Goal: Information Seeking & Learning: Learn about a topic

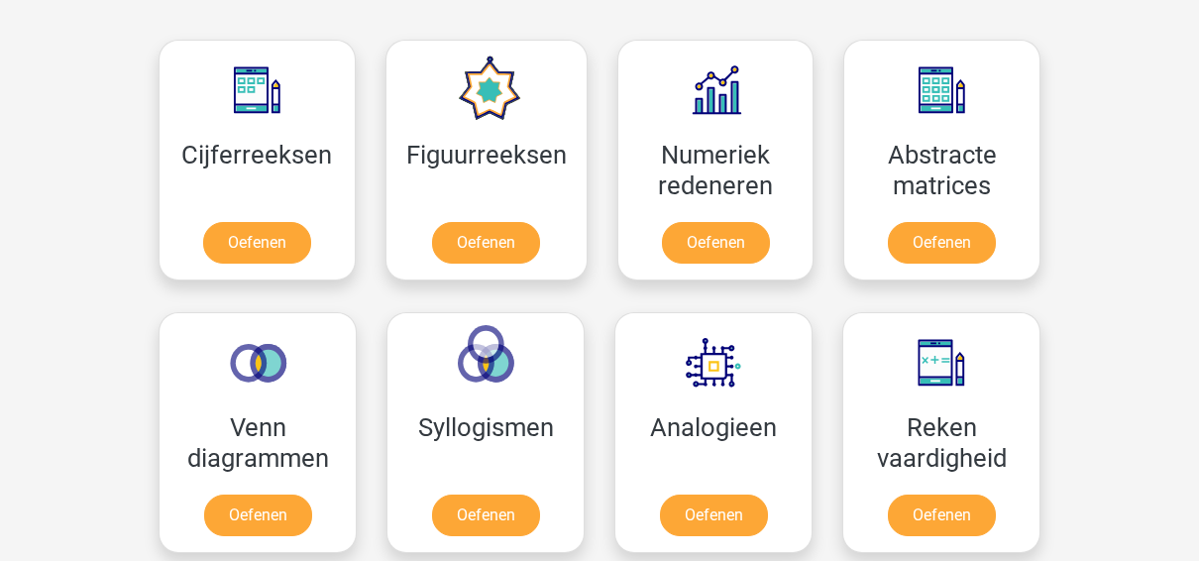
scroll to position [877, 0]
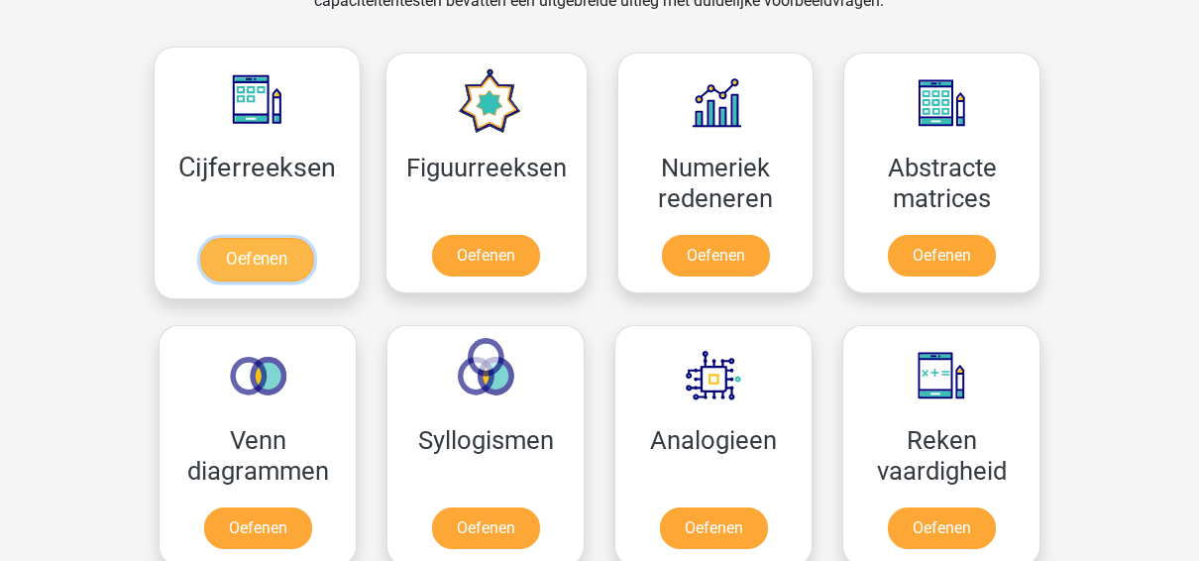
click at [218, 260] on link "Oefenen" at bounding box center [256, 260] width 113 height 44
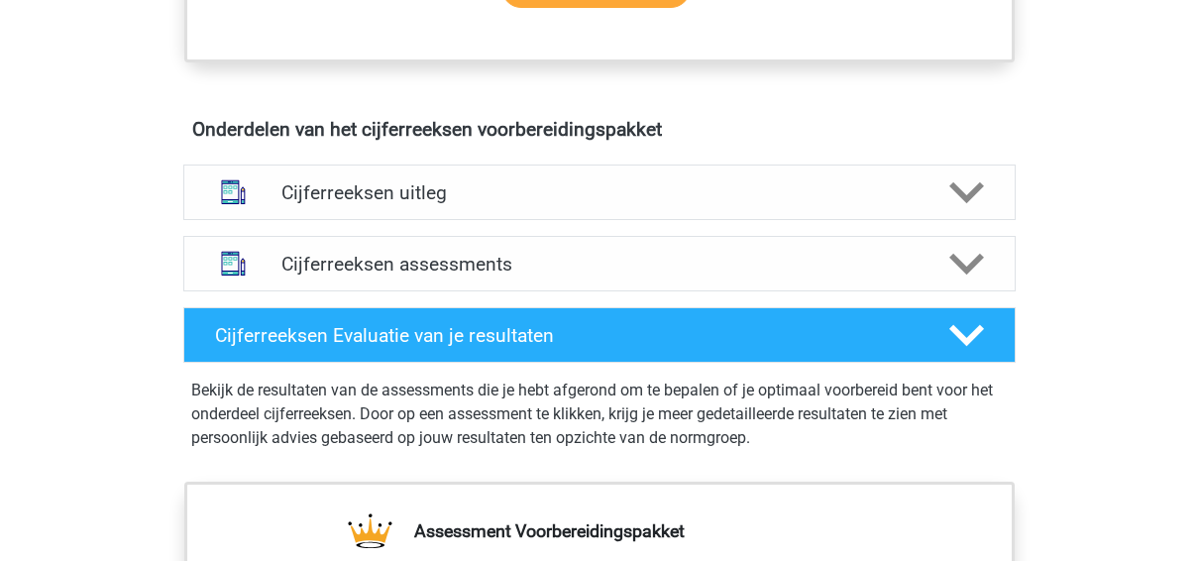
scroll to position [1081, 0]
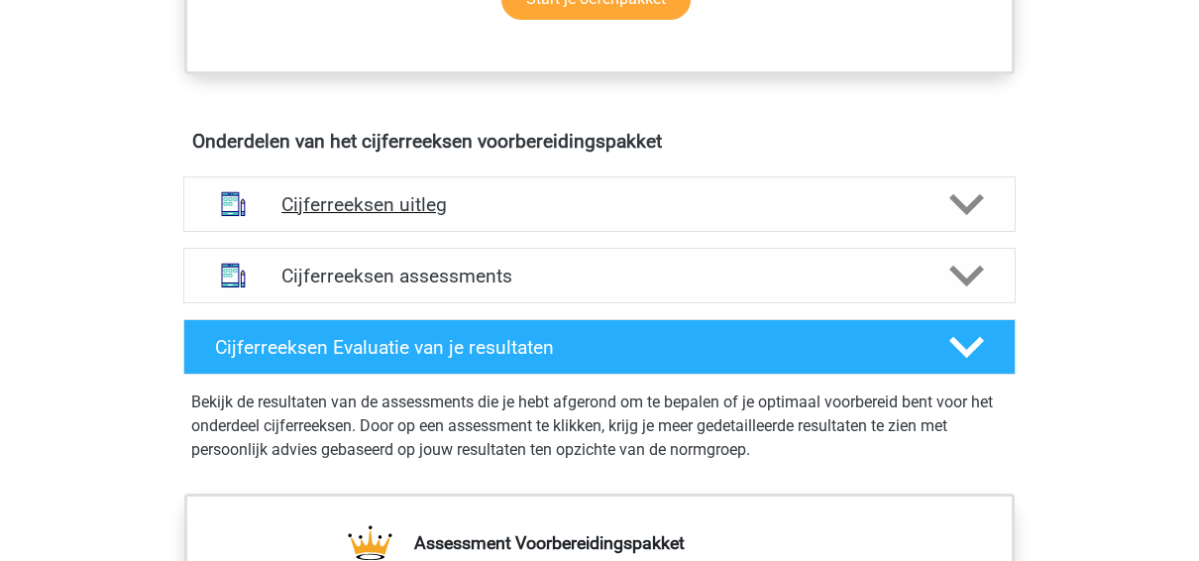
click at [954, 232] on div "Cijferreeksen uitleg" at bounding box center [599, 203] width 832 height 55
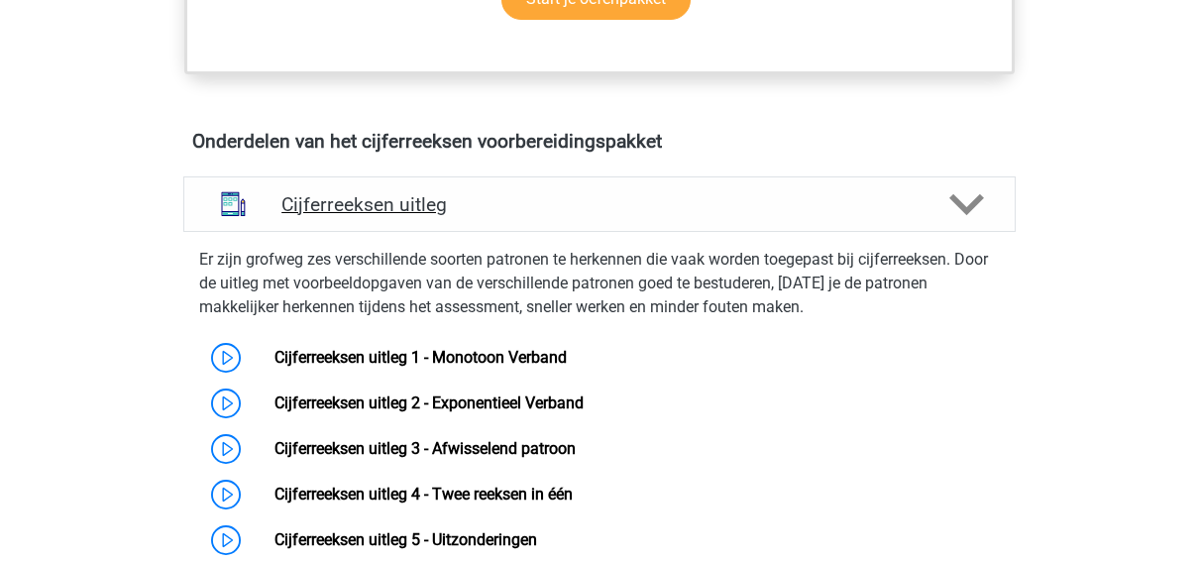
click at [954, 232] on div "Cijferreeksen uitleg" at bounding box center [599, 203] width 832 height 55
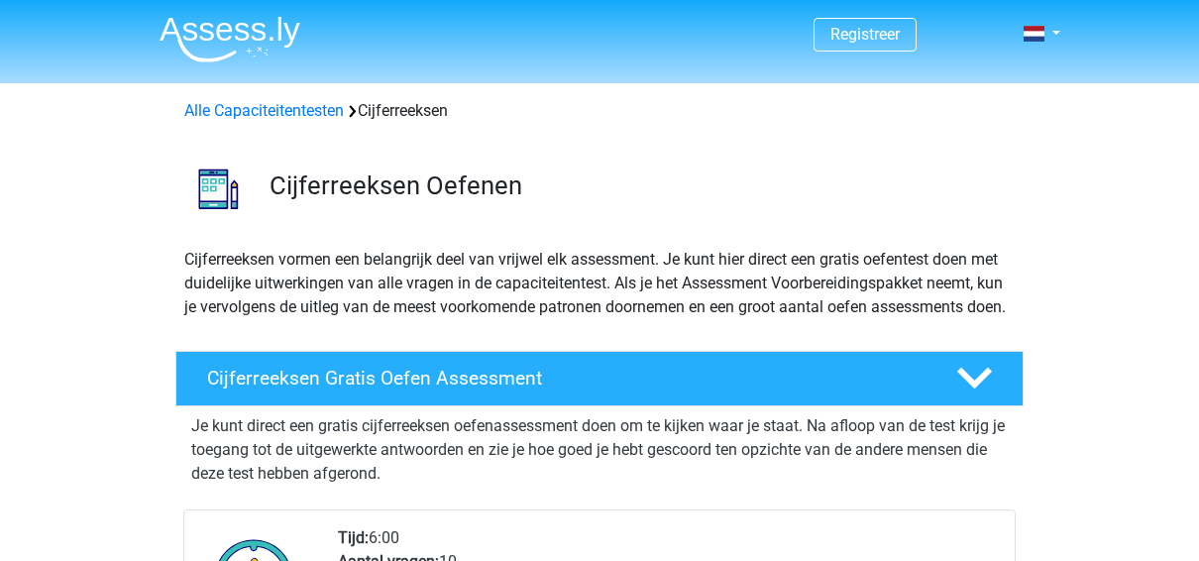
scroll to position [236, 0]
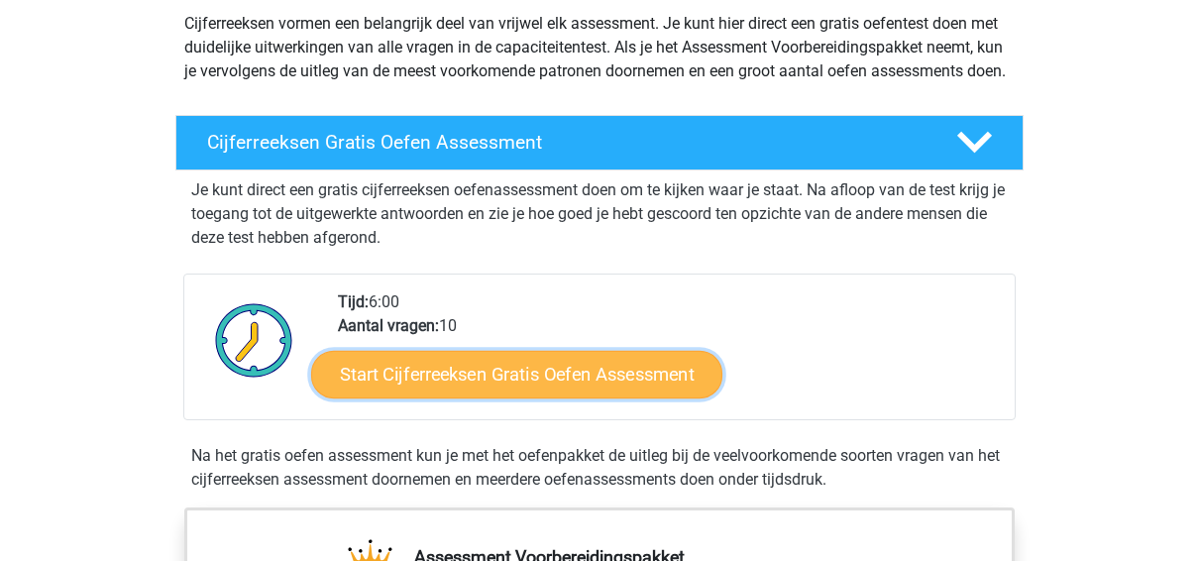
click at [583, 386] on link "Start Cijferreeksen Gratis Oefen Assessment" at bounding box center [516, 374] width 411 height 48
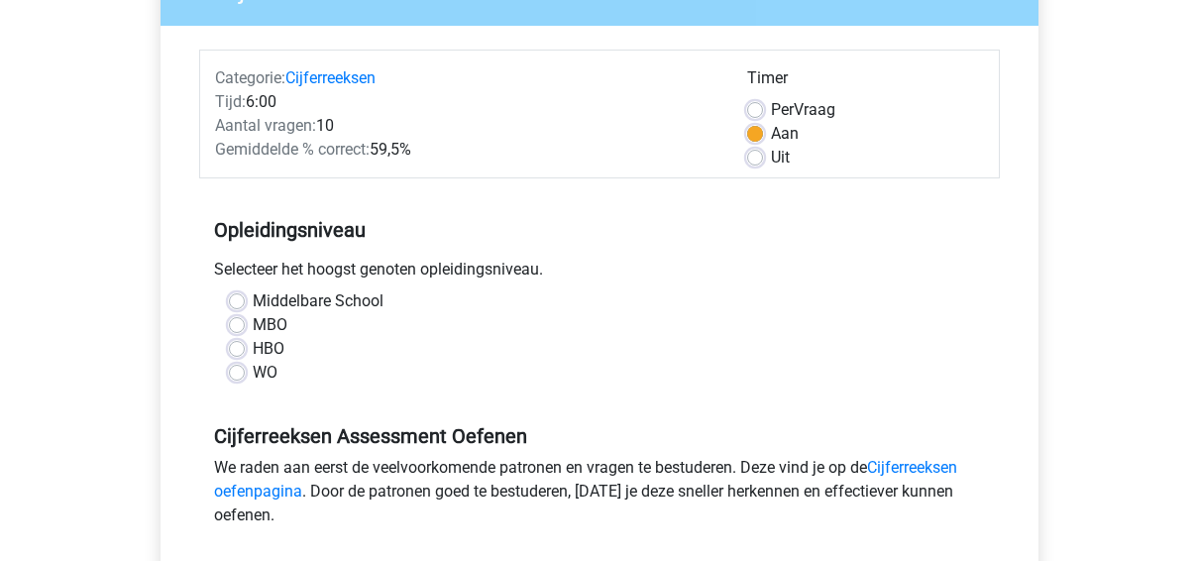
scroll to position [209, 0]
click at [253, 320] on label "MBO" at bounding box center [270, 324] width 35 height 24
click at [236, 320] on input "MBO" at bounding box center [237, 322] width 16 height 20
radio input "true"
click at [253, 346] on label "HBO" at bounding box center [269, 348] width 32 height 24
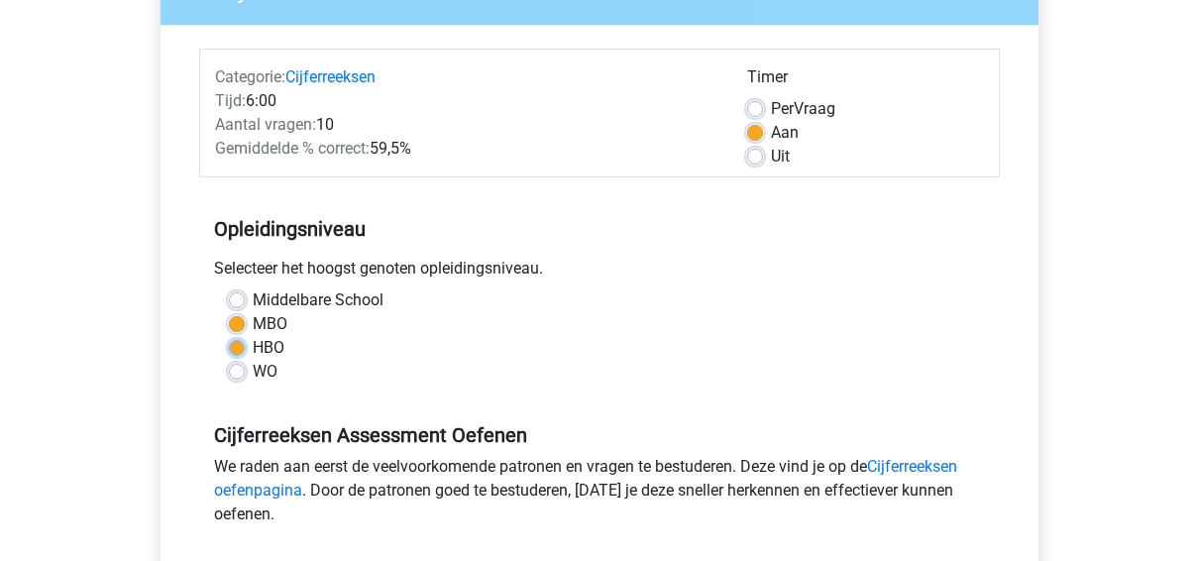
click at [239, 346] on input "HBO" at bounding box center [237, 346] width 16 height 20
radio input "true"
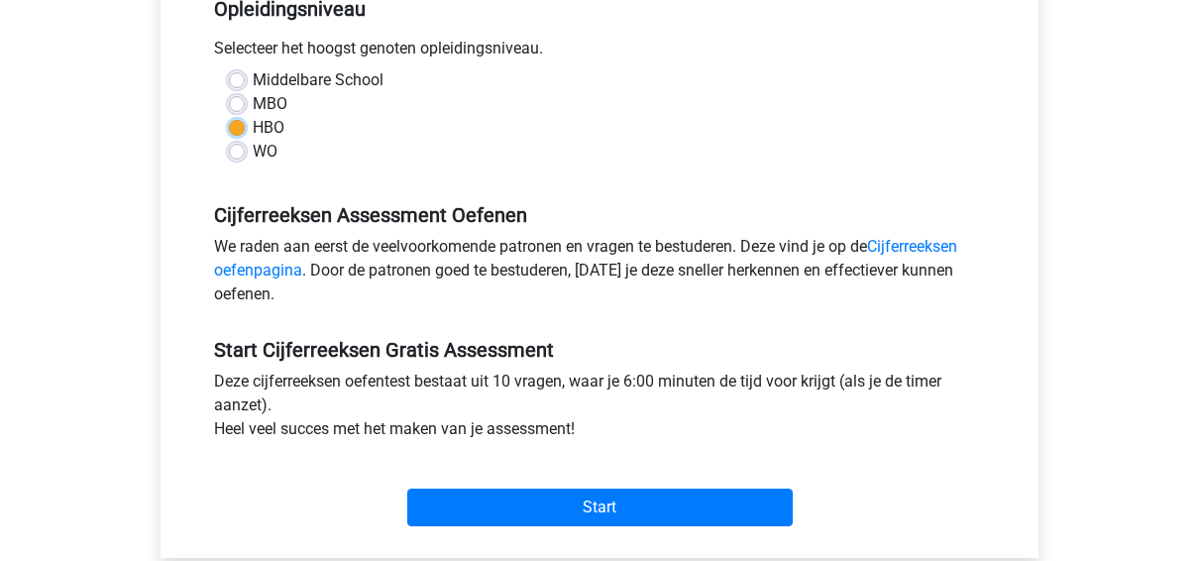
scroll to position [475, 0]
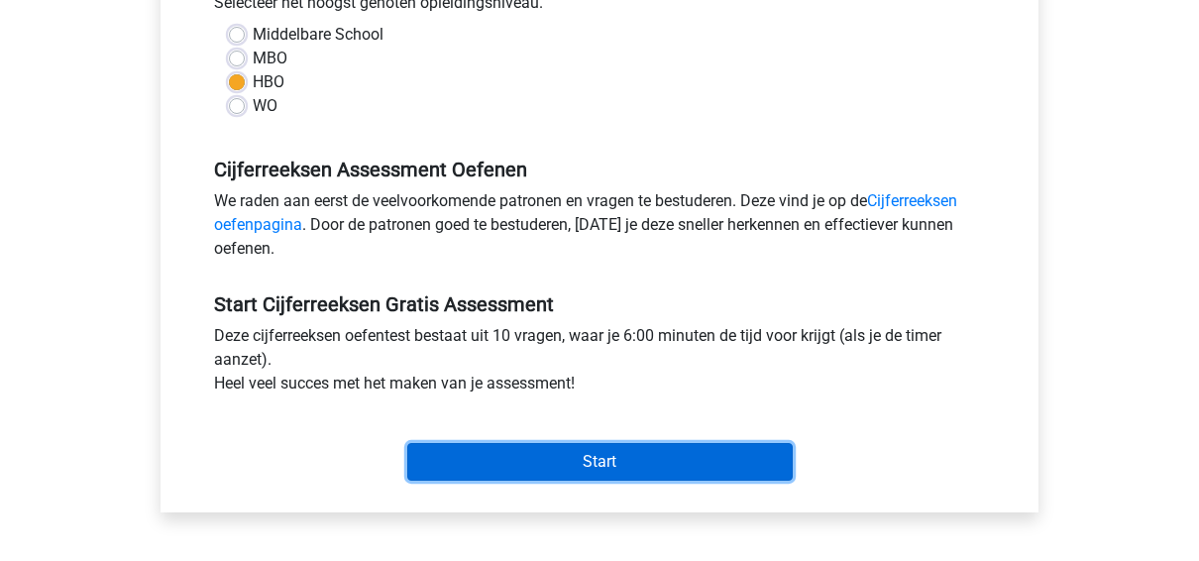
click at [496, 462] on input "Start" at bounding box center [599, 462] width 385 height 38
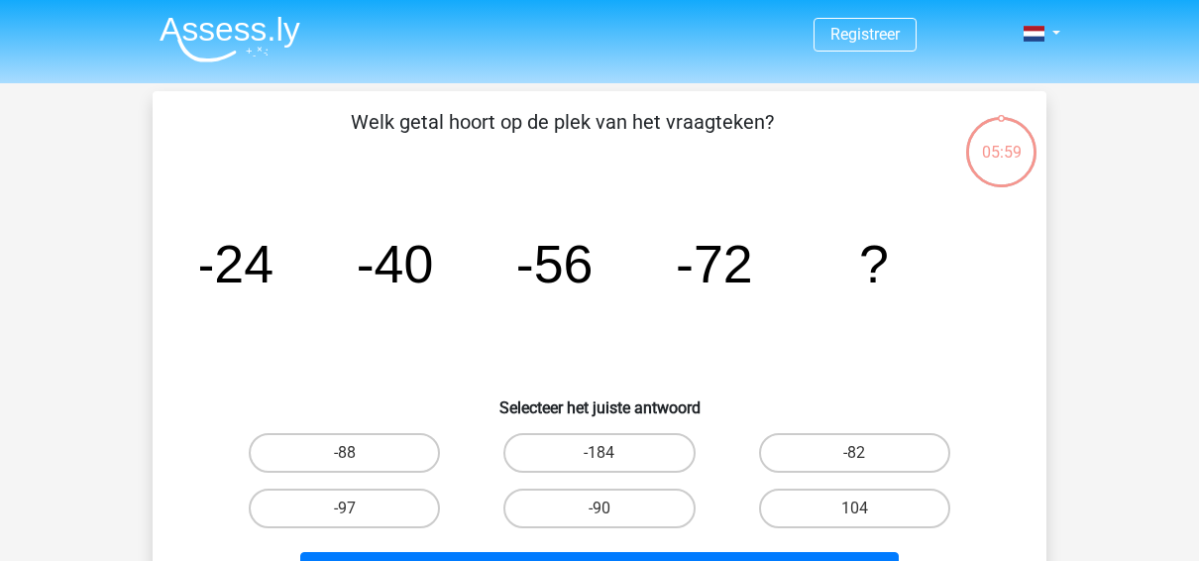
scroll to position [69, 0]
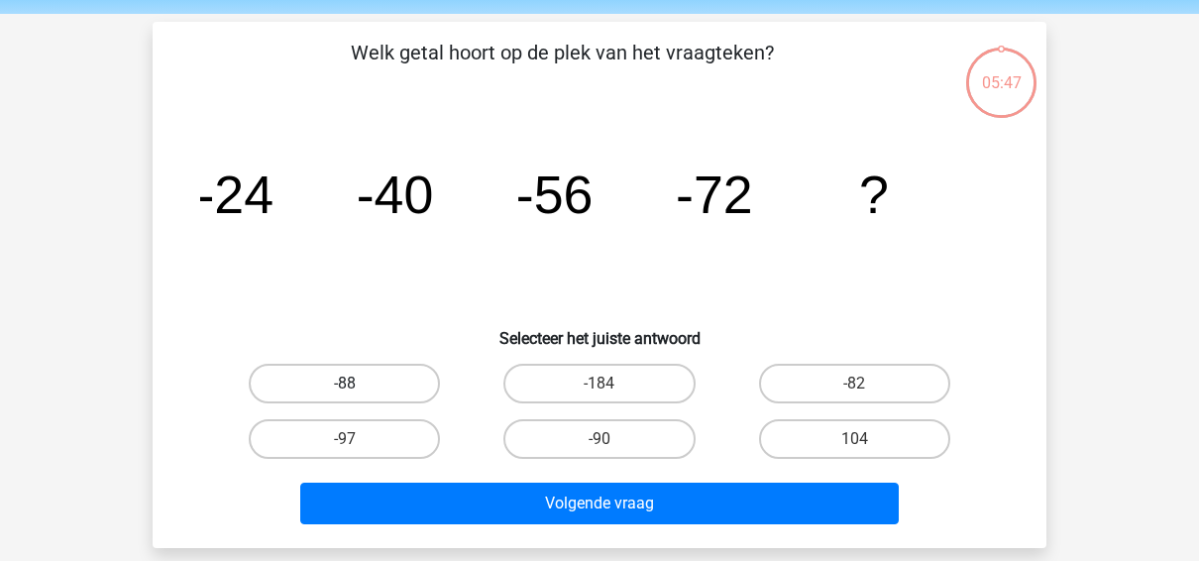
click at [343, 392] on label "-88" at bounding box center [344, 384] width 191 height 40
click at [345, 392] on input "-88" at bounding box center [351, 389] width 13 height 13
radio input "true"
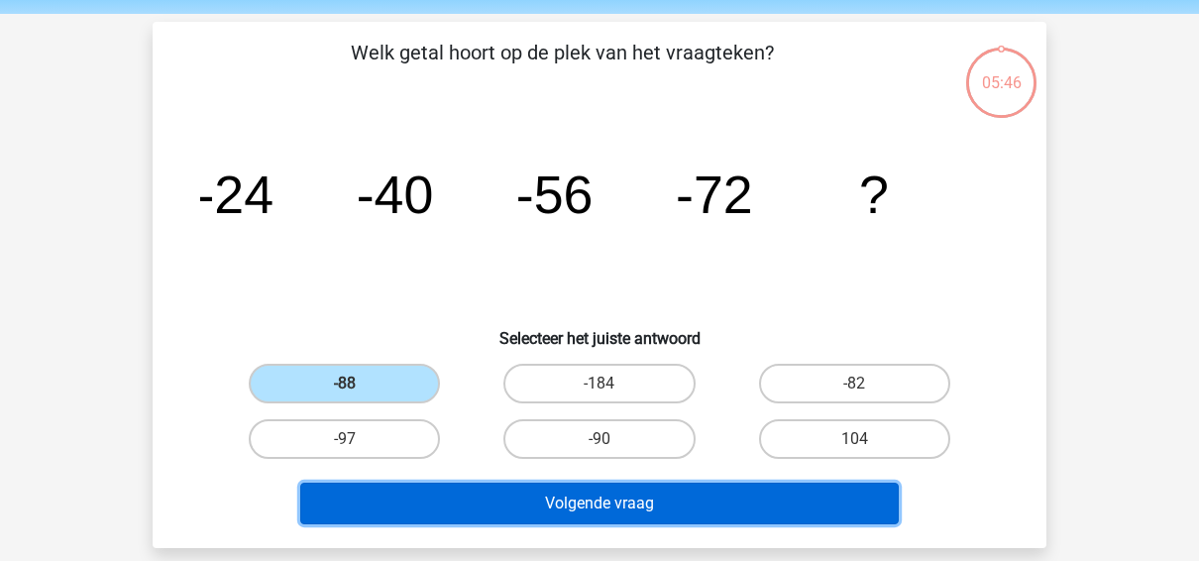
click at [601, 505] on button "Volgende vraag" at bounding box center [599, 503] width 599 height 42
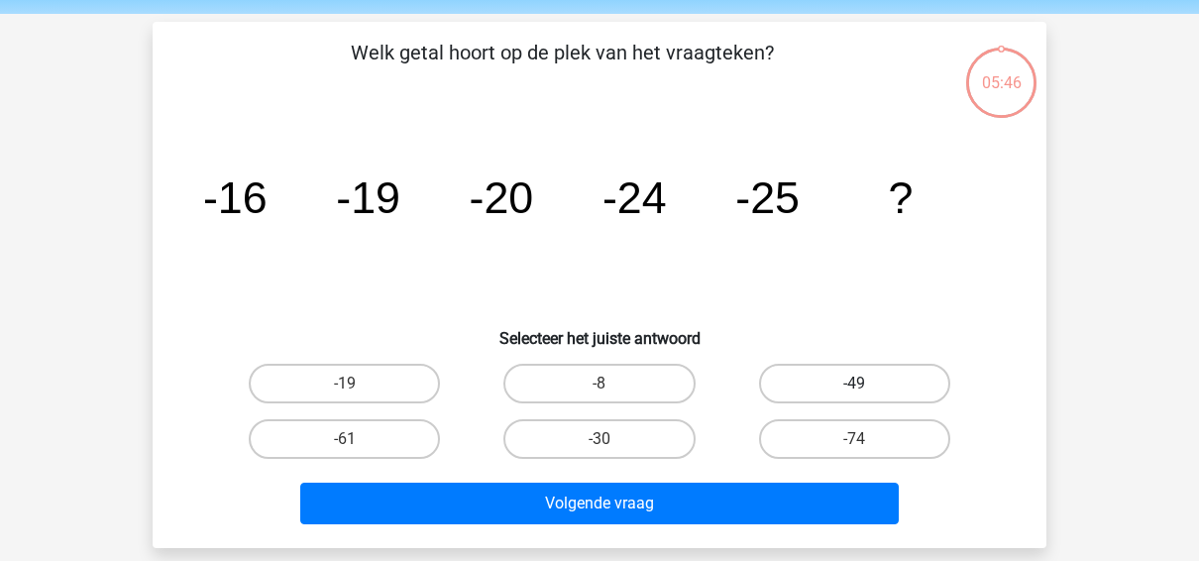
scroll to position [91, 0]
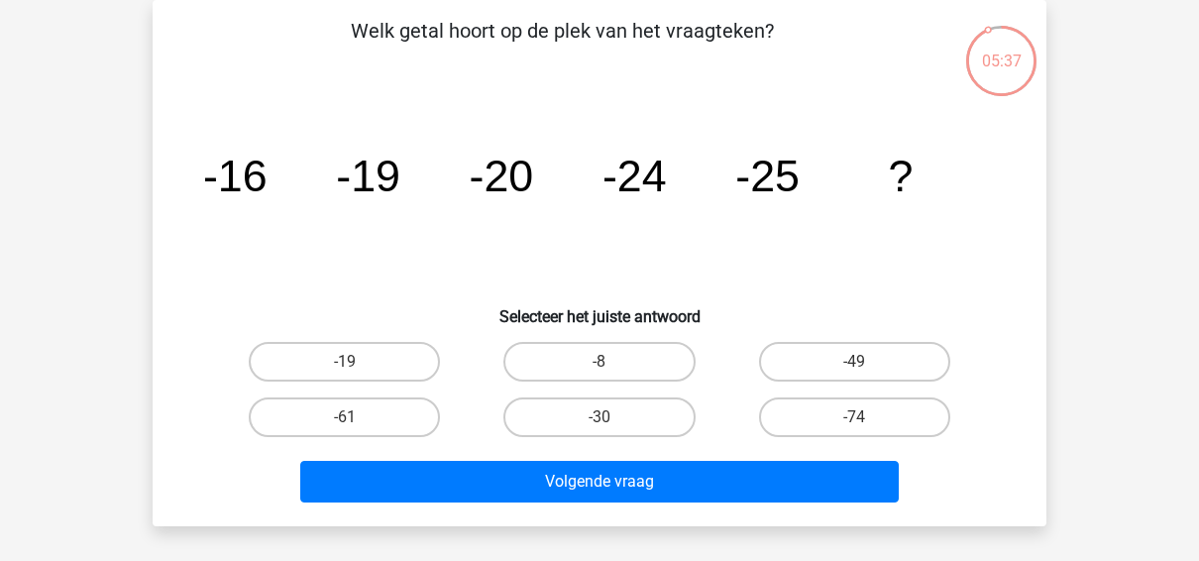
click at [607, 417] on input "-30" at bounding box center [605, 423] width 13 height 13
radio input "true"
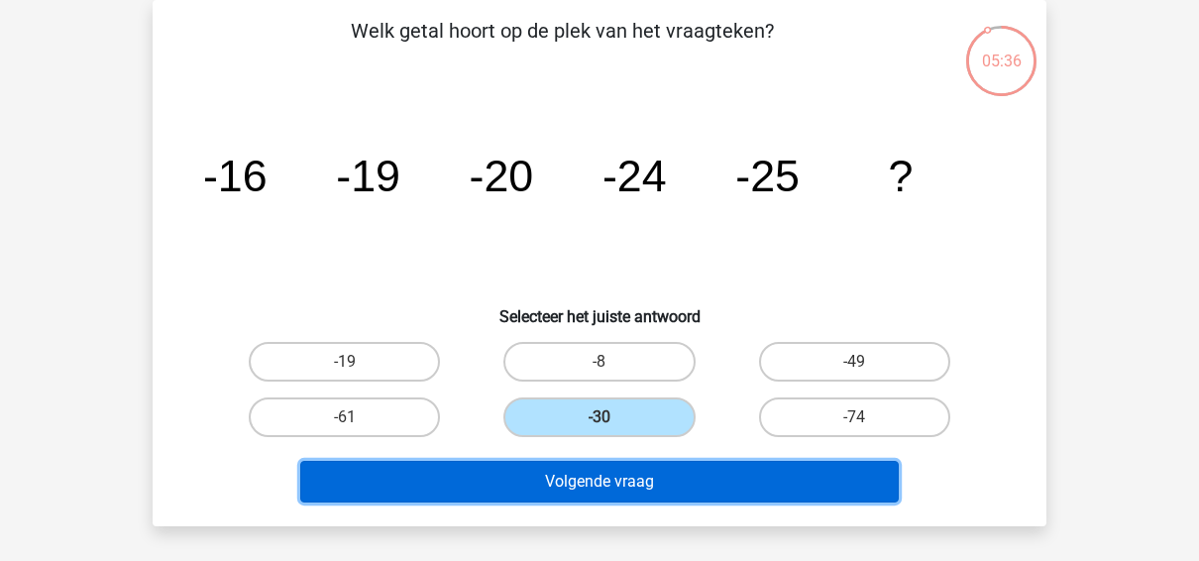
click at [609, 483] on button "Volgende vraag" at bounding box center [599, 482] width 599 height 42
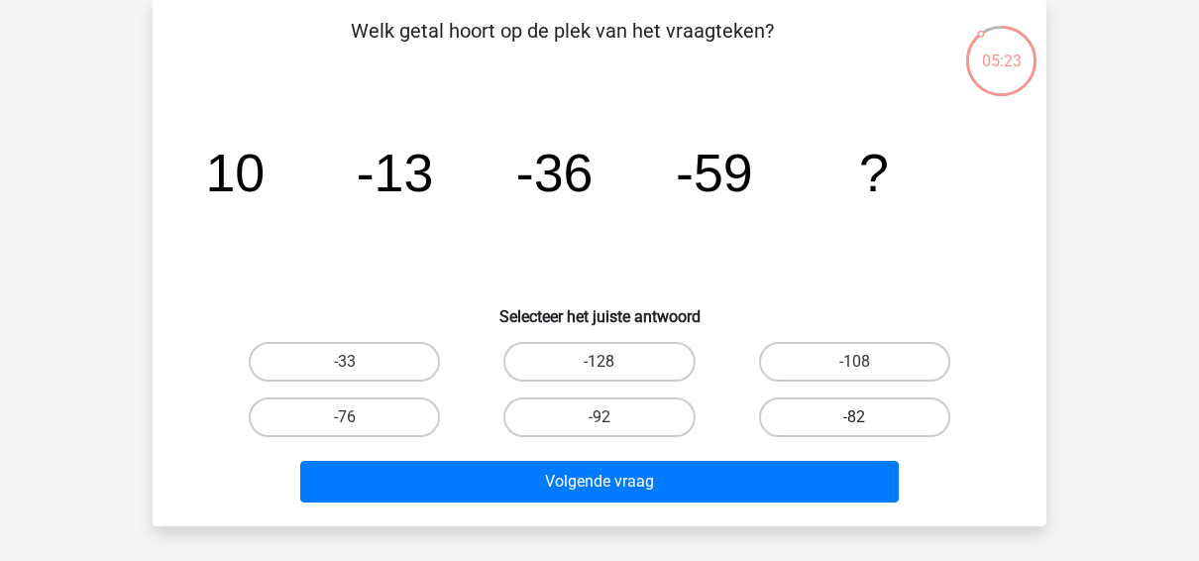
click at [799, 434] on label "-82" at bounding box center [854, 417] width 191 height 40
click at [854, 430] on input "-82" at bounding box center [860, 423] width 13 height 13
radio input "true"
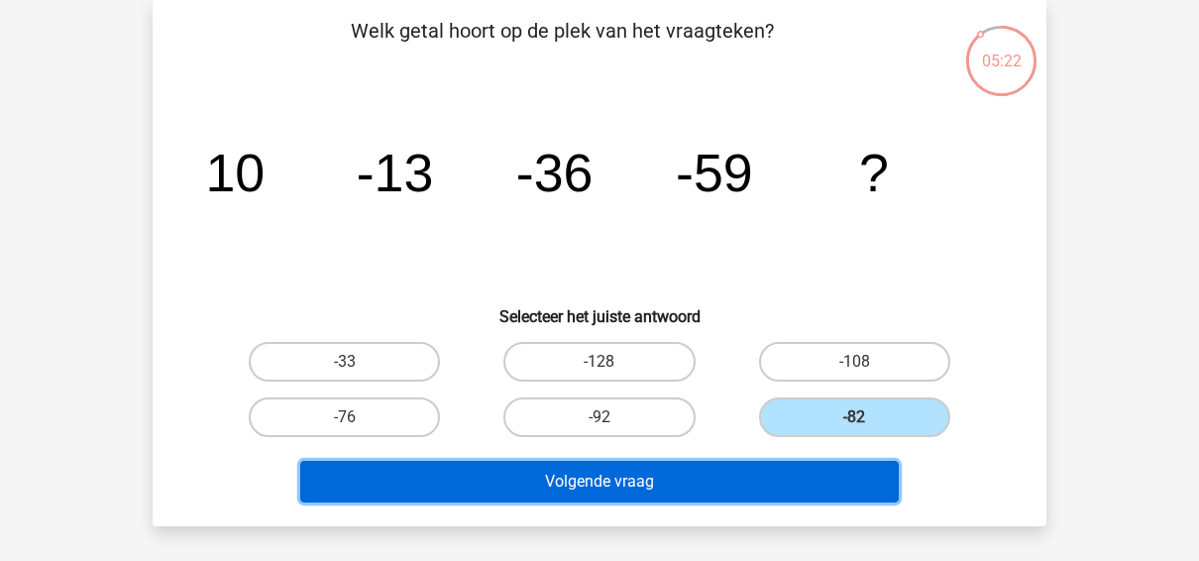
click at [724, 486] on button "Volgende vraag" at bounding box center [599, 482] width 599 height 42
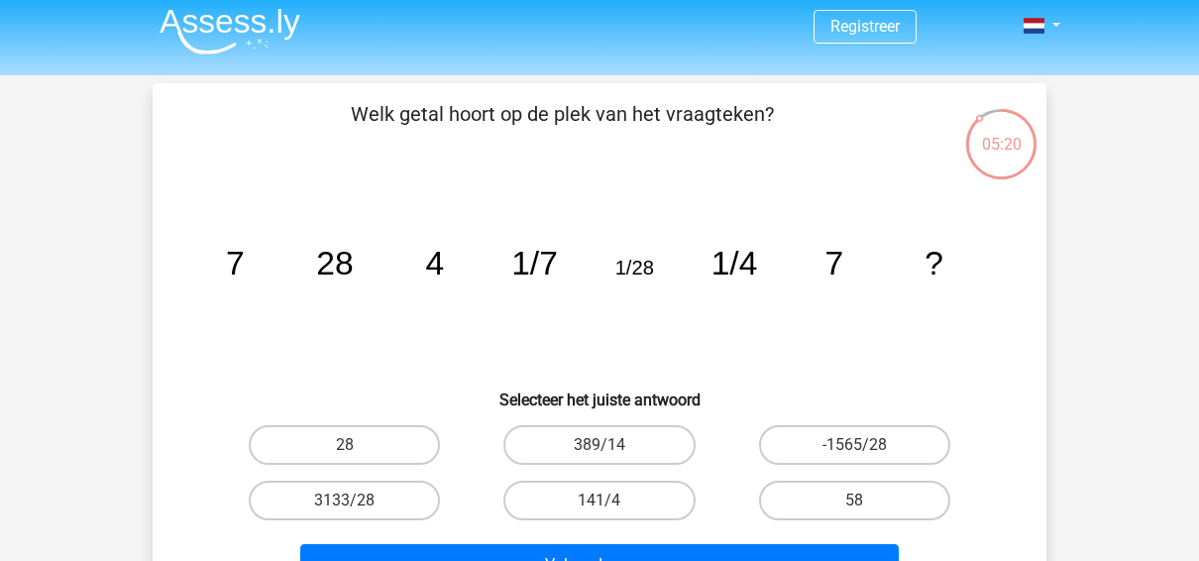
scroll to position [7, 0]
click at [371, 438] on label "28" at bounding box center [344, 446] width 191 height 40
click at [358, 446] on input "28" at bounding box center [351, 452] width 13 height 13
radio input "true"
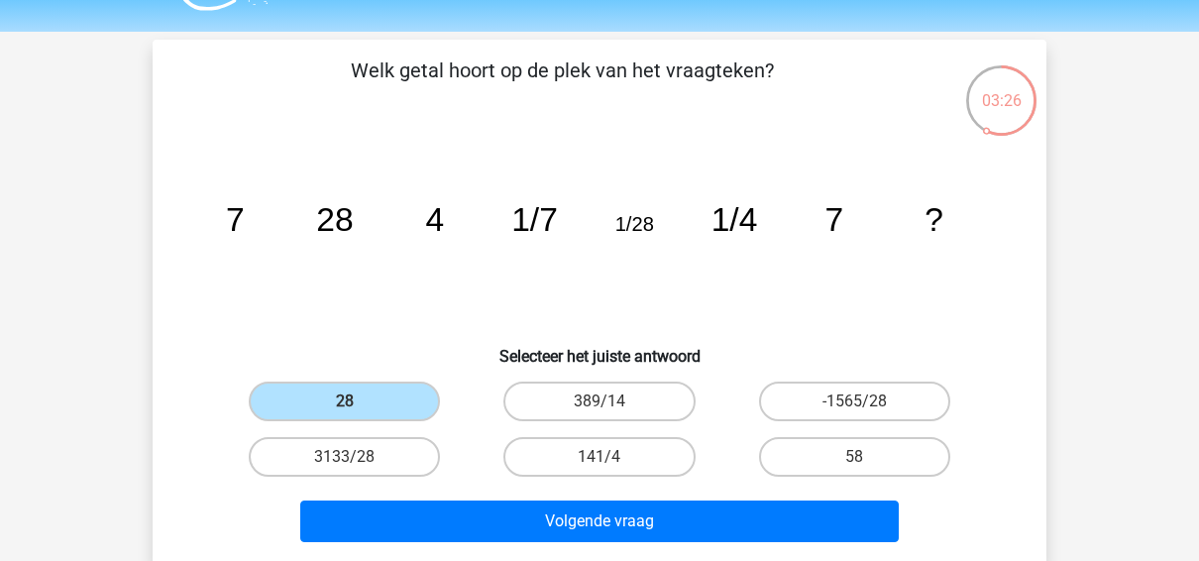
scroll to position [68, 0]
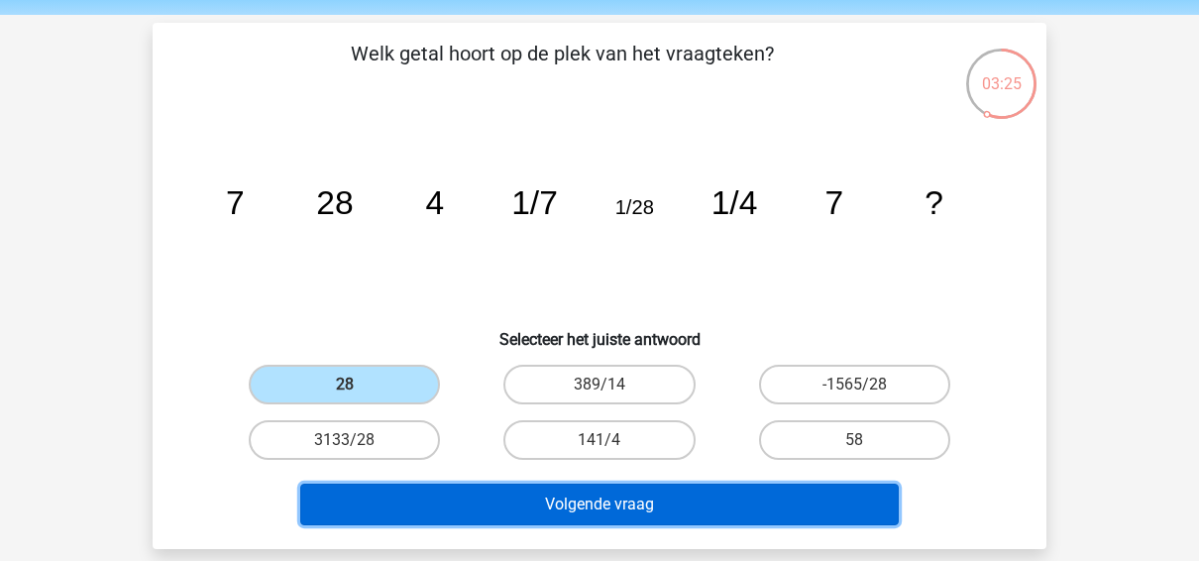
click at [741, 495] on button "Volgende vraag" at bounding box center [599, 504] width 599 height 42
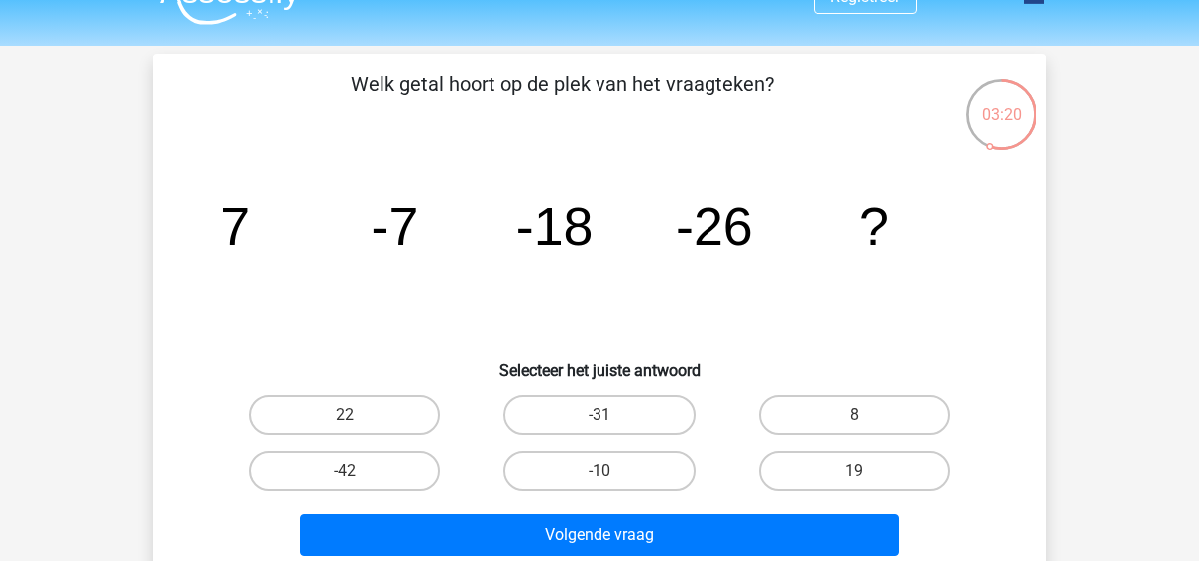
scroll to position [79, 0]
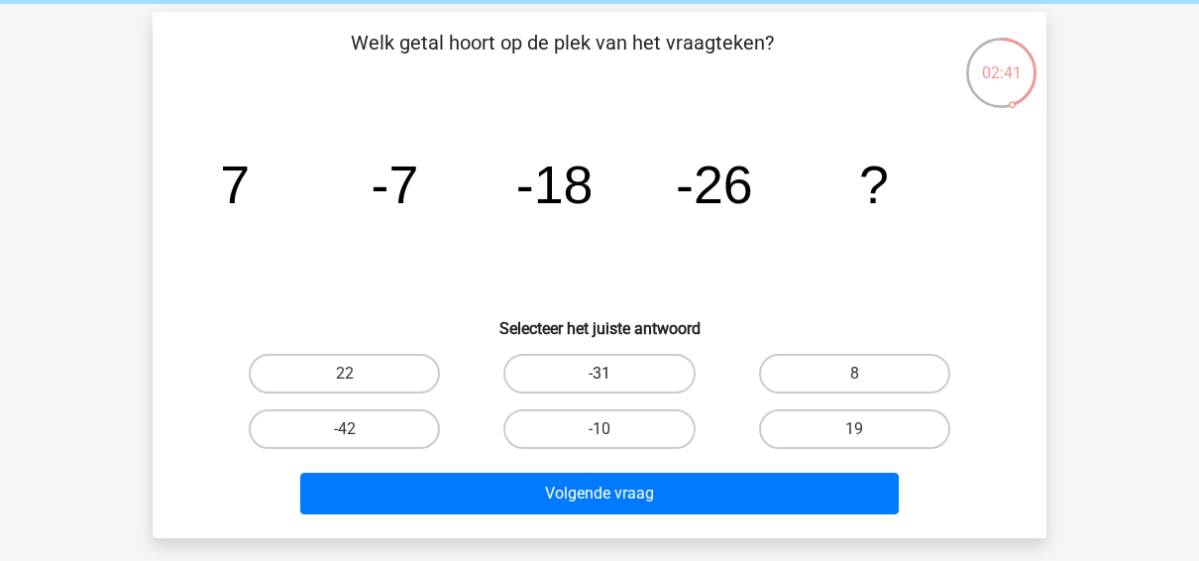
click at [664, 368] on label "-31" at bounding box center [598, 374] width 191 height 40
click at [612, 373] on input "-31" at bounding box center [605, 379] width 13 height 13
radio input "true"
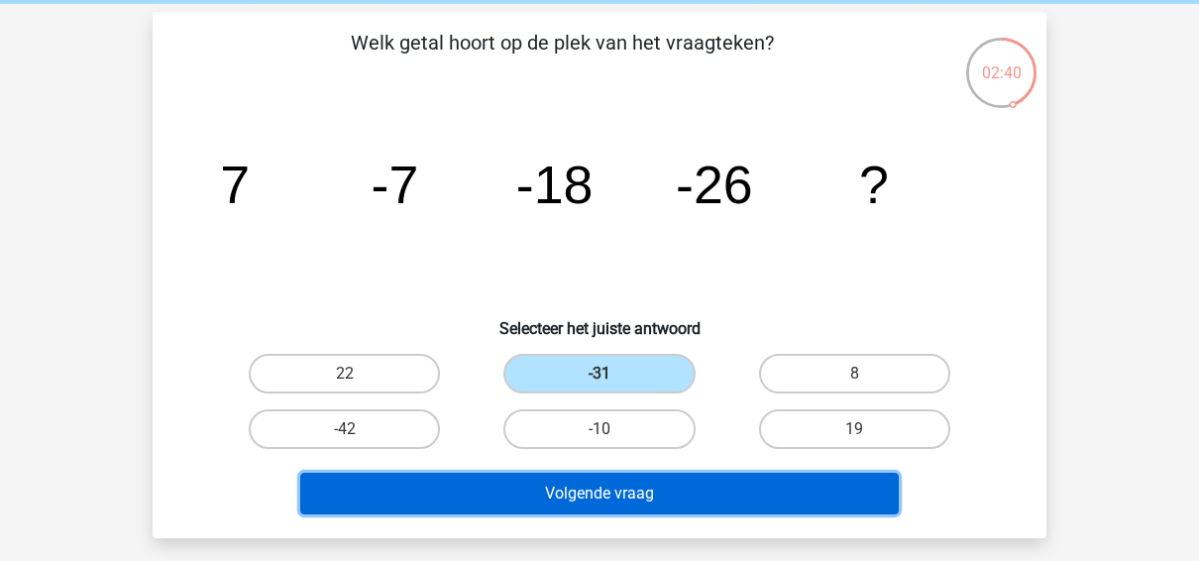
click at [658, 499] on button "Volgende vraag" at bounding box center [599, 494] width 599 height 42
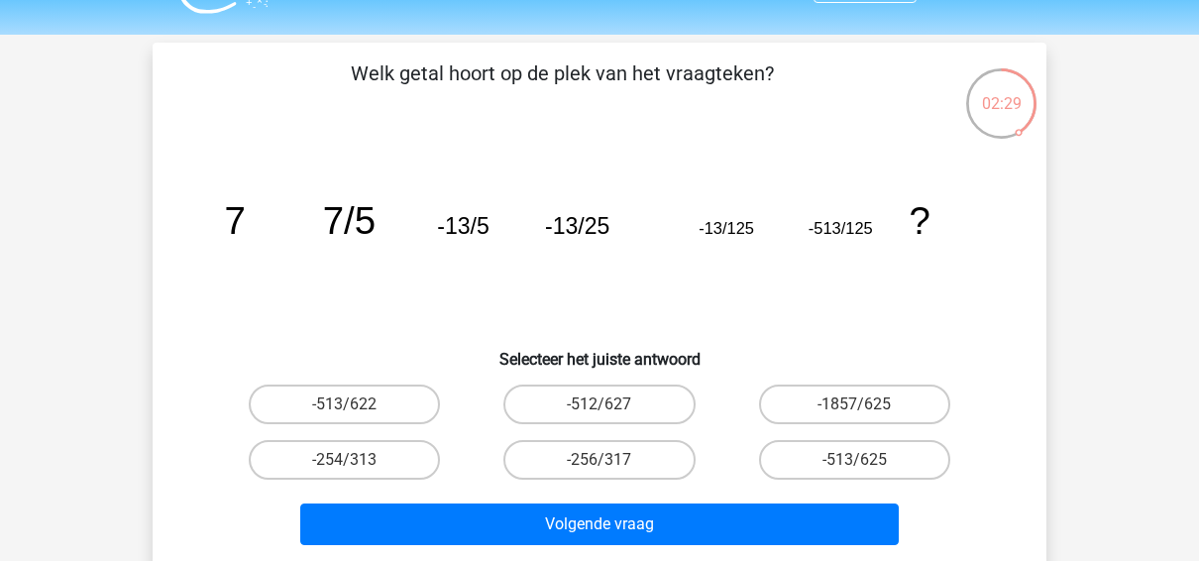
scroll to position [43, 0]
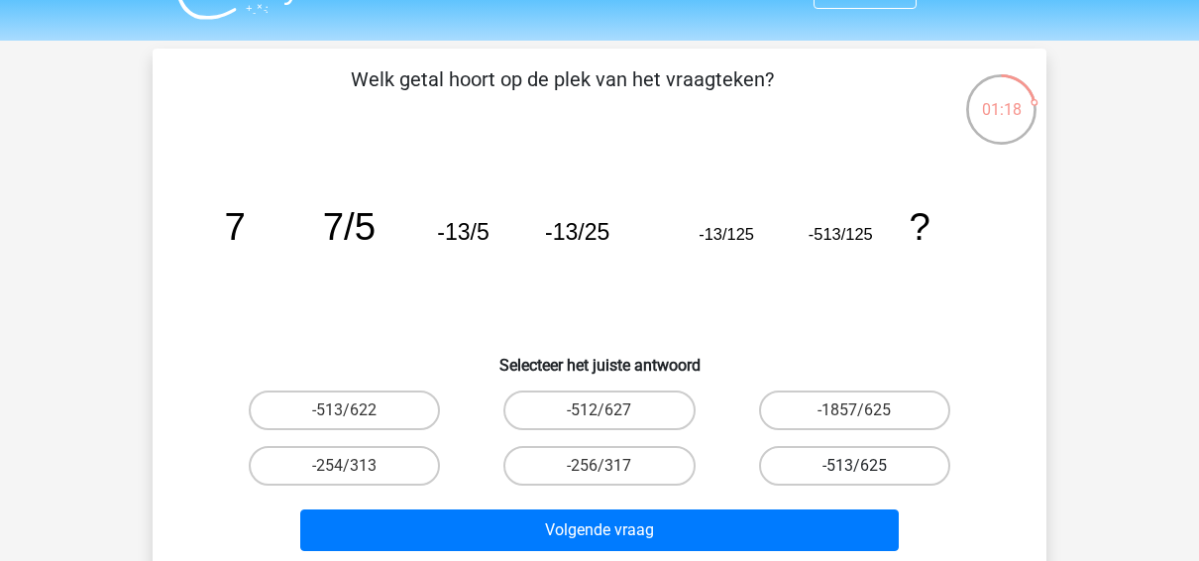
click at [842, 464] on label "-513/625" at bounding box center [854, 466] width 191 height 40
click at [854, 466] on input "-513/625" at bounding box center [860, 472] width 13 height 13
radio input "true"
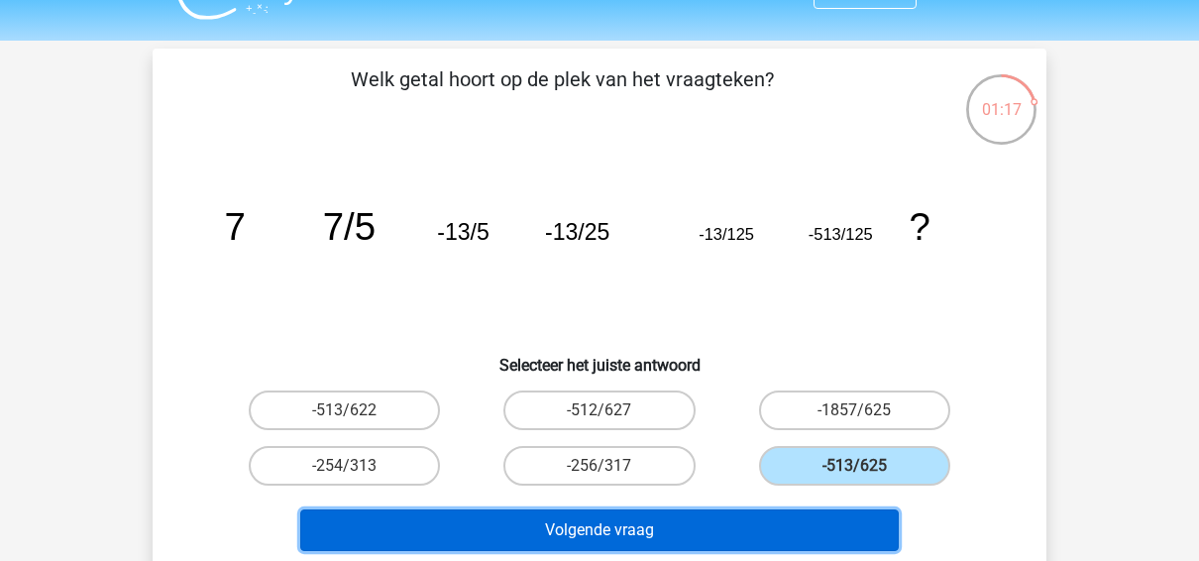
click at [771, 522] on button "Volgende vraag" at bounding box center [599, 530] width 599 height 42
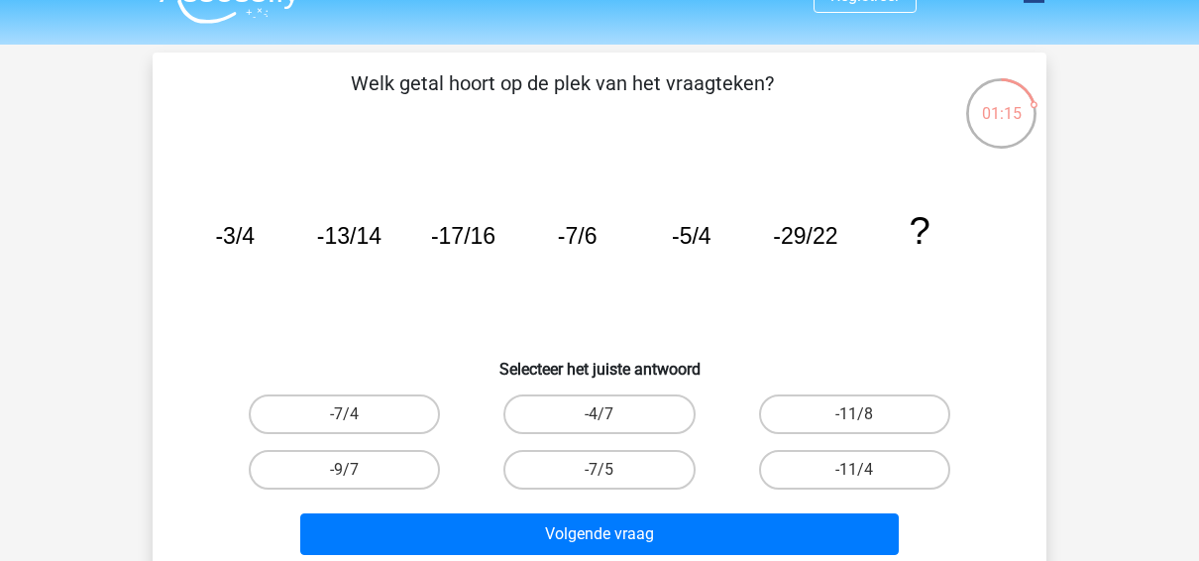
scroll to position [32, 0]
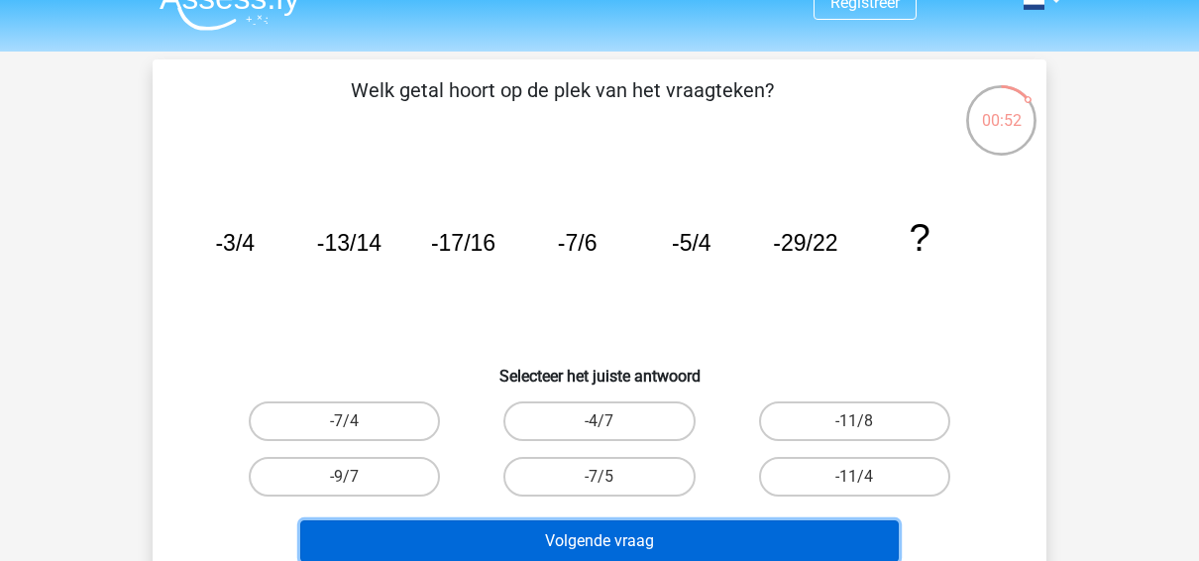
click at [778, 522] on button "Volgende vraag" at bounding box center [599, 541] width 599 height 42
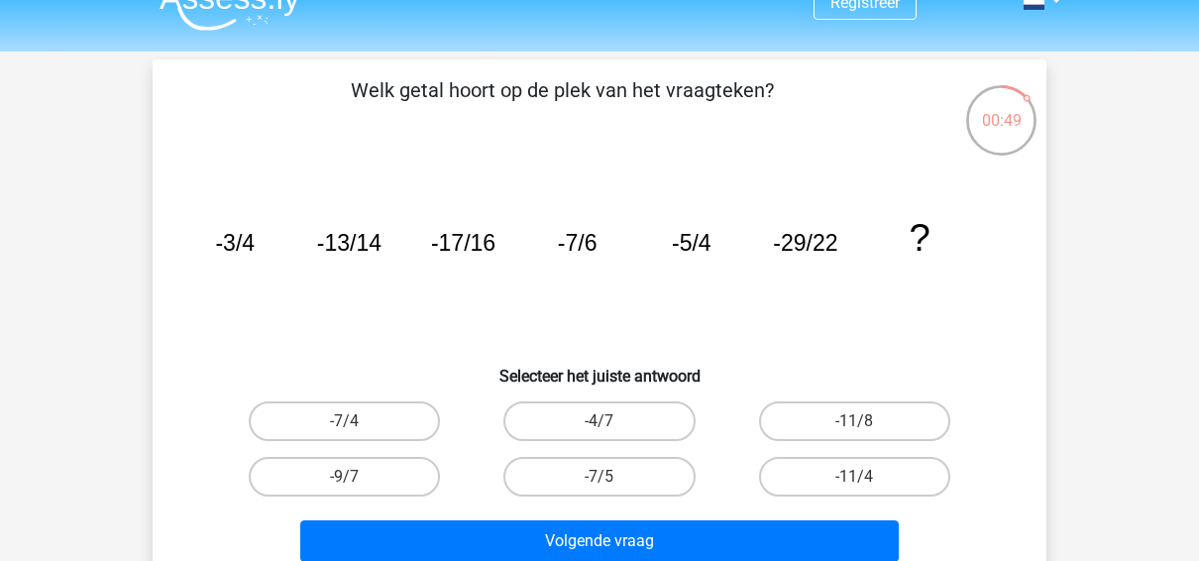
click at [914, 311] on icon "image/svg+xml -3/4 -13/14 -17/16 -7/6 -5/4 -29/22 ?" at bounding box center [599, 251] width 798 height 200
click at [389, 477] on label "-9/7" at bounding box center [344, 477] width 191 height 40
click at [358, 477] on input "-9/7" at bounding box center [351, 483] width 13 height 13
radio input "true"
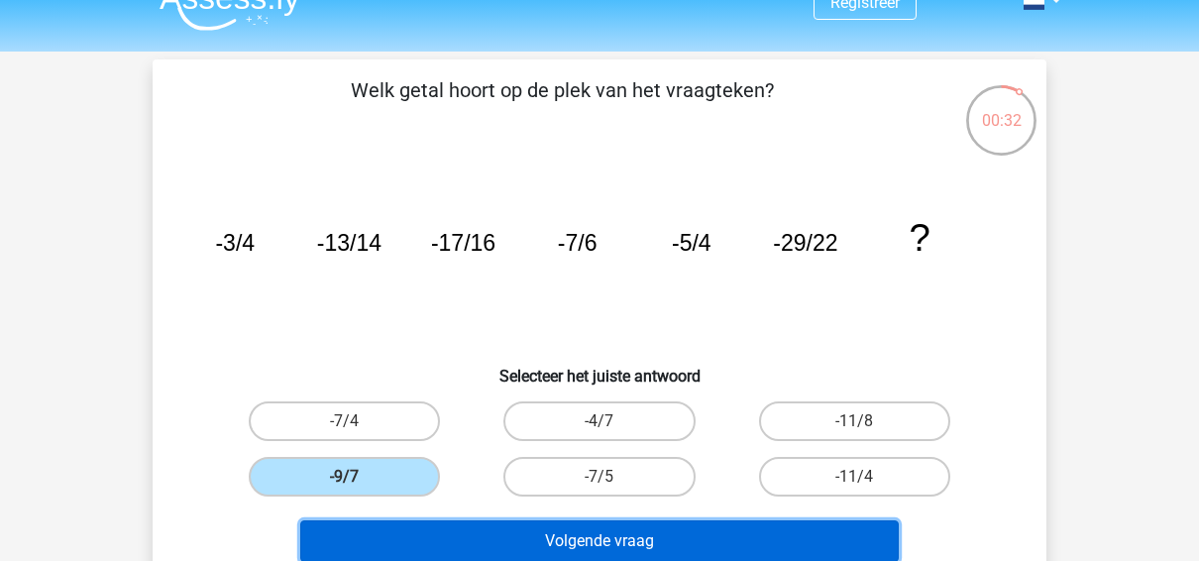
click at [501, 542] on button "Volgende vraag" at bounding box center [599, 541] width 599 height 42
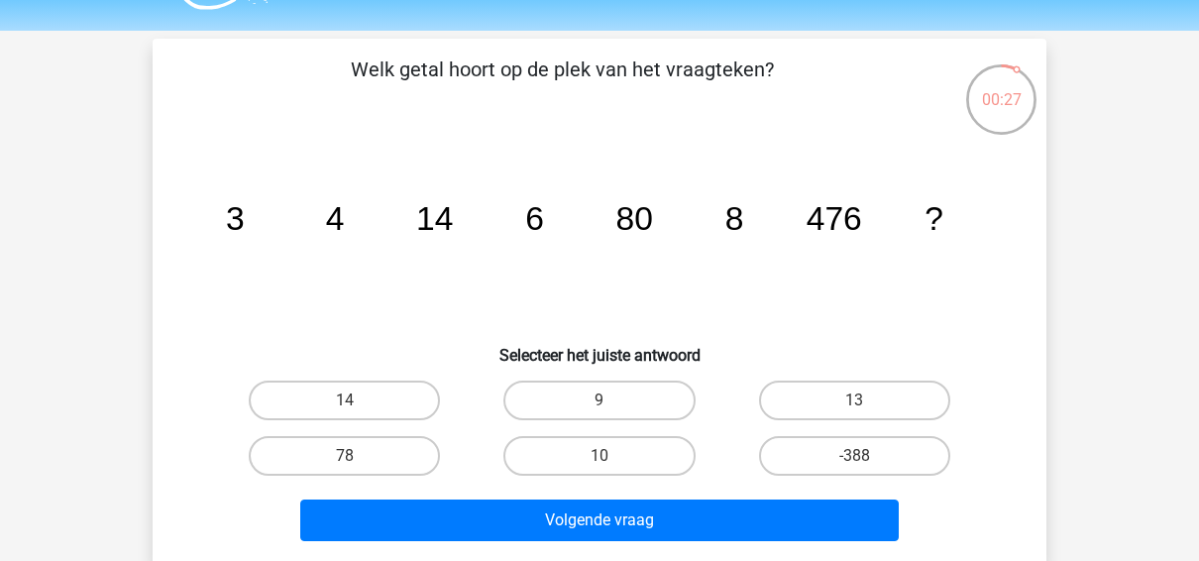
scroll to position [59, 0]
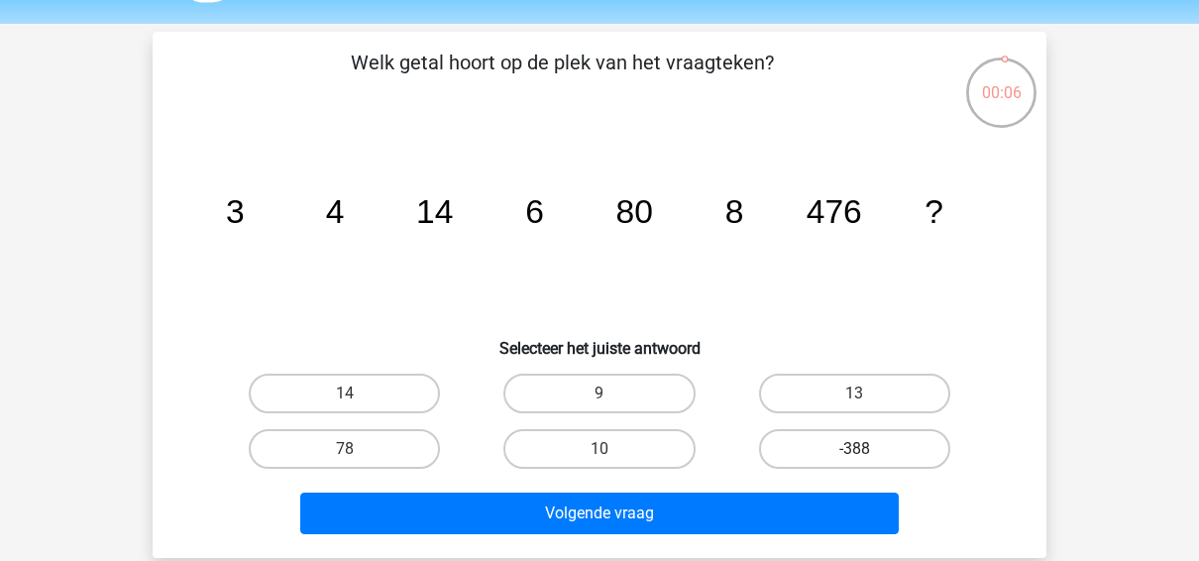
click at [845, 454] on label "-388" at bounding box center [854, 449] width 191 height 40
click at [854, 454] on input "-388" at bounding box center [860, 455] width 13 height 13
radio input "true"
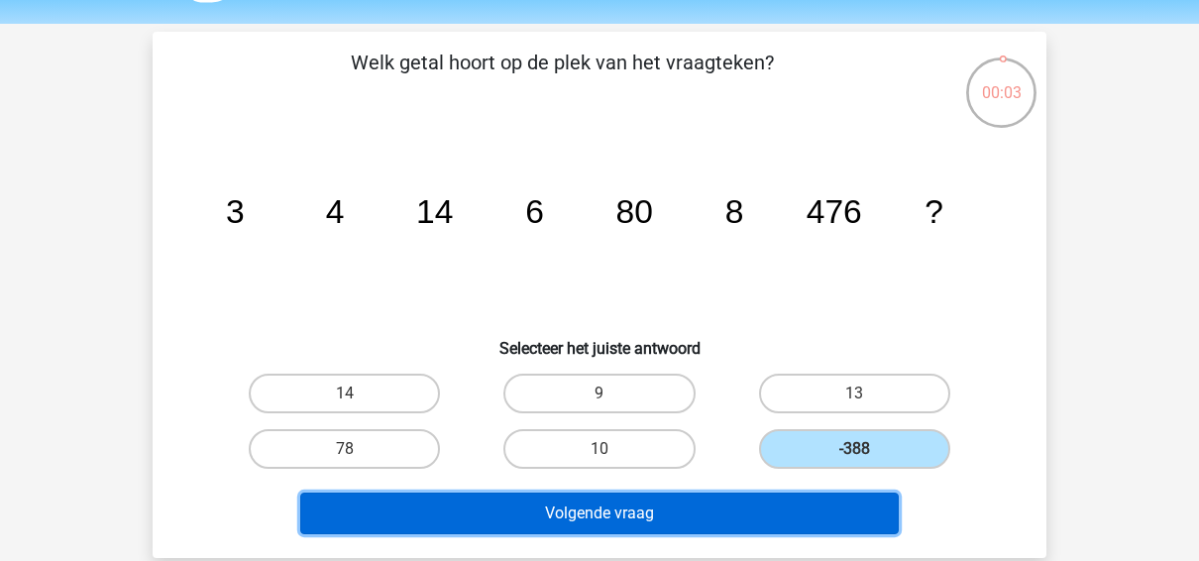
click at [583, 505] on button "Volgende vraag" at bounding box center [599, 513] width 599 height 42
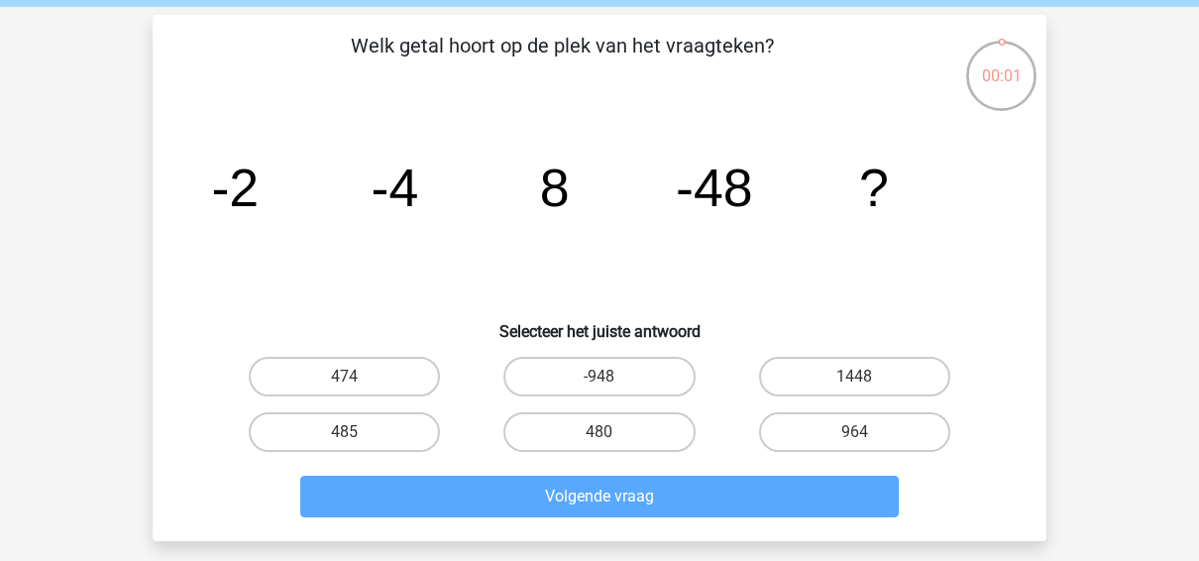
scroll to position [80, 0]
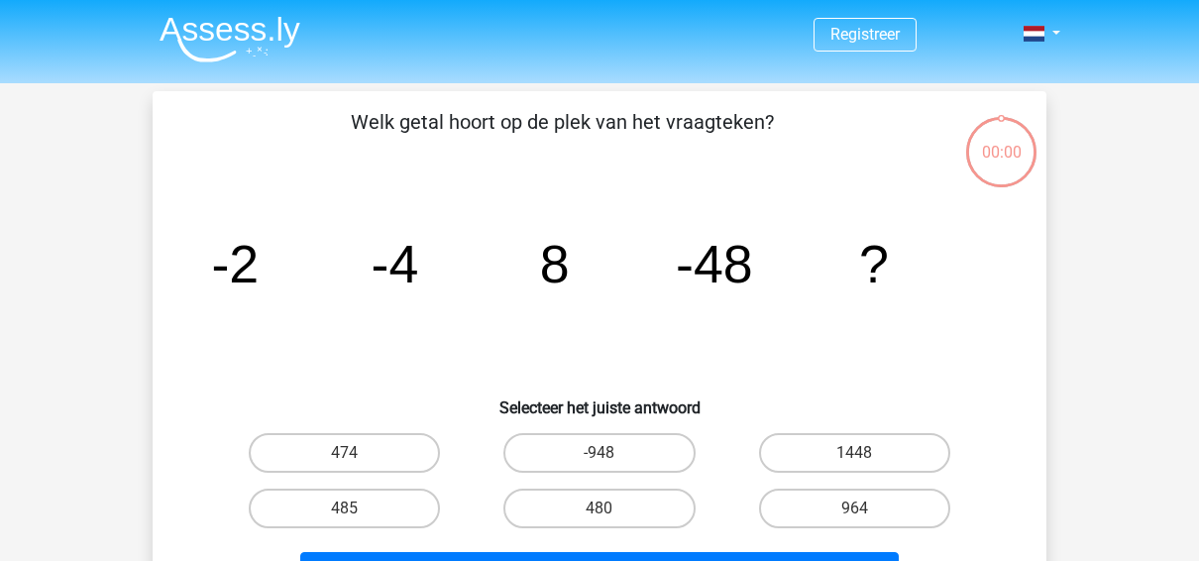
scroll to position [81, 0]
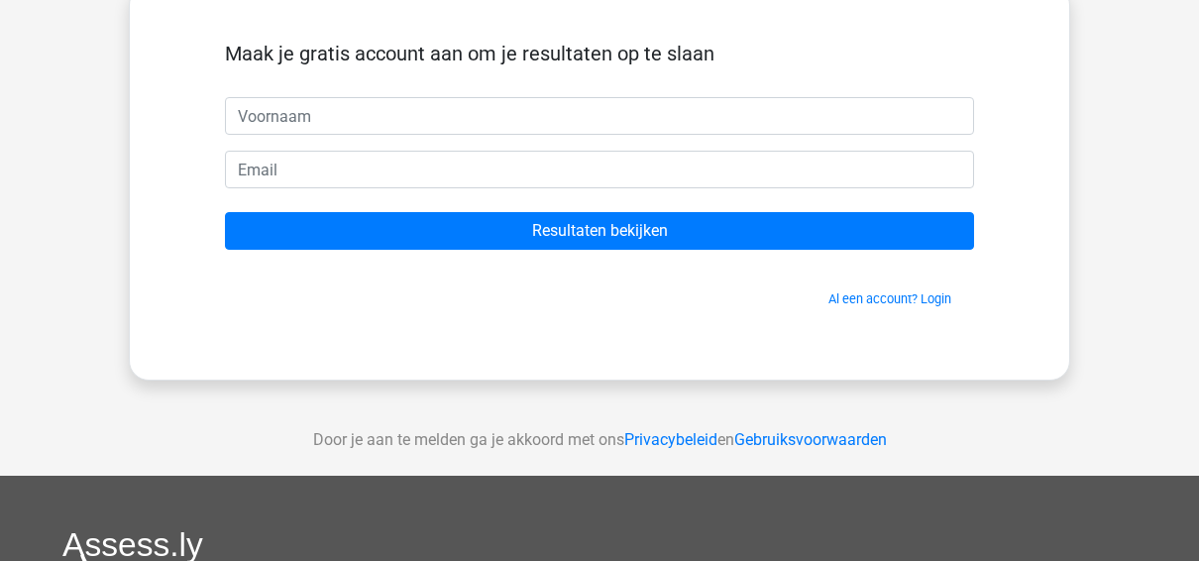
scroll to position [130, 0]
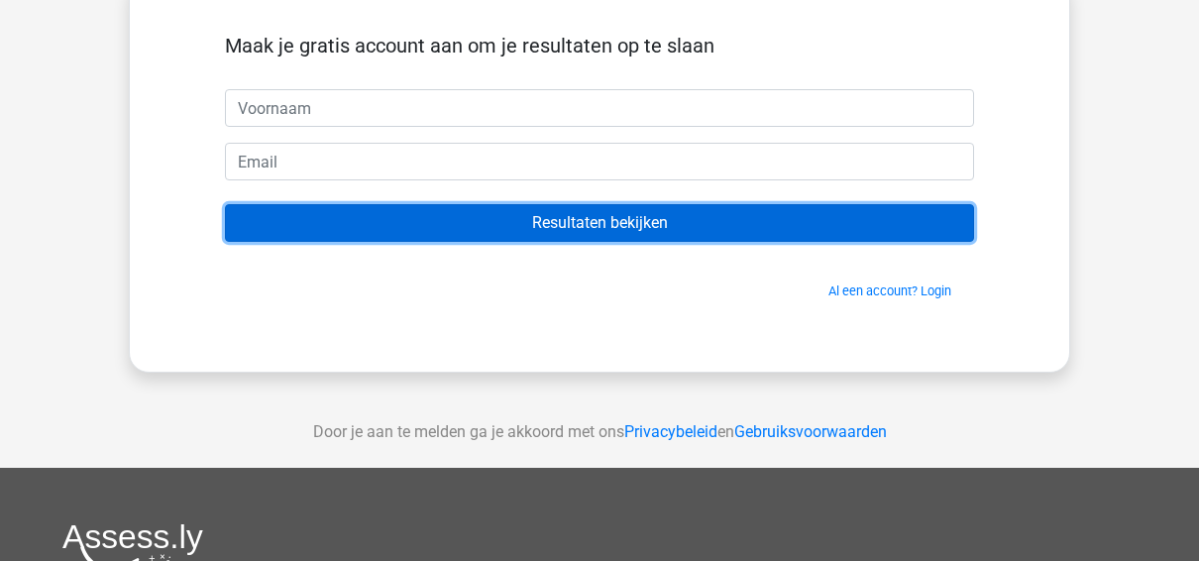
click at [811, 220] on input "Resultaten bekijken" at bounding box center [599, 223] width 749 height 38
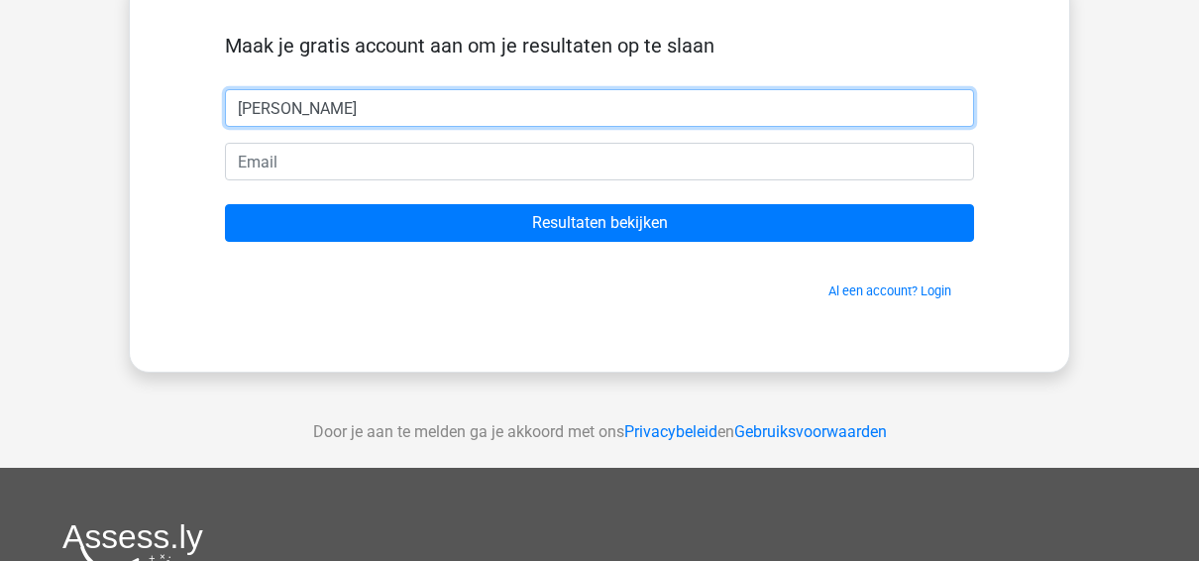
type input "[PERSON_NAME]"
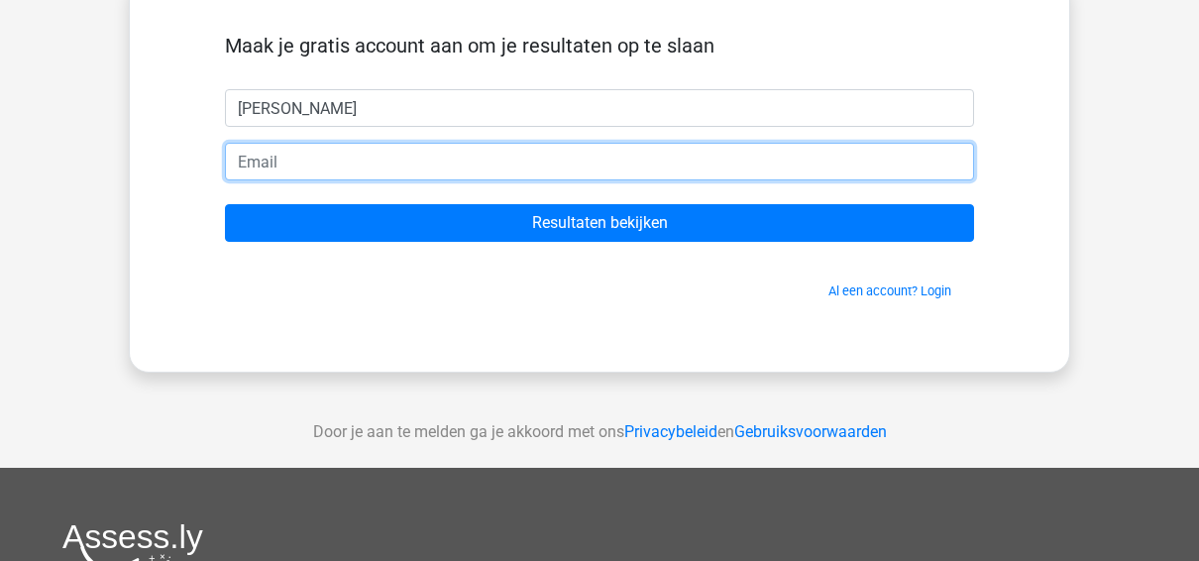
click at [831, 145] on input "email" at bounding box center [599, 162] width 749 height 38
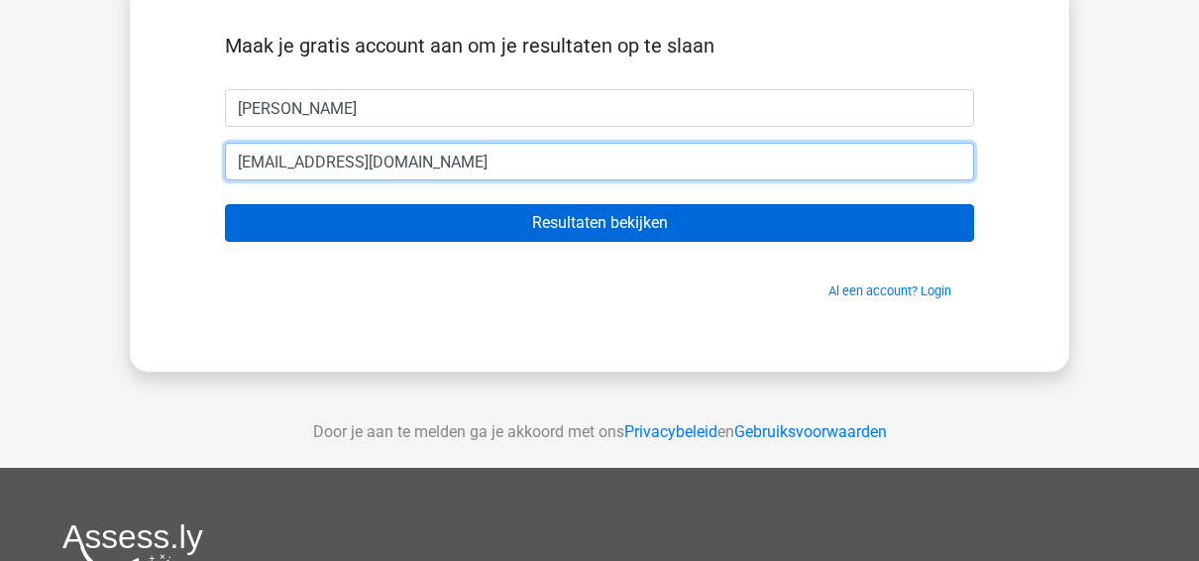
type input "poep@hotmail.com"
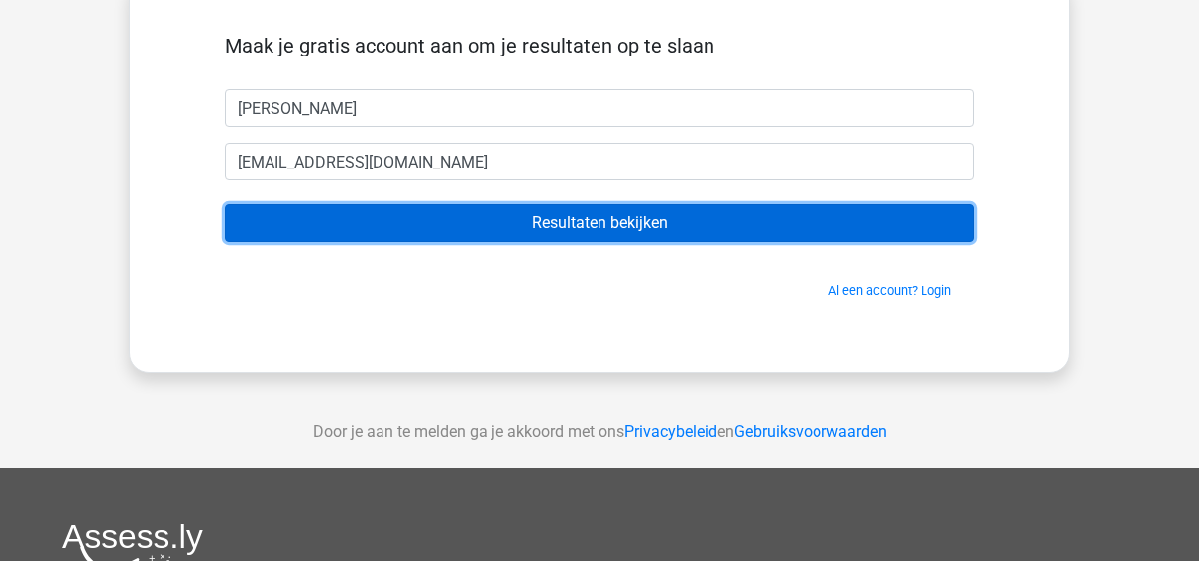
click at [747, 230] on input "Resultaten bekijken" at bounding box center [599, 223] width 749 height 38
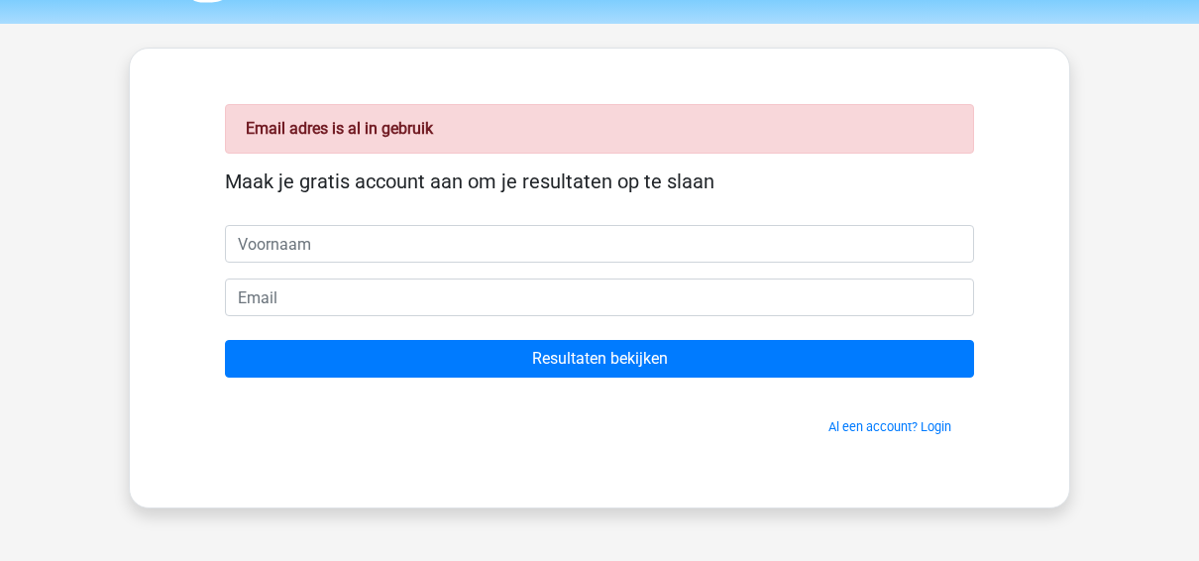
scroll to position [61, 0]
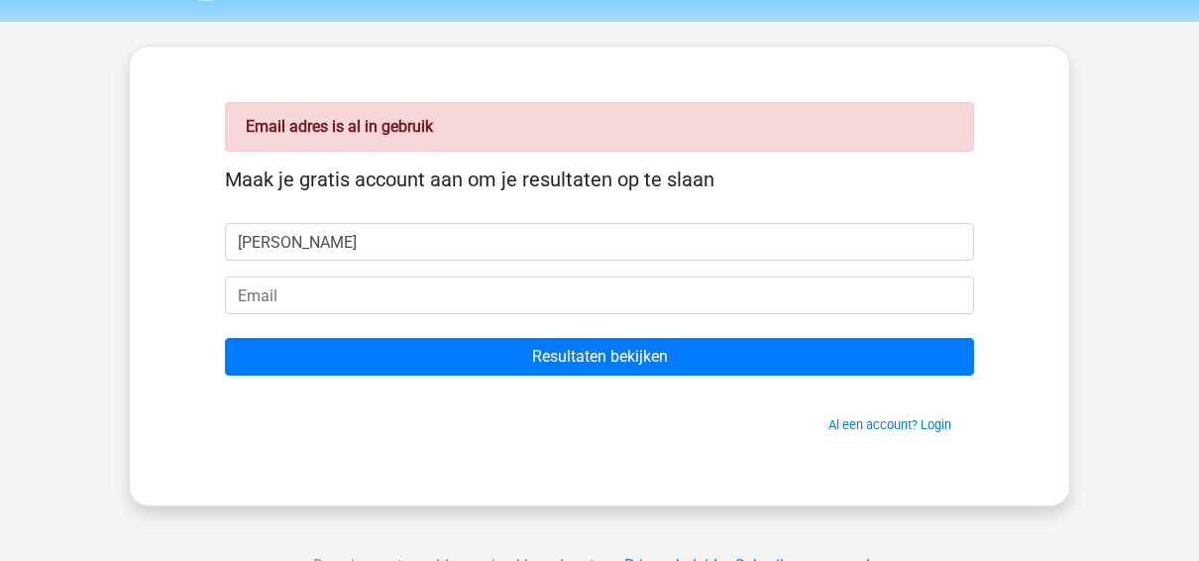
type input "[PERSON_NAME]"
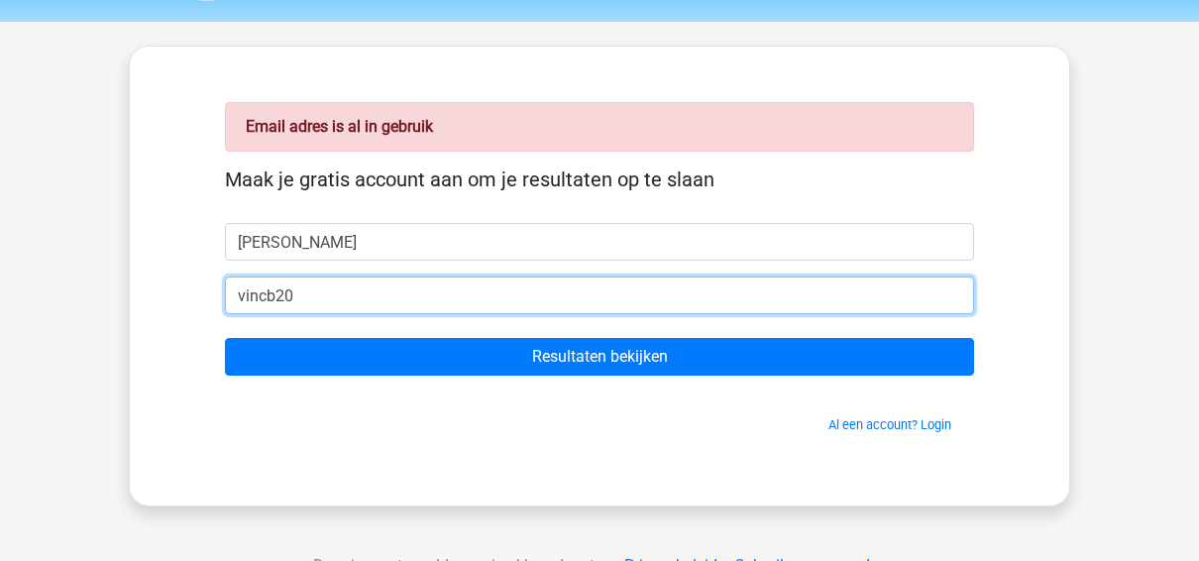
type input "[EMAIL_ADDRESS][DOMAIN_NAME]"
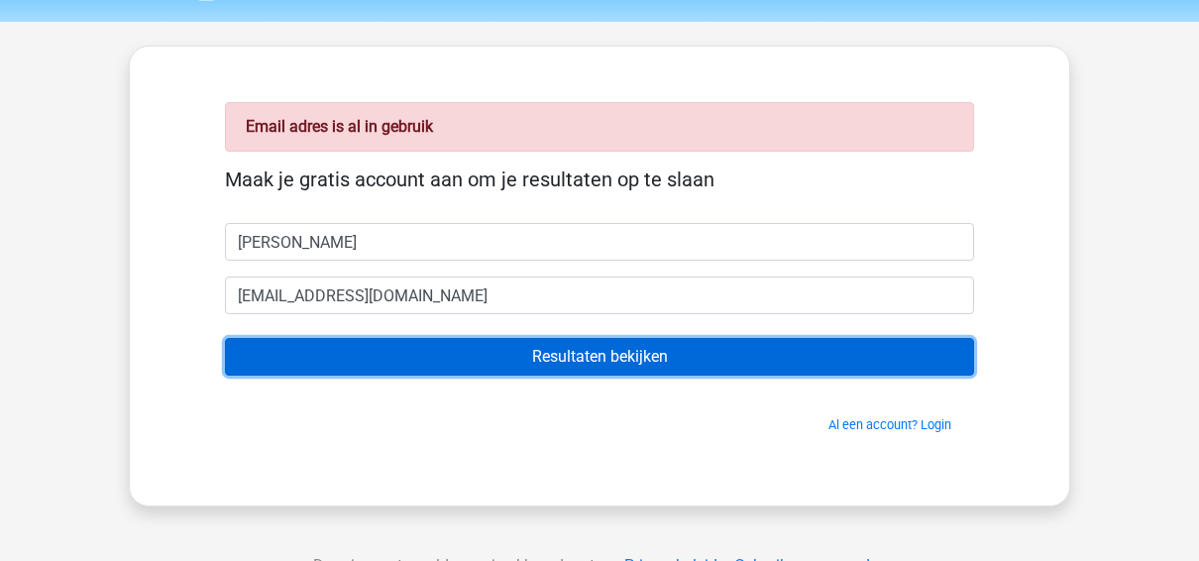
click at [225, 338] on input "Resultaten bekijken" at bounding box center [599, 357] width 749 height 38
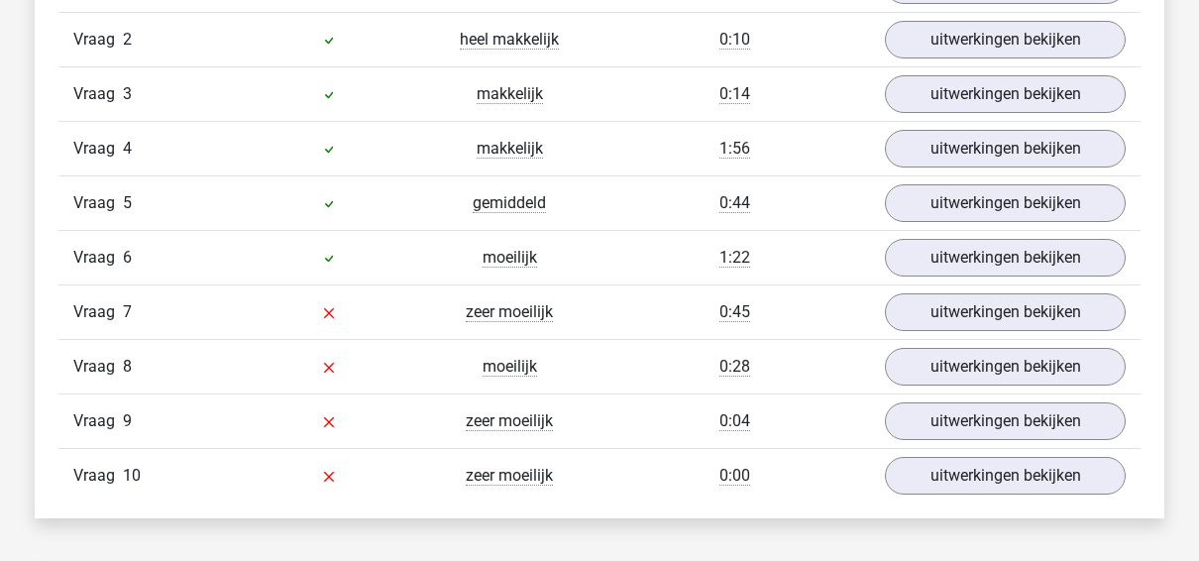
scroll to position [1750, 0]
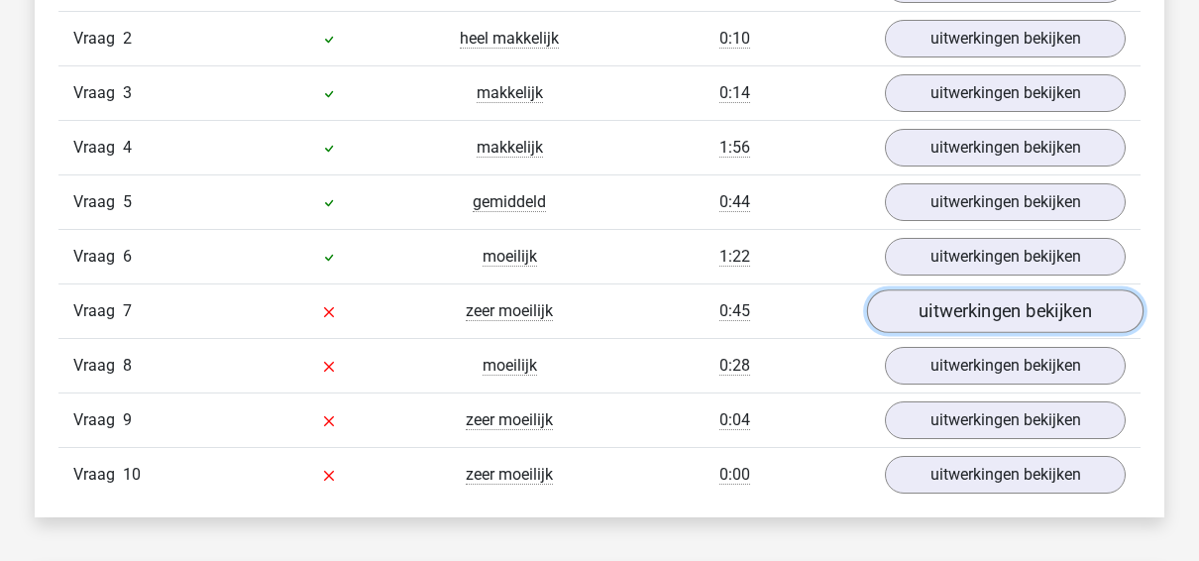
click at [1005, 297] on link "uitwerkingen bekijken" at bounding box center [1005, 311] width 276 height 44
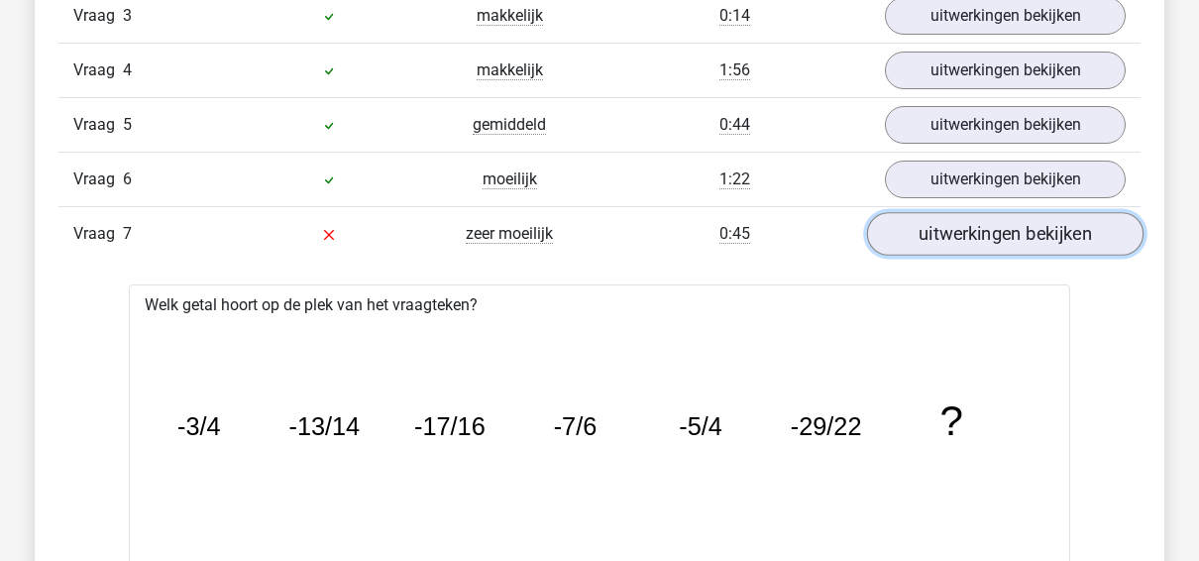
scroll to position [1818, 0]
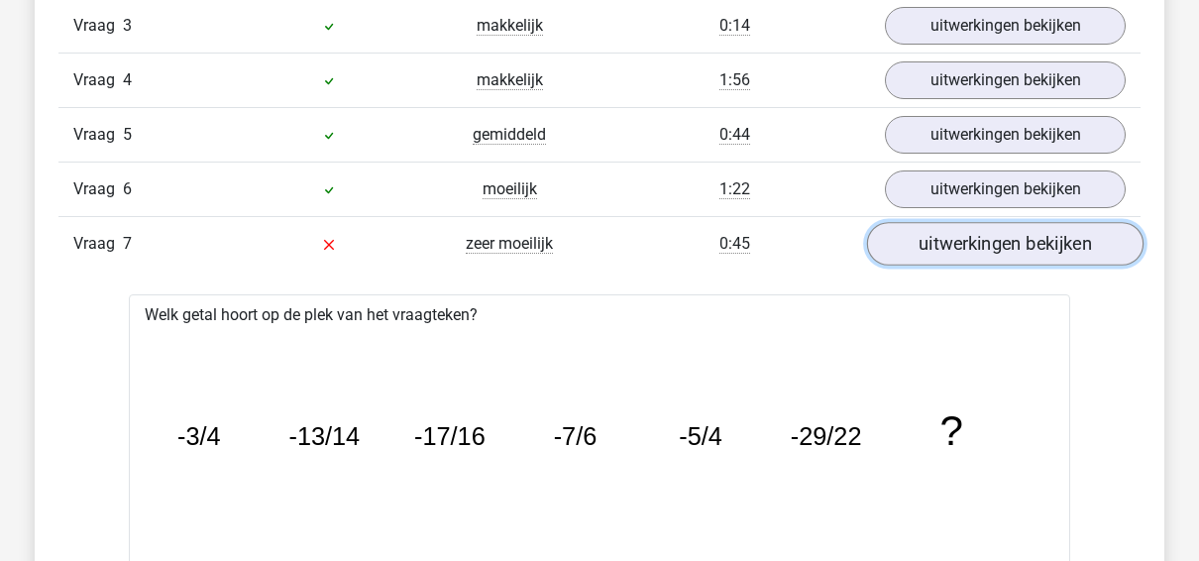
click at [1001, 233] on link "uitwerkingen bekijken" at bounding box center [1005, 244] width 276 height 44
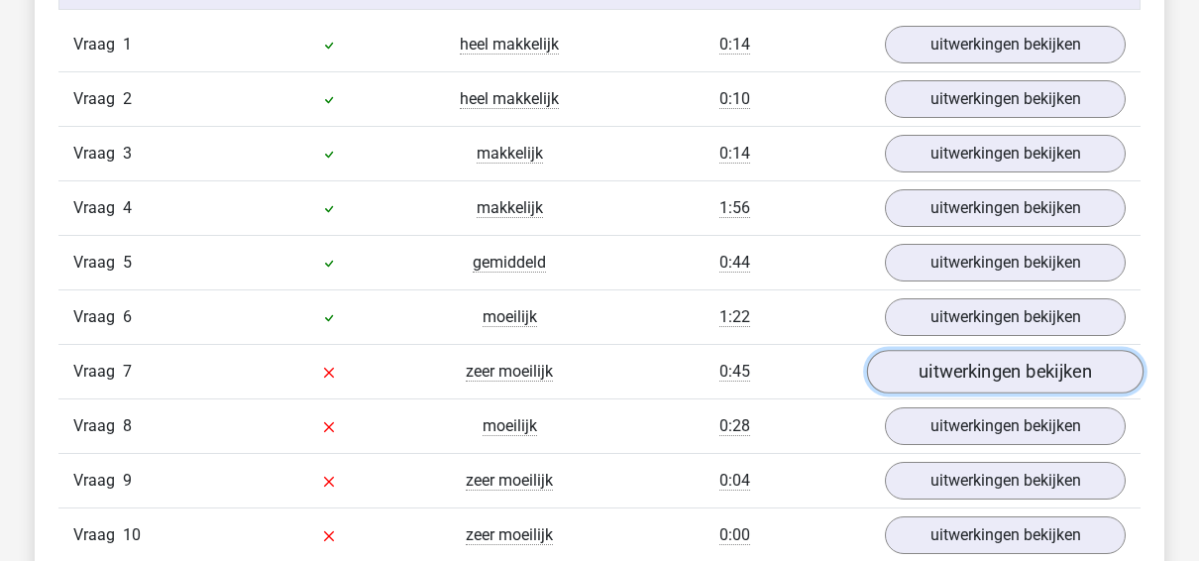
scroll to position [1691, 0]
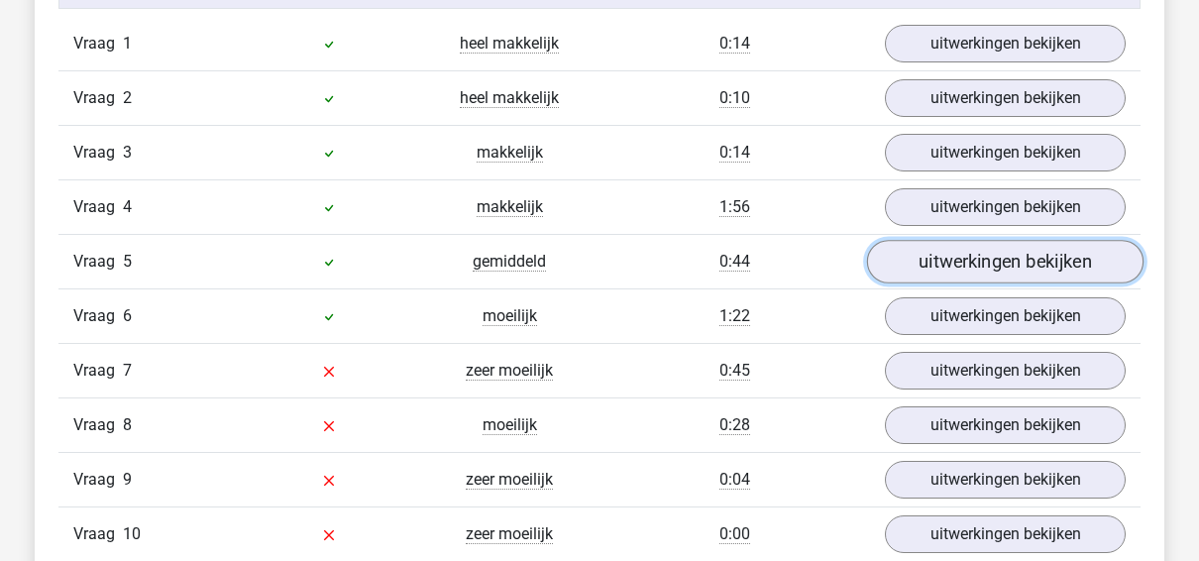
click at [993, 269] on link "uitwerkingen bekijken" at bounding box center [1005, 262] width 276 height 44
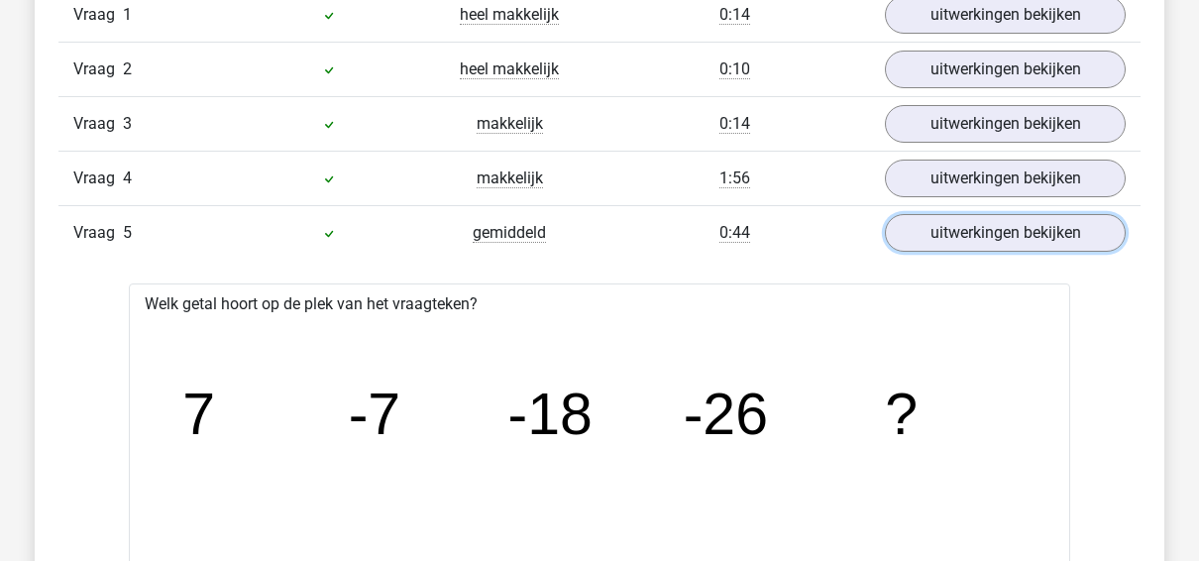
scroll to position [1715, 0]
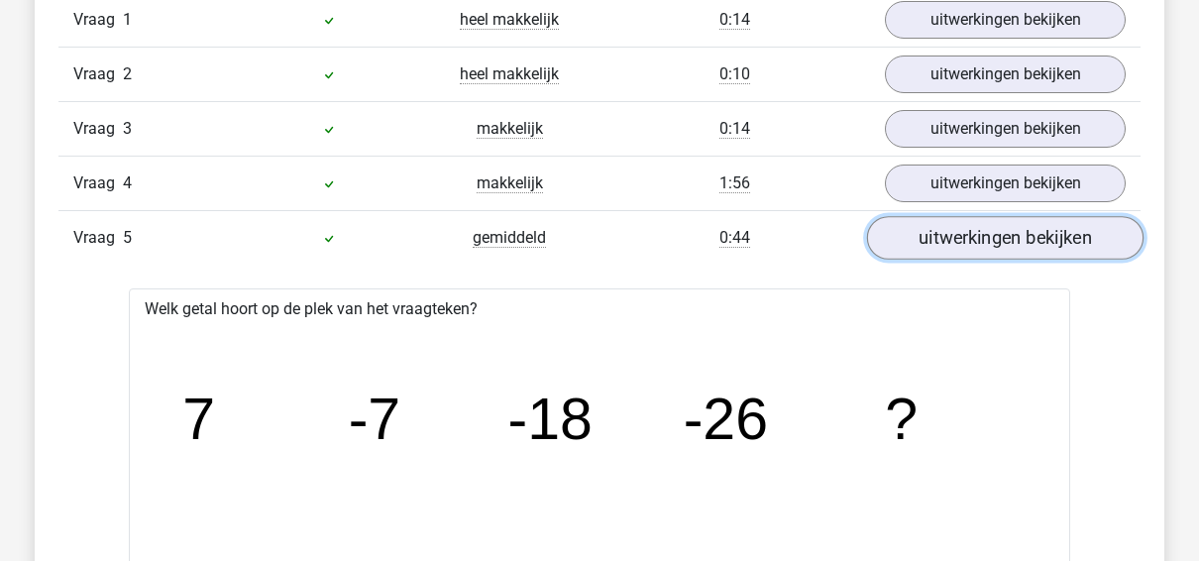
click at [1017, 226] on link "uitwerkingen bekijken" at bounding box center [1005, 238] width 276 height 44
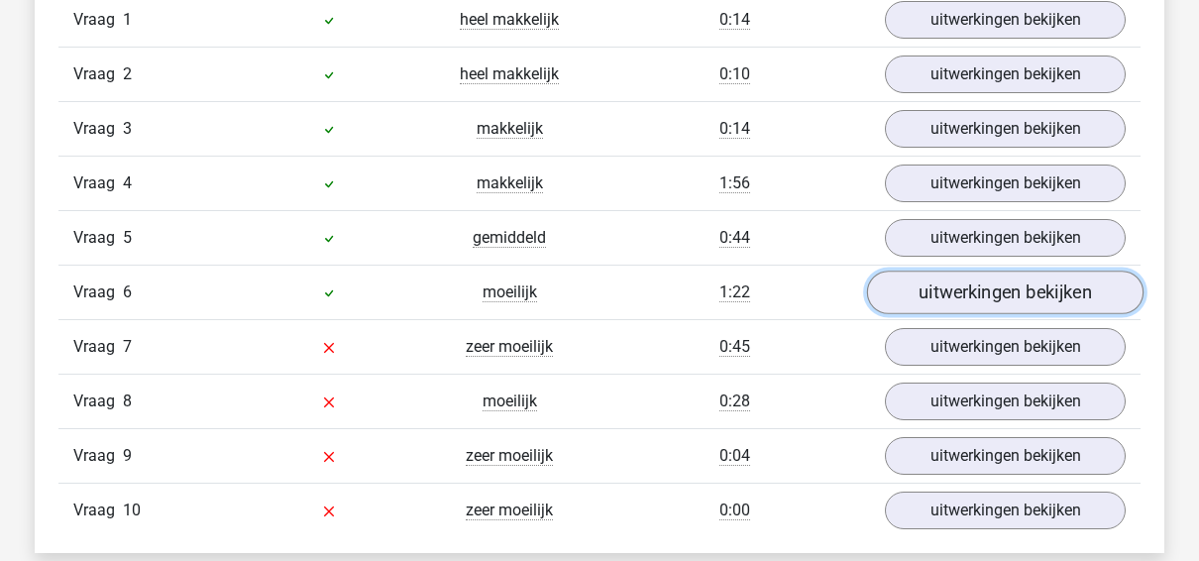
click at [1000, 284] on link "uitwerkingen bekijken" at bounding box center [1005, 292] width 276 height 44
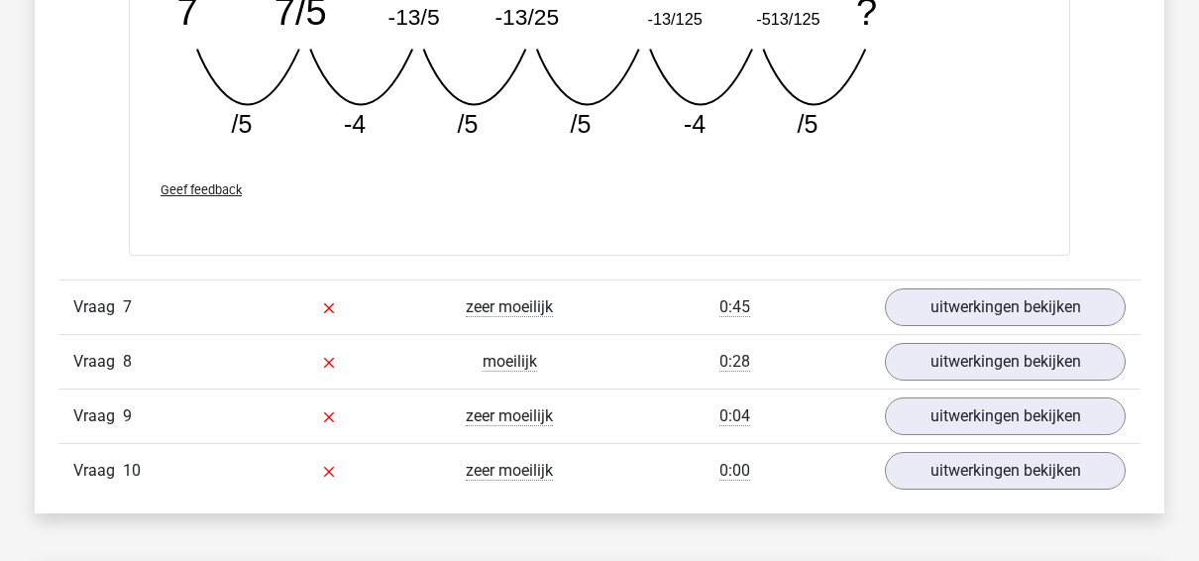
scroll to position [2619, 0]
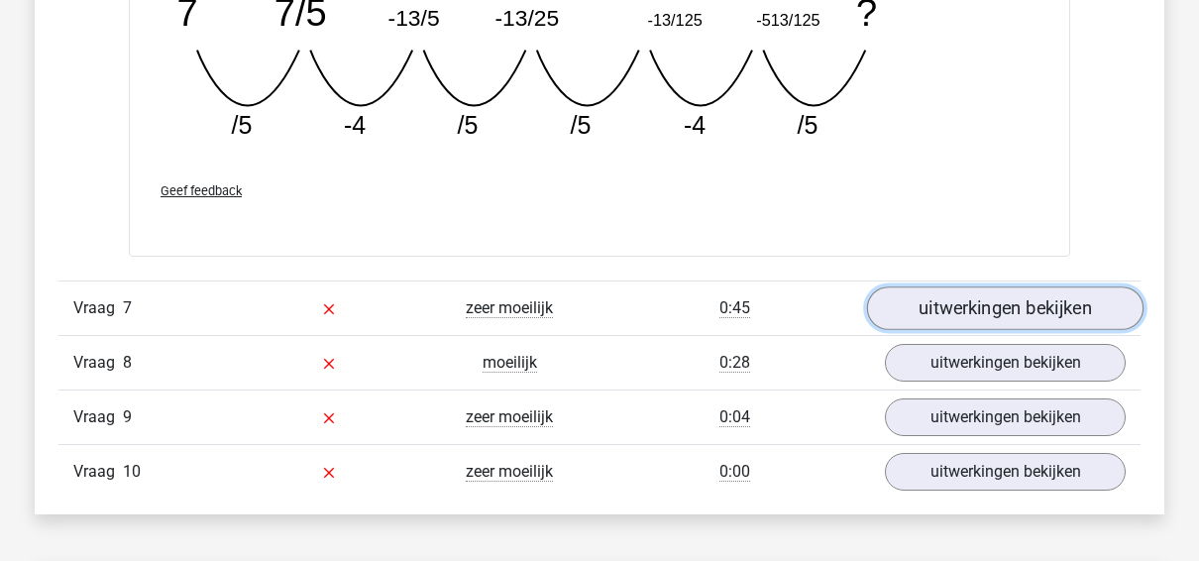
click at [999, 286] on link "uitwerkingen bekijken" at bounding box center [1005, 308] width 276 height 44
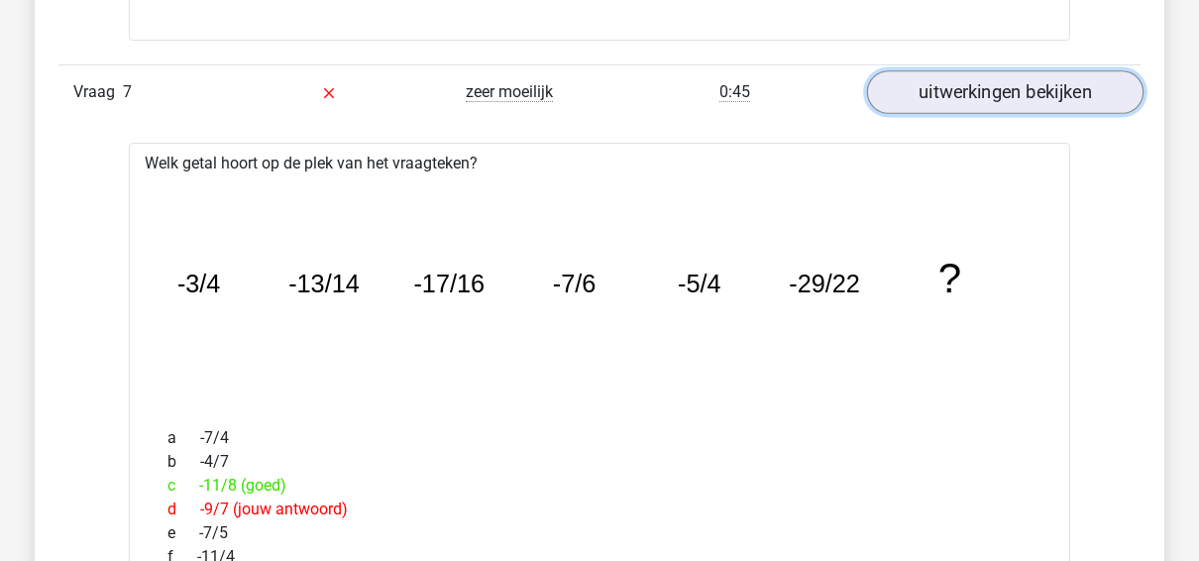
scroll to position [2834, 0]
click at [1052, 101] on link "uitwerkingen bekijken" at bounding box center [1005, 93] width 276 height 44
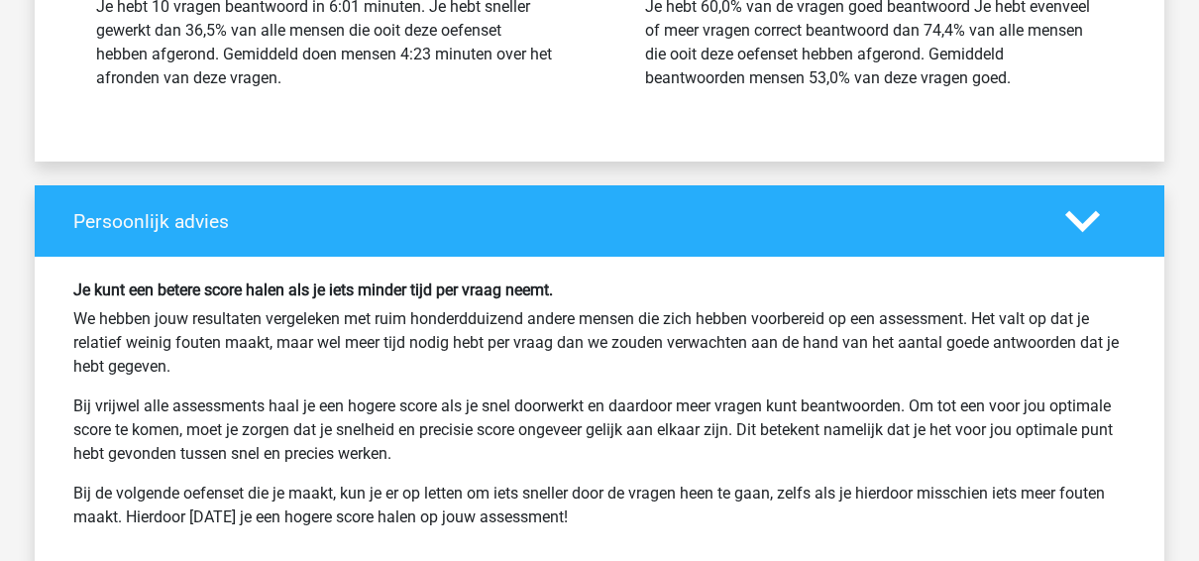
scroll to position [3778, 0]
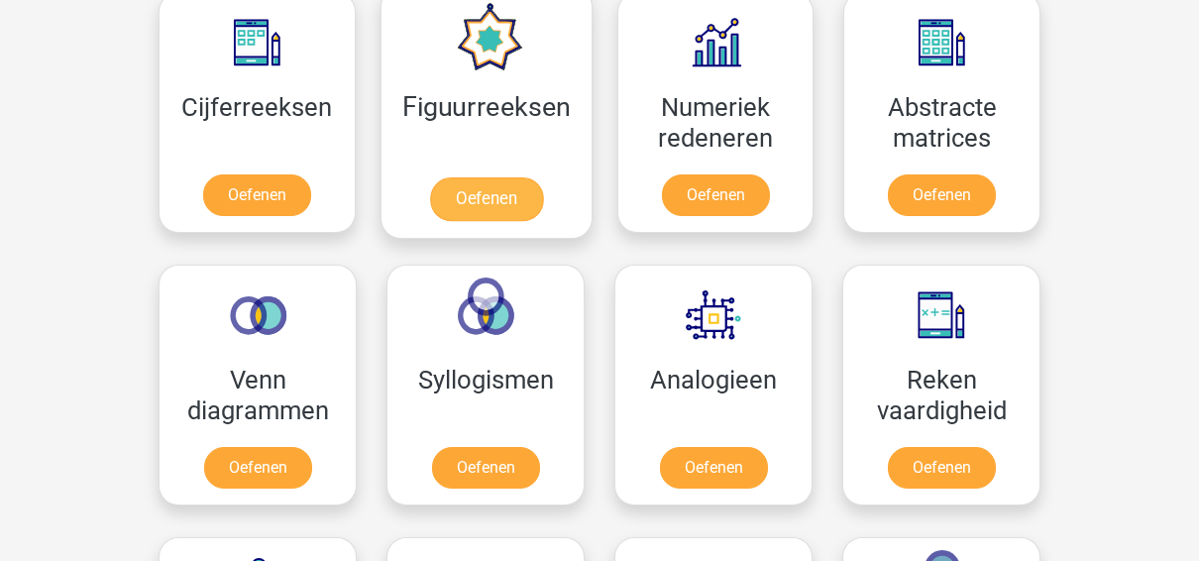
scroll to position [953, 0]
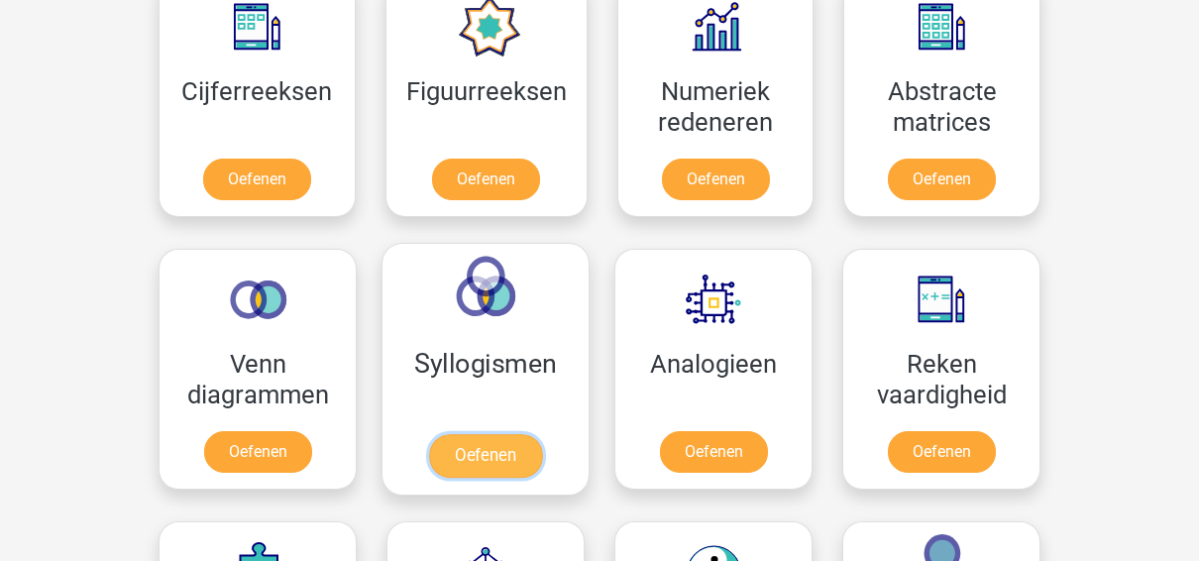
click at [482, 445] on link "Oefenen" at bounding box center [485, 456] width 113 height 44
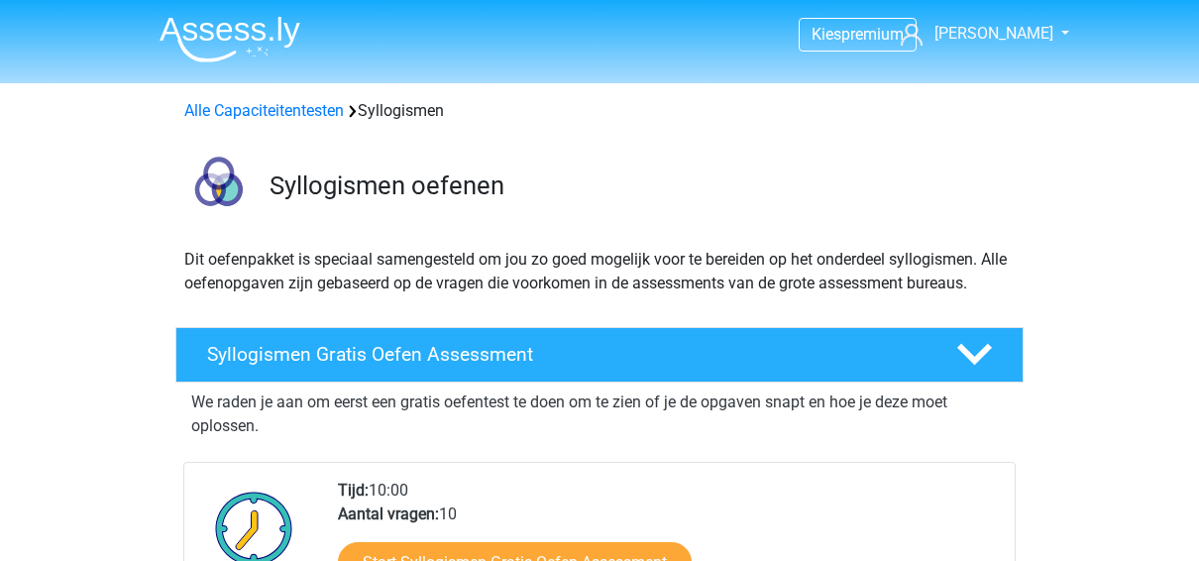
scroll to position [142, 0]
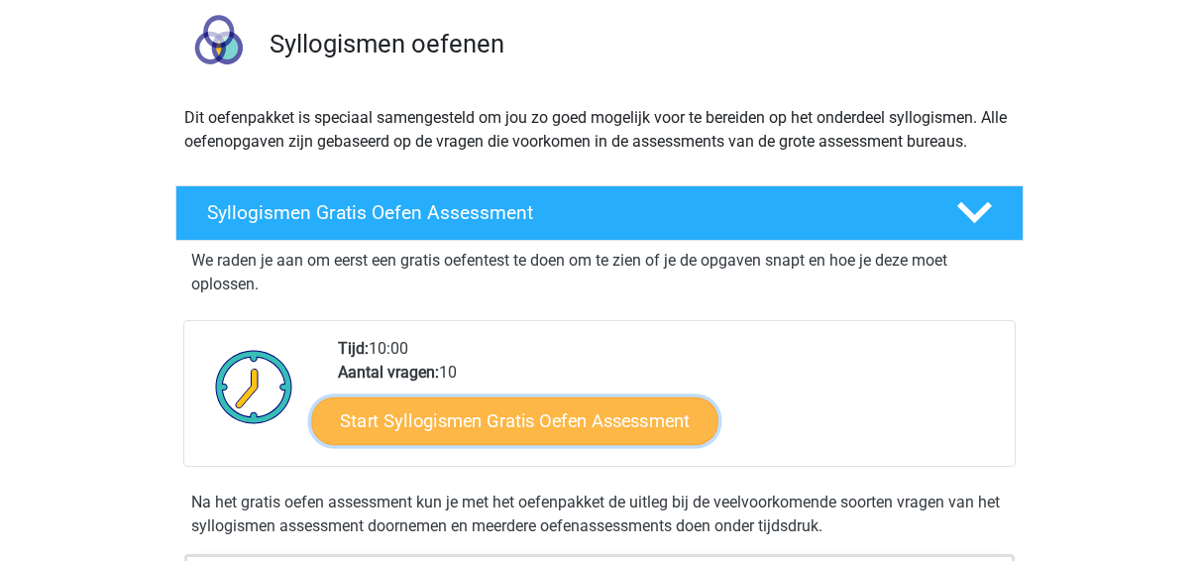
click at [602, 422] on link "Start Syllogismen Gratis Oefen Assessment" at bounding box center [515, 420] width 407 height 48
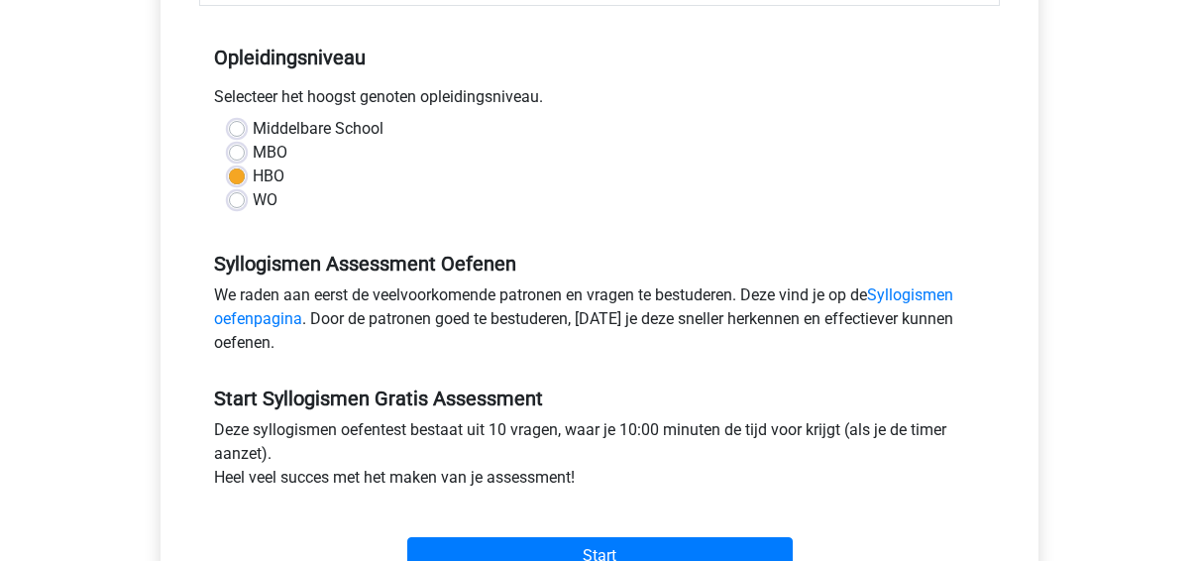
scroll to position [424, 0]
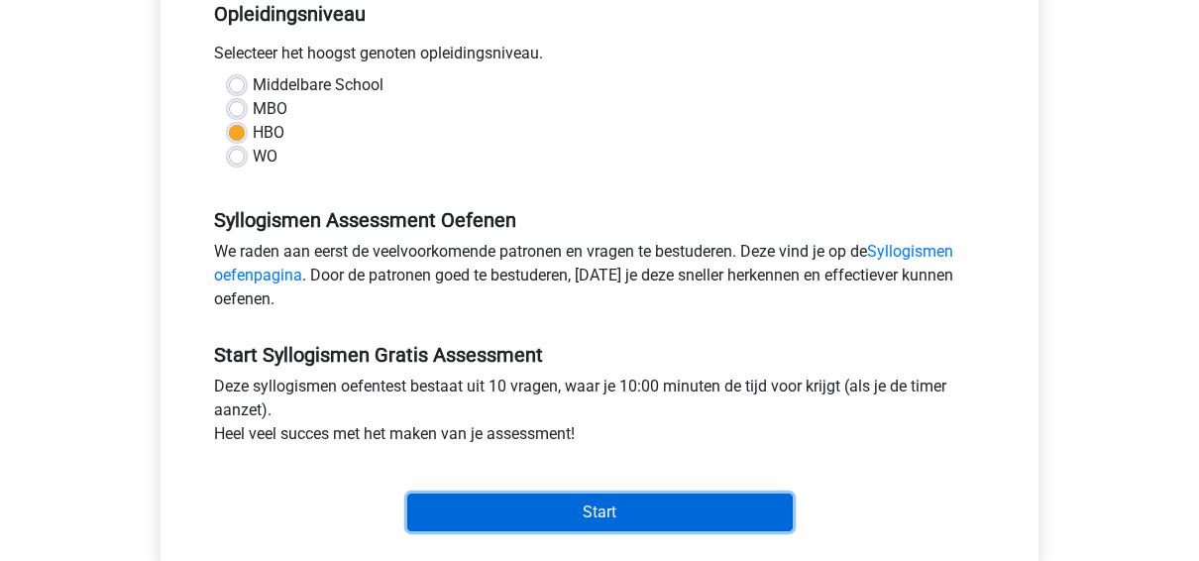
click at [640, 503] on input "Start" at bounding box center [599, 512] width 385 height 38
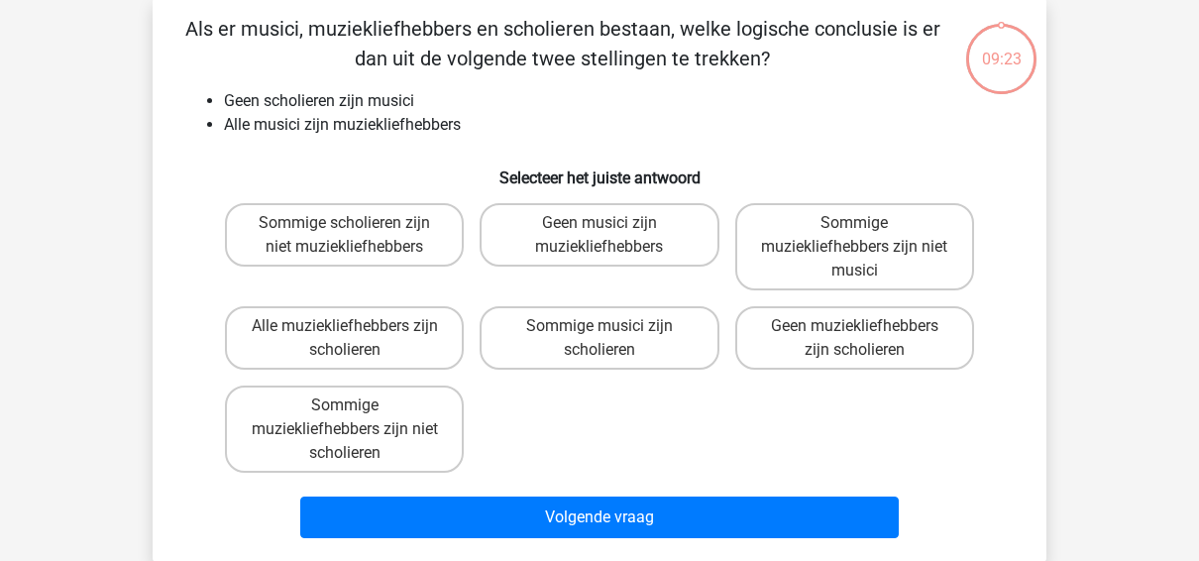
scroll to position [94, 0]
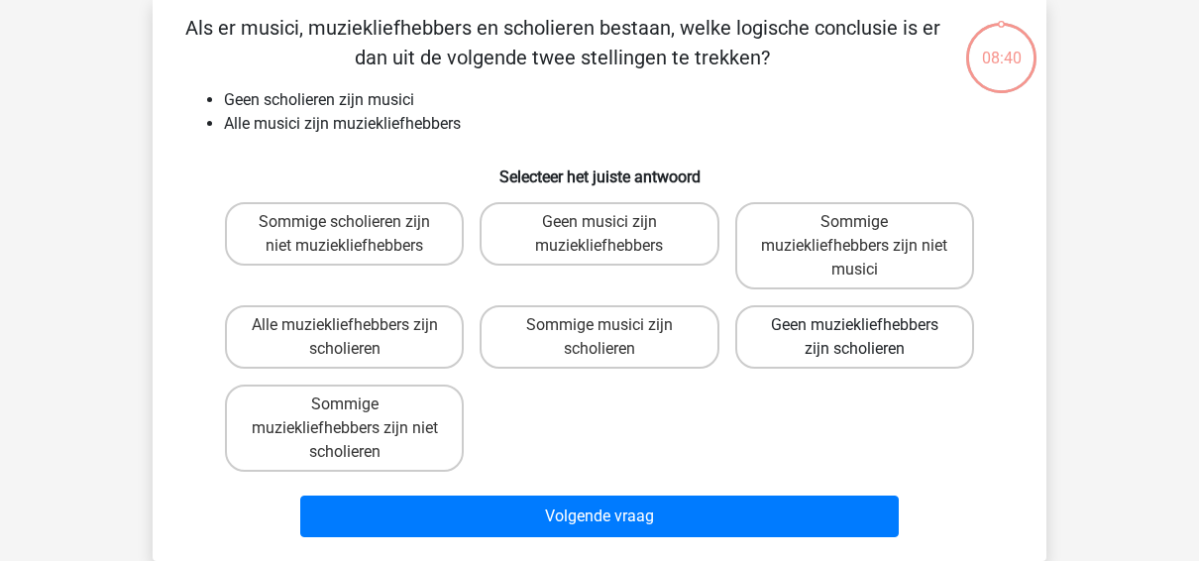
click at [864, 339] on label "Geen muziekliefhebbers zijn scholieren" at bounding box center [854, 336] width 239 height 63
click at [864, 338] on input "Geen muziekliefhebbers zijn scholieren" at bounding box center [860, 331] width 13 height 13
radio input "true"
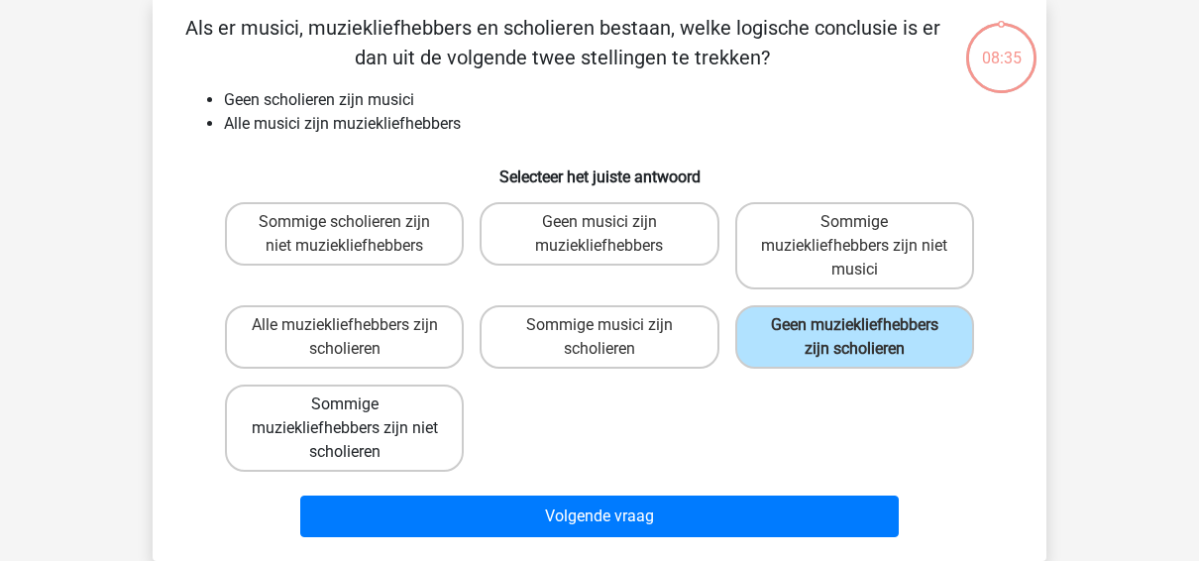
click at [462, 448] on label "Sommige muziekliefhebbers zijn niet scholieren" at bounding box center [344, 427] width 239 height 87
click at [358, 417] on input "Sommige muziekliefhebbers zijn niet scholieren" at bounding box center [351, 410] width 13 height 13
radio input "true"
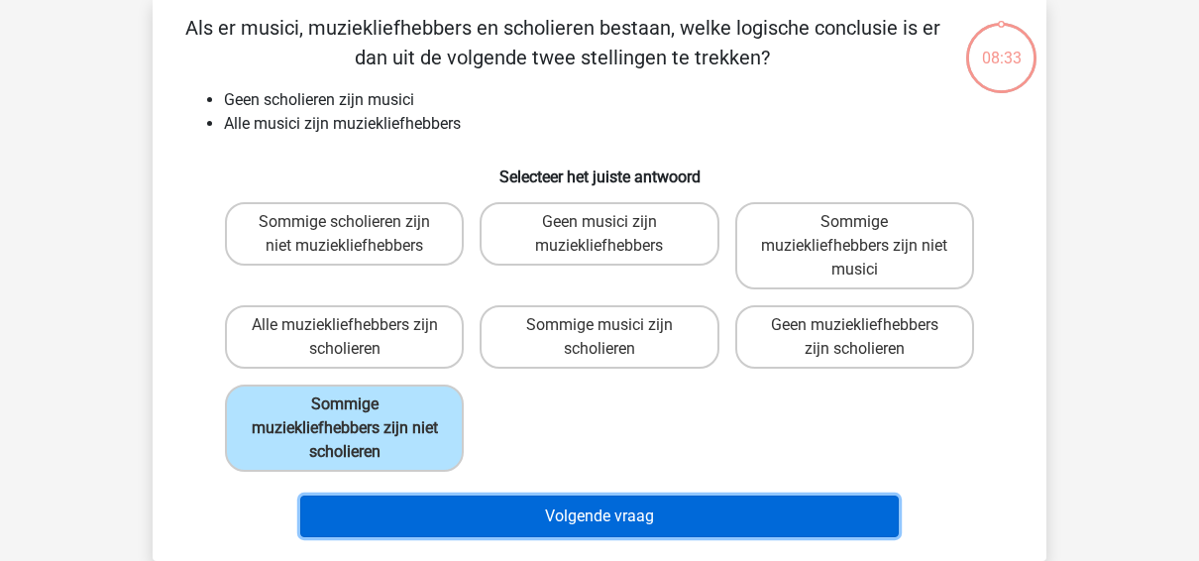
click at [659, 516] on button "Volgende vraag" at bounding box center [599, 516] width 599 height 42
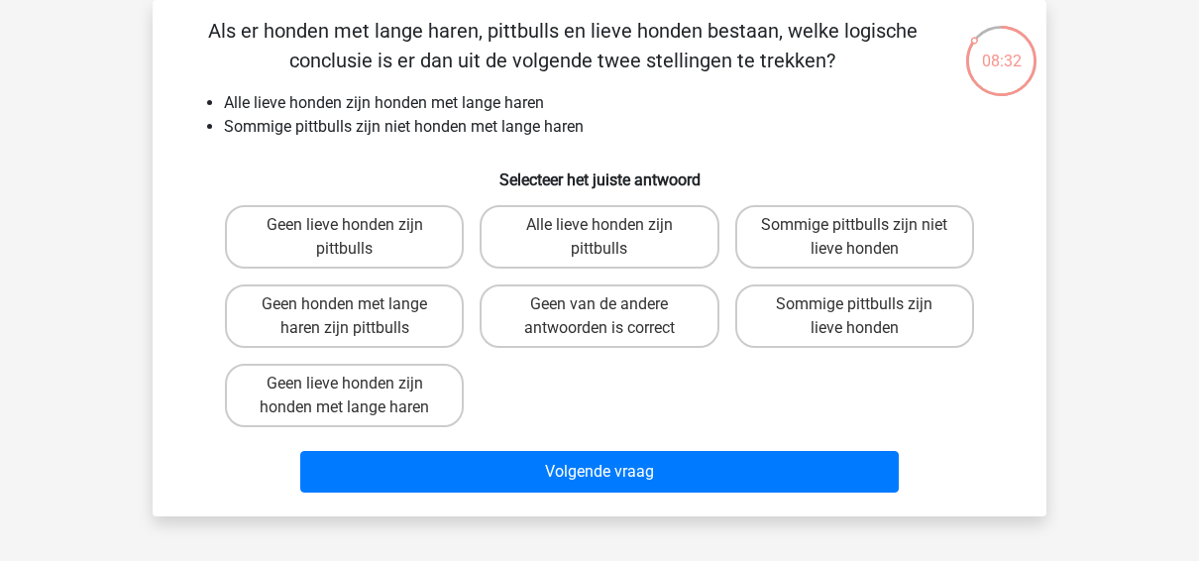
scroll to position [44, 0]
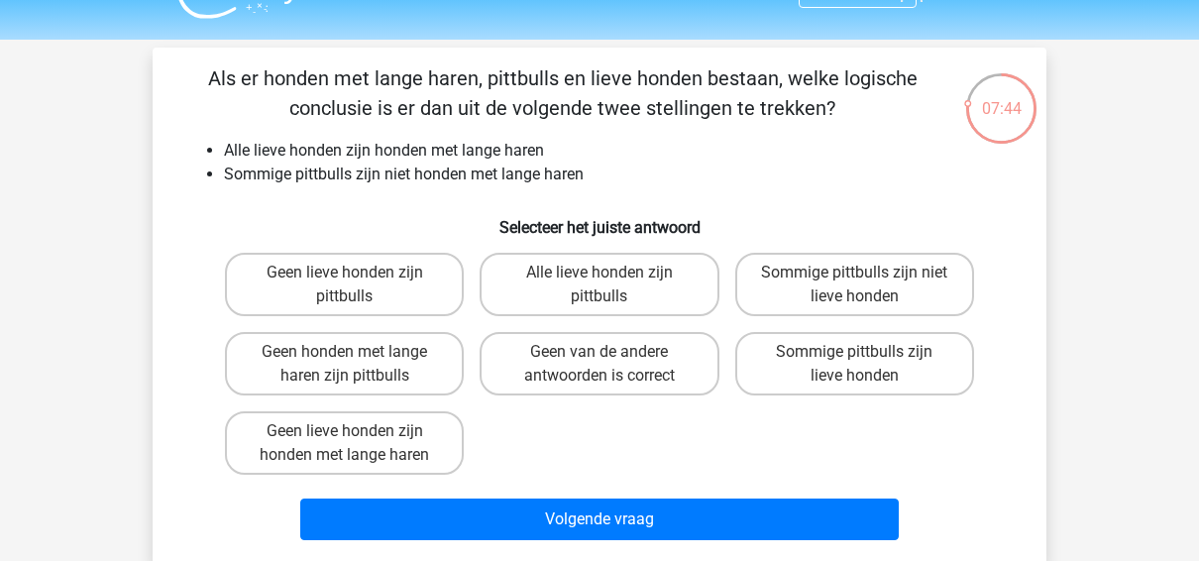
drag, startPoint x: 1047, startPoint y: 338, endPoint x: 287, endPoint y: 197, distance: 772.7
click at [287, 197] on div "Als er honden met lange haren, pittbulls en lieve honden bestaan, welke logisch…" at bounding box center [599, 305] width 878 height 484
click at [790, 367] on label "Sommige pittbulls zijn lieve honden" at bounding box center [854, 363] width 239 height 63
click at [854, 365] on input "Sommige pittbulls zijn lieve honden" at bounding box center [860, 358] width 13 height 13
radio input "true"
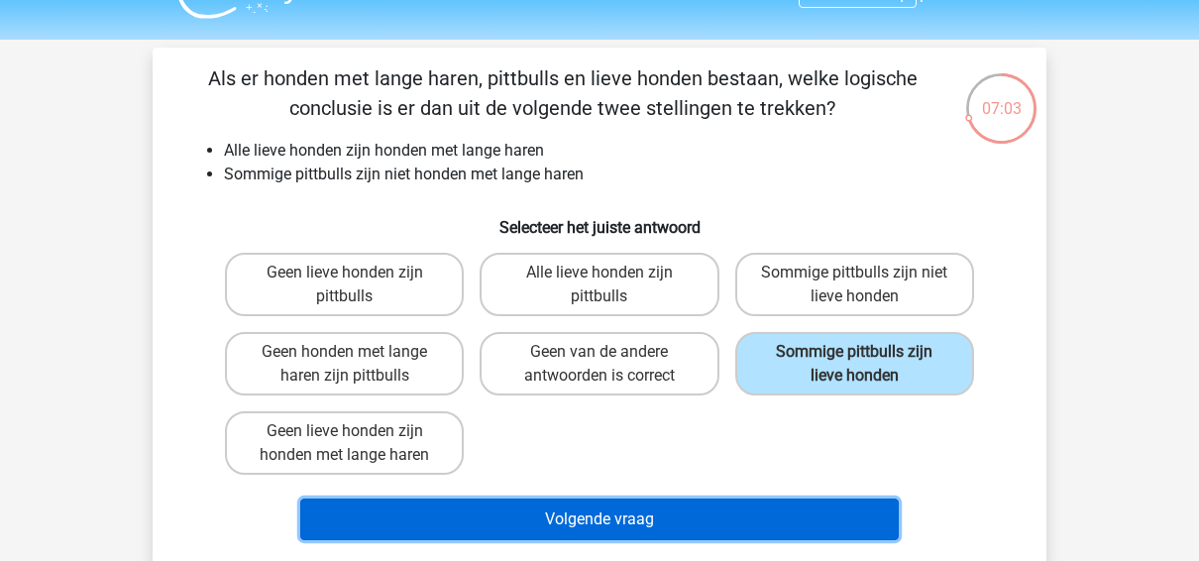
click at [704, 523] on button "Volgende vraag" at bounding box center [599, 519] width 599 height 42
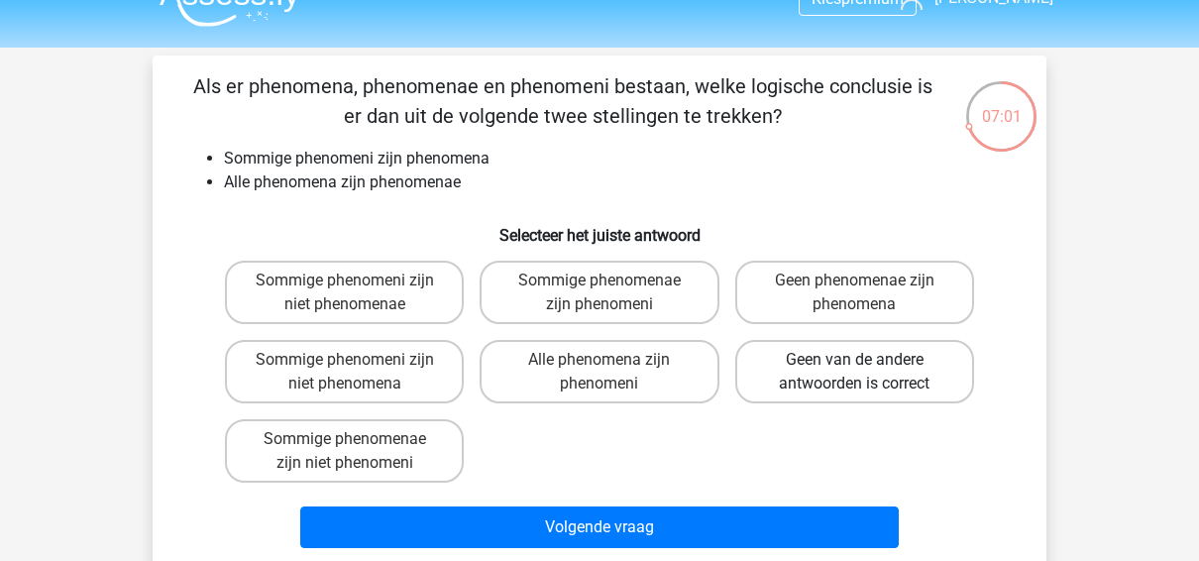
scroll to position [35, 0]
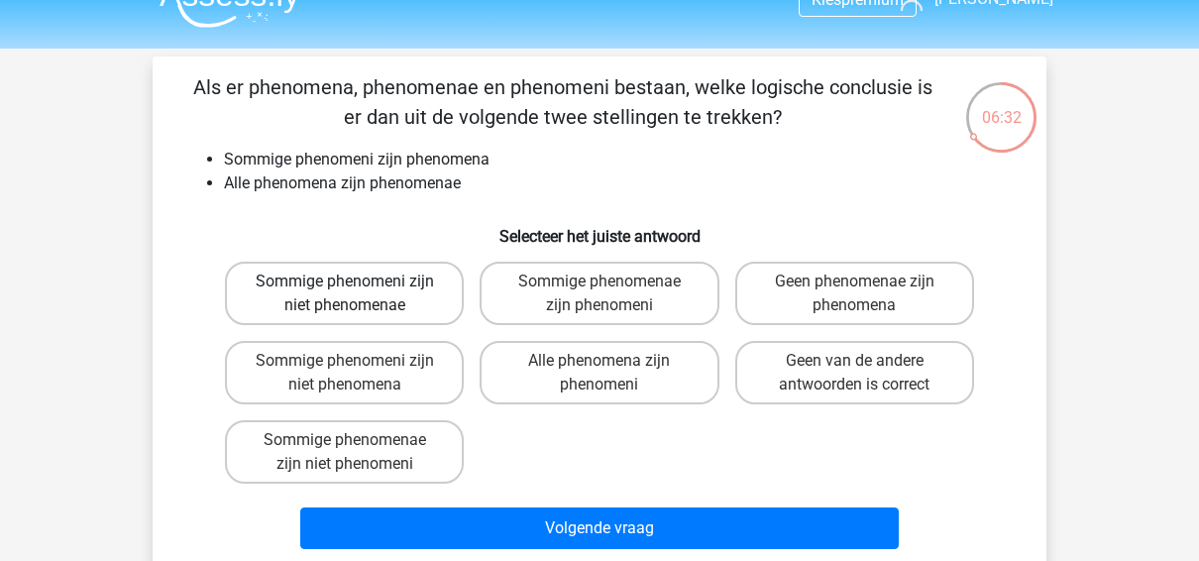
click at [345, 310] on label "Sommige phenomeni zijn niet phenomenae" at bounding box center [344, 293] width 239 height 63
click at [345, 294] on input "Sommige phenomeni zijn niet phenomenae" at bounding box center [351, 287] width 13 height 13
radio input "true"
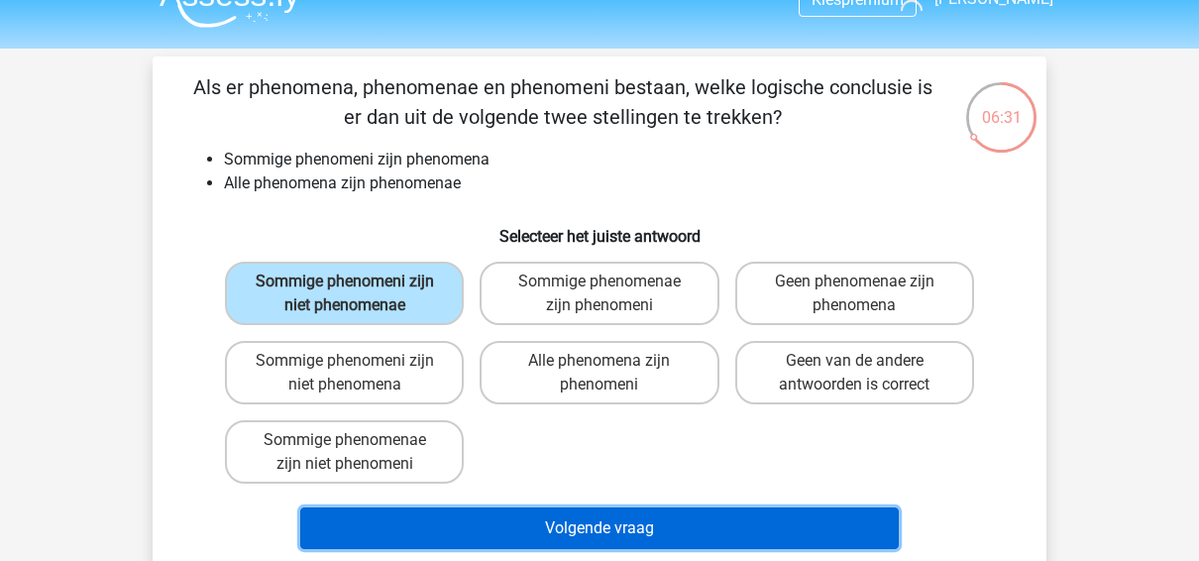
click at [628, 521] on button "Volgende vraag" at bounding box center [599, 528] width 599 height 42
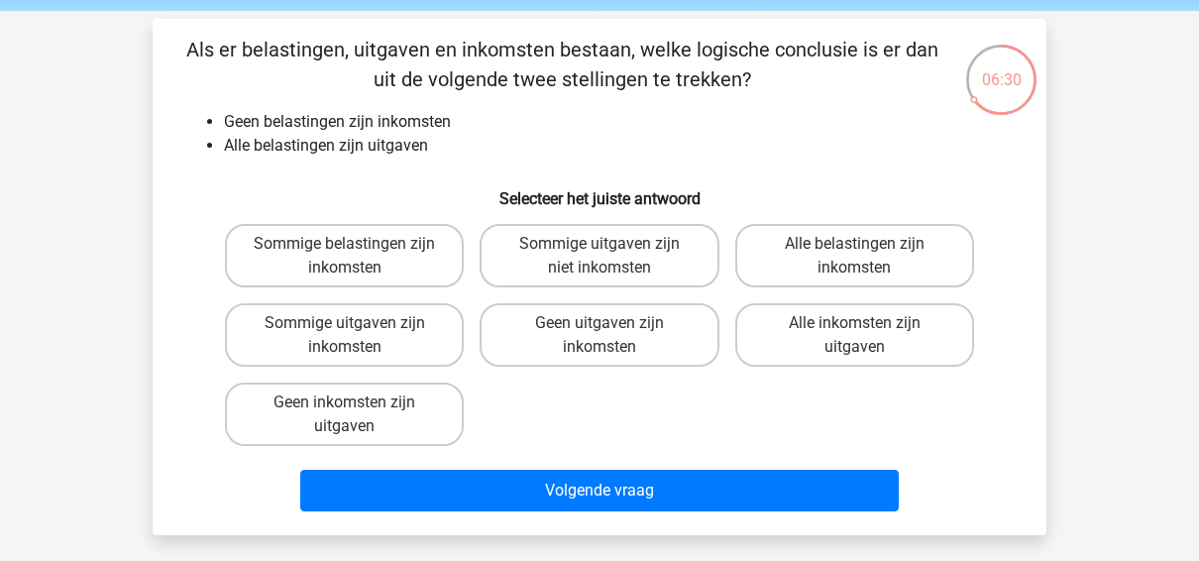
scroll to position [53, 0]
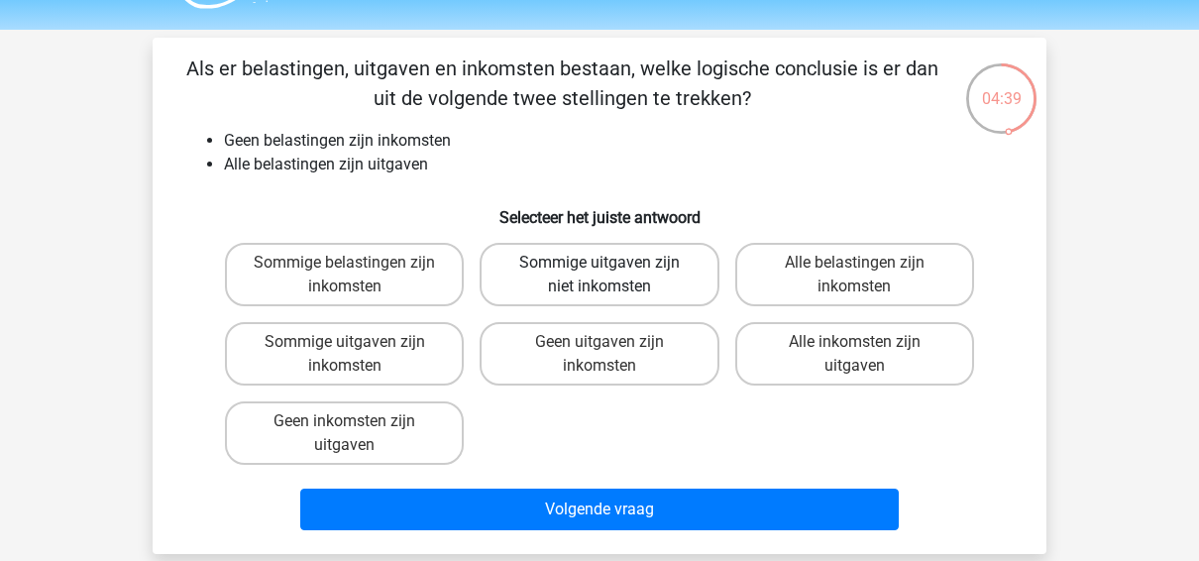
click at [677, 293] on label "Sommige uitgaven zijn niet inkomsten" at bounding box center [598, 274] width 239 height 63
click at [612, 275] on input "Sommige uitgaven zijn niet inkomsten" at bounding box center [605, 269] width 13 height 13
radio input "true"
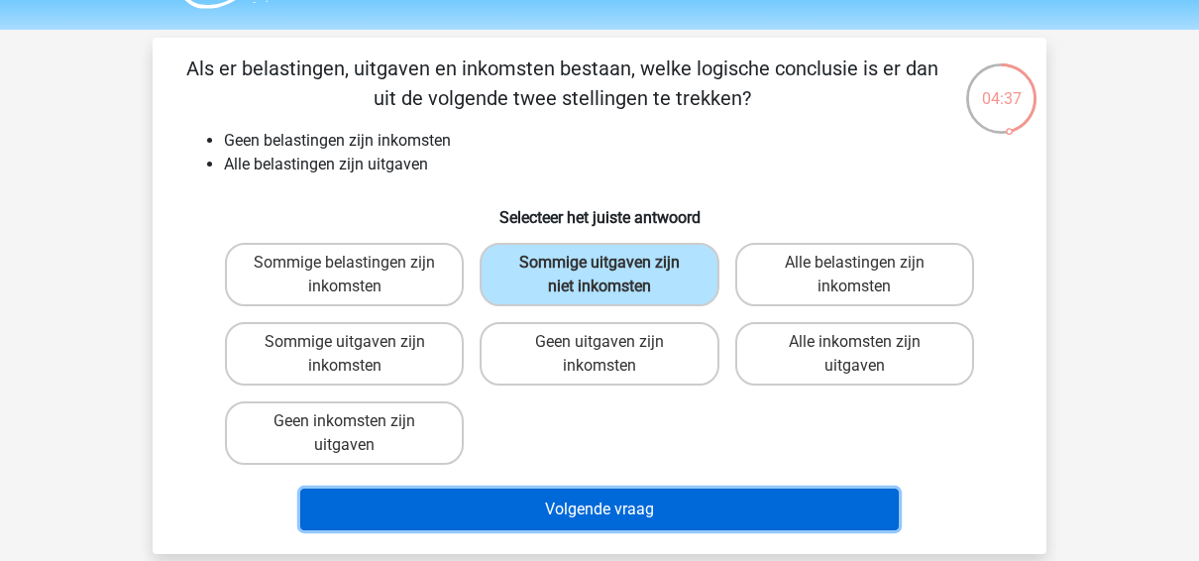
click at [647, 504] on button "Volgende vraag" at bounding box center [599, 509] width 599 height 42
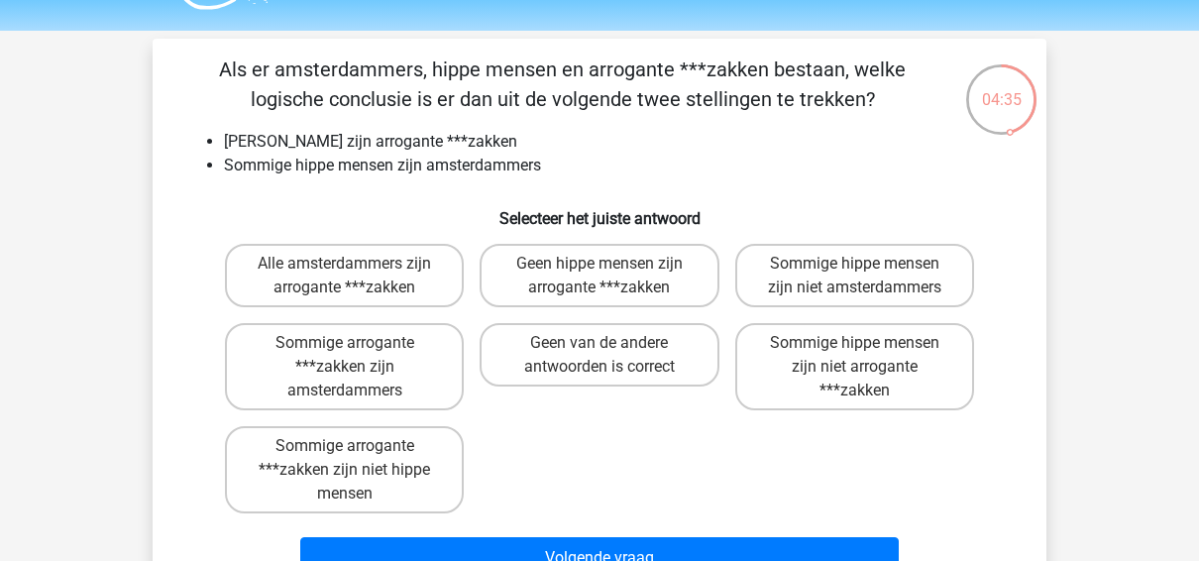
scroll to position [52, 0]
click at [934, 274] on label "Sommige hippe mensen zijn niet amsterdammers" at bounding box center [854, 276] width 239 height 63
click at [867, 274] on input "Sommige hippe mensen zijn niet amsterdammers" at bounding box center [860, 271] width 13 height 13
radio input "true"
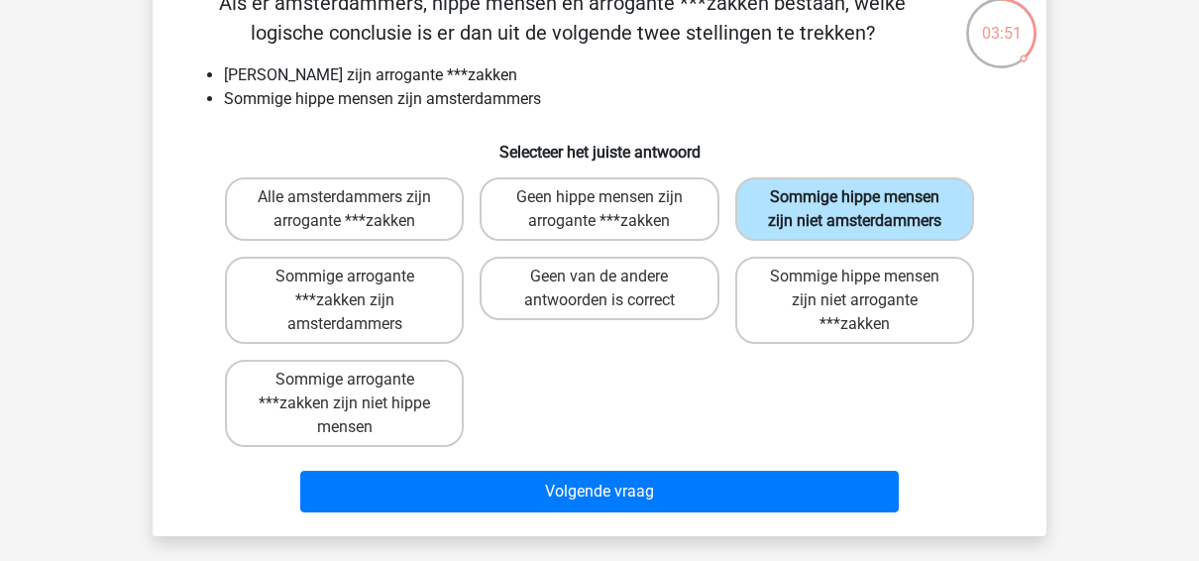
scroll to position [158, 0]
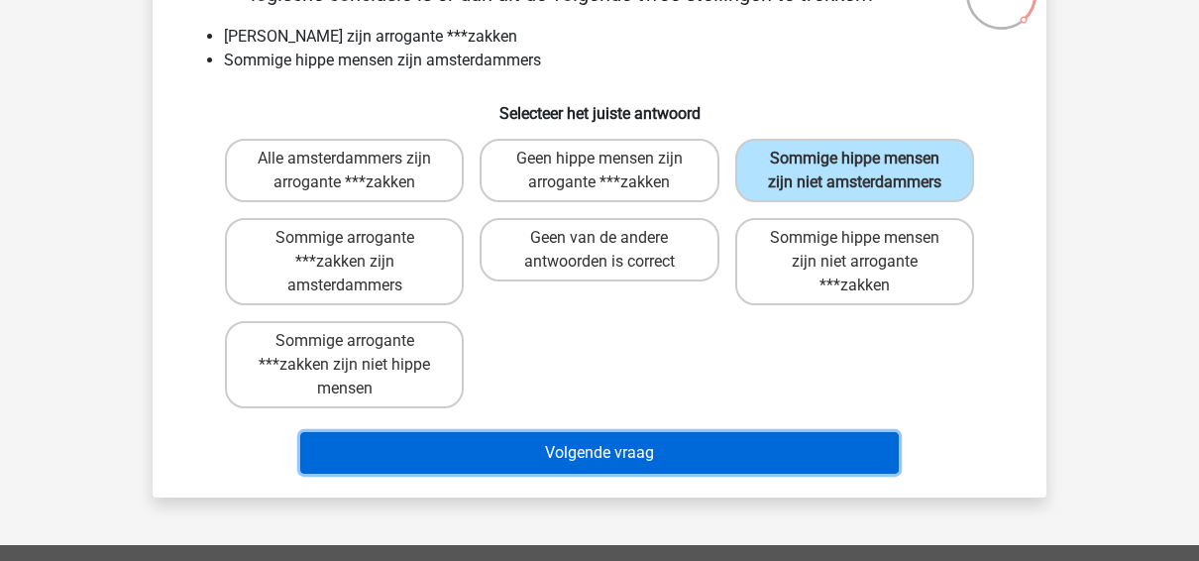
click at [742, 446] on button "Volgende vraag" at bounding box center [599, 453] width 599 height 42
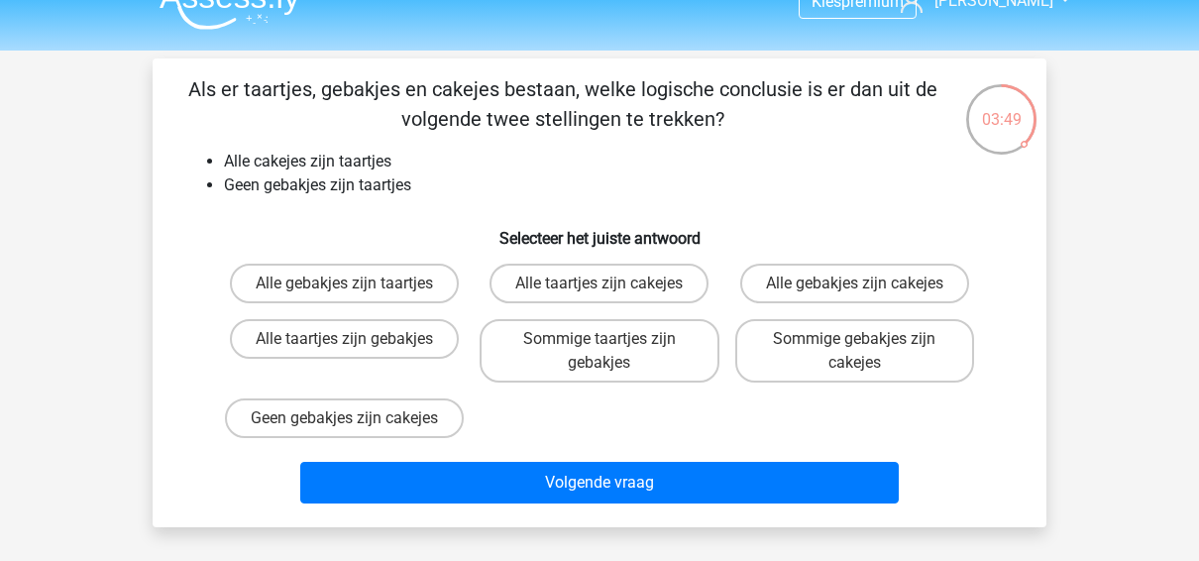
scroll to position [32, 0]
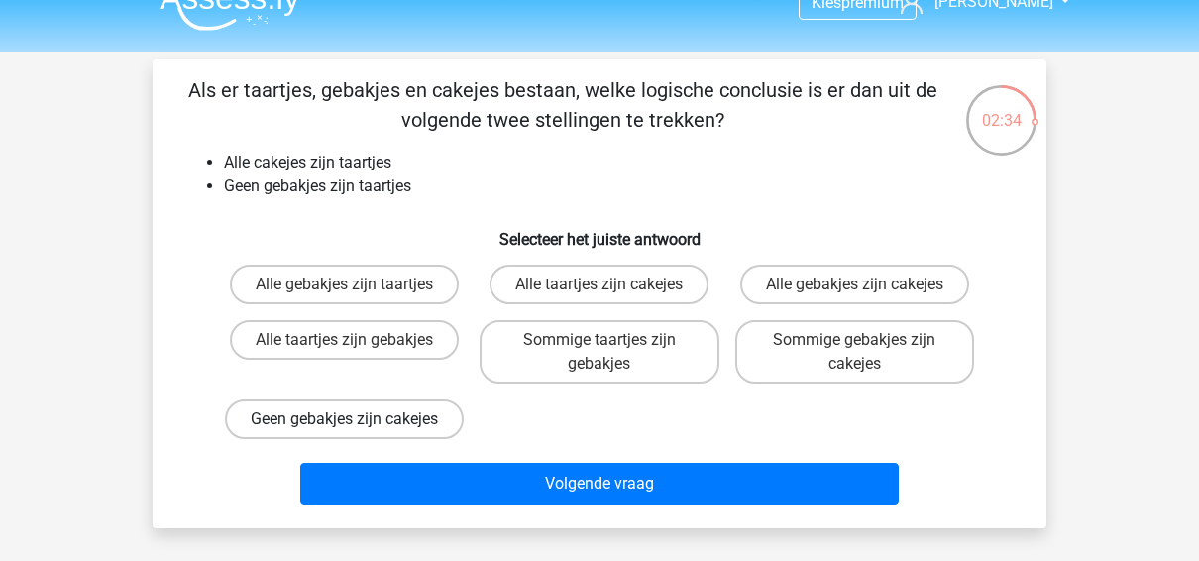
click at [430, 421] on label "Geen gebakjes zijn cakejes" at bounding box center [344, 419] width 239 height 40
click at [358, 421] on input "Geen gebakjes zijn cakejes" at bounding box center [351, 425] width 13 height 13
radio input "true"
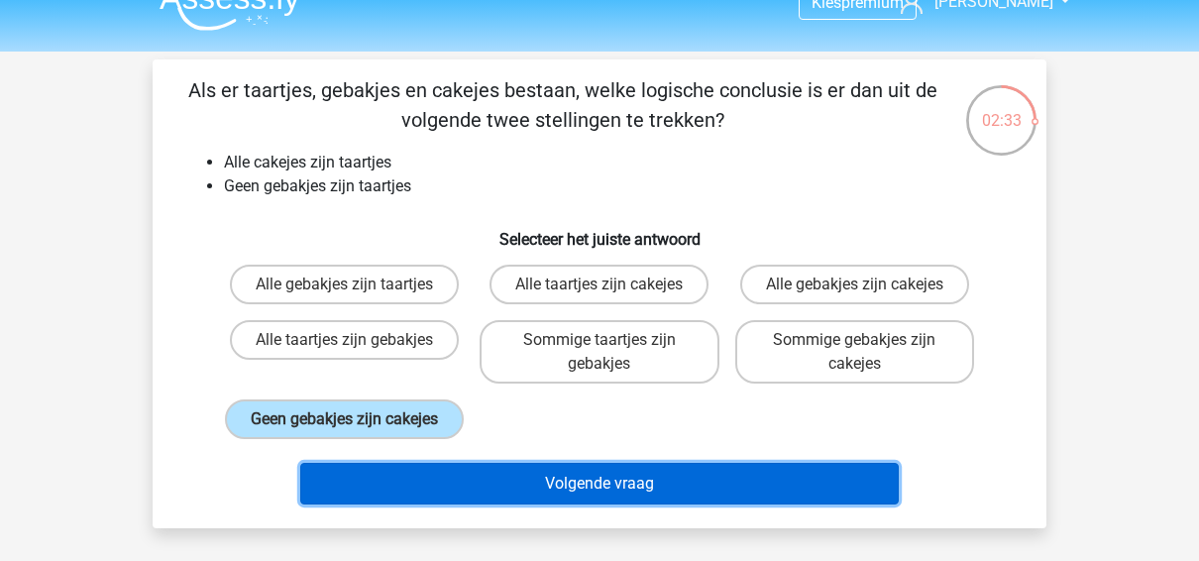
click at [523, 500] on button "Volgende vraag" at bounding box center [599, 484] width 599 height 42
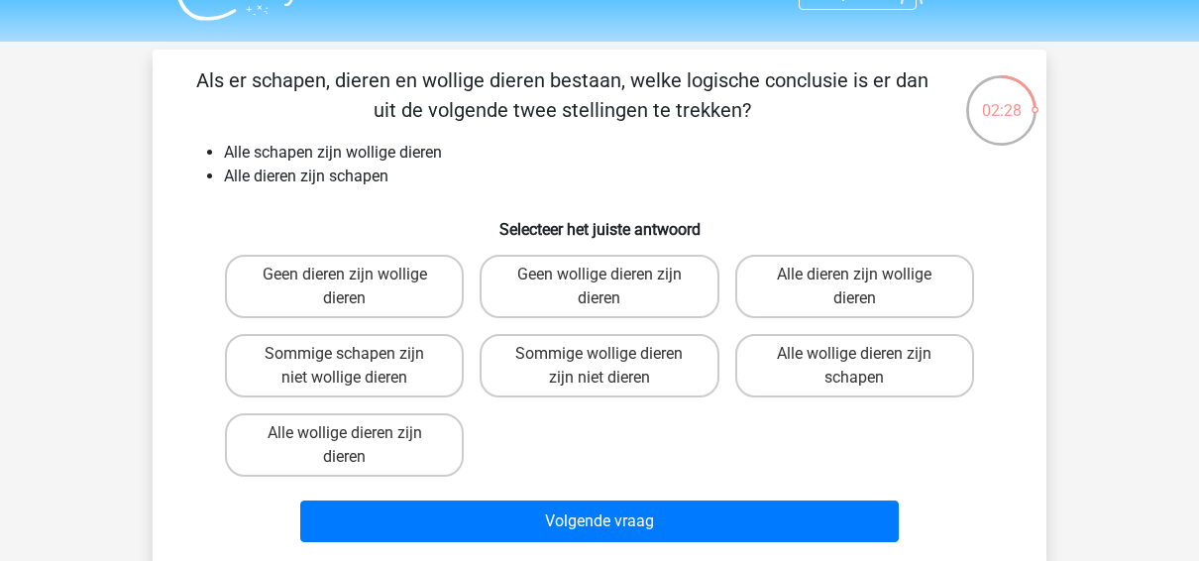
scroll to position [46, 0]
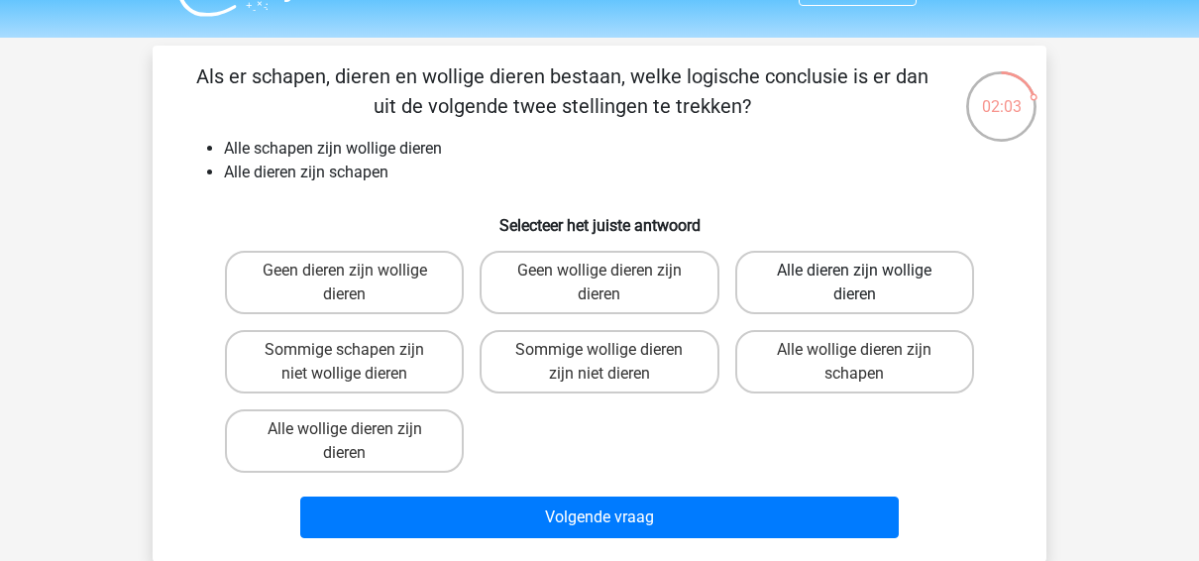
click at [921, 278] on label "Alle dieren zijn wollige dieren" at bounding box center [854, 282] width 239 height 63
click at [867, 278] on input "Alle dieren zijn wollige dieren" at bounding box center [860, 276] width 13 height 13
radio input "true"
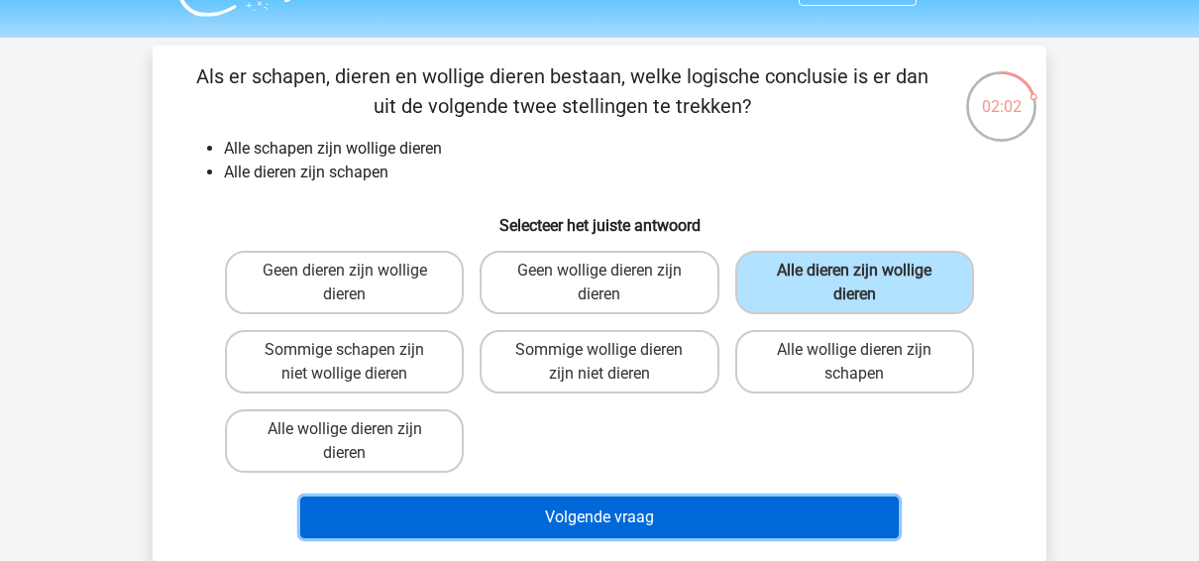
click at [708, 501] on button "Volgende vraag" at bounding box center [599, 517] width 599 height 42
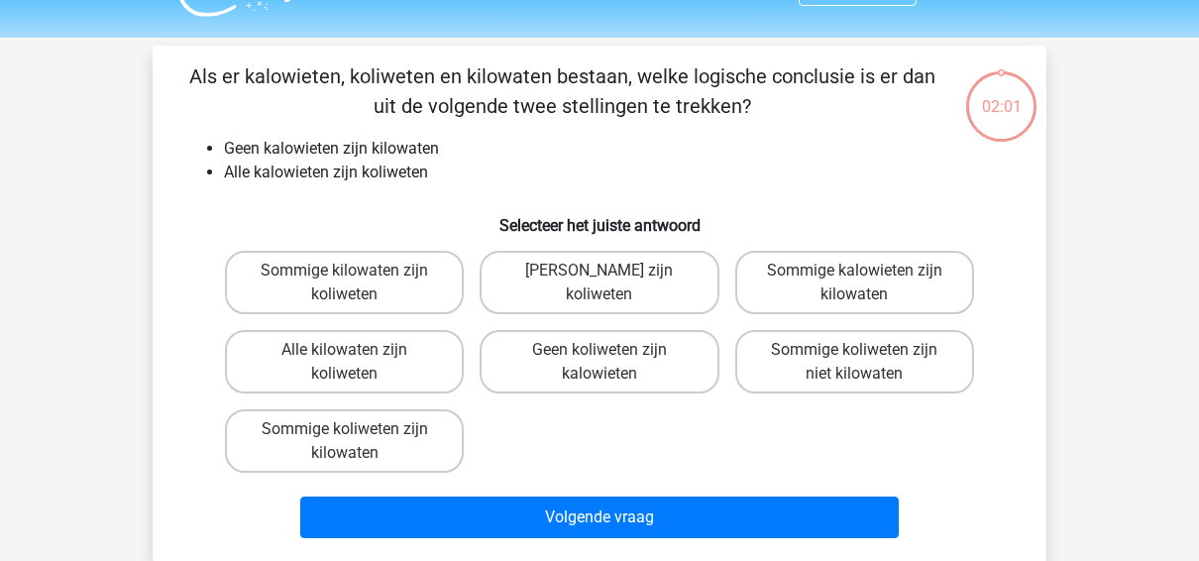
scroll to position [91, 0]
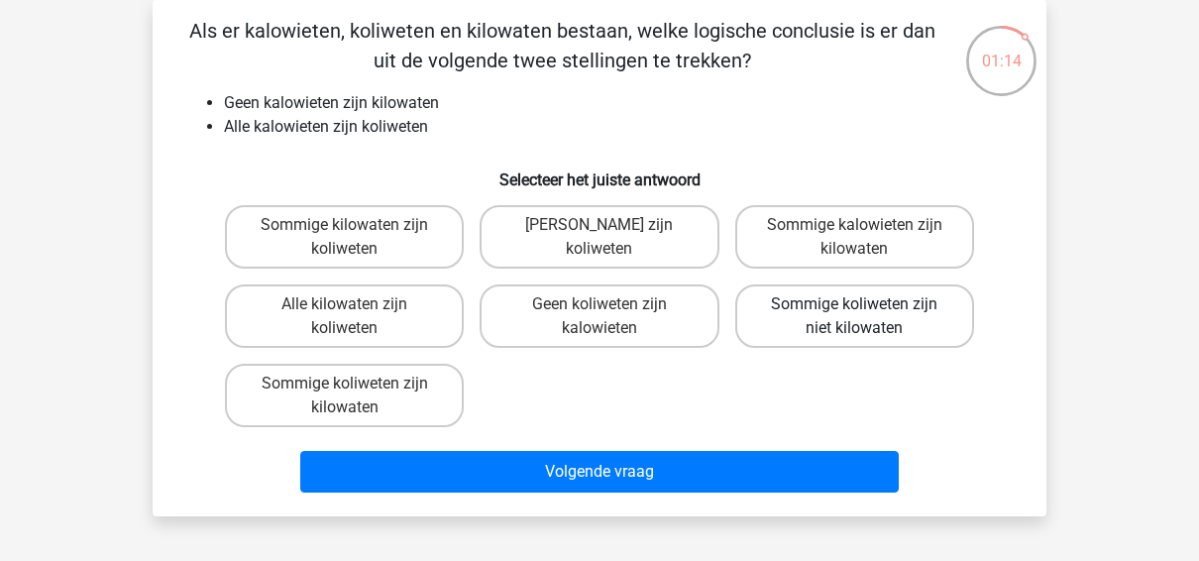
click at [930, 315] on label "Sommige koliweten zijn niet kilowaten" at bounding box center [854, 315] width 239 height 63
click at [867, 315] on input "Sommige koliweten zijn niet kilowaten" at bounding box center [860, 310] width 13 height 13
radio input "true"
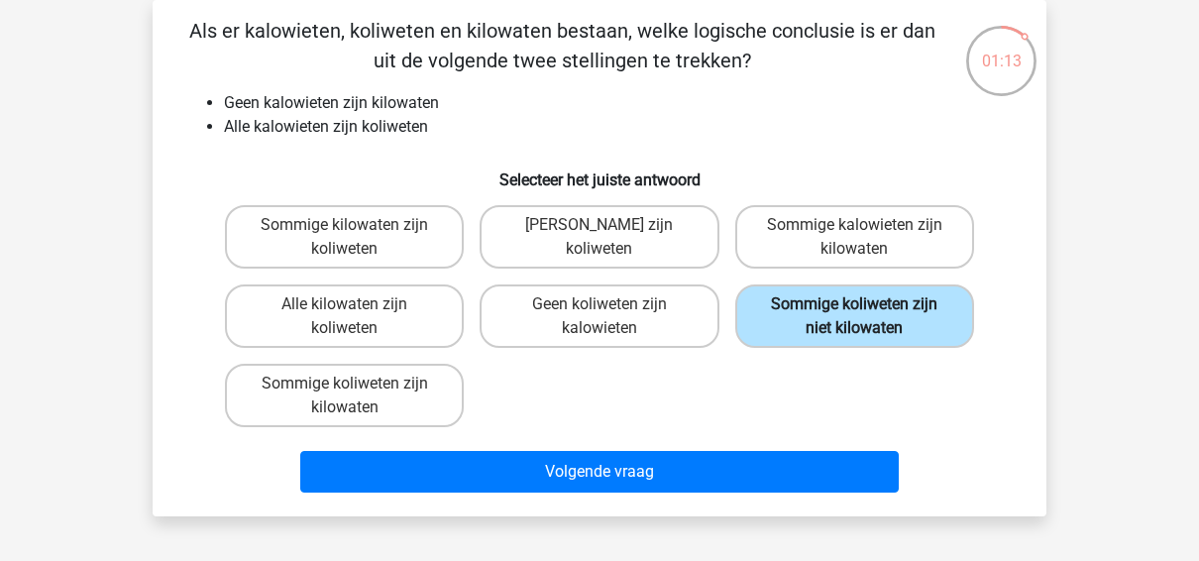
click at [930, 315] on label "Sommige koliweten zijn niet kilowaten" at bounding box center [854, 315] width 239 height 63
click at [867, 315] on input "Sommige koliweten zijn niet kilowaten" at bounding box center [860, 310] width 13 height 13
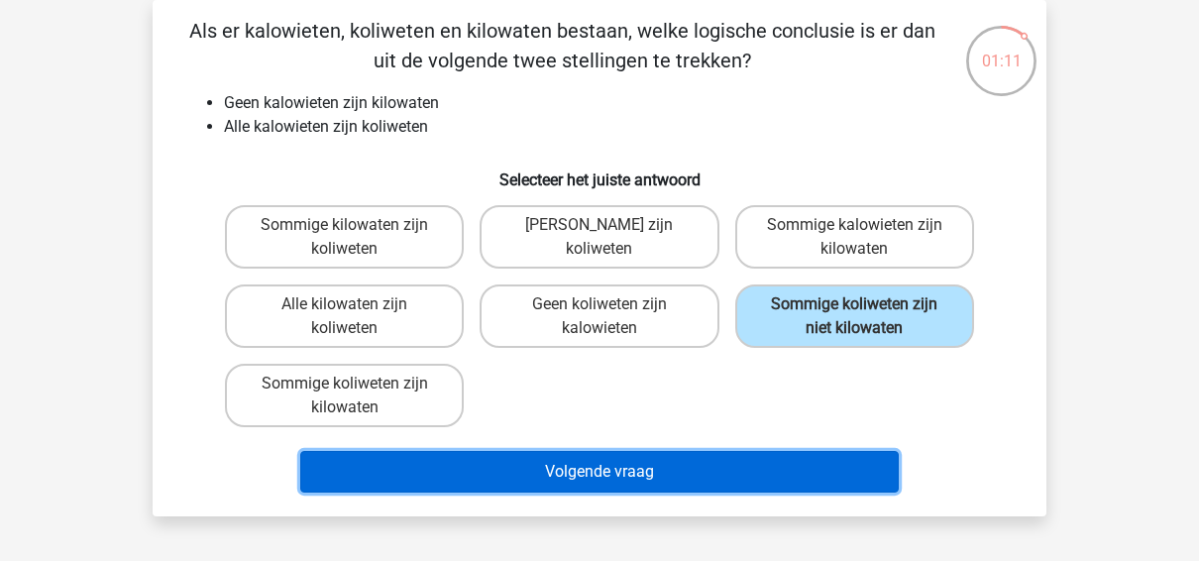
click at [714, 471] on button "Volgende vraag" at bounding box center [599, 472] width 599 height 42
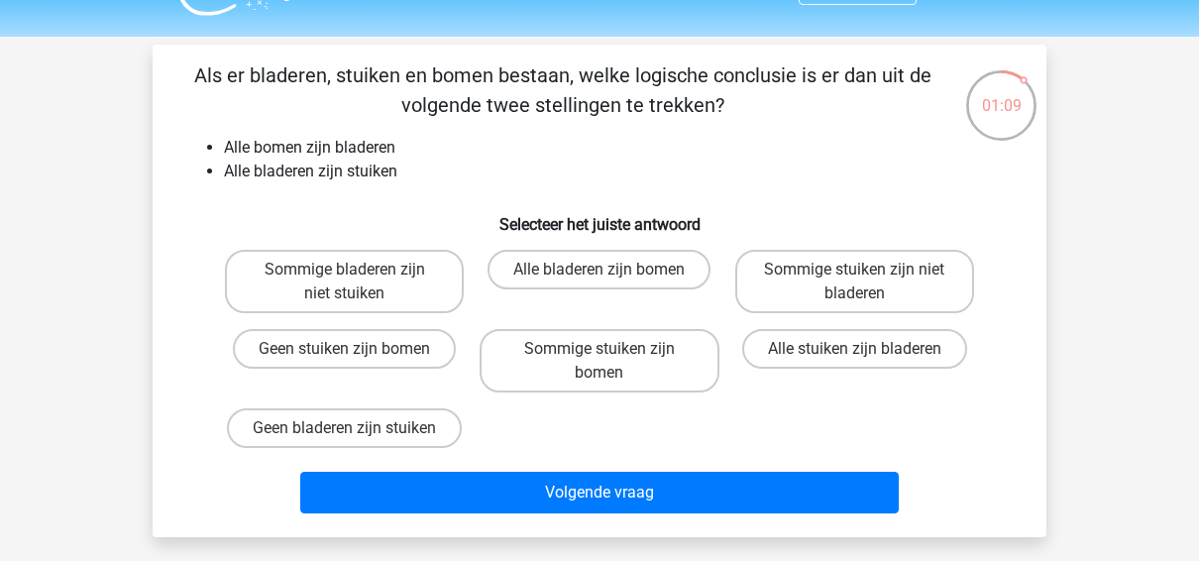
scroll to position [48, 0]
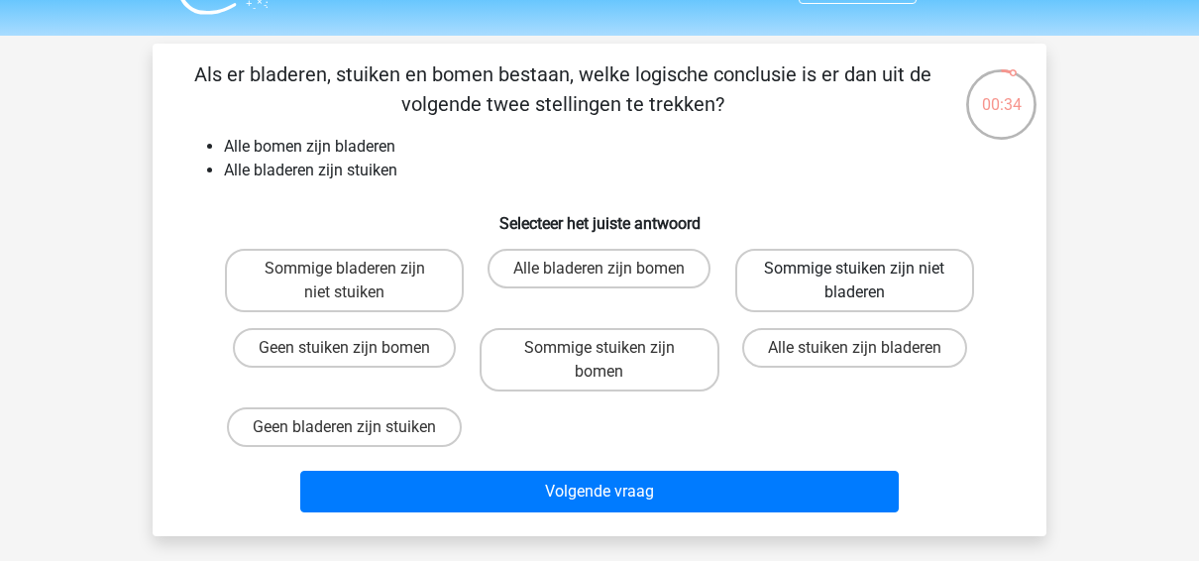
click at [823, 267] on label "Sommige stuiken zijn niet bladeren" at bounding box center [854, 280] width 239 height 63
click at [854, 268] on input "Sommige stuiken zijn niet bladeren" at bounding box center [860, 274] width 13 height 13
radio input "true"
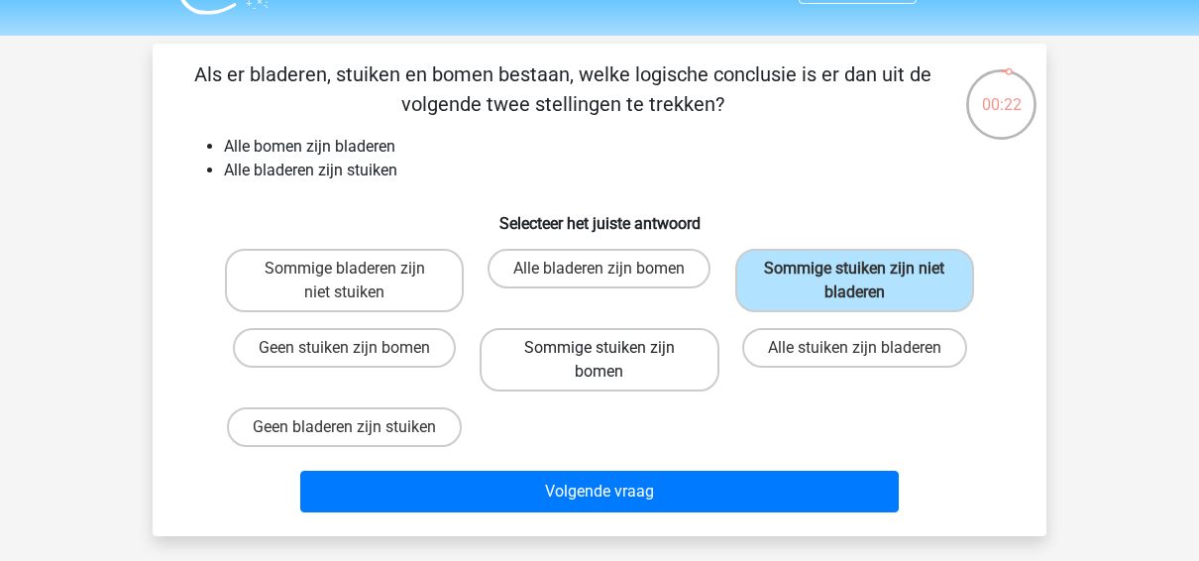
click at [670, 361] on label "Sommige stuiken zijn bomen" at bounding box center [598, 359] width 239 height 63
click at [612, 361] on input "Sommige stuiken zijn bomen" at bounding box center [605, 354] width 13 height 13
radio input "true"
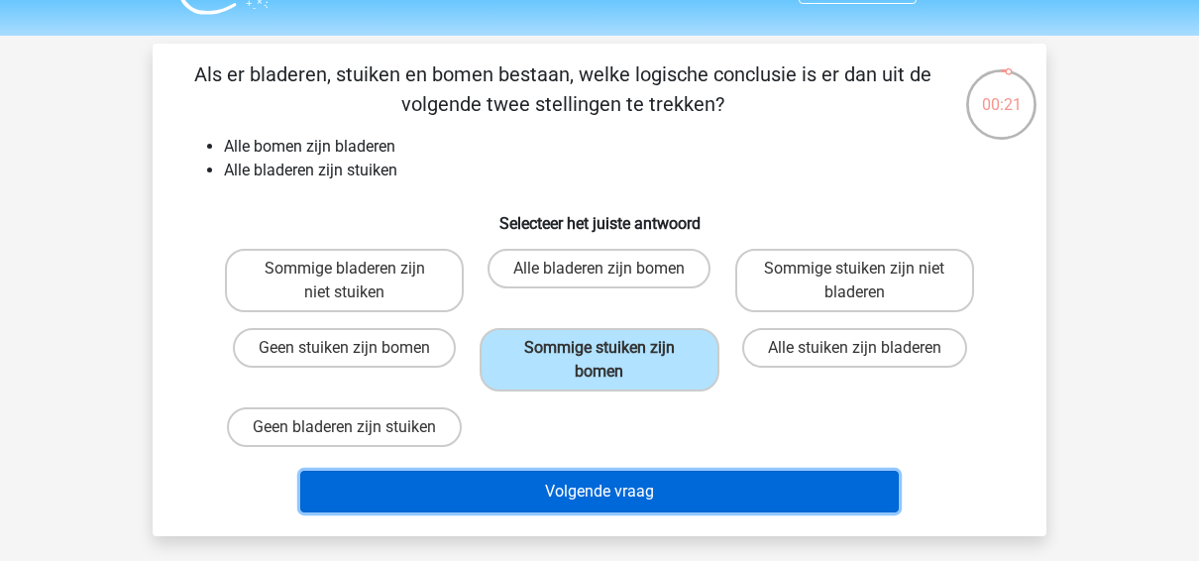
click at [656, 495] on button "Volgende vraag" at bounding box center [599, 492] width 599 height 42
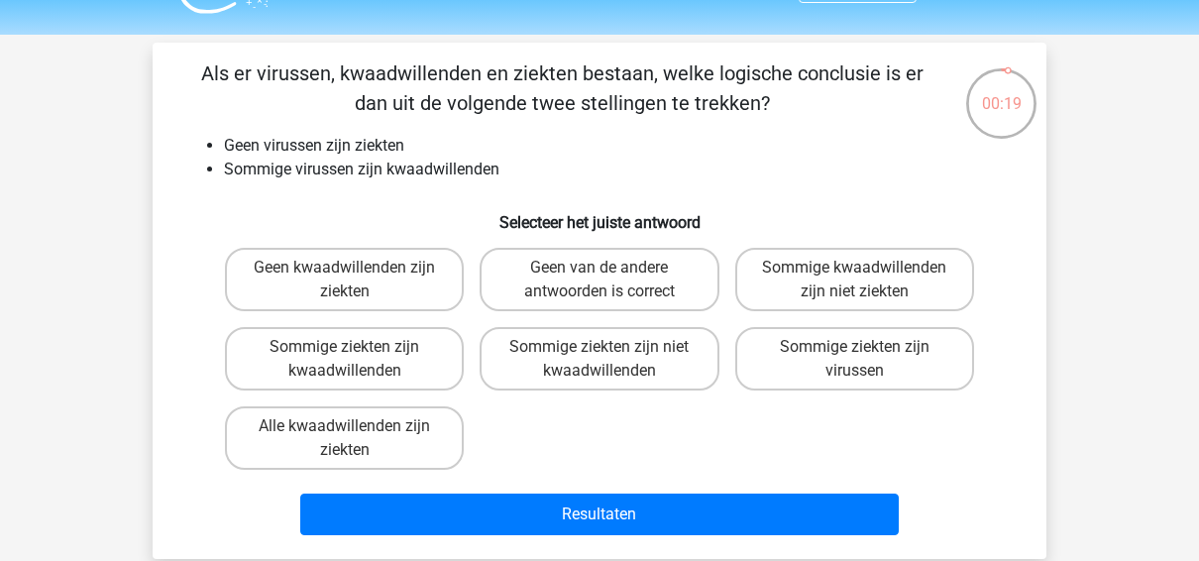
scroll to position [50, 0]
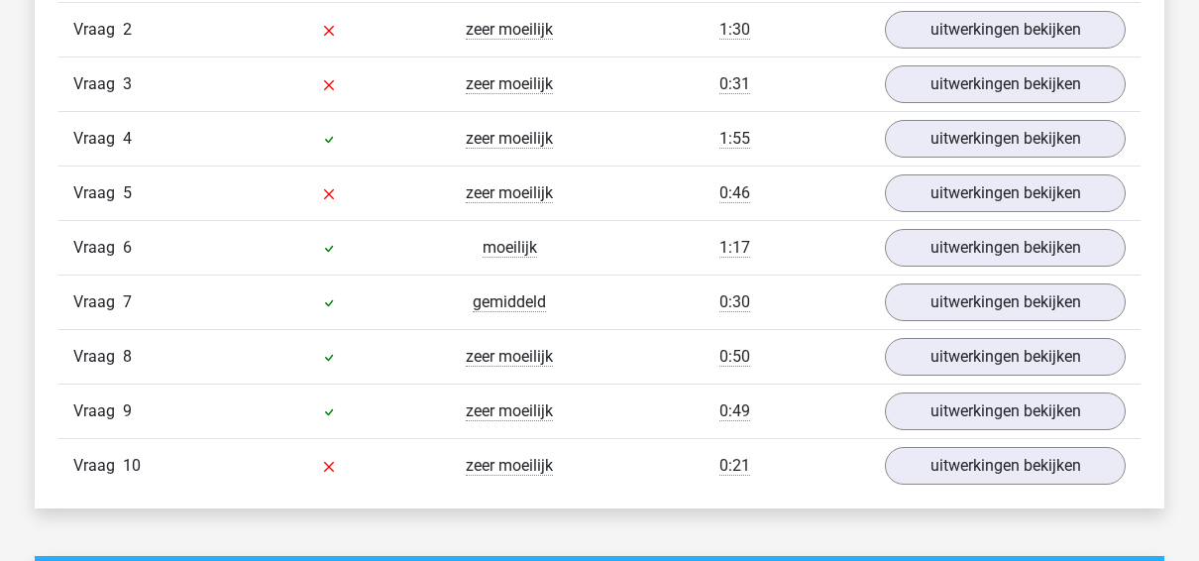
scroll to position [1772, 0]
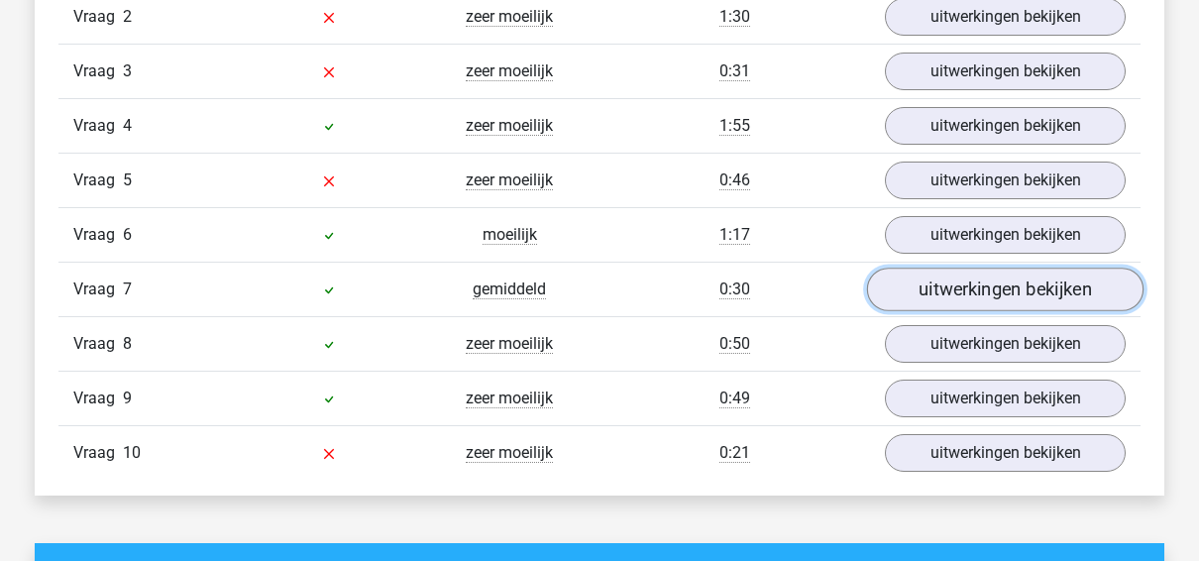
click at [966, 285] on link "uitwerkingen bekijken" at bounding box center [1005, 289] width 276 height 44
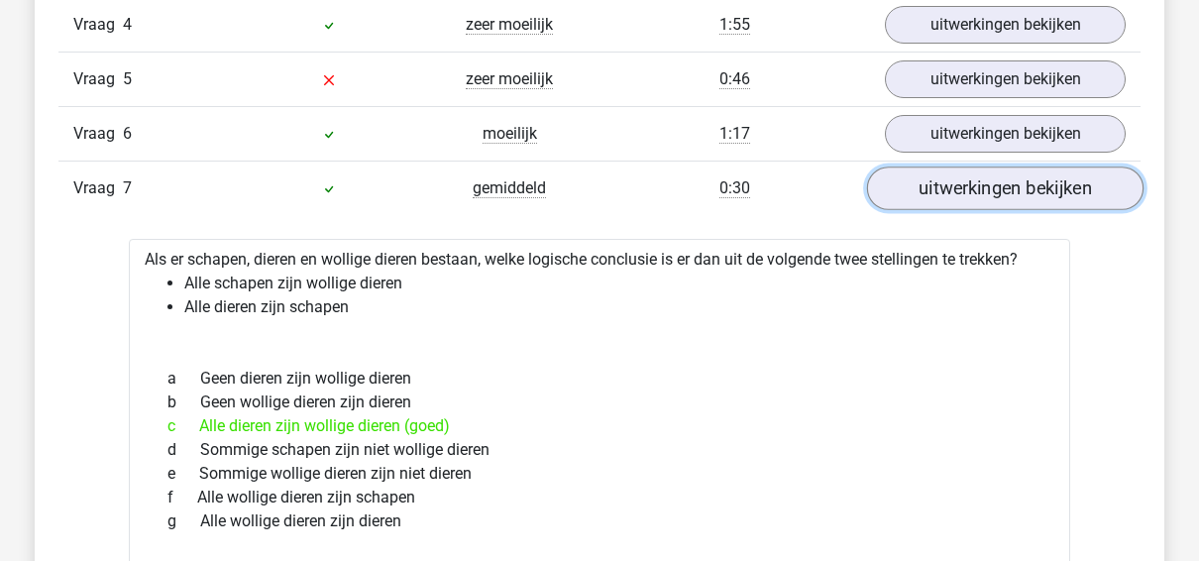
scroll to position [1889, 0]
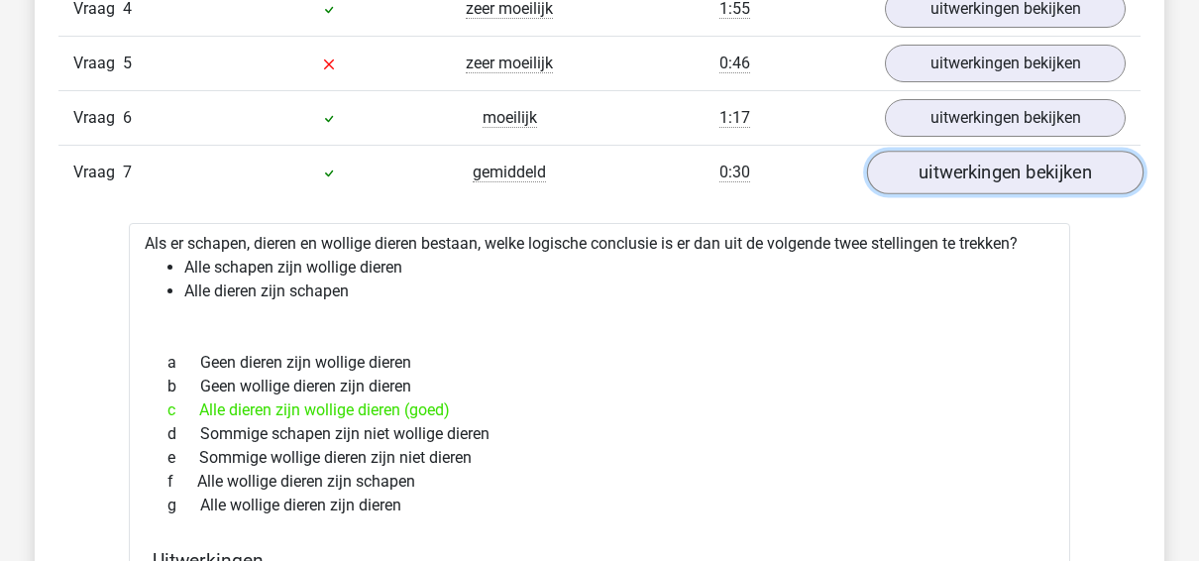
click at [992, 183] on link "uitwerkingen bekijken" at bounding box center [1005, 173] width 276 height 44
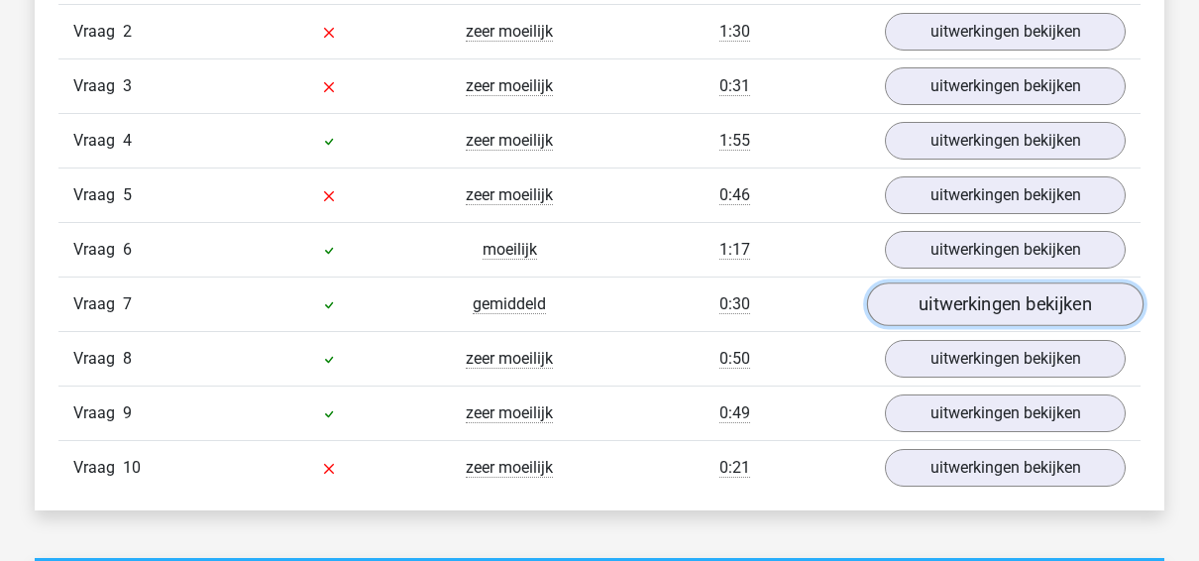
scroll to position [1756, 0]
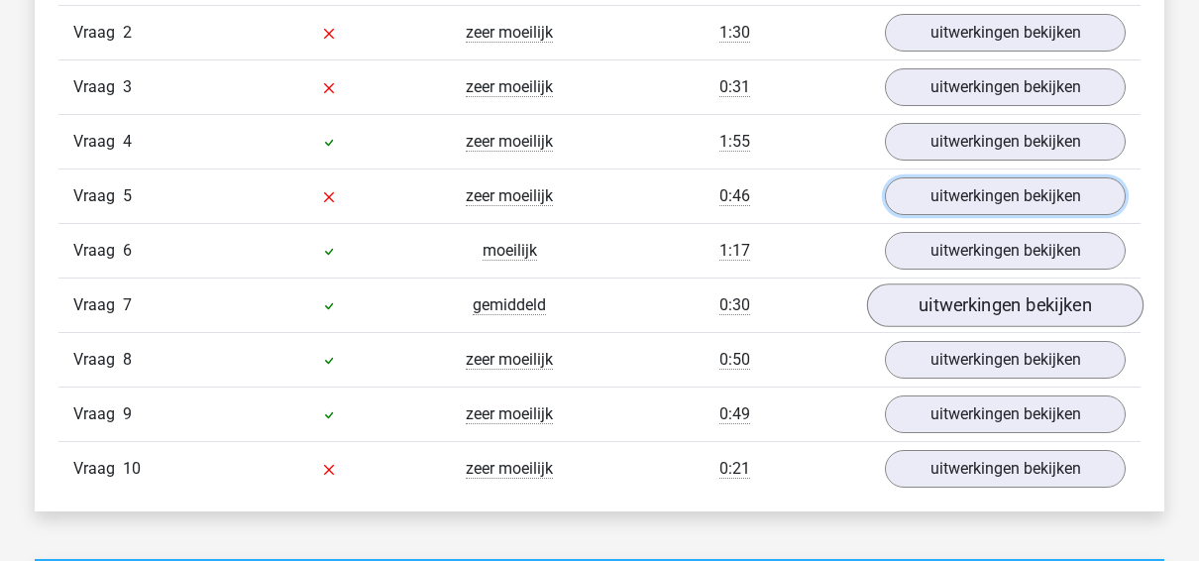
click at [992, 183] on link "uitwerkingen bekijken" at bounding box center [1005, 196] width 241 height 38
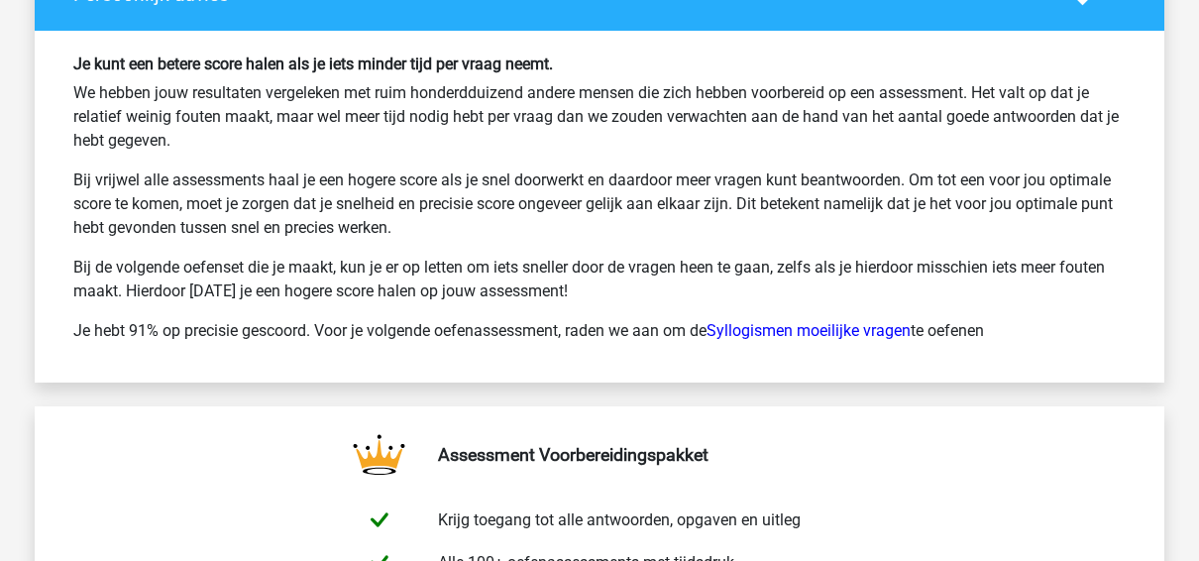
scroll to position [4138, 0]
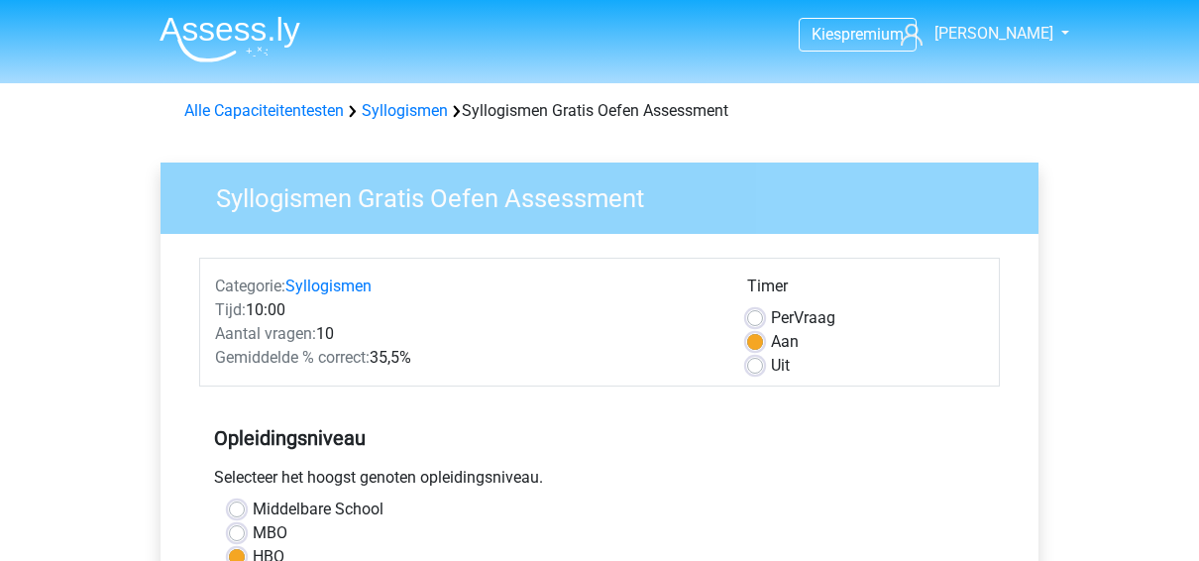
scroll to position [424, 0]
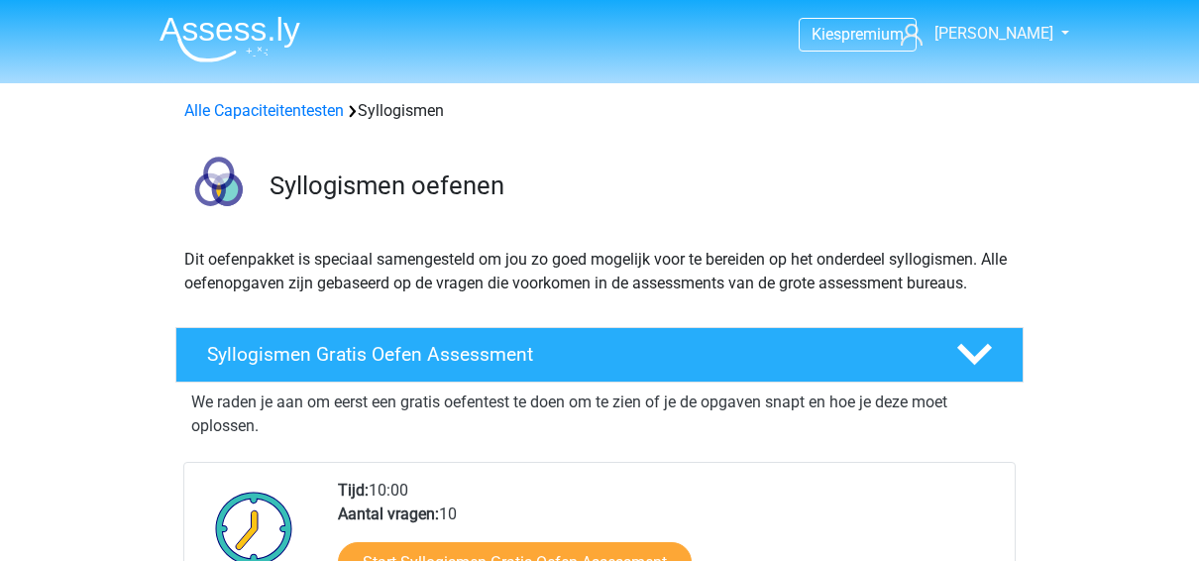
scroll to position [142, 0]
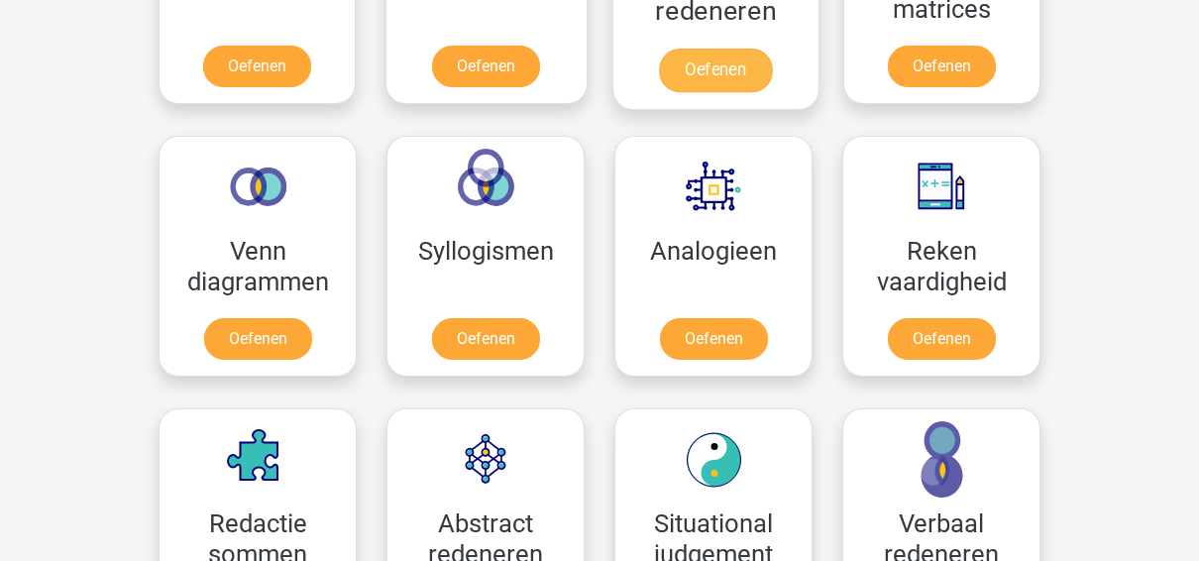
scroll to position [1068, 0]
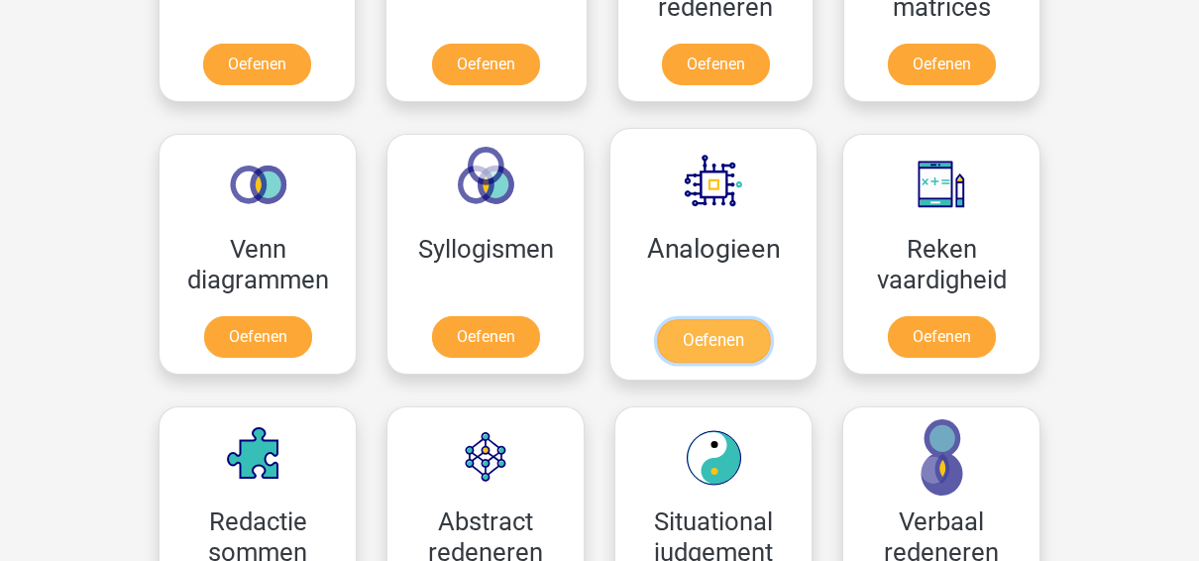
click at [716, 321] on link "Oefenen" at bounding box center [713, 341] width 113 height 44
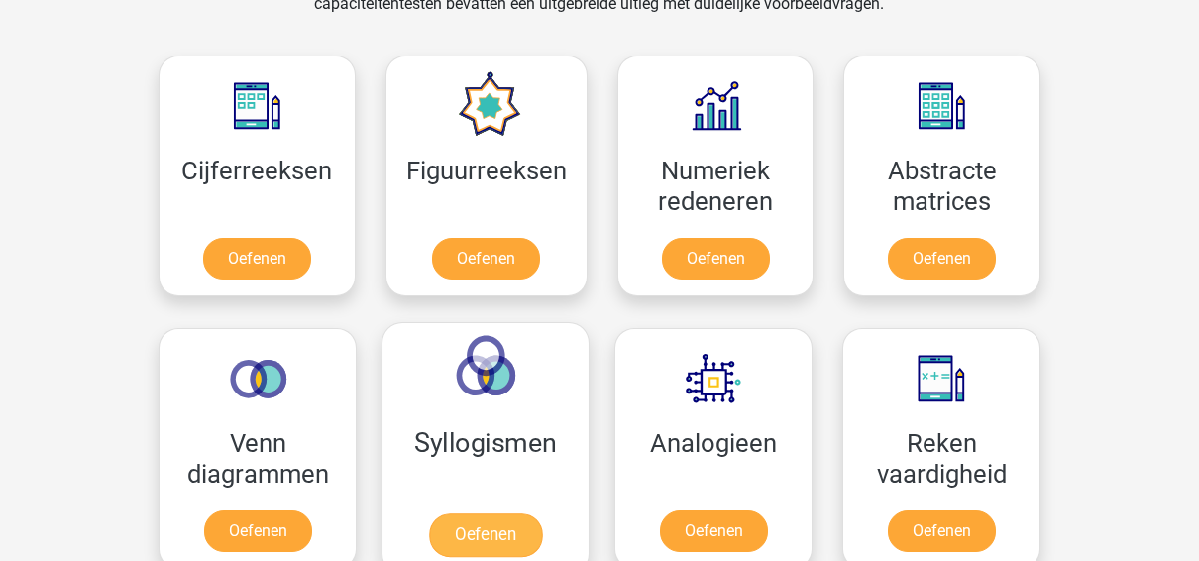
scroll to position [874, 0]
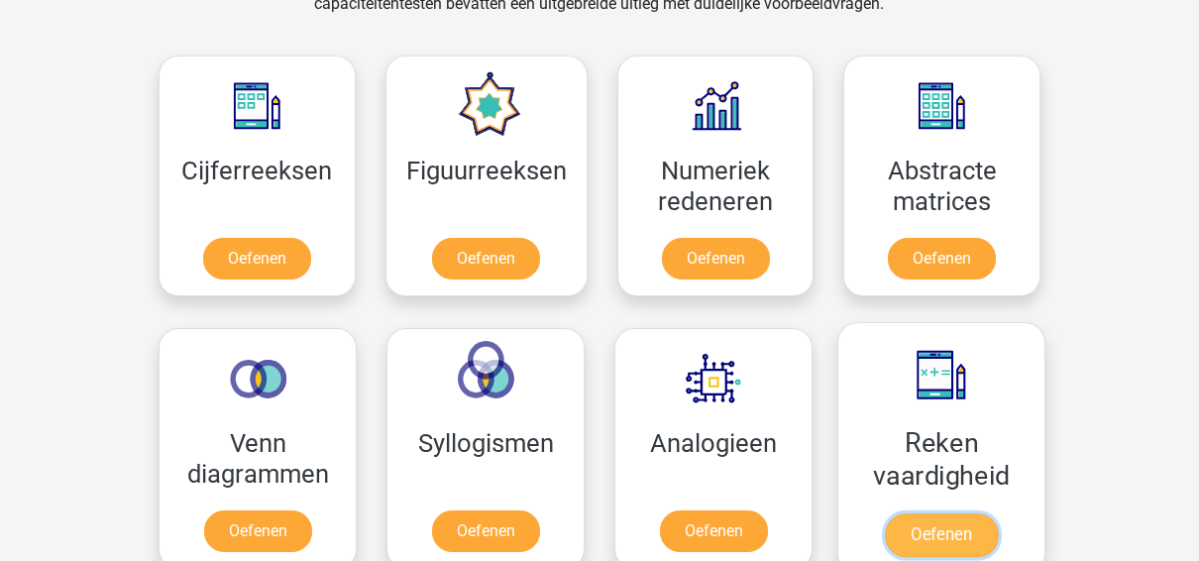
click at [974, 513] on link "Oefenen" at bounding box center [941, 535] width 113 height 44
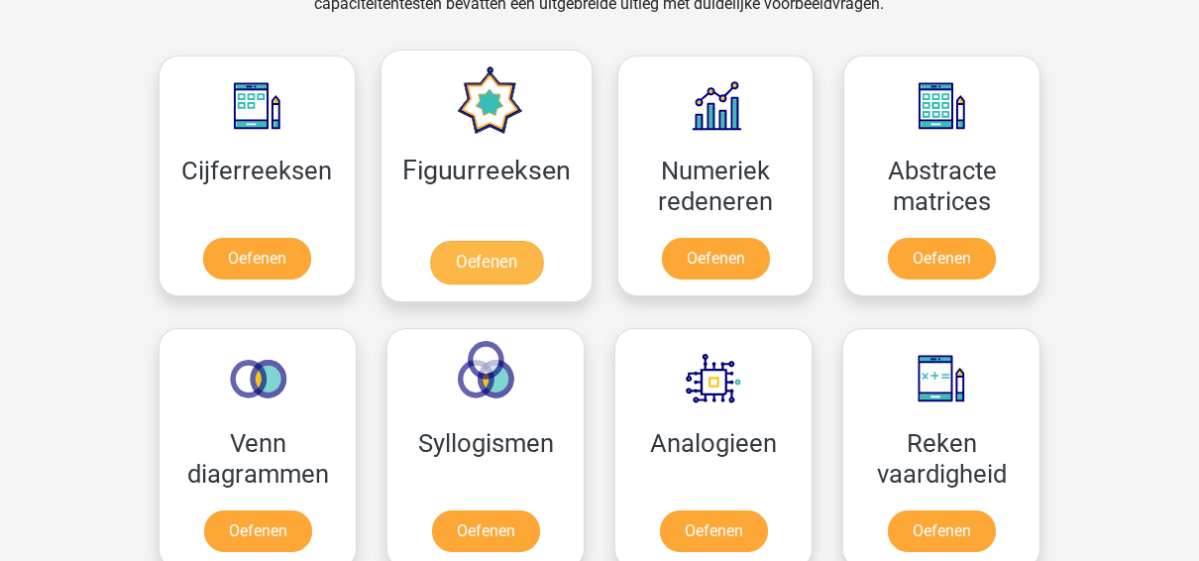
scroll to position [987, 0]
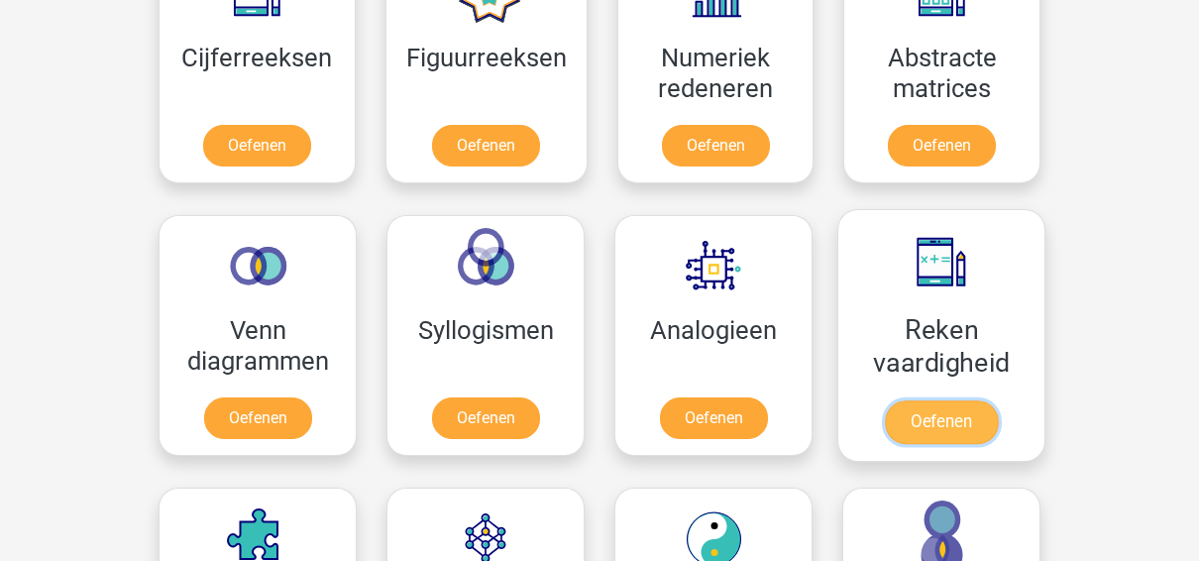
click at [966, 428] on link "Oefenen" at bounding box center [941, 422] width 113 height 44
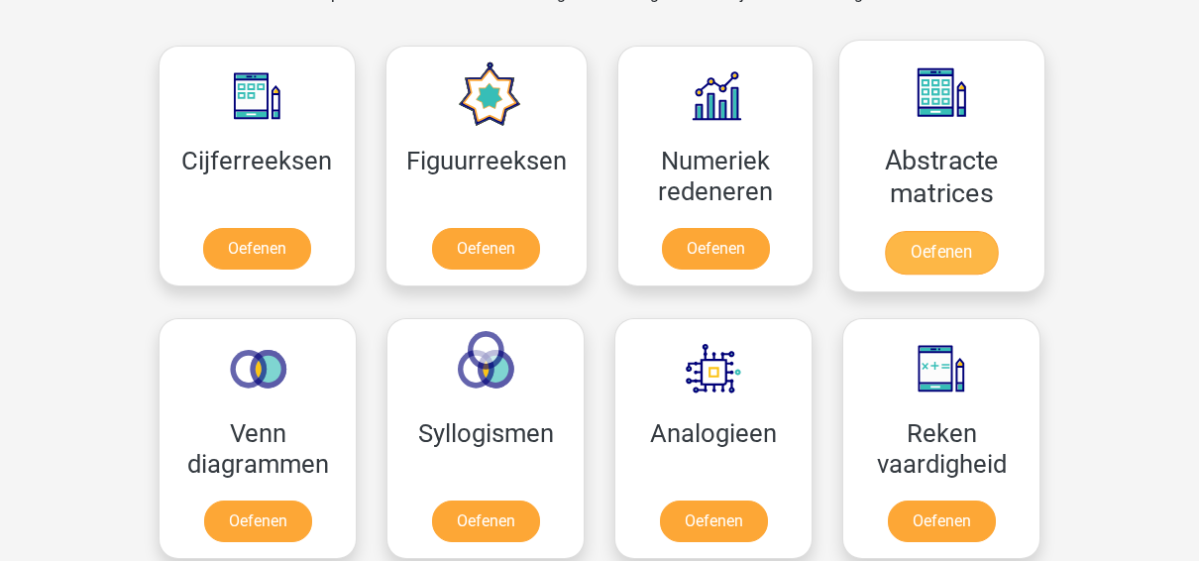
scroll to position [874, 0]
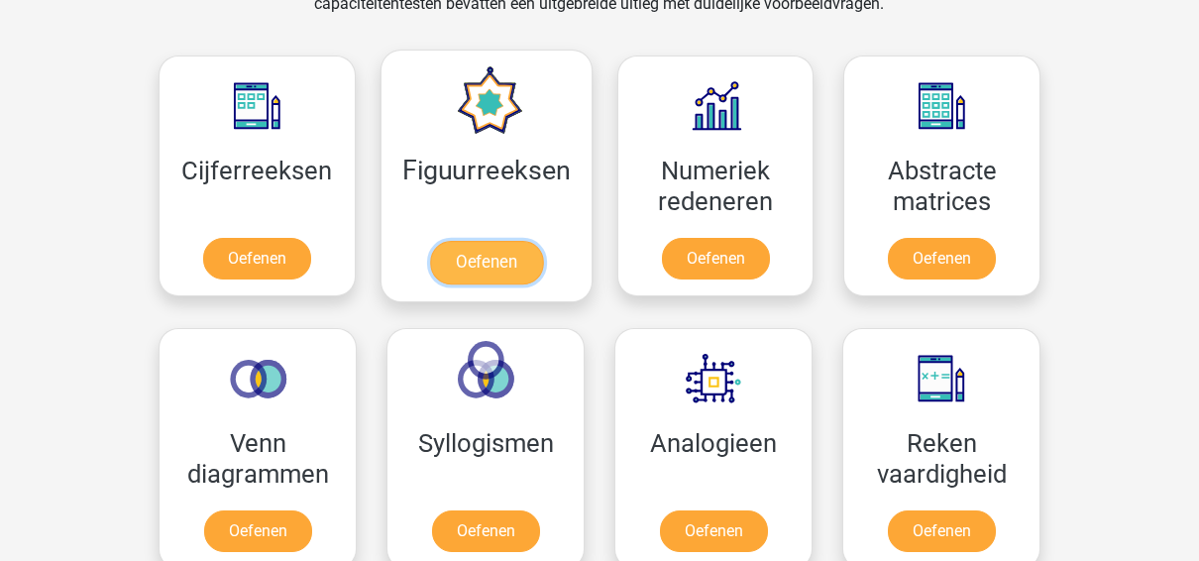
click at [471, 251] on link "Oefenen" at bounding box center [485, 263] width 113 height 44
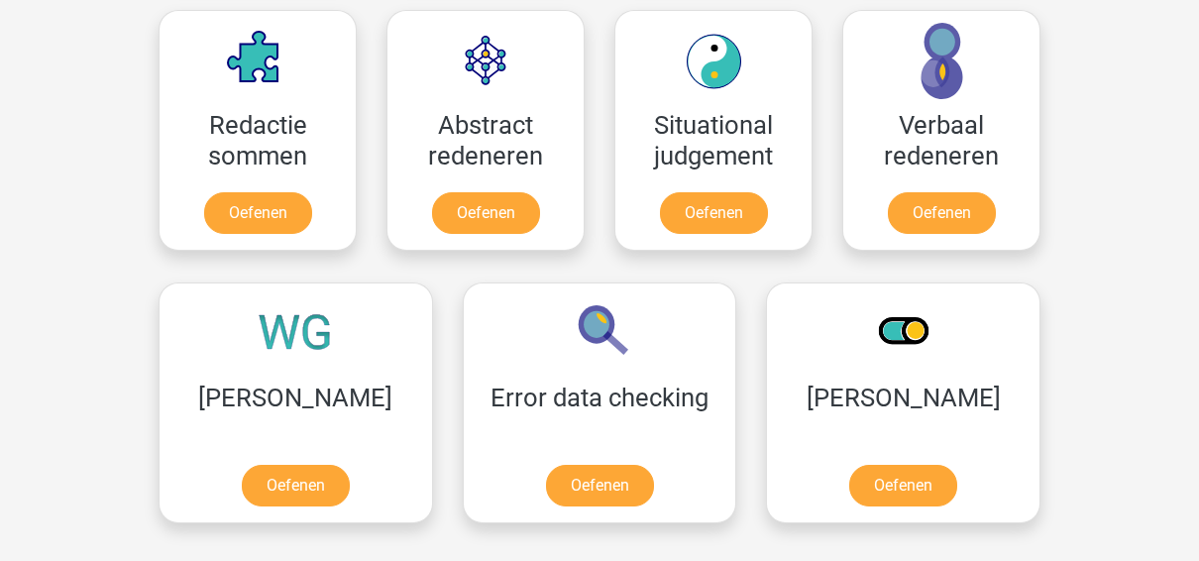
scroll to position [1464, 0]
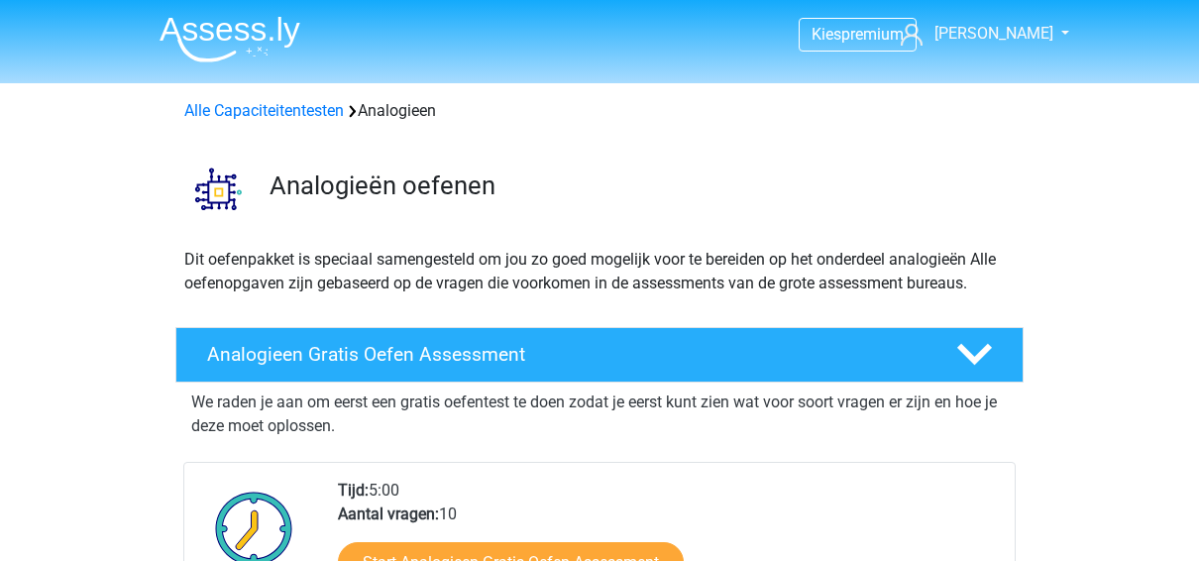
scroll to position [252, 0]
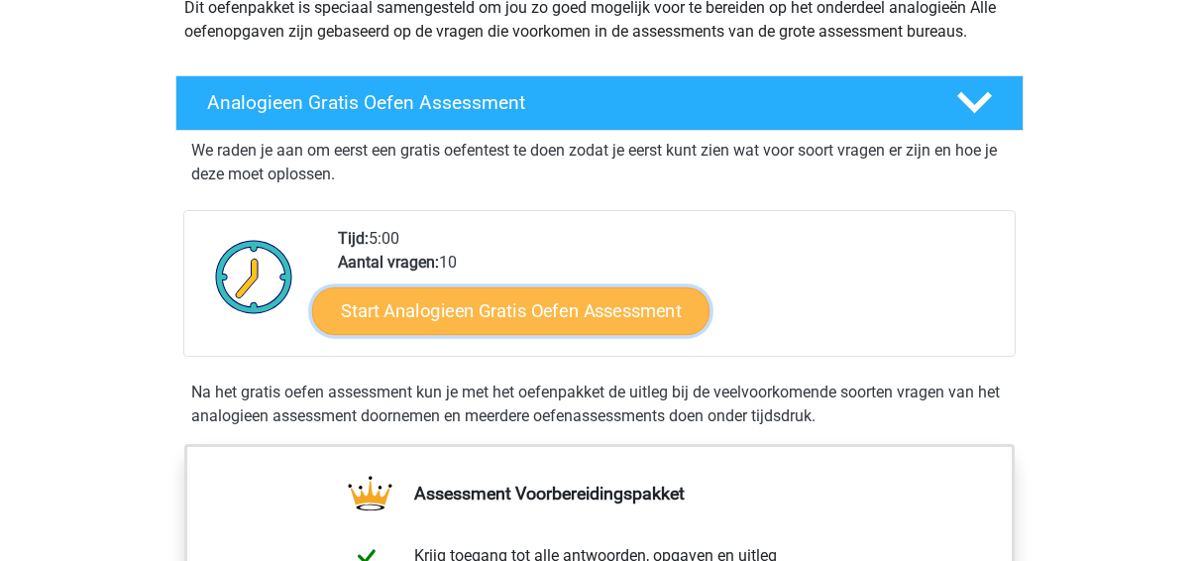
click at [610, 294] on link "Start Analogieen Gratis Oefen Assessment" at bounding box center [510, 310] width 397 height 48
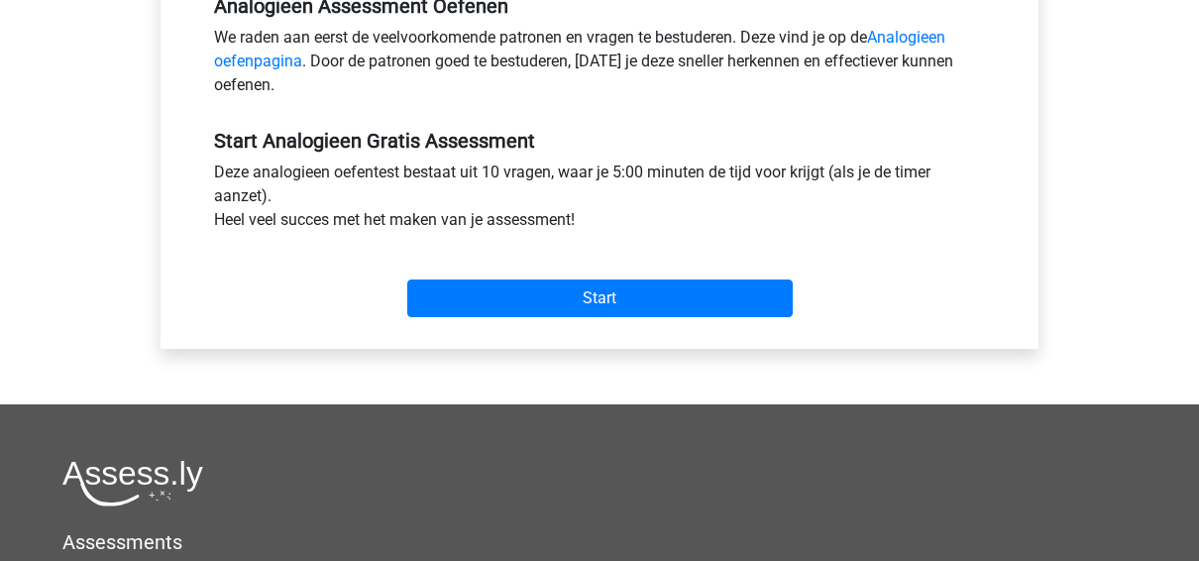
scroll to position [640, 0]
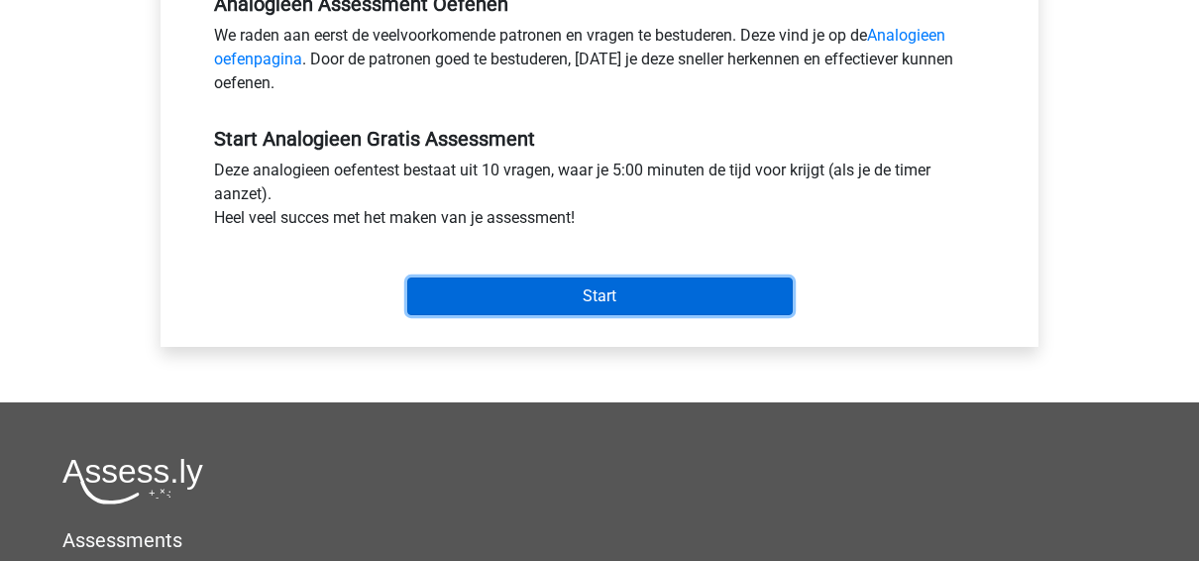
click at [610, 294] on input "Start" at bounding box center [599, 296] width 385 height 38
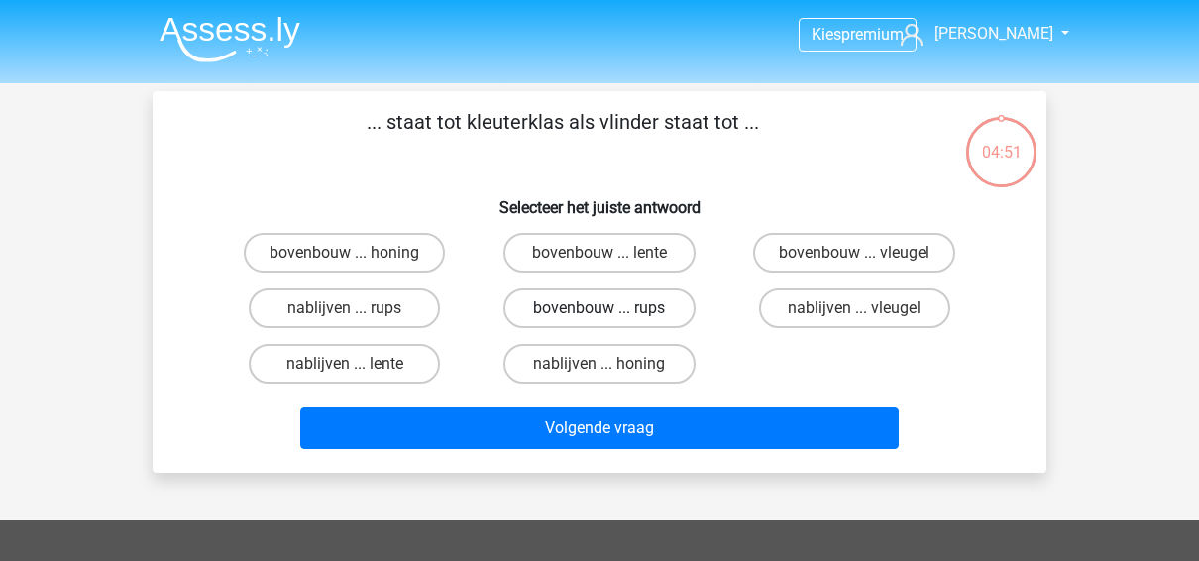
click at [647, 298] on label "bovenbouw ... rups" at bounding box center [598, 308] width 191 height 40
click at [612, 308] on input "bovenbouw ... rups" at bounding box center [605, 314] width 13 height 13
radio input "true"
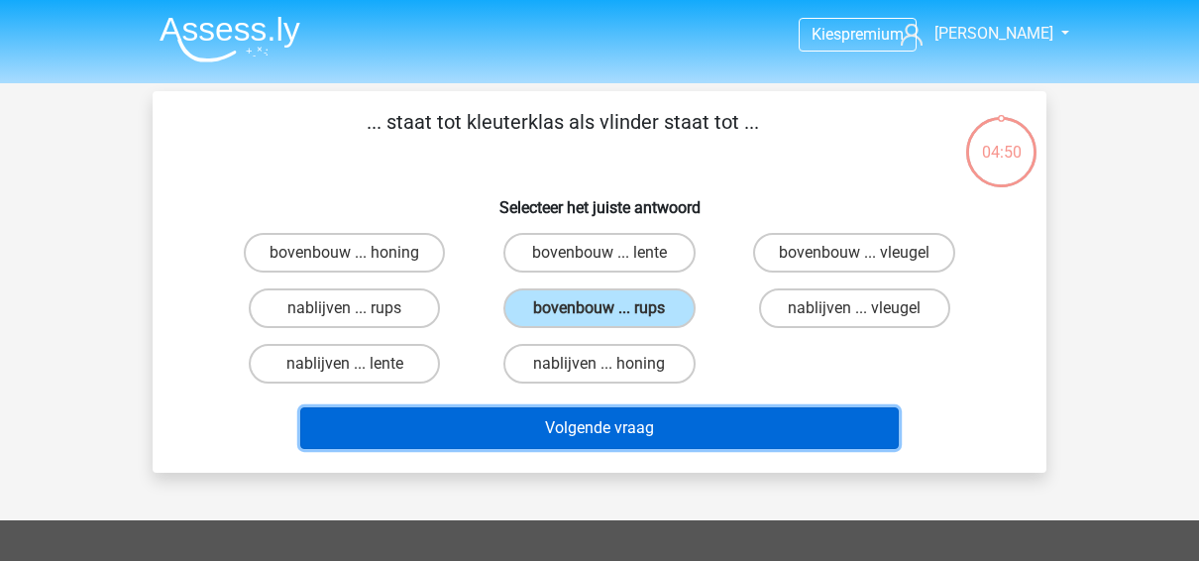
click at [633, 435] on button "Volgende vraag" at bounding box center [599, 428] width 599 height 42
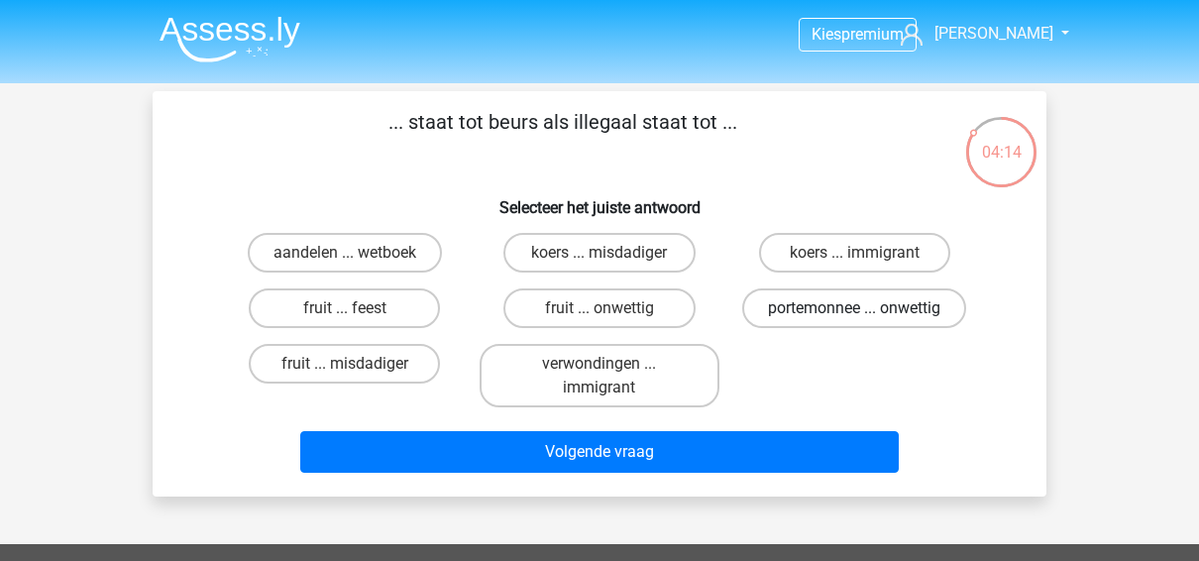
click at [913, 306] on label "portemonnee ... onwettig" at bounding box center [854, 308] width 224 height 40
click at [867, 308] on input "portemonnee ... onwettig" at bounding box center [860, 314] width 13 height 13
radio input "true"
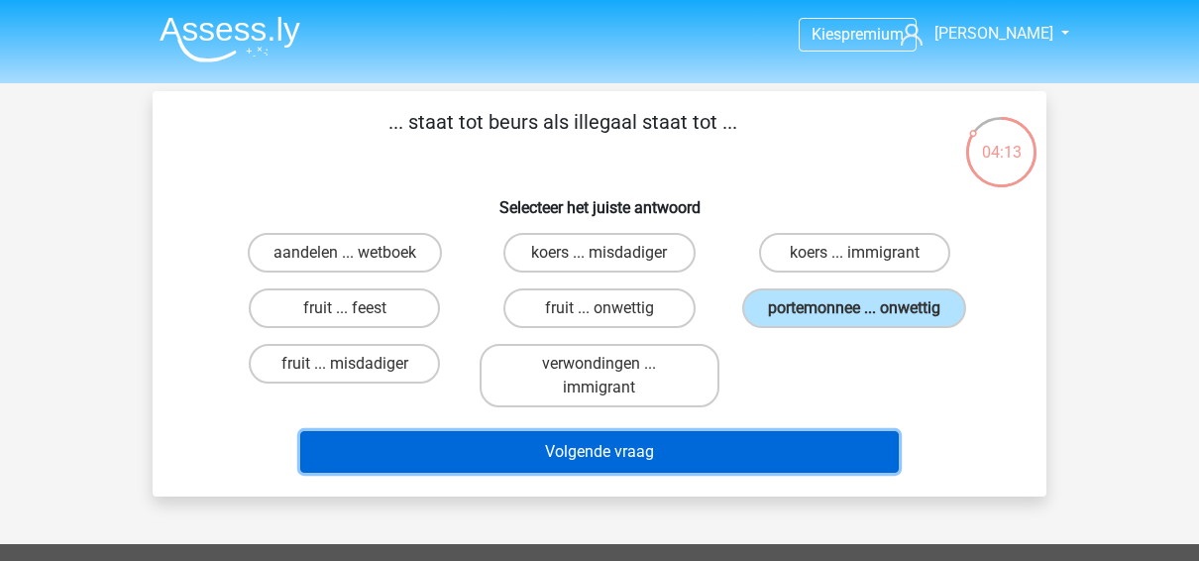
click at [750, 448] on button "Volgende vraag" at bounding box center [599, 452] width 599 height 42
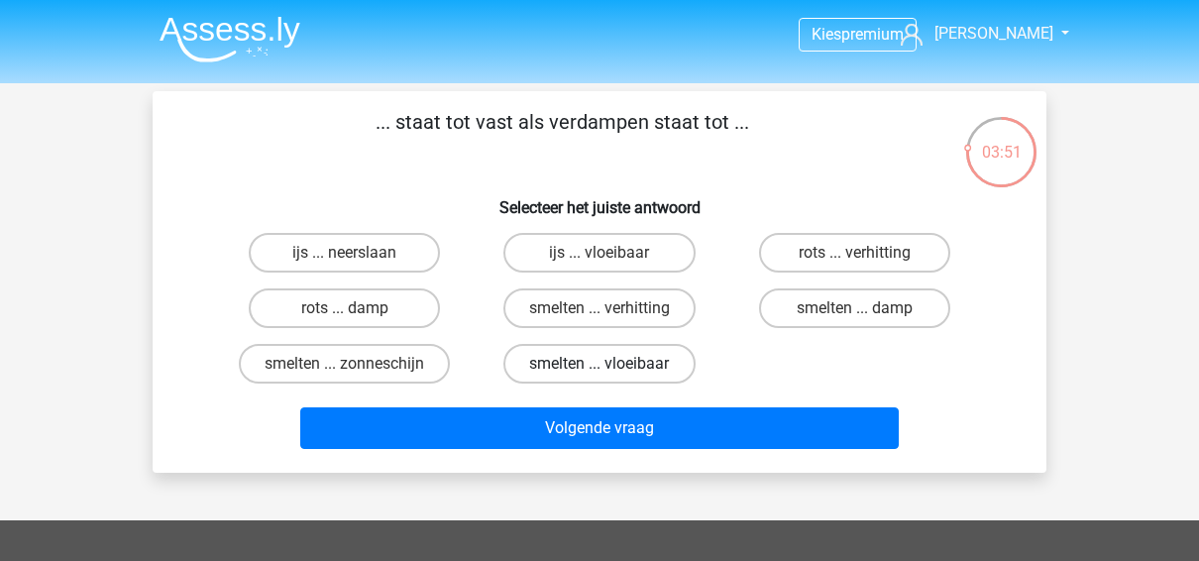
click at [604, 355] on label "smelten ... vloeibaar" at bounding box center [598, 364] width 191 height 40
click at [604, 364] on input "smelten ... vloeibaar" at bounding box center [605, 370] width 13 height 13
radio input "true"
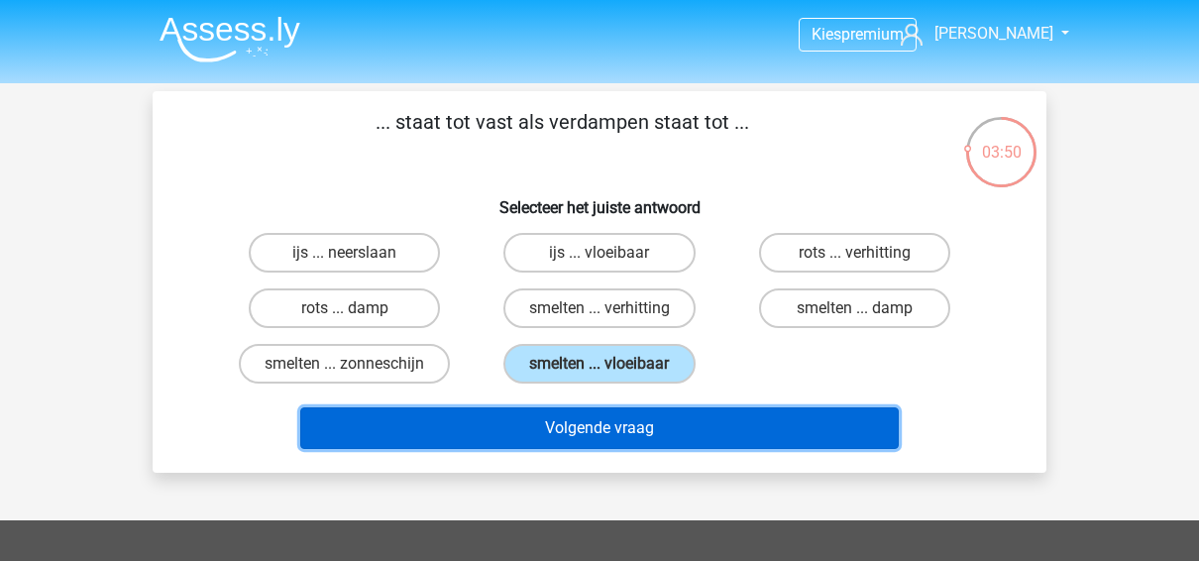
click at [631, 421] on button "Volgende vraag" at bounding box center [599, 428] width 599 height 42
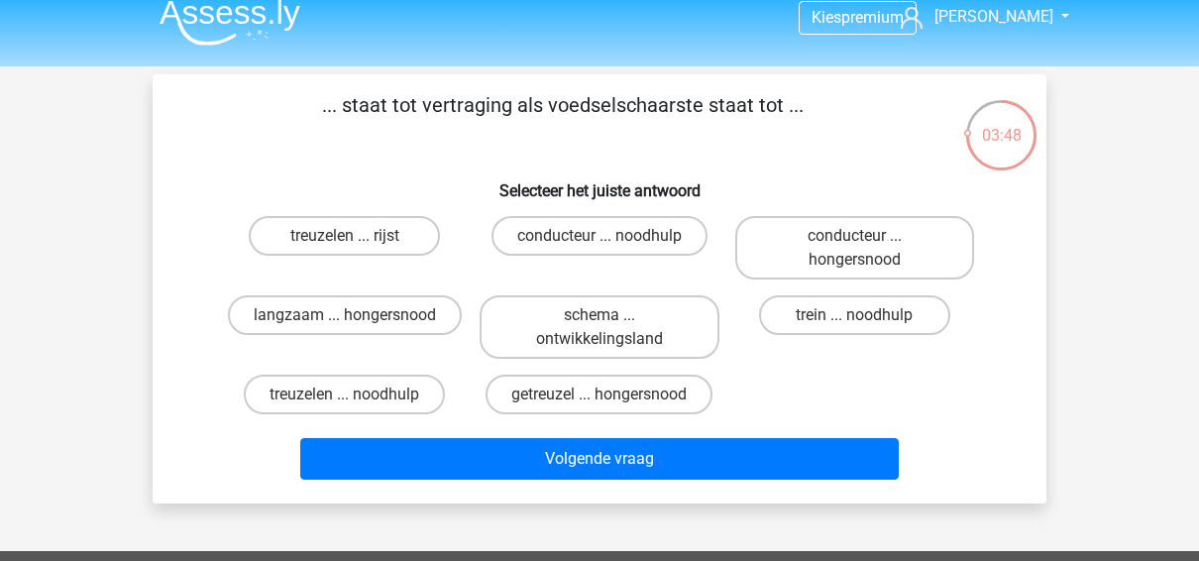
scroll to position [12, 0]
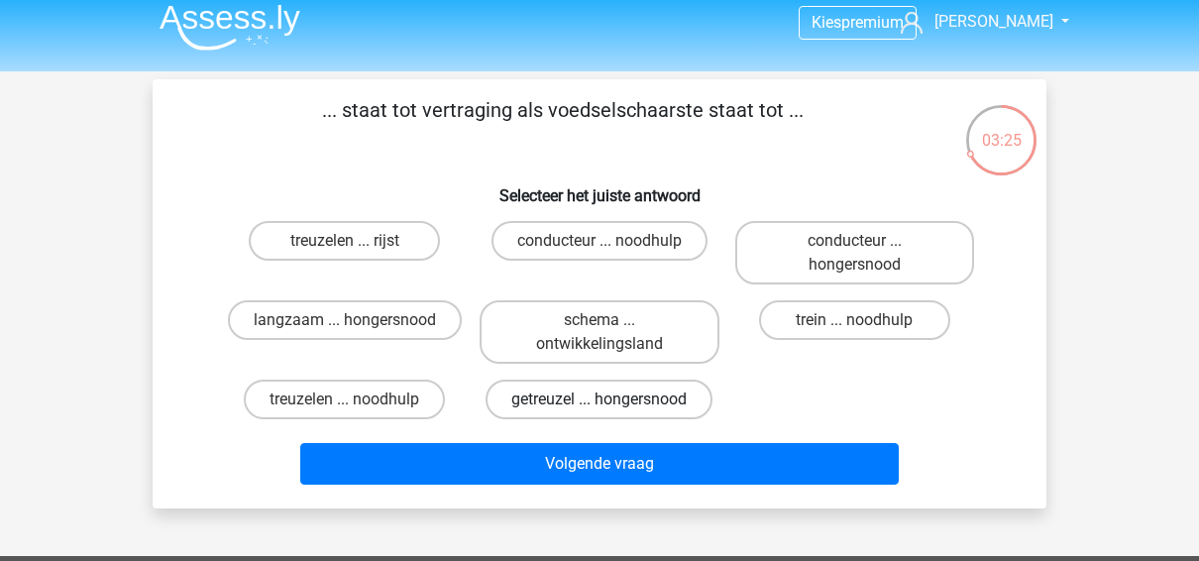
click at [681, 406] on label "getreuzel ... hongersnood" at bounding box center [598, 399] width 227 height 40
click at [612, 406] on input "getreuzel ... hongersnood" at bounding box center [605, 405] width 13 height 13
radio input "true"
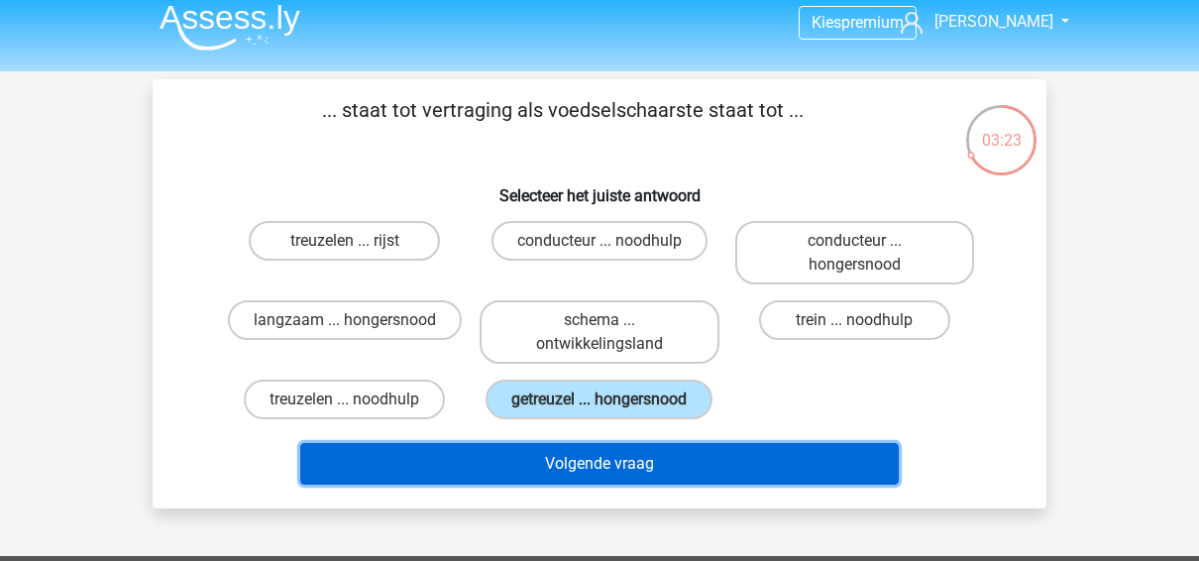
click at [689, 470] on button "Volgende vraag" at bounding box center [599, 464] width 599 height 42
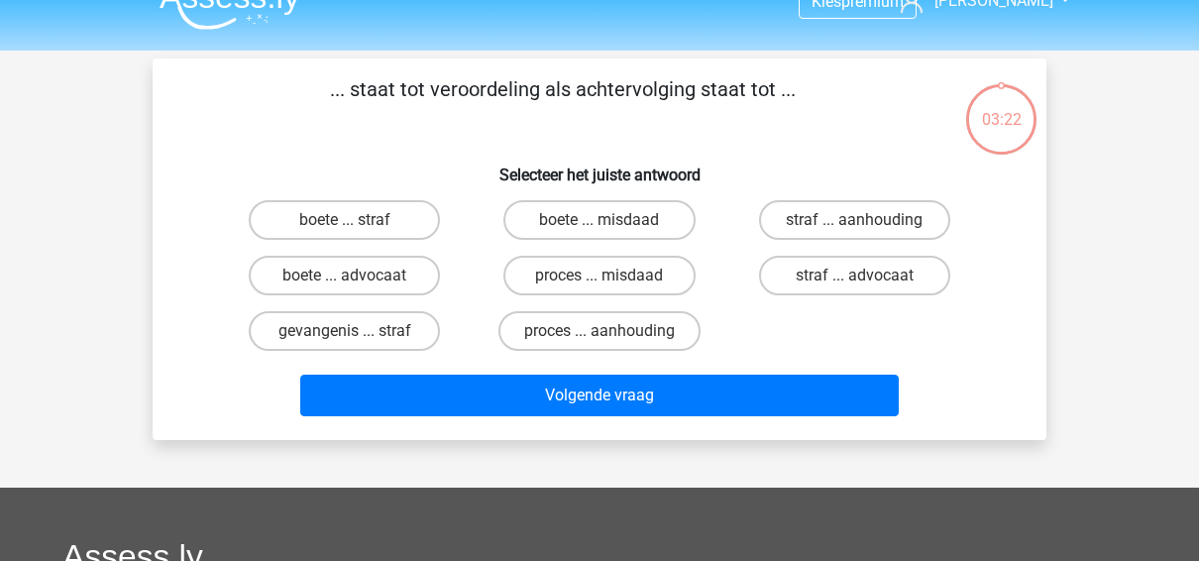
scroll to position [0, 0]
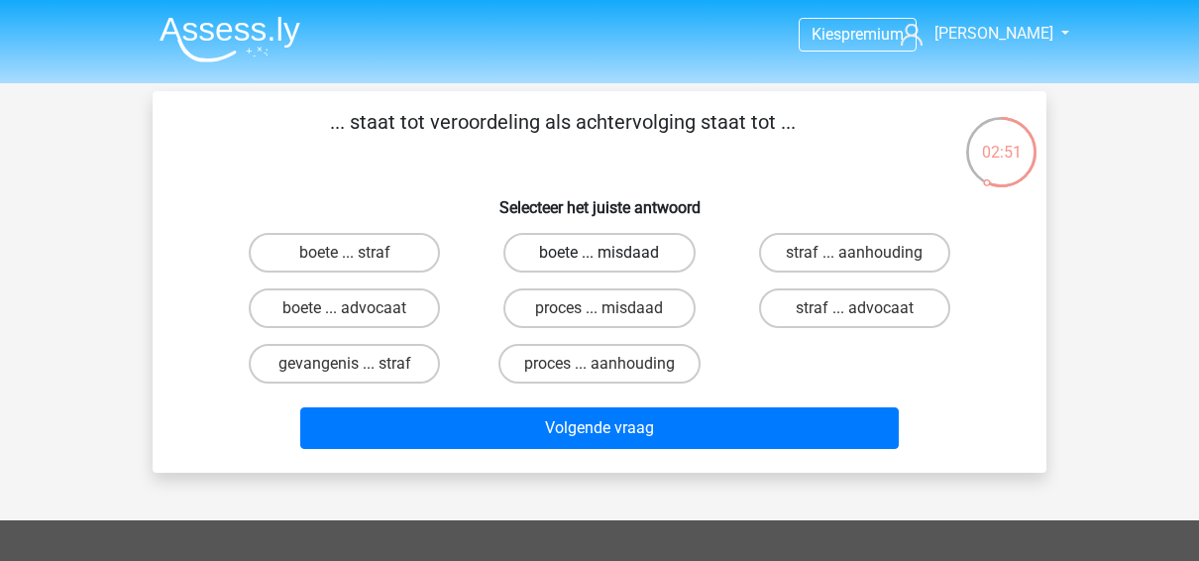
click at [558, 267] on label "boete ... misdaad" at bounding box center [598, 253] width 191 height 40
click at [599, 265] on input "boete ... misdaad" at bounding box center [605, 259] width 13 height 13
radio input "true"
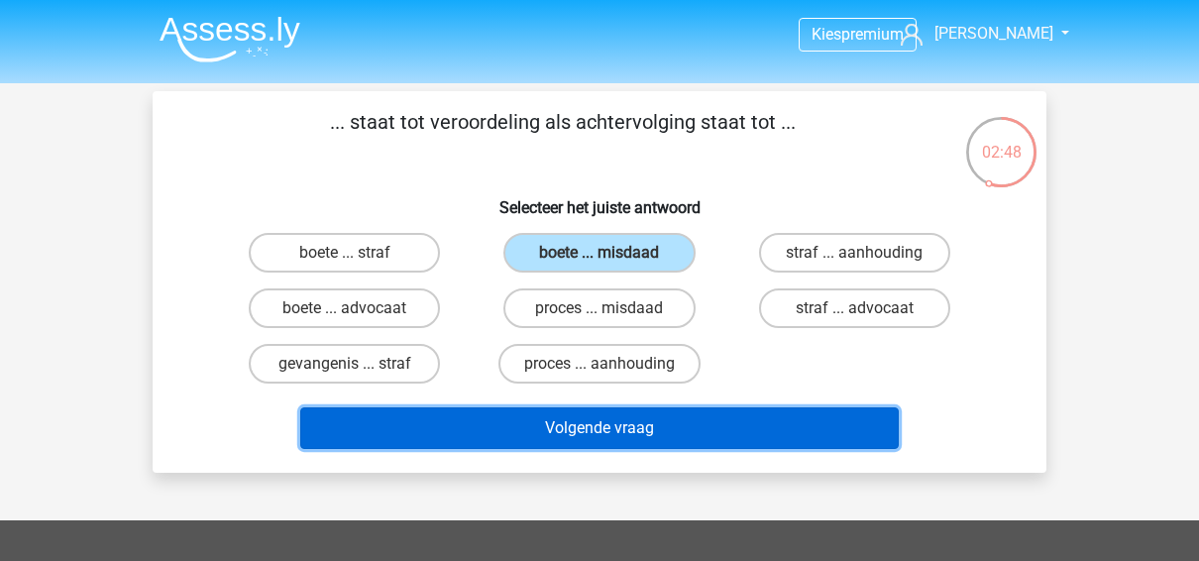
click at [657, 438] on button "Volgende vraag" at bounding box center [599, 428] width 599 height 42
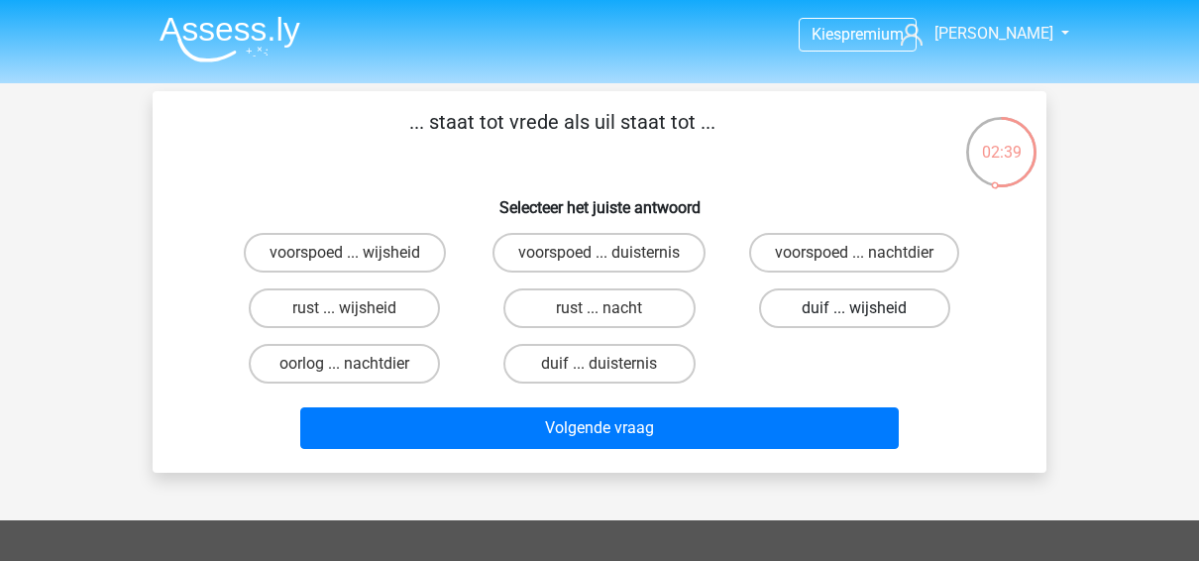
click at [901, 320] on label "duif ... wijsheid" at bounding box center [854, 308] width 191 height 40
click at [867, 320] on input "duif ... wijsheid" at bounding box center [860, 314] width 13 height 13
radio input "true"
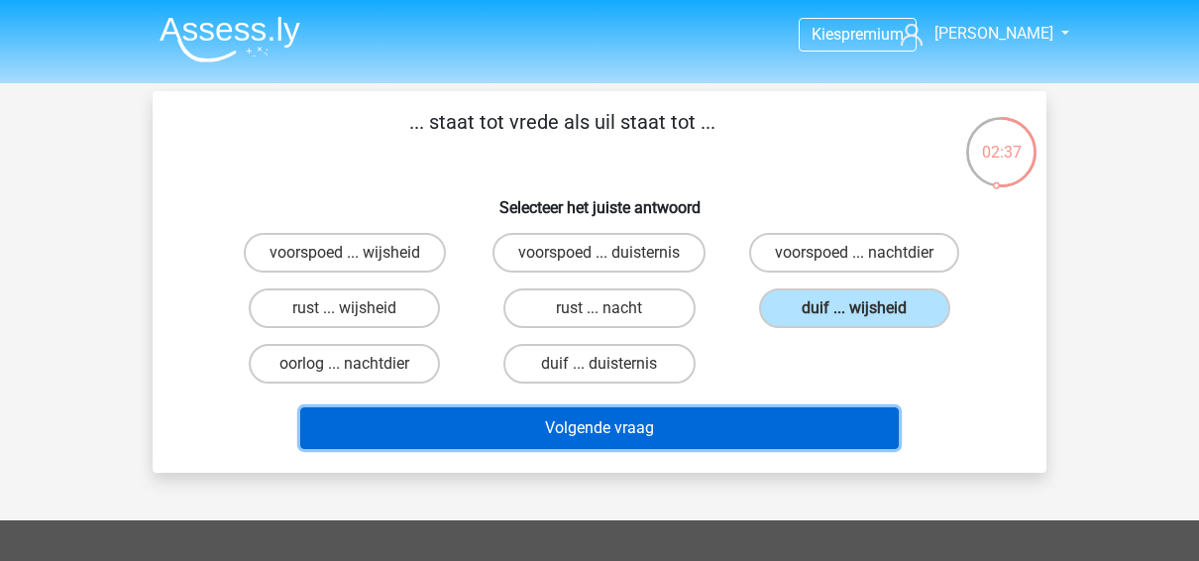
click at [774, 428] on button "Volgende vraag" at bounding box center [599, 428] width 599 height 42
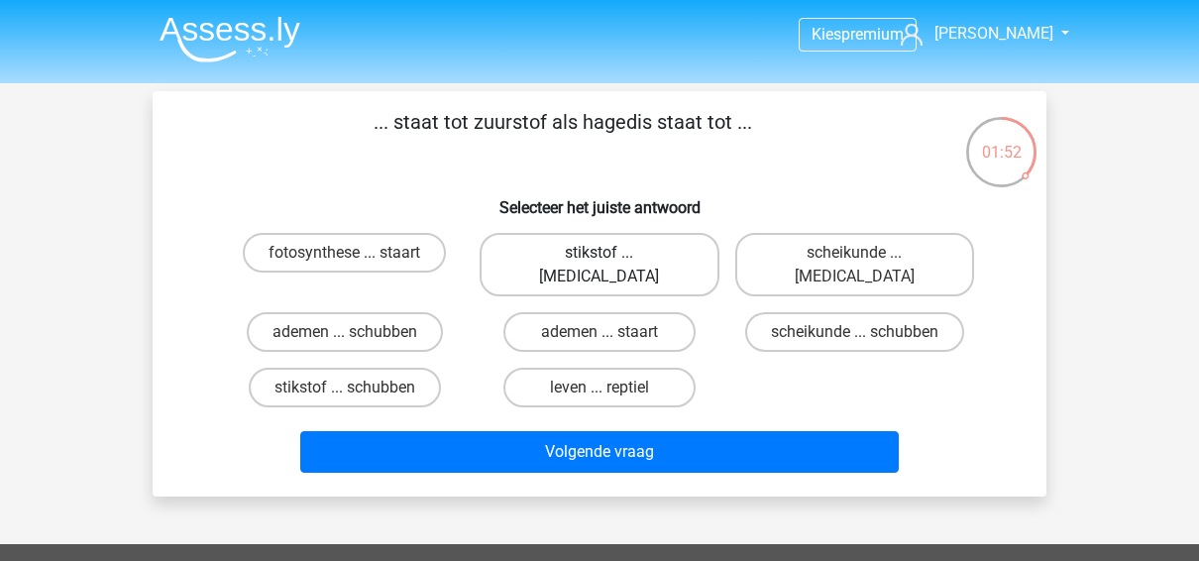
click at [555, 254] on label "stikstof ... krokodil" at bounding box center [598, 264] width 239 height 63
click at [599, 254] on input "stikstof ... krokodil" at bounding box center [605, 259] width 13 height 13
radio input "true"
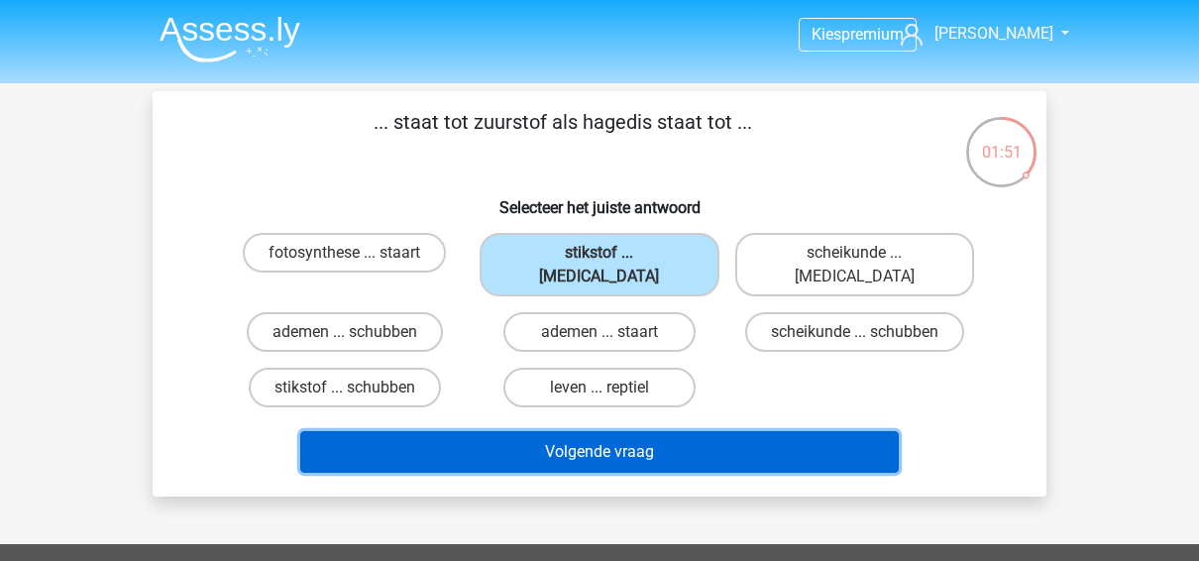
click at [591, 431] on button "Volgende vraag" at bounding box center [599, 452] width 599 height 42
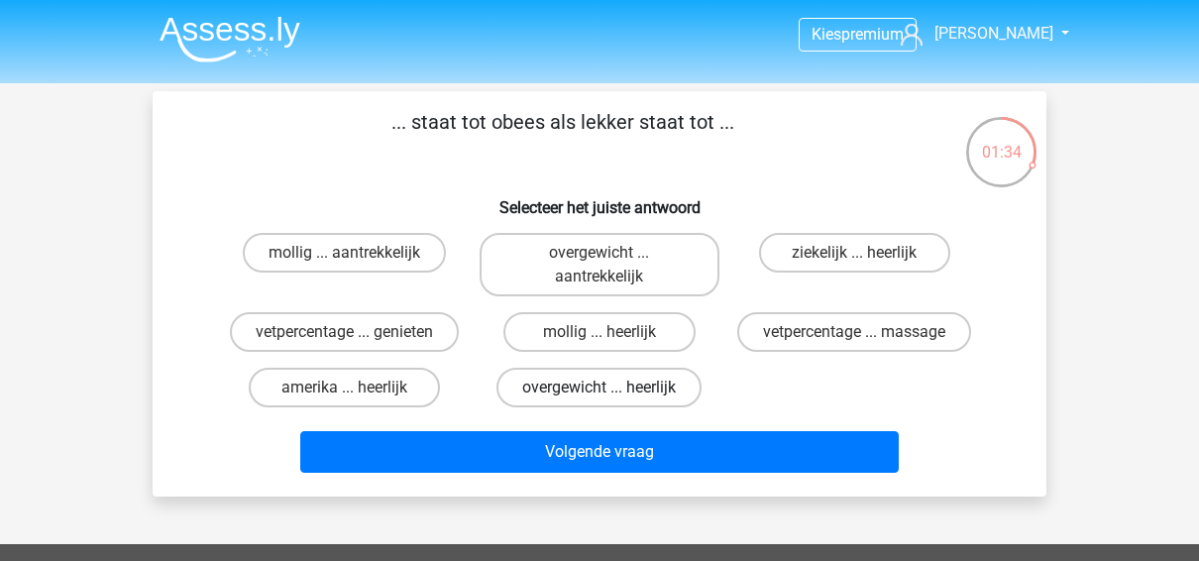
click at [654, 394] on label "overgewicht ... heerlijk" at bounding box center [598, 388] width 205 height 40
click at [612, 394] on input "overgewicht ... heerlijk" at bounding box center [605, 393] width 13 height 13
radio input "true"
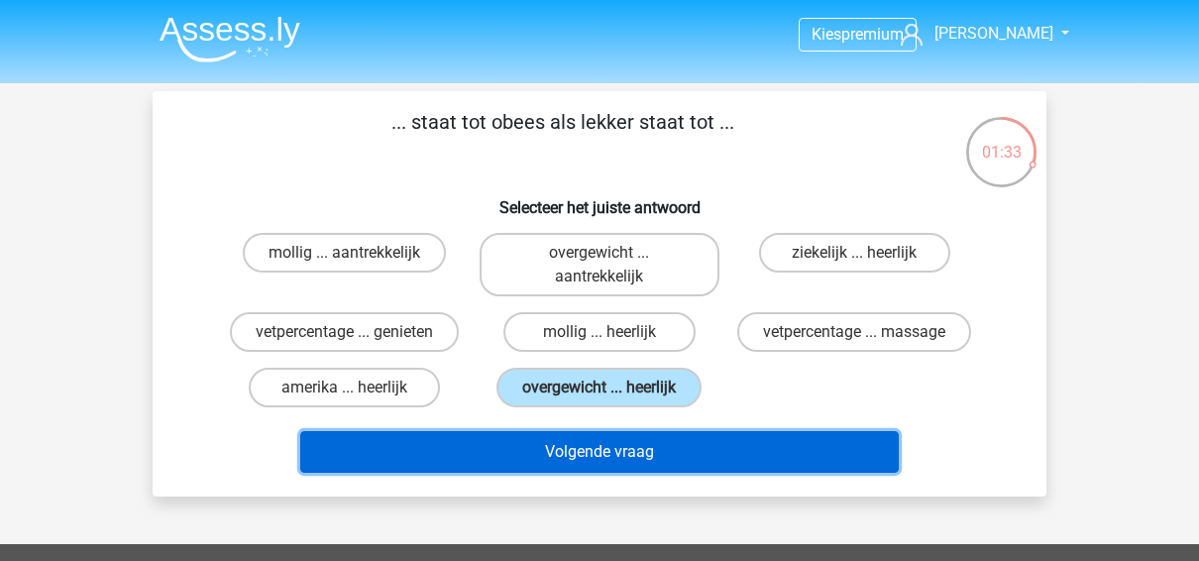
click at [636, 460] on button "Volgende vraag" at bounding box center [599, 452] width 599 height 42
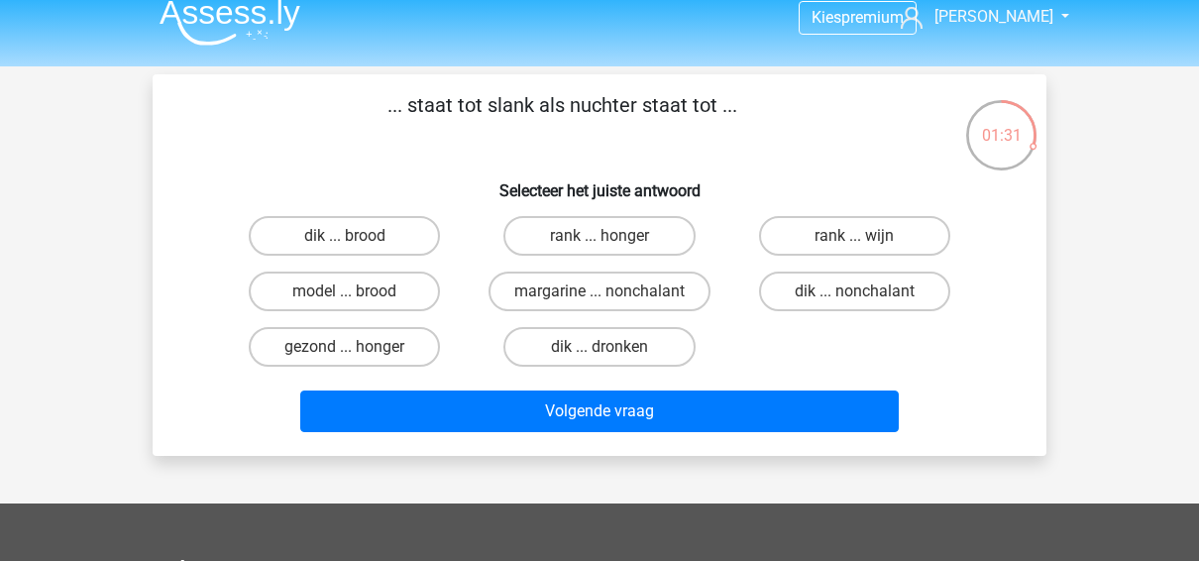
scroll to position [10, 0]
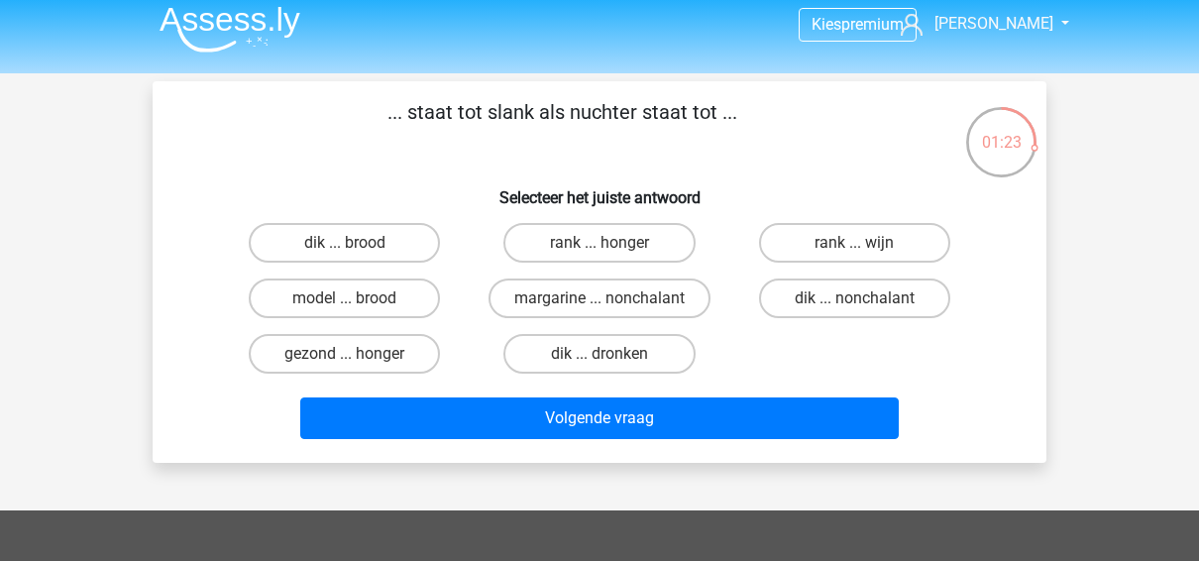
click at [691, 343] on div "dik ... dronken" at bounding box center [598, 354] width 239 height 40
click at [661, 351] on label "dik ... dronken" at bounding box center [598, 354] width 191 height 40
click at [612, 354] on input "dik ... dronken" at bounding box center [605, 360] width 13 height 13
radio input "true"
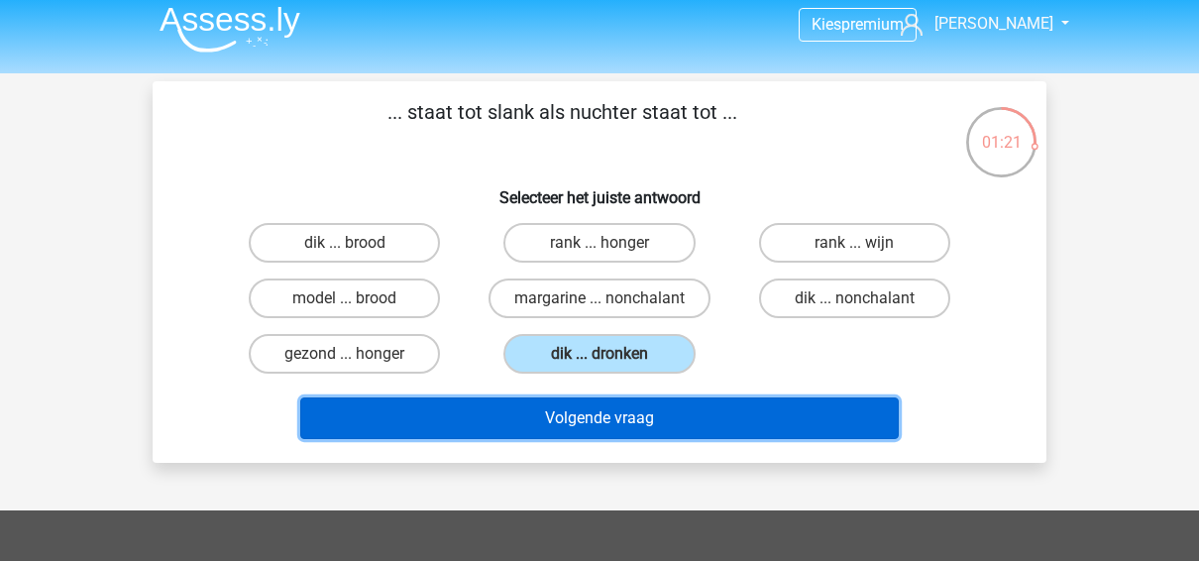
click at [702, 420] on button "Volgende vraag" at bounding box center [599, 418] width 599 height 42
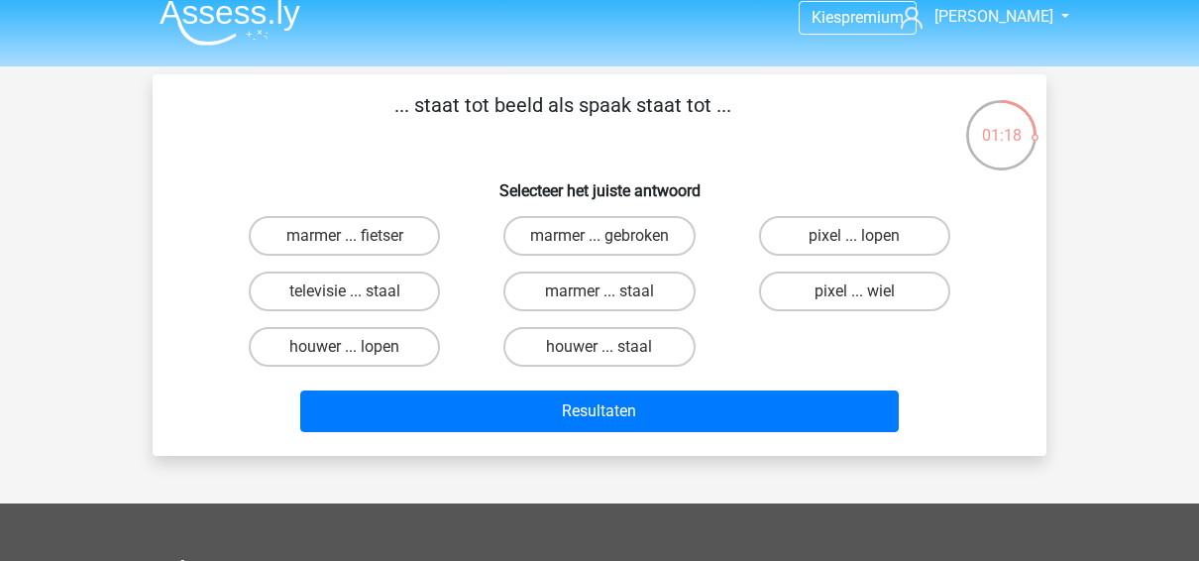
scroll to position [1, 0]
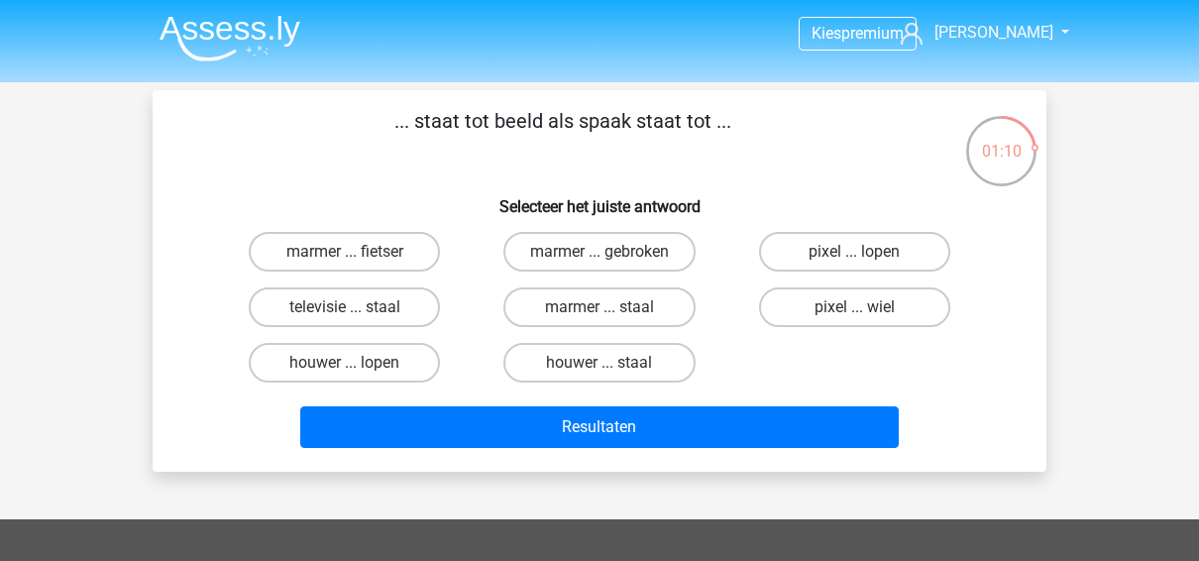
click at [851, 334] on div "pixel ... wiel" at bounding box center [854, 306] width 255 height 55
click at [881, 311] on label "pixel ... wiel" at bounding box center [854, 307] width 191 height 40
click at [867, 311] on input "pixel ... wiel" at bounding box center [860, 313] width 13 height 13
radio input "true"
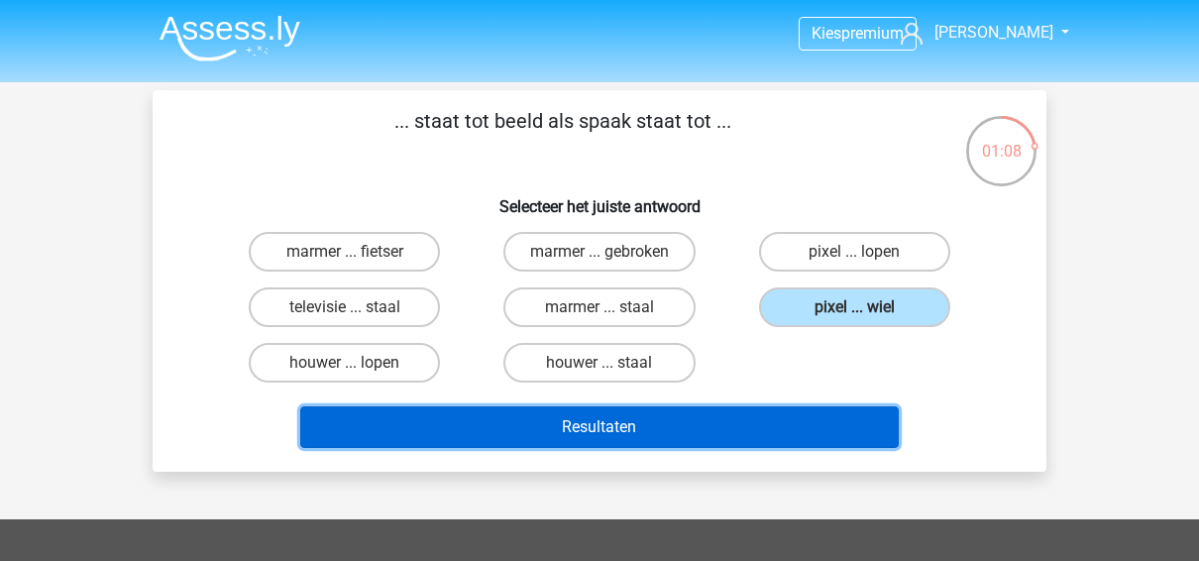
click at [831, 413] on button "Resultaten" at bounding box center [599, 427] width 599 height 42
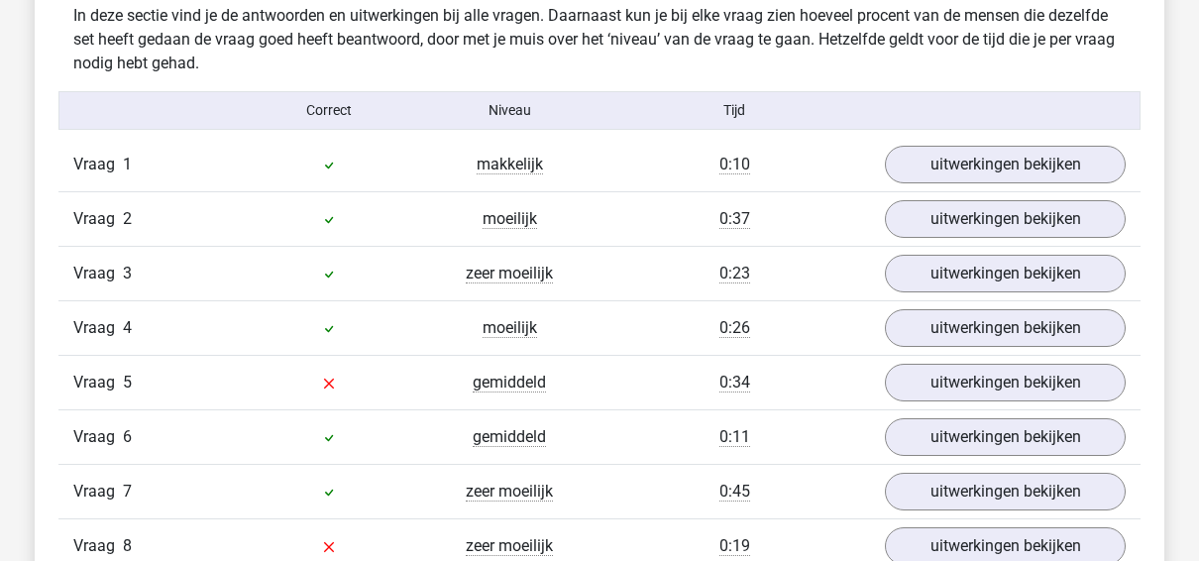
scroll to position [1564, 0]
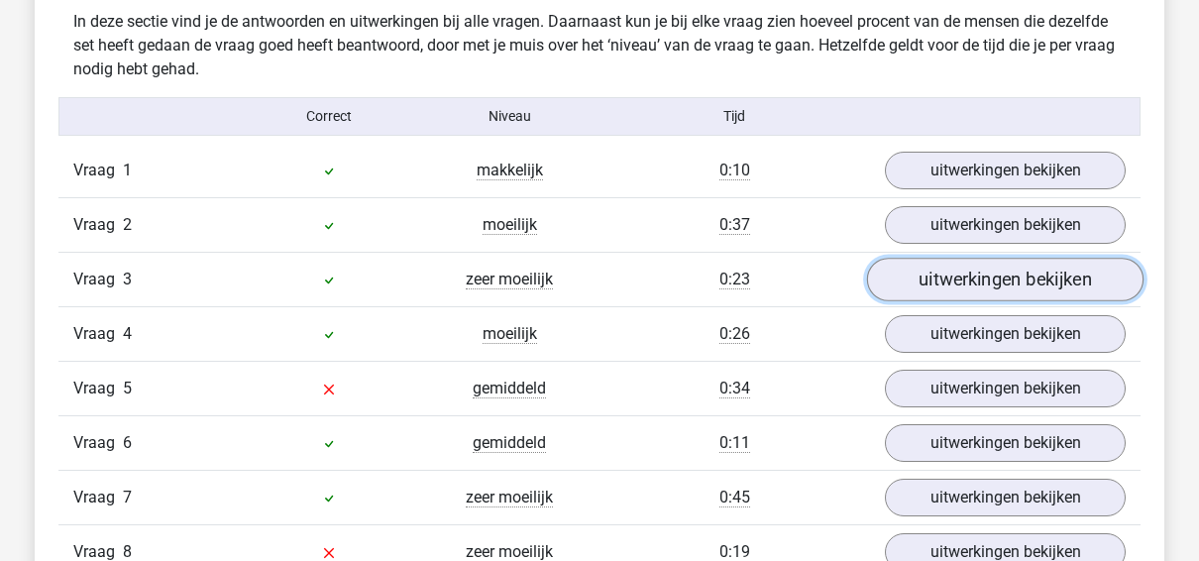
click at [1056, 264] on link "uitwerkingen bekijken" at bounding box center [1005, 280] width 276 height 44
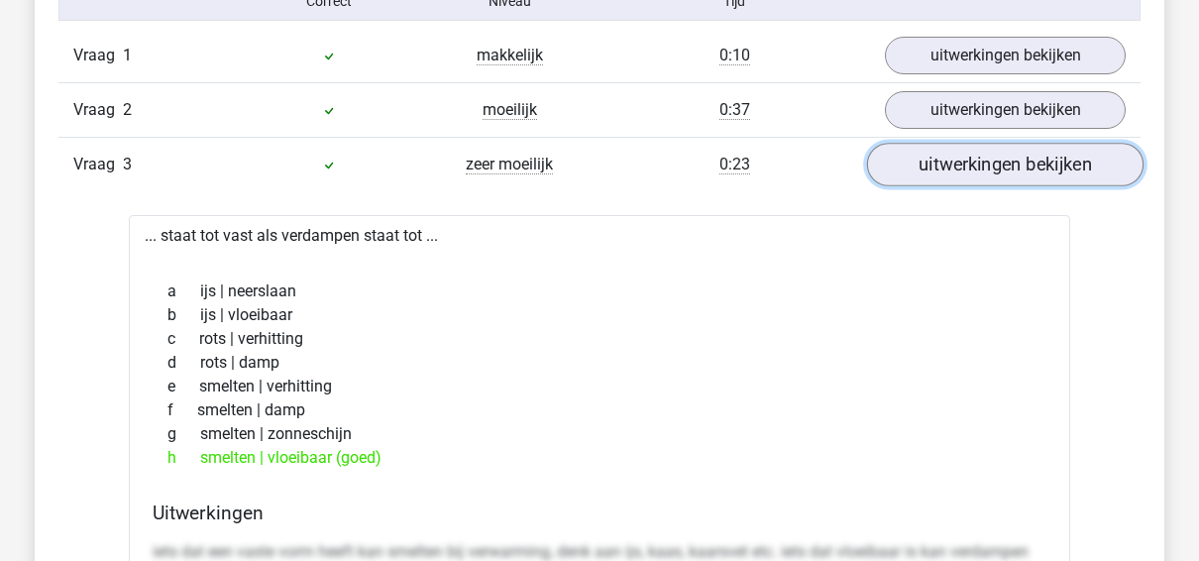
scroll to position [1680, 0]
click at [1047, 151] on link "uitwerkingen bekijken" at bounding box center [1005, 164] width 276 height 44
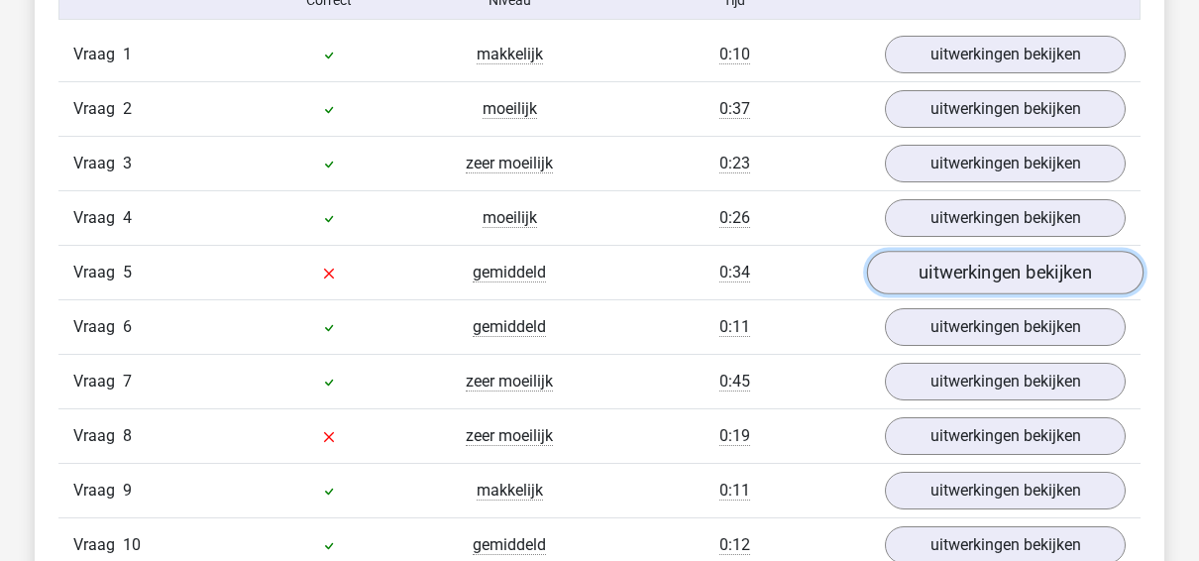
click at [1004, 258] on link "uitwerkingen bekijken" at bounding box center [1005, 273] width 276 height 44
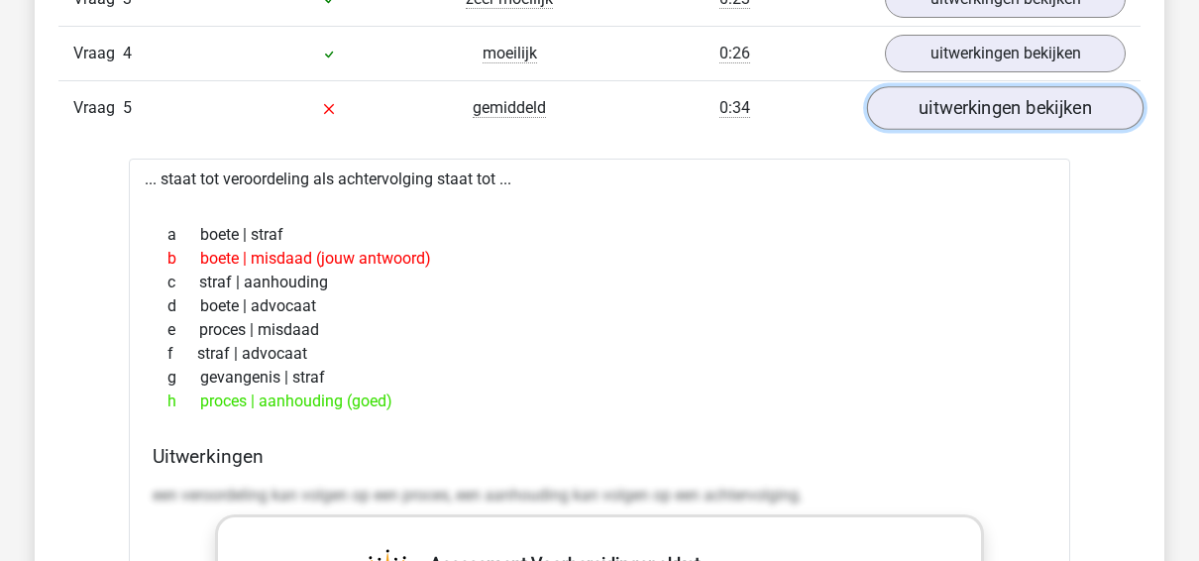
scroll to position [1833, 0]
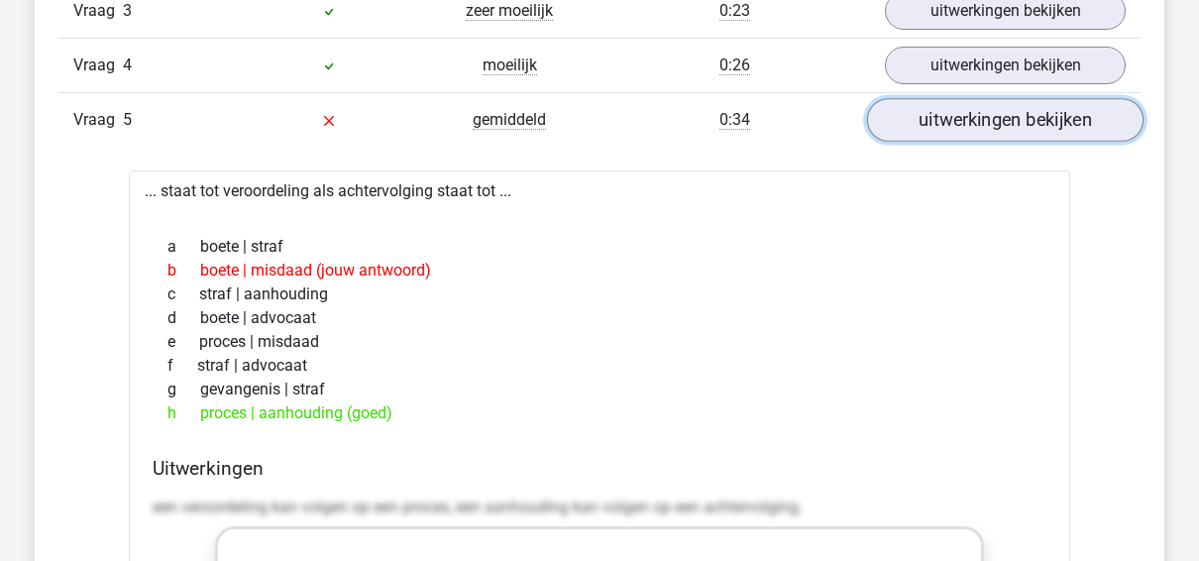
click at [1013, 115] on link "uitwerkingen bekijken" at bounding box center [1005, 120] width 276 height 44
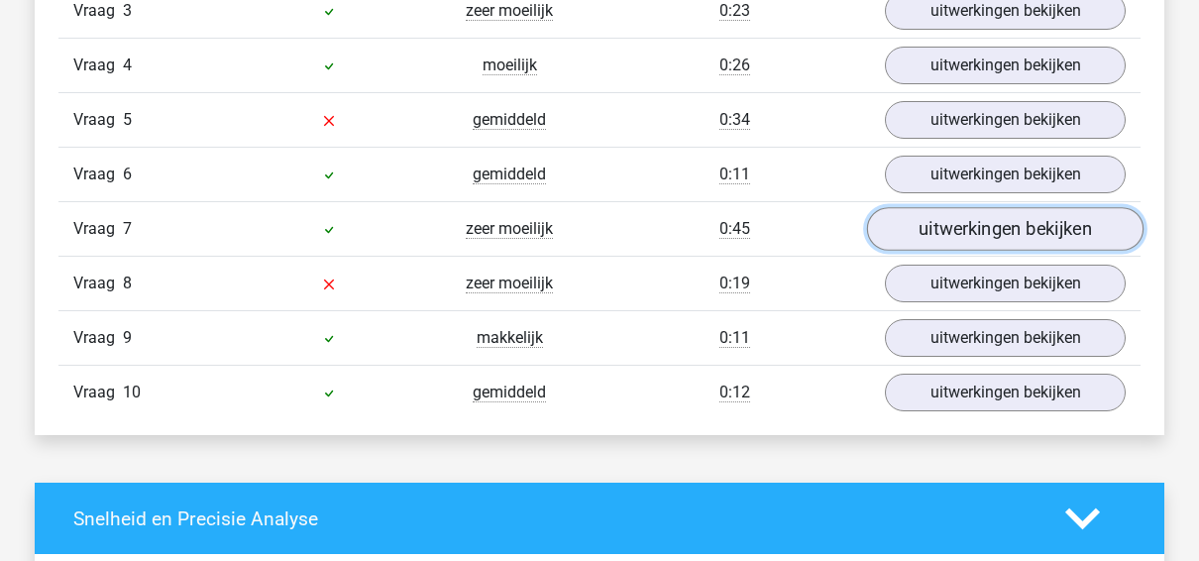
click at [938, 220] on link "uitwerkingen bekijken" at bounding box center [1005, 229] width 276 height 44
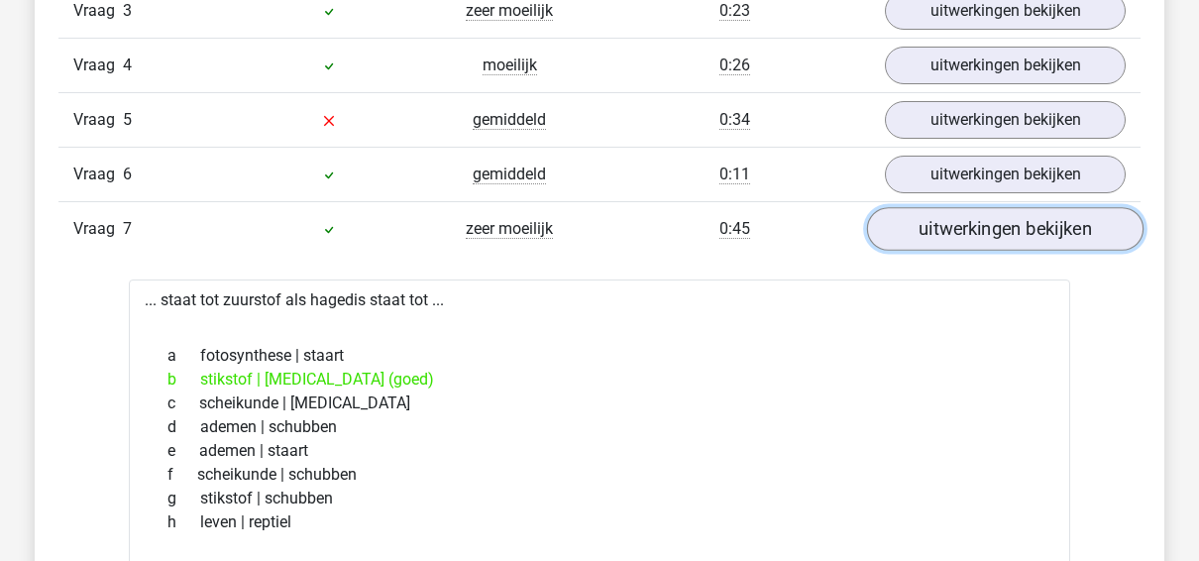
scroll to position [1839, 0]
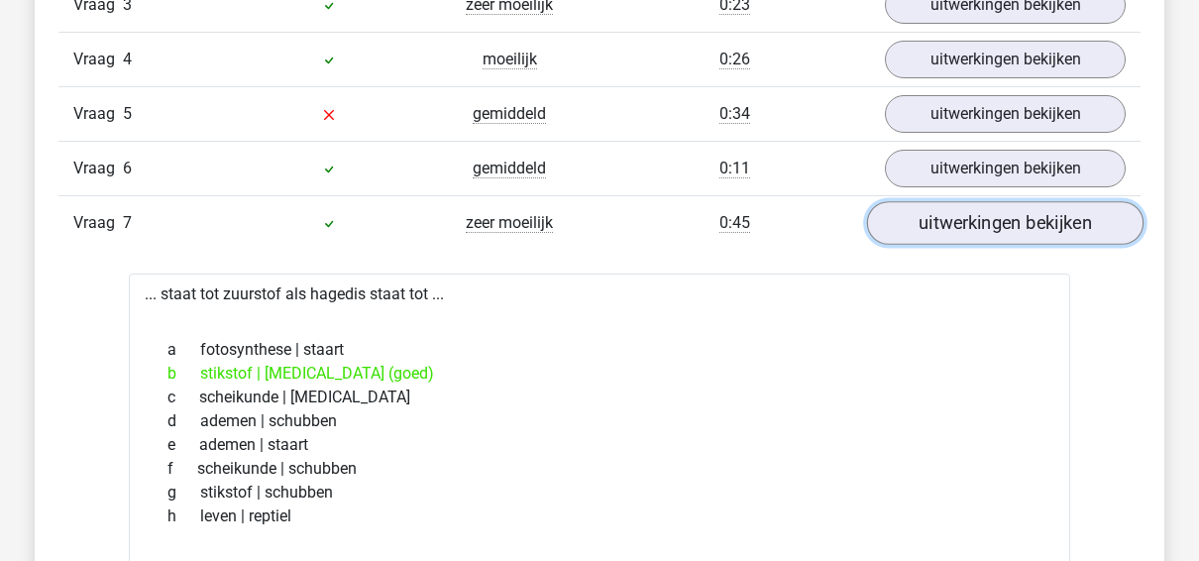
click at [948, 201] on link "uitwerkingen bekijken" at bounding box center [1005, 223] width 276 height 44
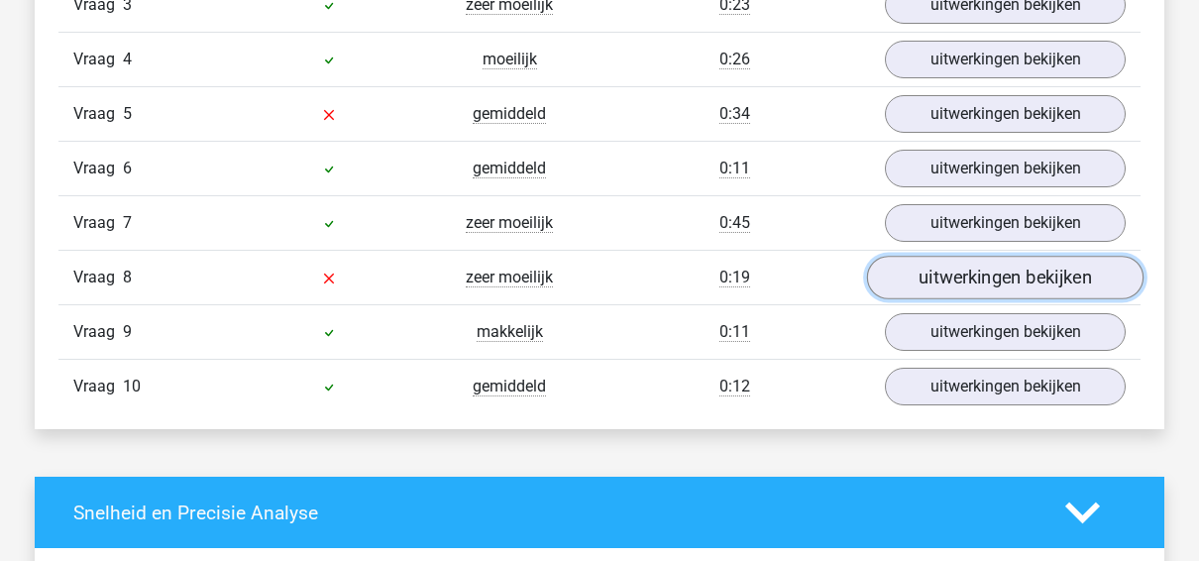
click at [928, 270] on link "uitwerkingen bekijken" at bounding box center [1005, 278] width 276 height 44
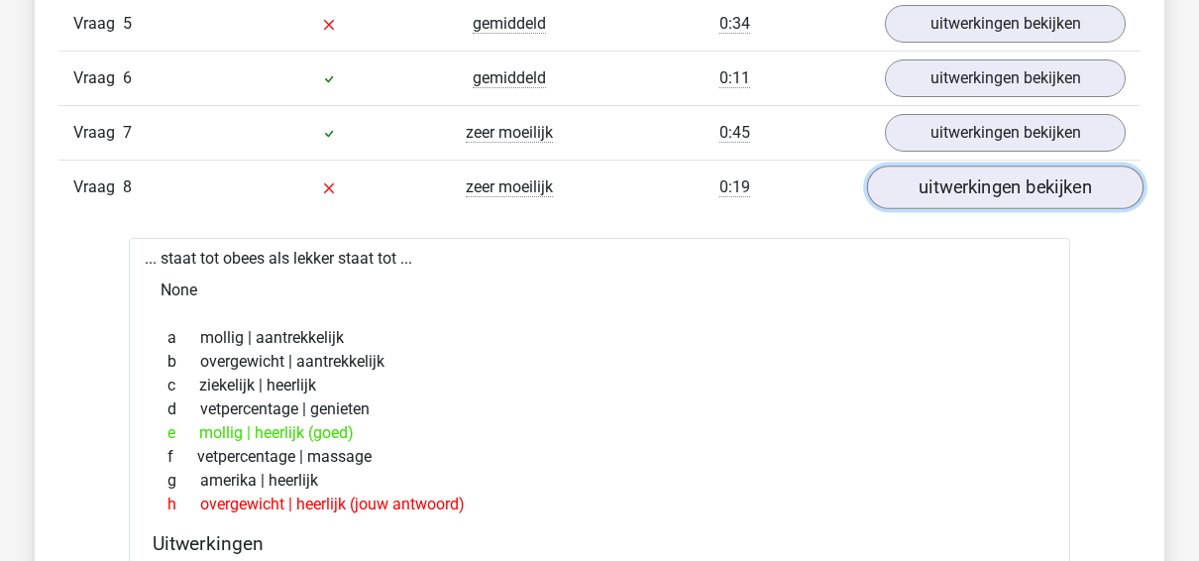
scroll to position [1930, 0]
click at [970, 171] on link "uitwerkingen bekijken" at bounding box center [1005, 186] width 276 height 44
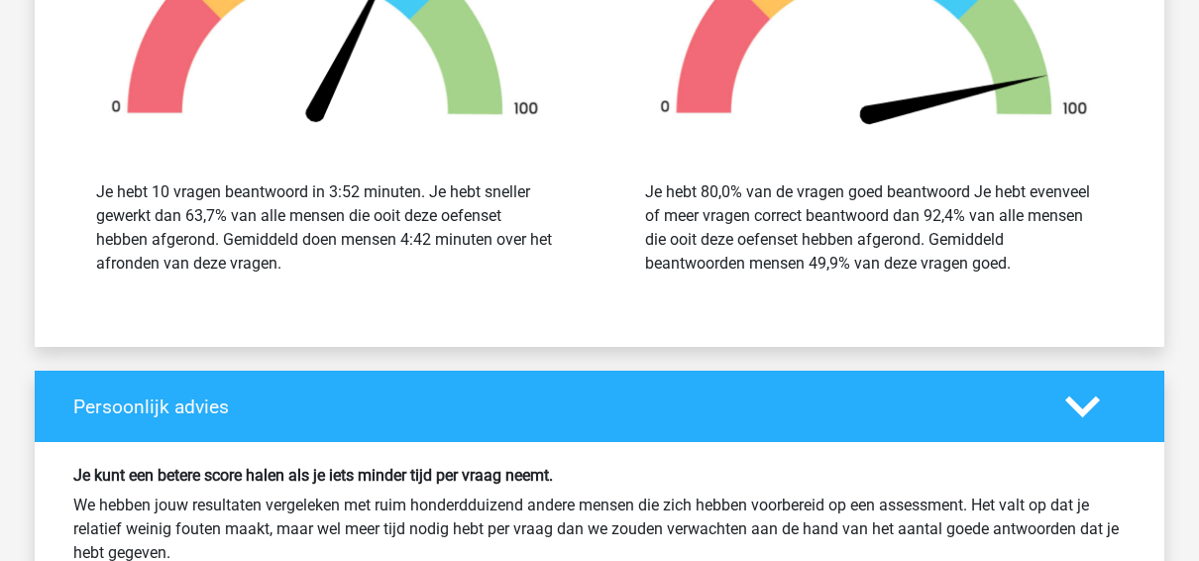
scroll to position [2872, 0]
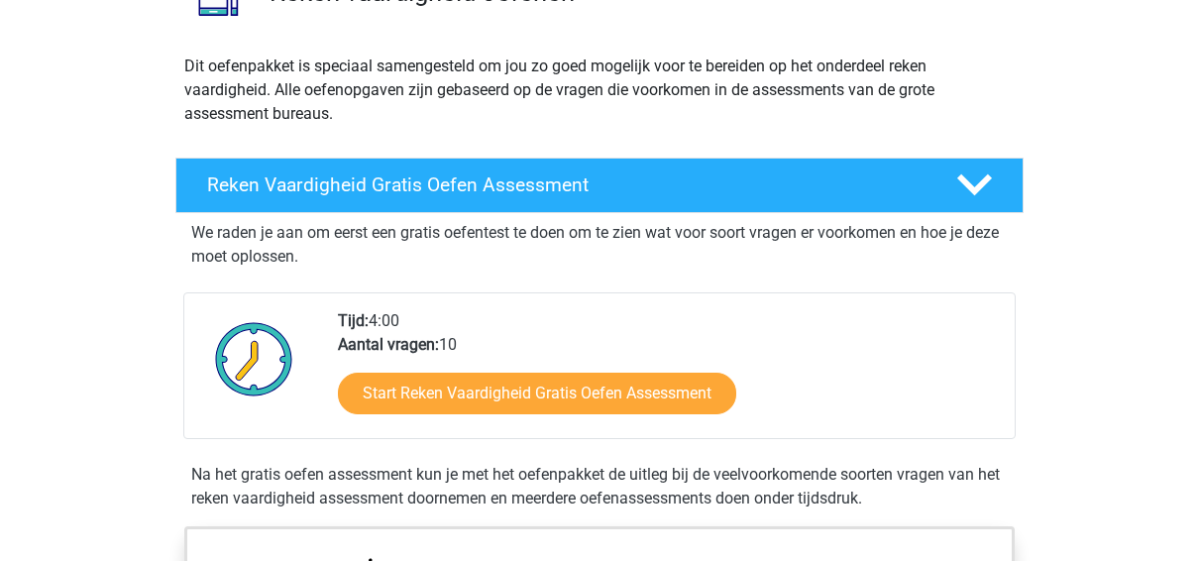
scroll to position [224, 0]
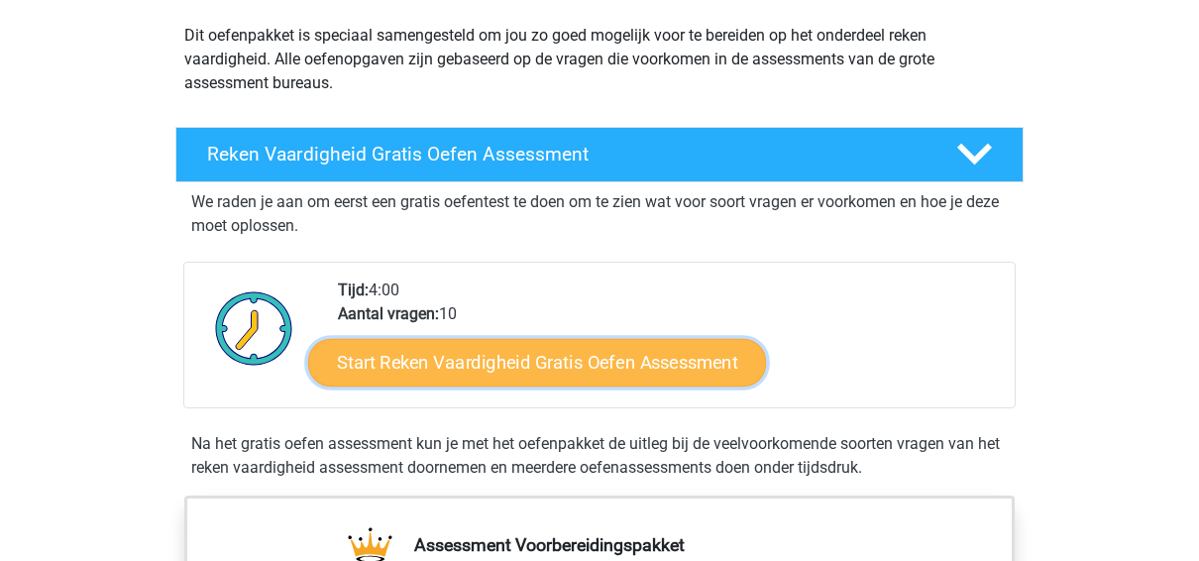
click at [611, 364] on link "Start Reken Vaardigheid Gratis Oefen Assessment" at bounding box center [537, 362] width 458 height 48
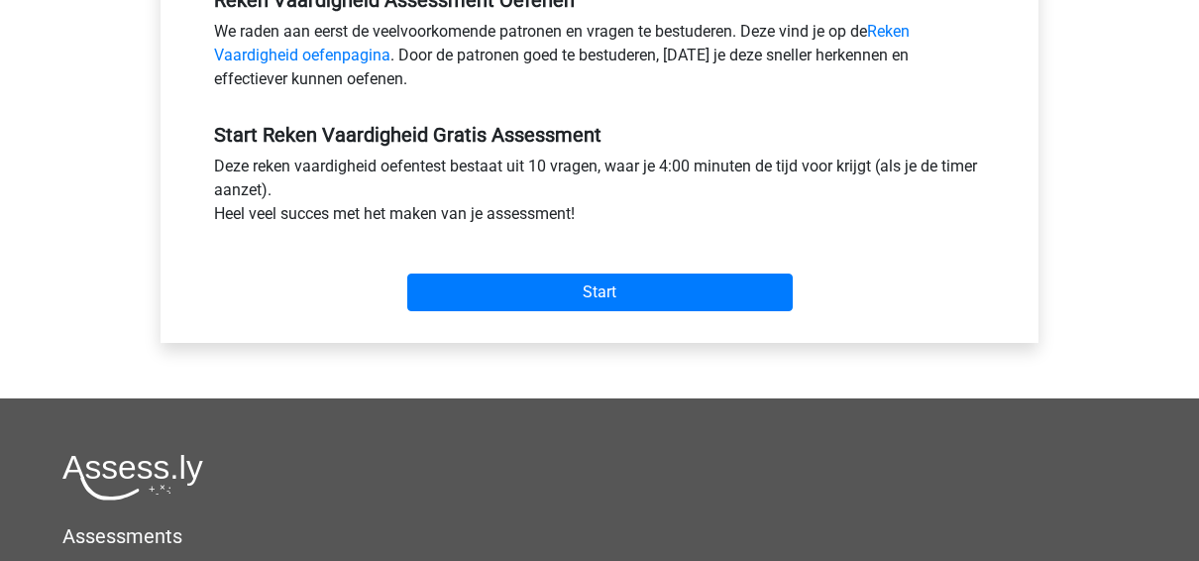
scroll to position [647, 0]
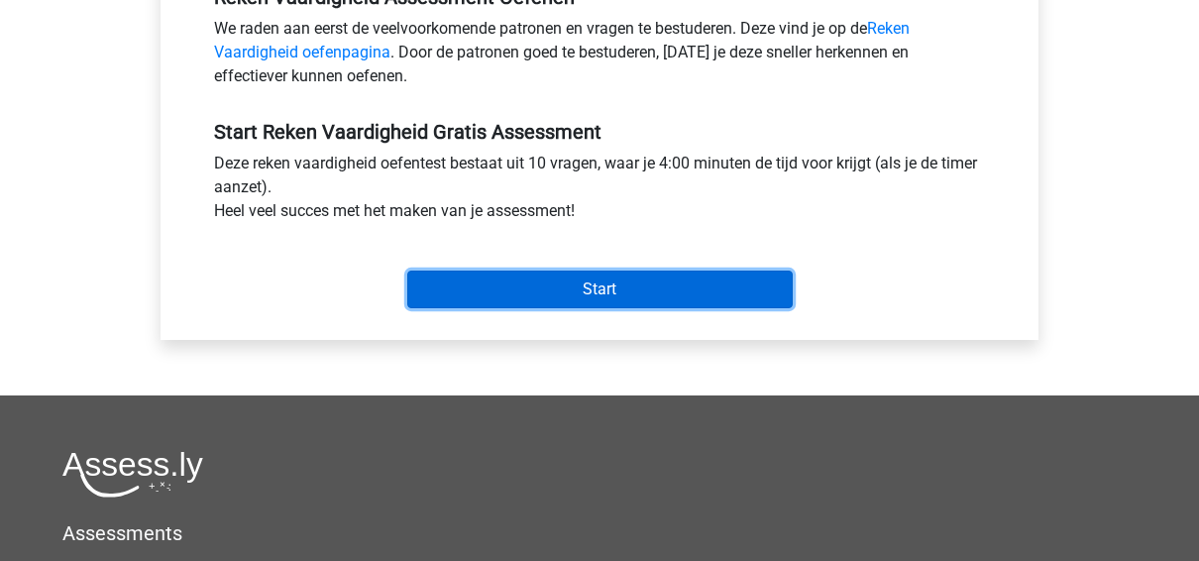
click at [679, 283] on input "Start" at bounding box center [599, 289] width 385 height 38
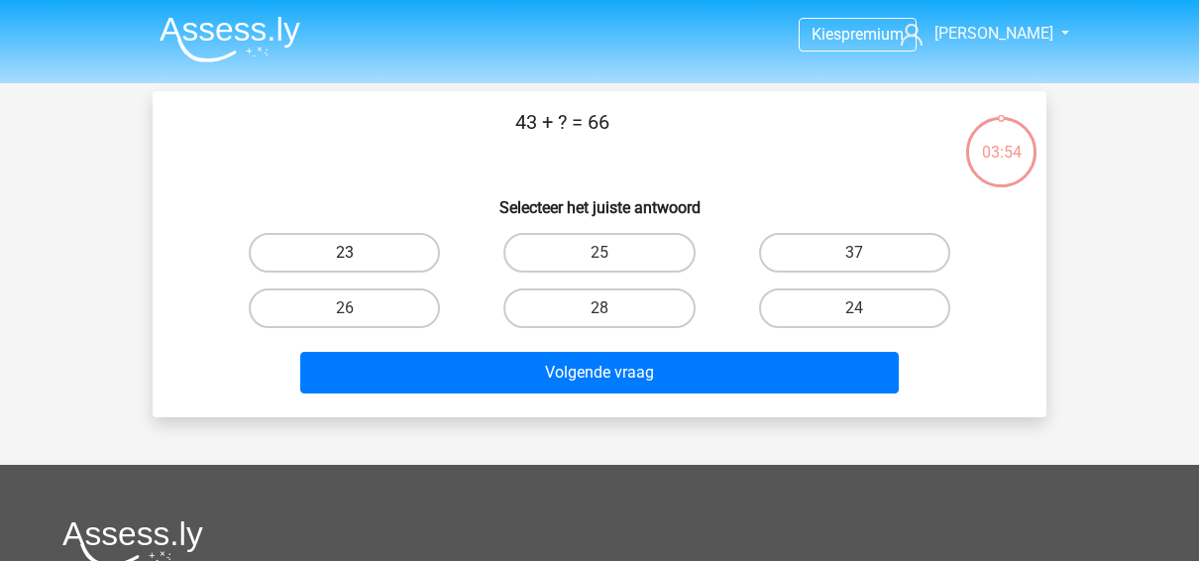
click at [339, 242] on label "23" at bounding box center [344, 253] width 191 height 40
click at [345, 253] on input "23" at bounding box center [351, 259] width 13 height 13
radio input "true"
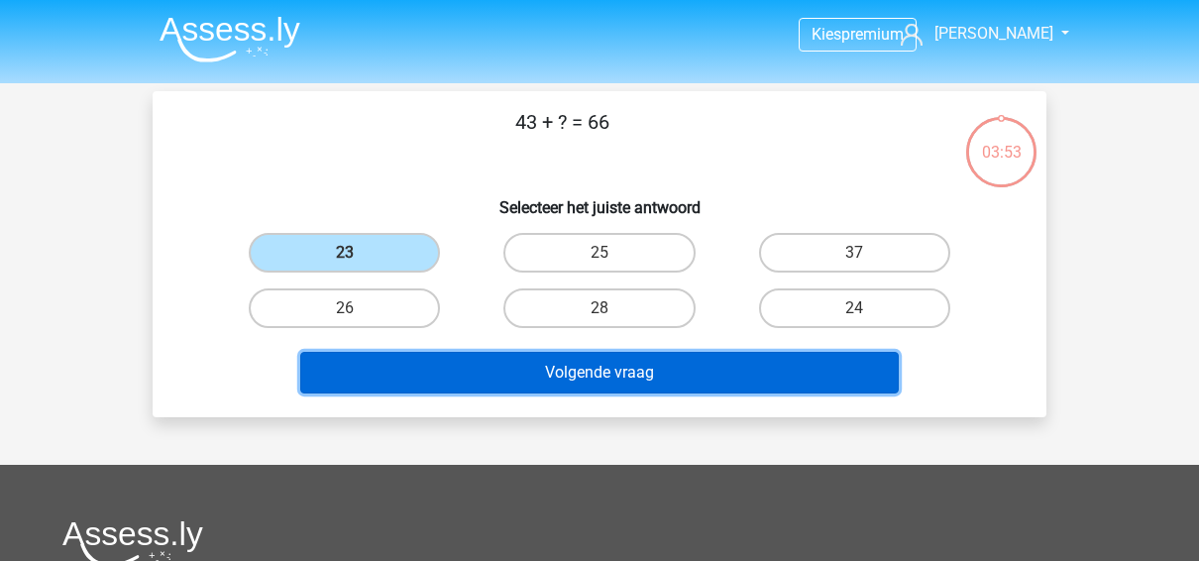
click at [490, 380] on button "Volgende vraag" at bounding box center [599, 373] width 599 height 42
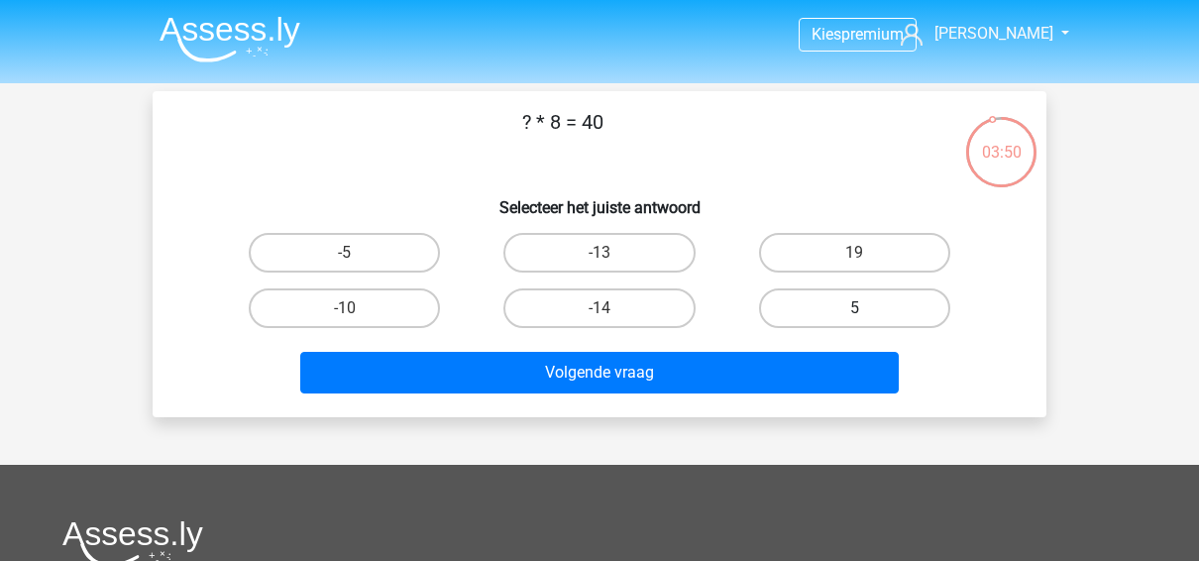
click at [785, 310] on label "5" at bounding box center [854, 308] width 191 height 40
click at [854, 310] on input "5" at bounding box center [860, 314] width 13 height 13
radio input "true"
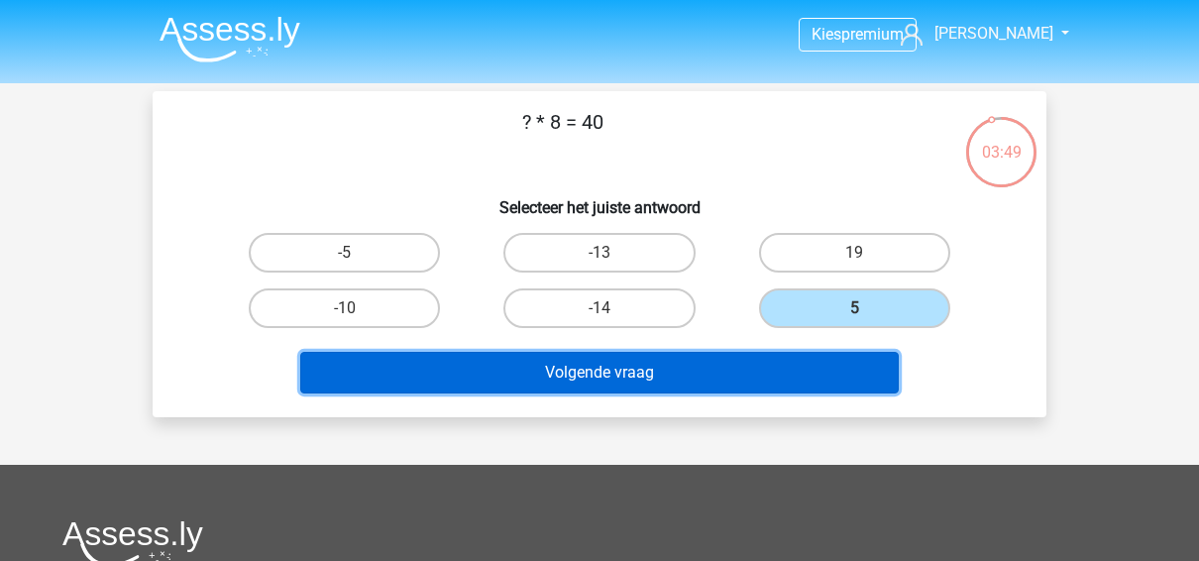
click at [690, 372] on button "Volgende vraag" at bounding box center [599, 373] width 599 height 42
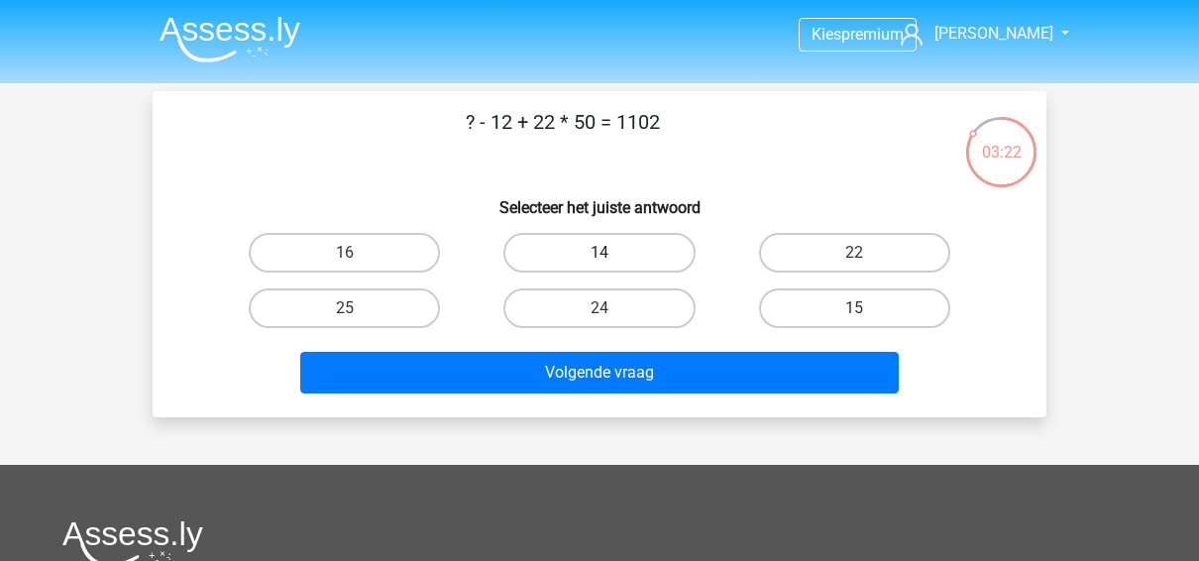
click at [617, 233] on label "14" at bounding box center [598, 253] width 191 height 40
click at [612, 253] on input "14" at bounding box center [605, 259] width 13 height 13
radio input "true"
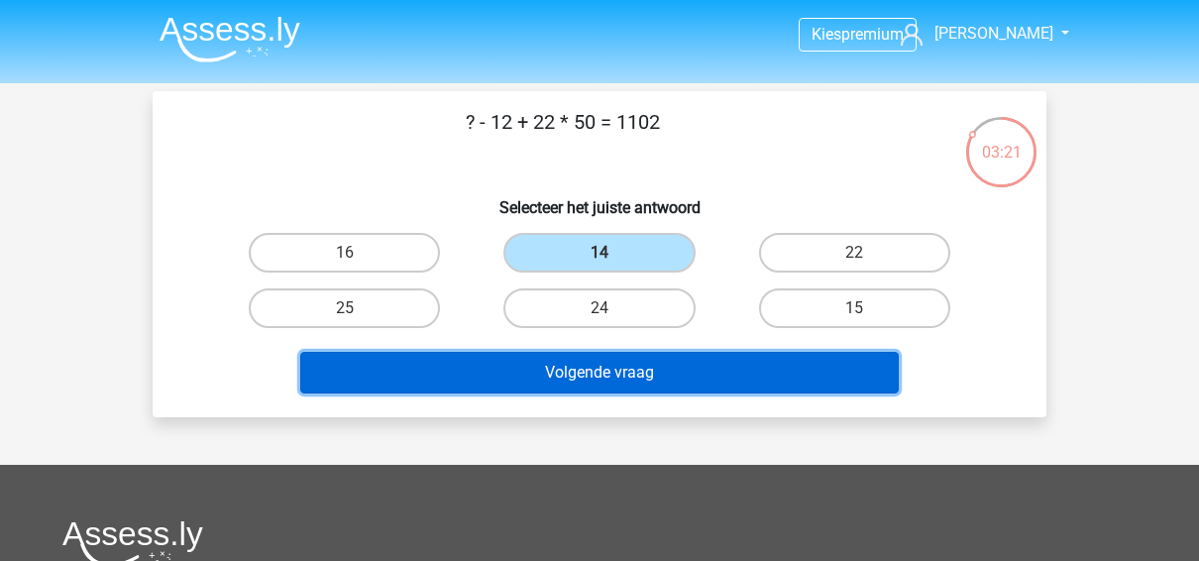
click at [629, 377] on button "Volgende vraag" at bounding box center [599, 373] width 599 height 42
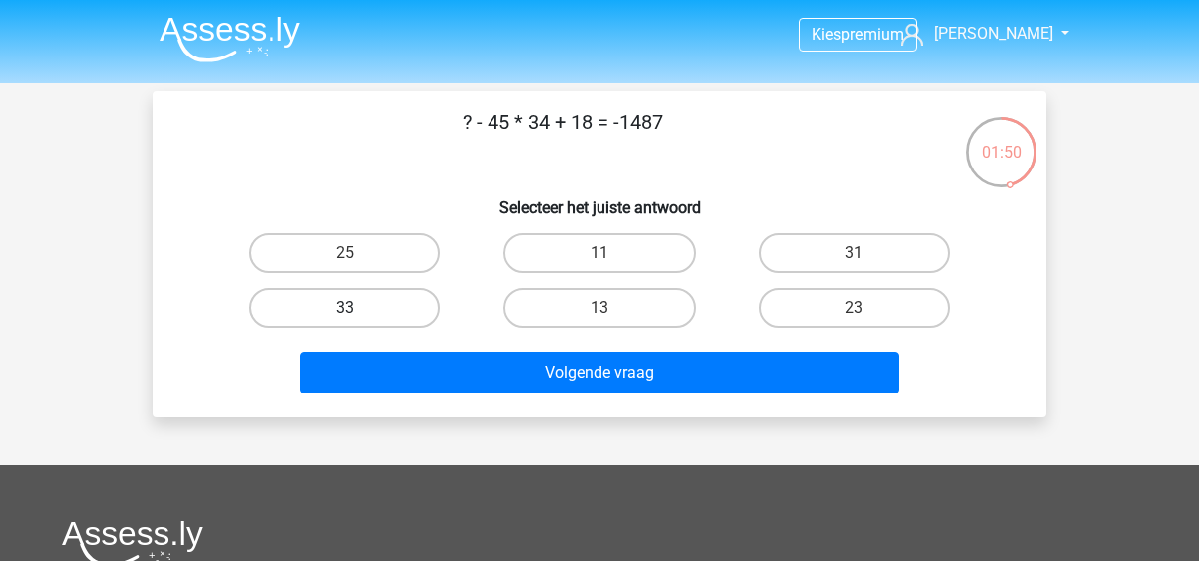
click at [401, 309] on label "33" at bounding box center [344, 308] width 191 height 40
click at [358, 309] on input "33" at bounding box center [351, 314] width 13 height 13
radio input "true"
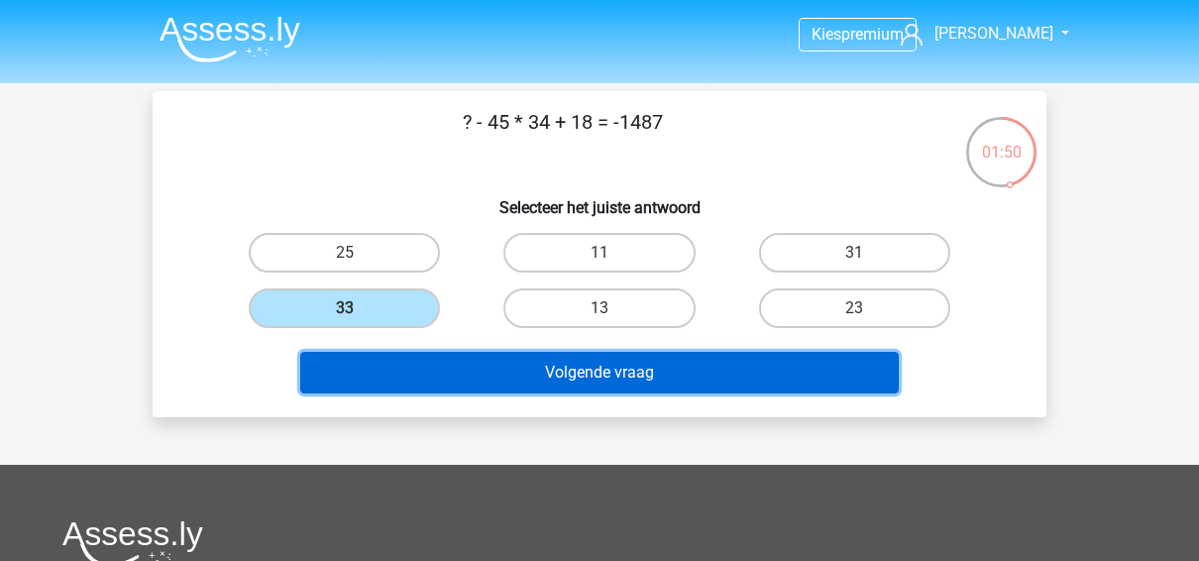
click at [600, 378] on button "Volgende vraag" at bounding box center [599, 373] width 599 height 42
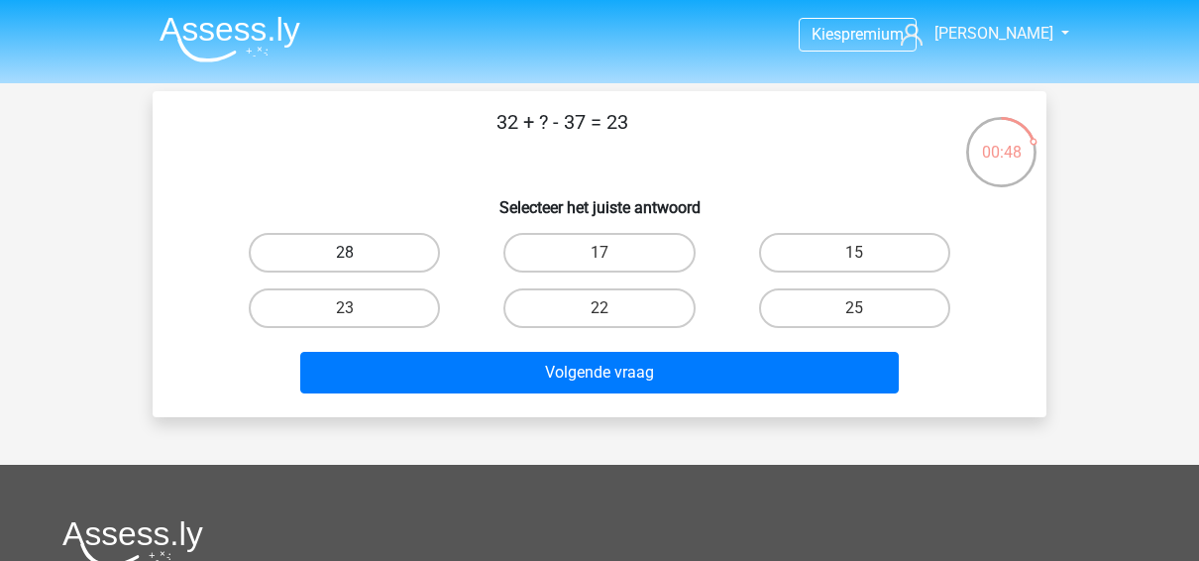
click at [368, 234] on label "28" at bounding box center [344, 253] width 191 height 40
click at [358, 253] on input "28" at bounding box center [351, 259] width 13 height 13
radio input "true"
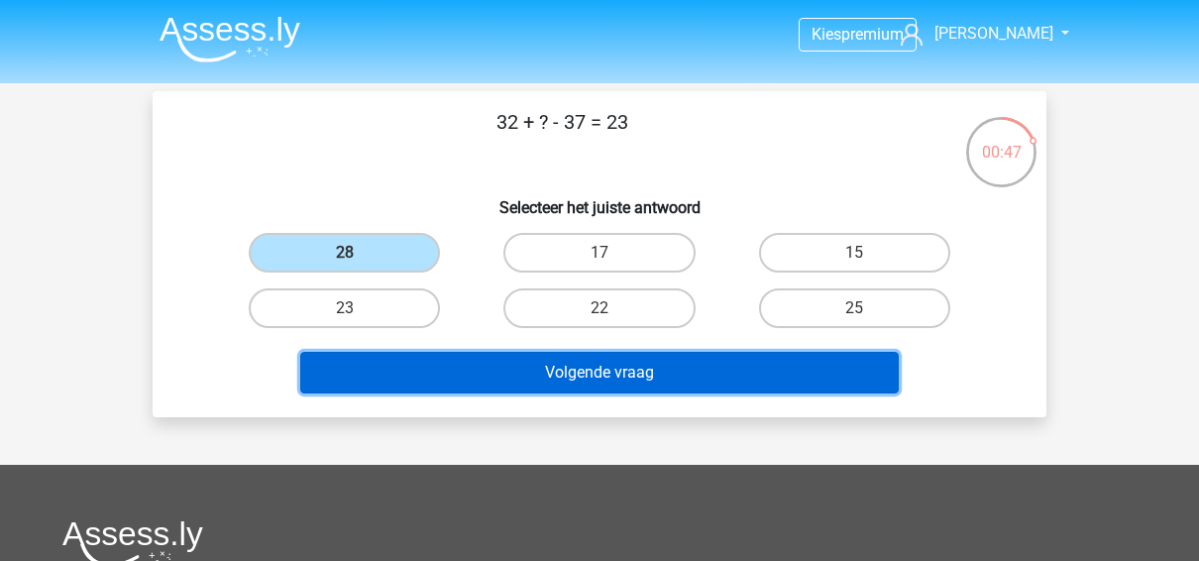
click at [493, 358] on button "Volgende vraag" at bounding box center [599, 373] width 599 height 42
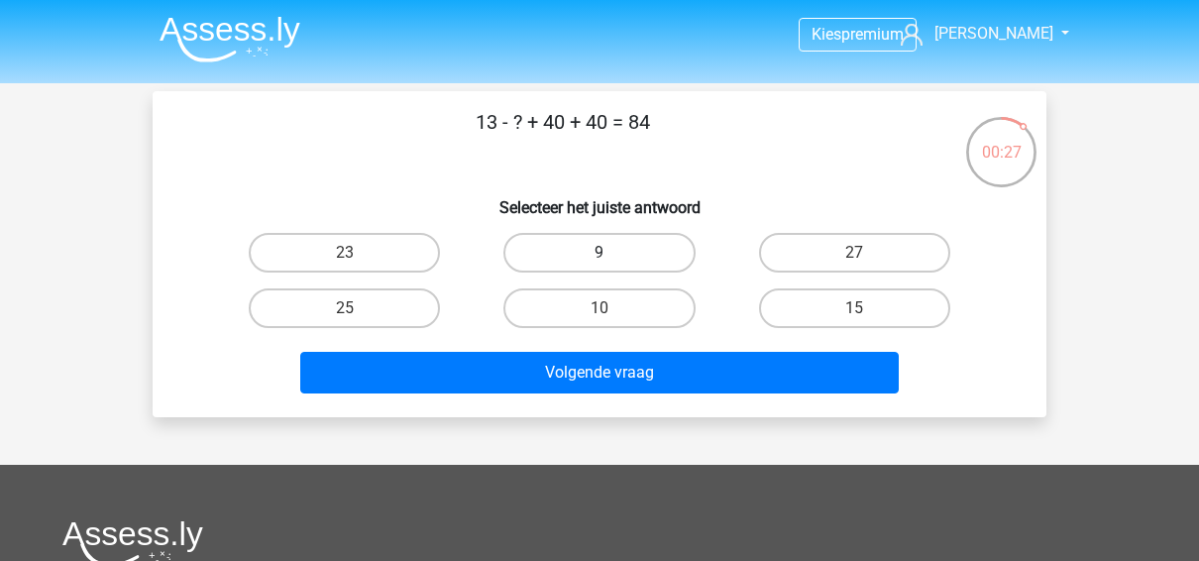
click at [661, 258] on label "9" at bounding box center [598, 253] width 191 height 40
click at [612, 258] on input "9" at bounding box center [605, 259] width 13 height 13
radio input "true"
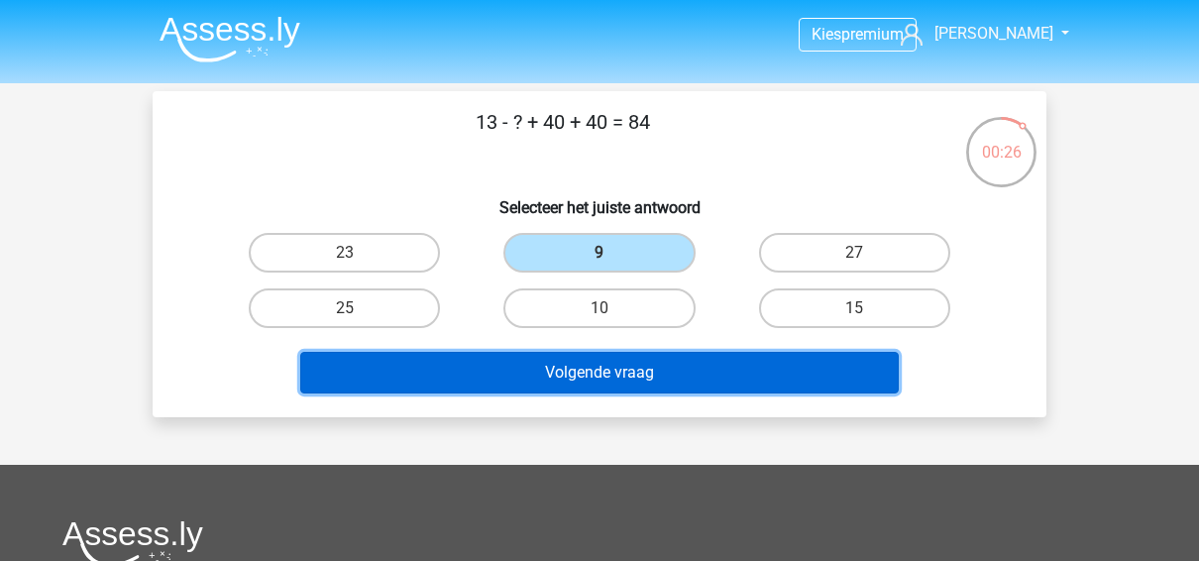
click at [669, 378] on button "Volgende vraag" at bounding box center [599, 373] width 599 height 42
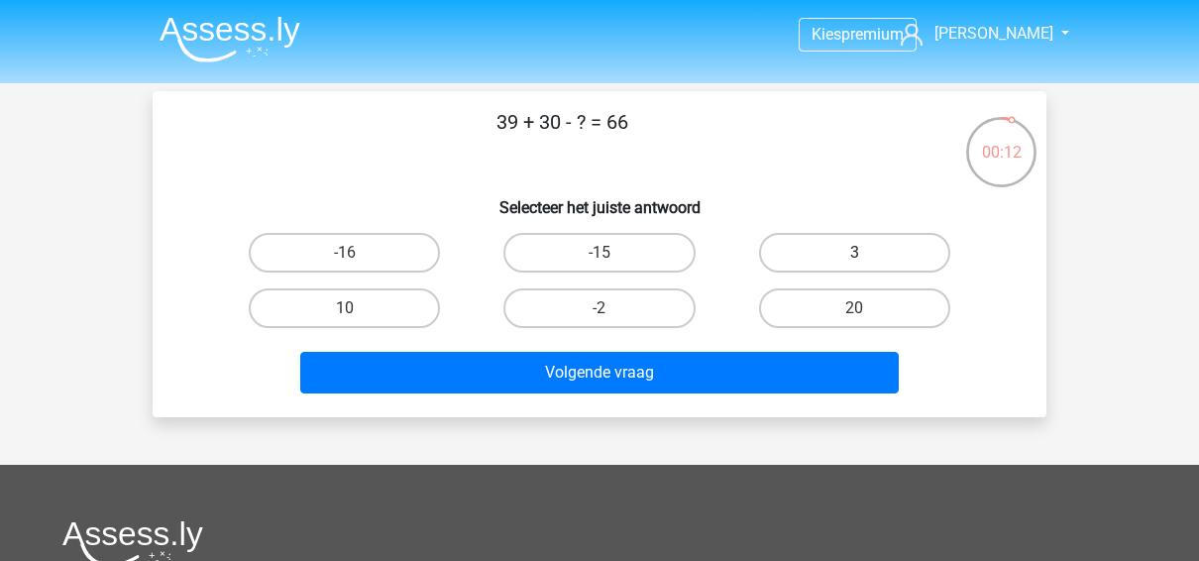
click at [807, 252] on label "3" at bounding box center [854, 253] width 191 height 40
click at [854, 253] on input "3" at bounding box center [860, 259] width 13 height 13
radio input "true"
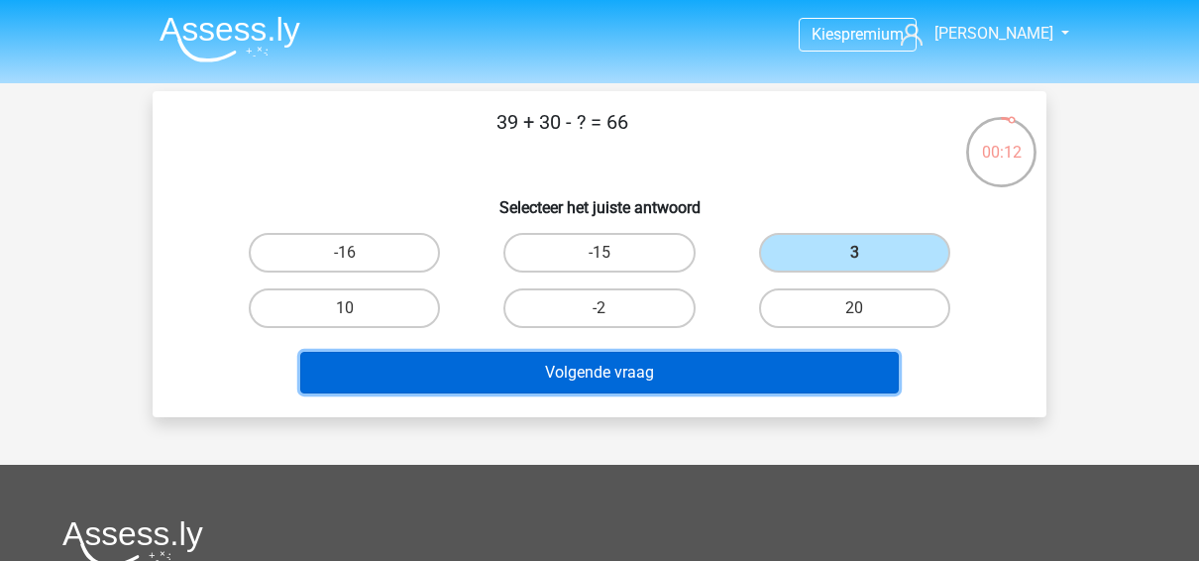
click at [723, 376] on button "Volgende vraag" at bounding box center [599, 373] width 599 height 42
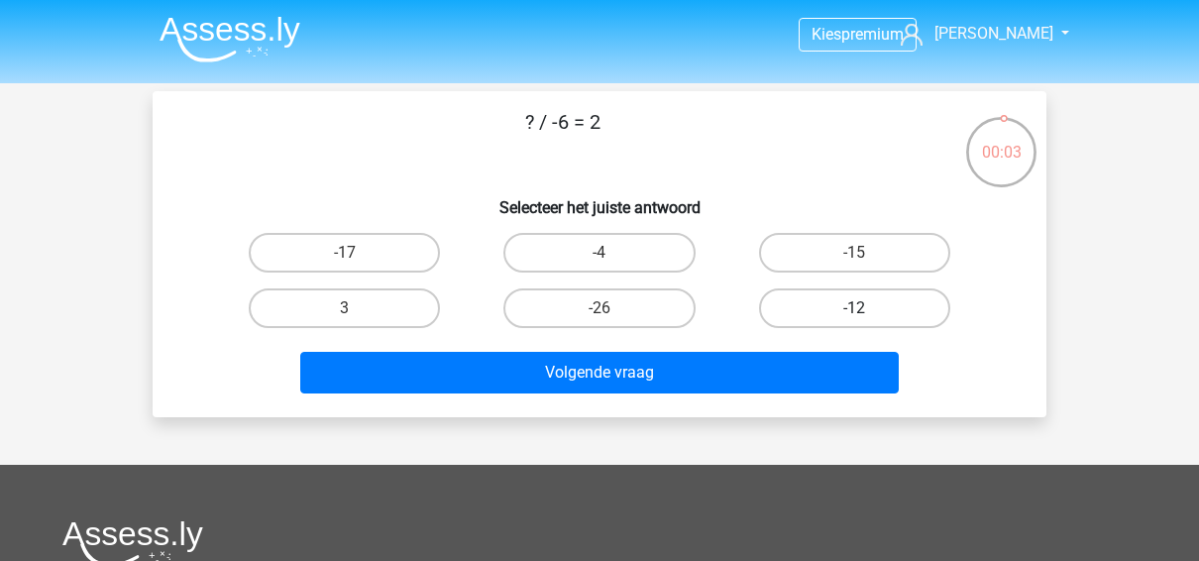
click at [809, 309] on label "-12" at bounding box center [854, 308] width 191 height 40
click at [854, 309] on input "-12" at bounding box center [860, 314] width 13 height 13
radio input "true"
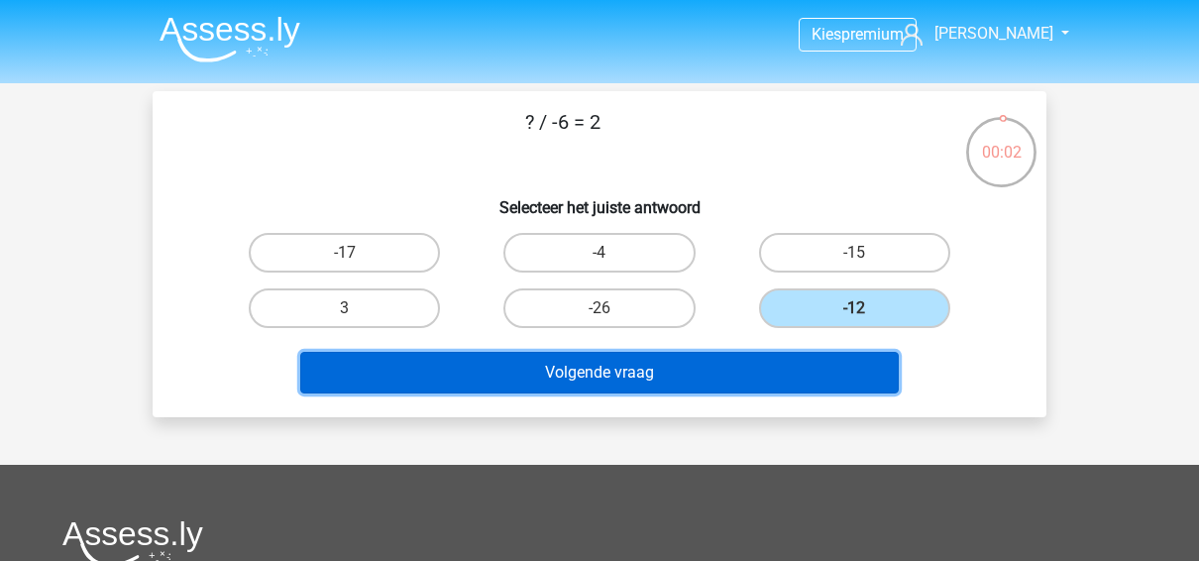
click at [737, 375] on button "Volgende vraag" at bounding box center [599, 373] width 599 height 42
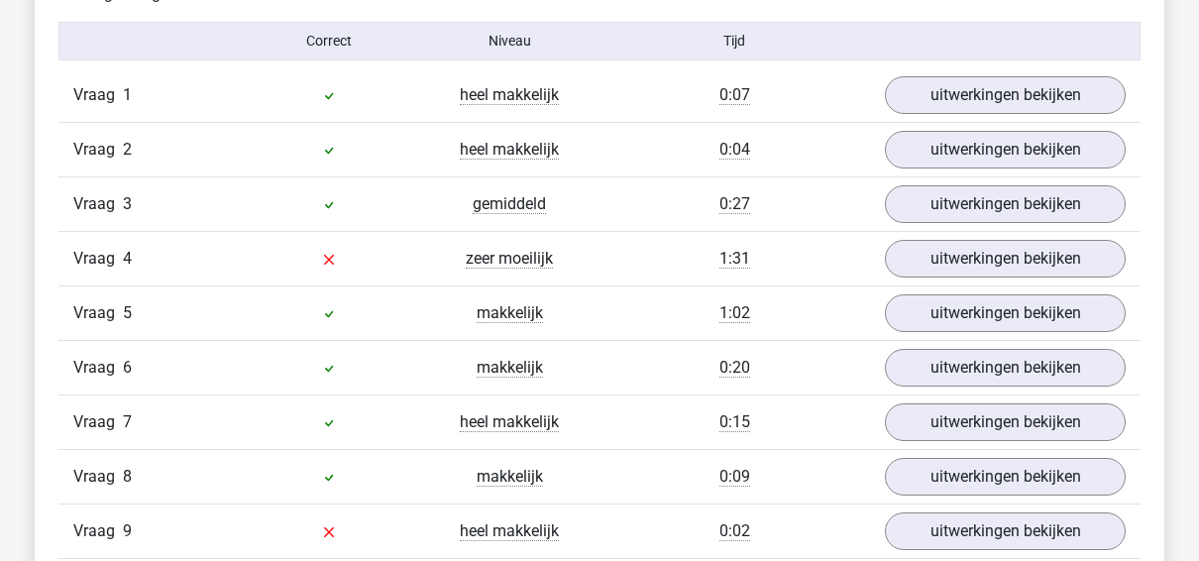
scroll to position [1638, 0]
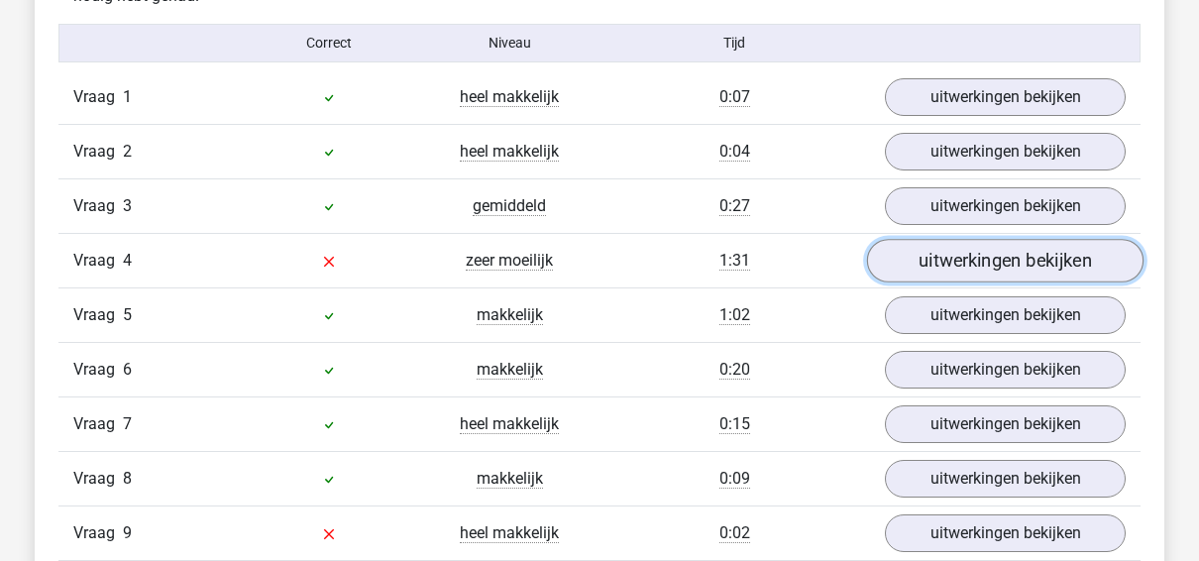
click at [949, 264] on link "uitwerkingen bekijken" at bounding box center [1005, 261] width 276 height 44
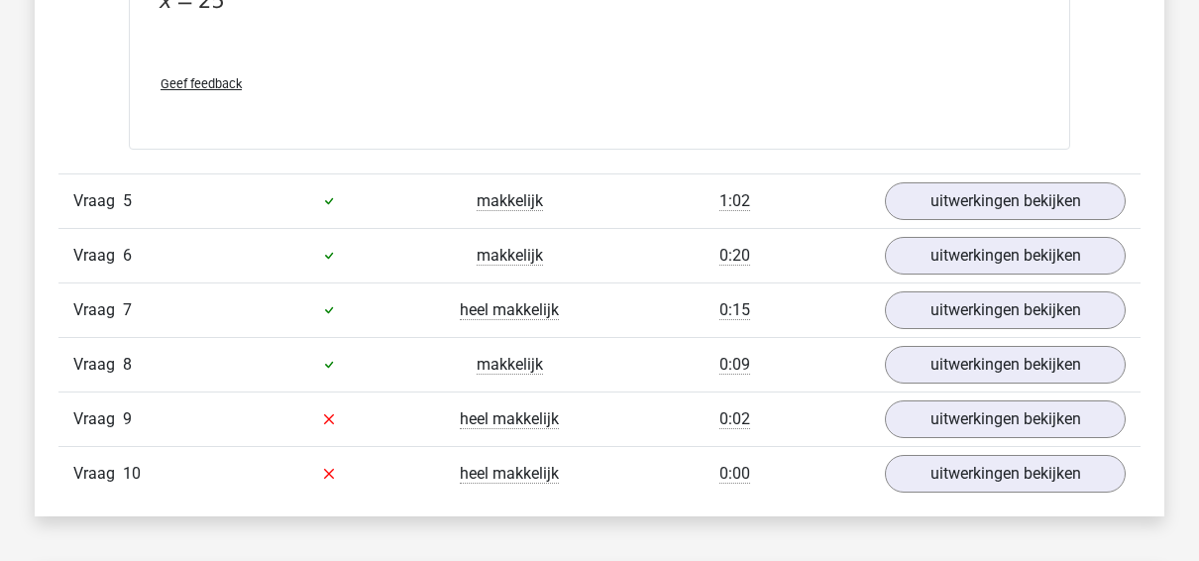
scroll to position [2675, 0]
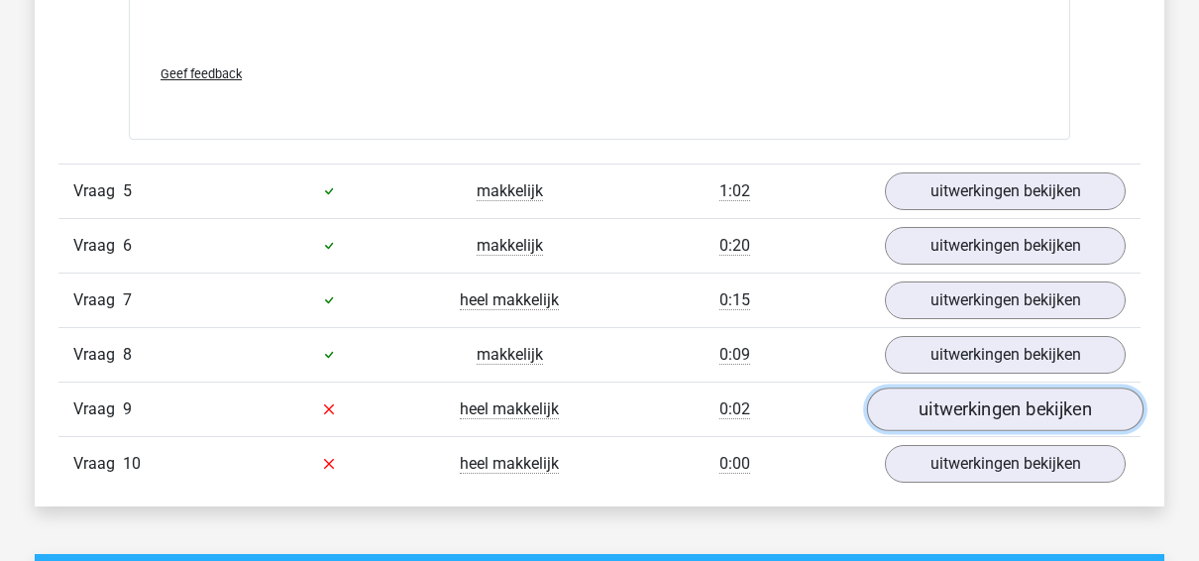
click at [994, 411] on link "uitwerkingen bekijken" at bounding box center [1005, 409] width 276 height 44
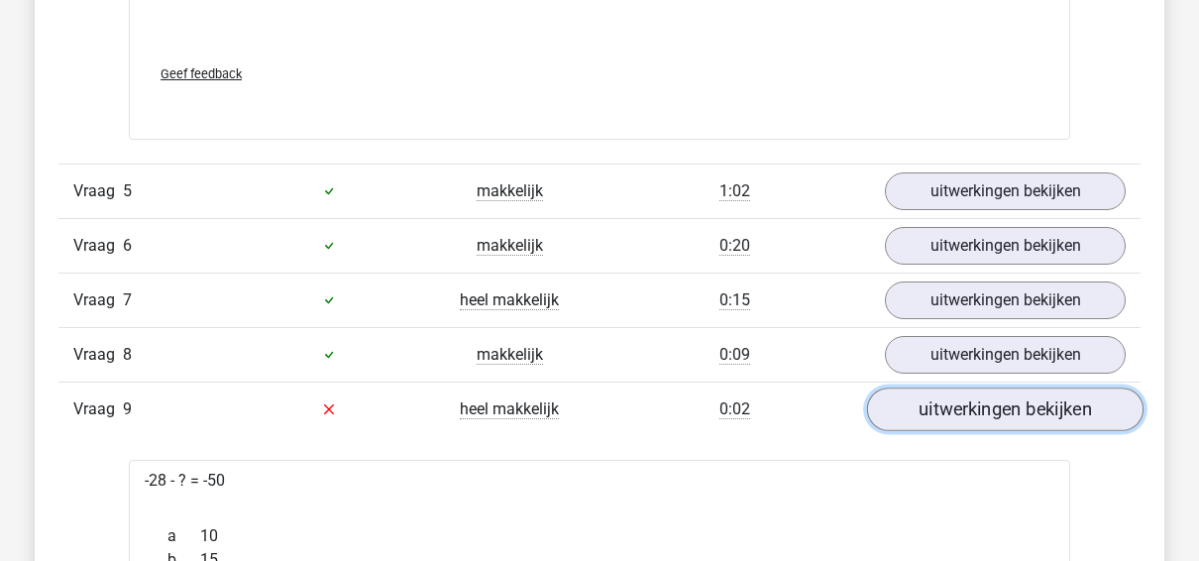
click at [994, 410] on link "uitwerkingen bekijken" at bounding box center [1005, 409] width 276 height 44
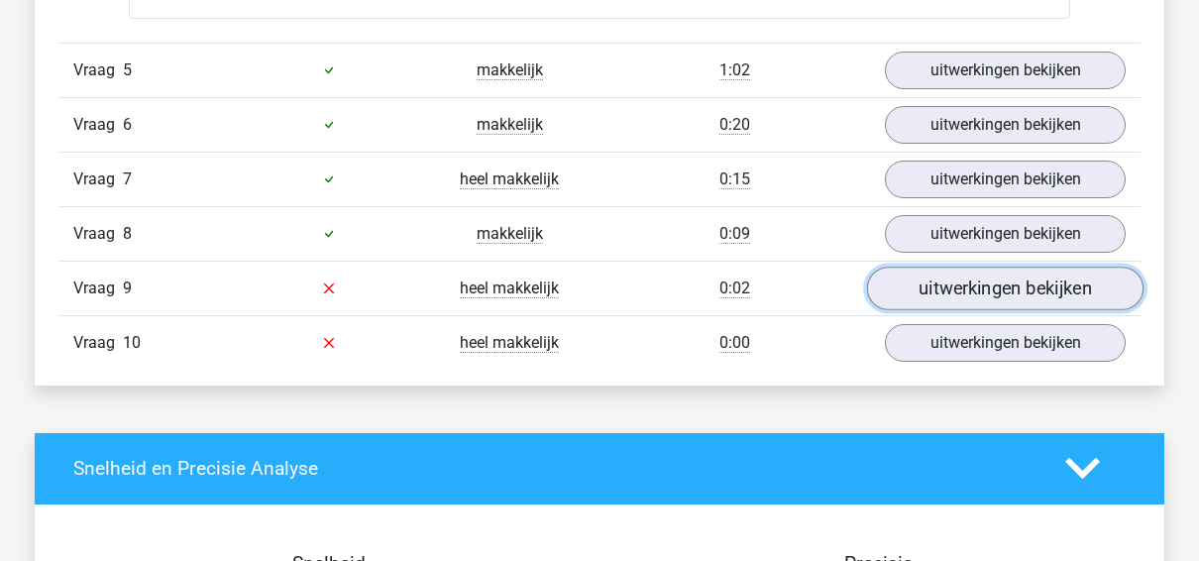
scroll to position [2808, 0]
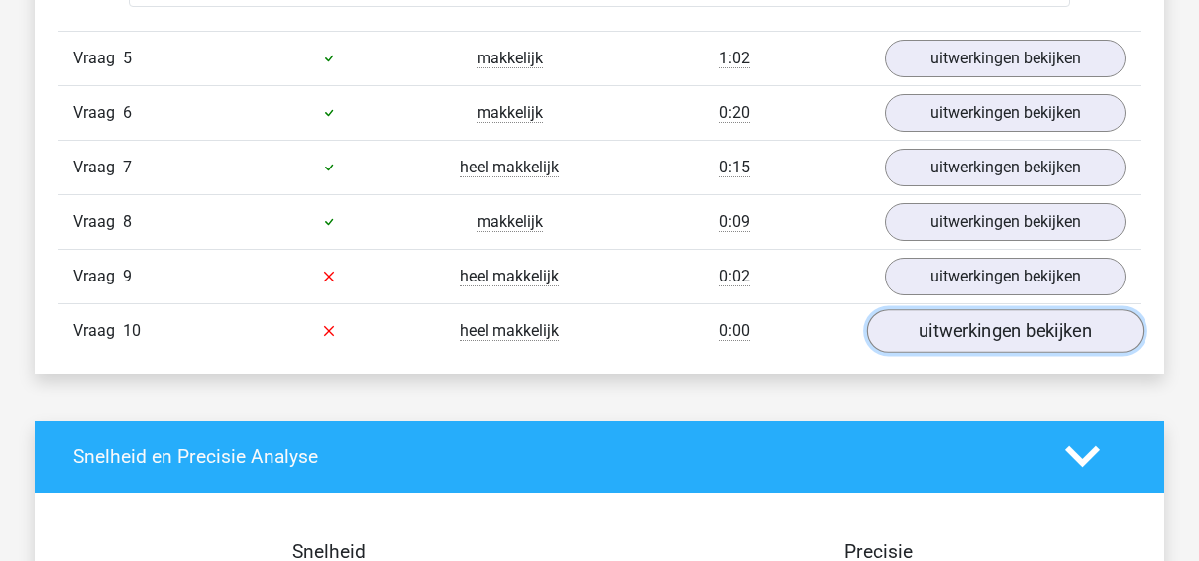
click at [1006, 309] on link "uitwerkingen bekijken" at bounding box center [1005, 331] width 276 height 44
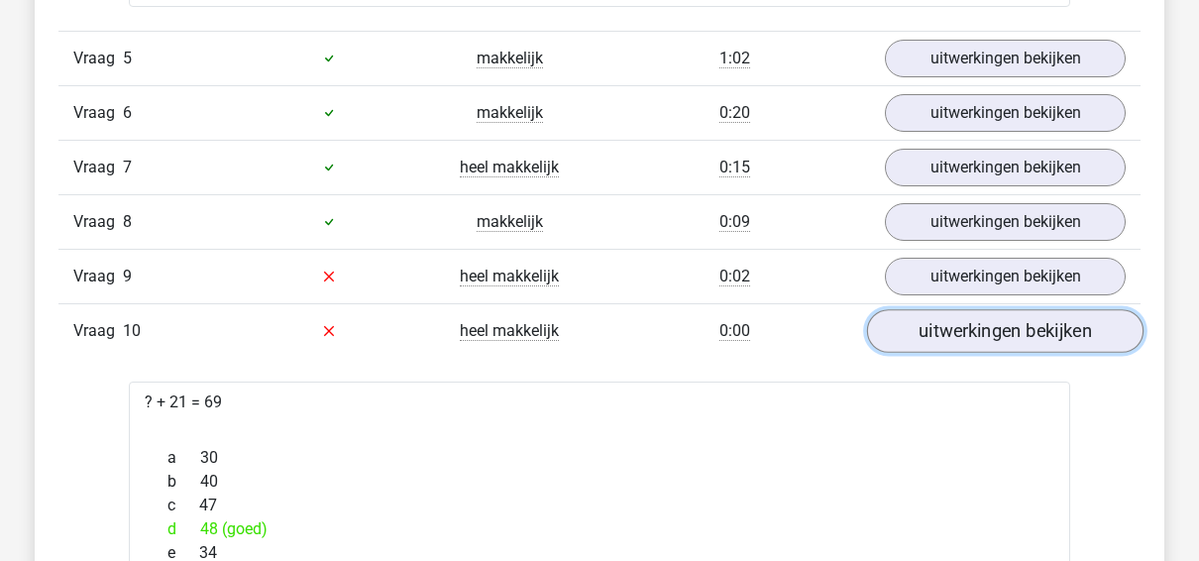
click at [1006, 309] on link "uitwerkingen bekijken" at bounding box center [1005, 331] width 276 height 44
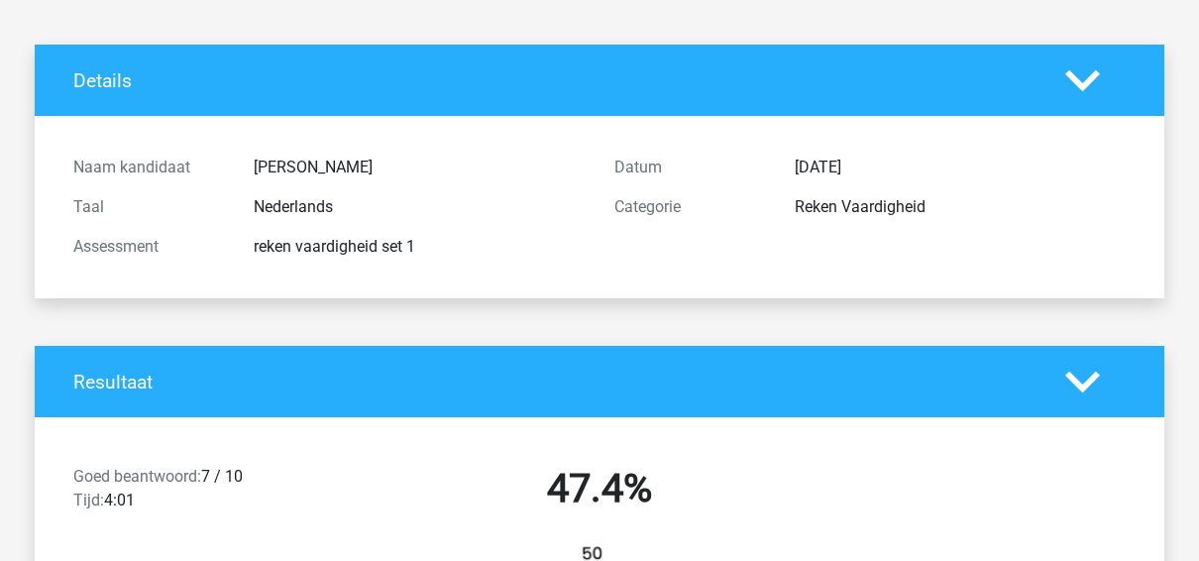
scroll to position [97, 0]
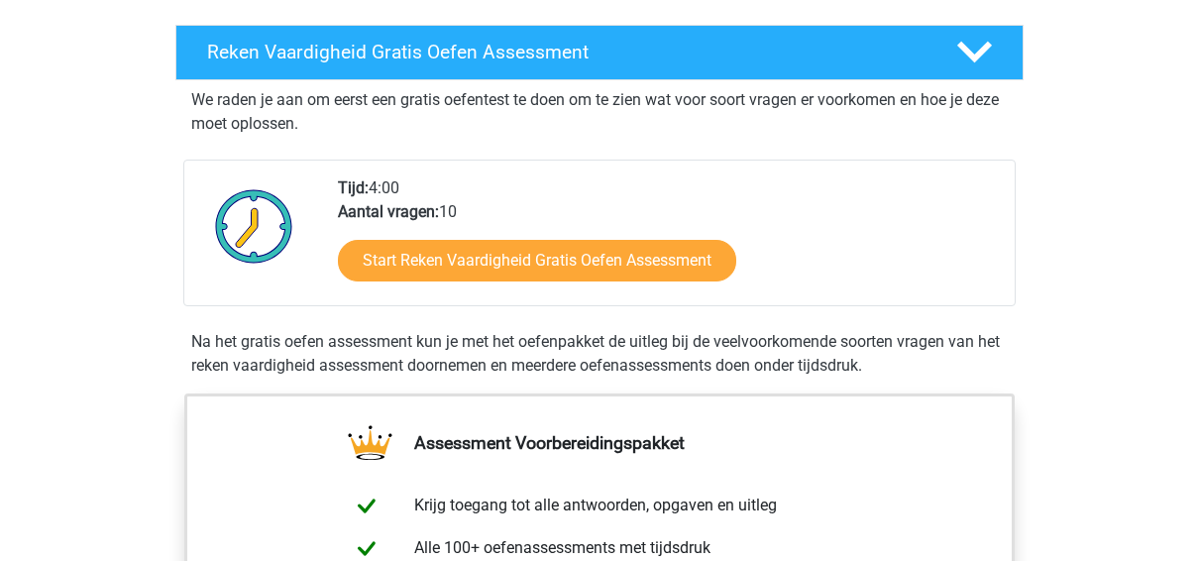
scroll to position [327, 0]
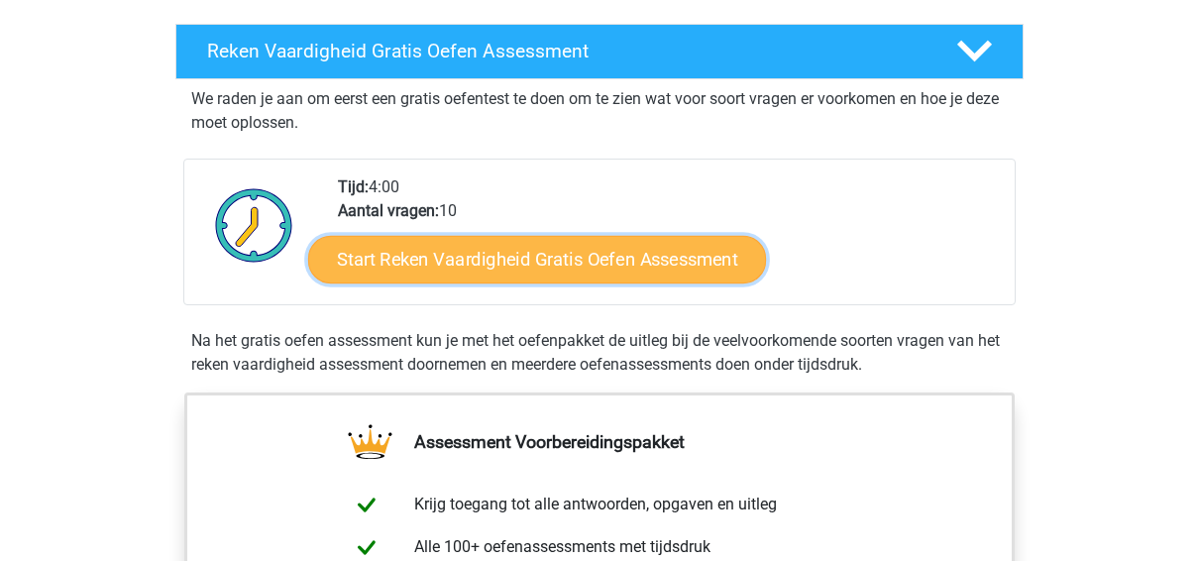
click at [578, 248] on link "Start Reken Vaardigheid Gratis Oefen Assessment" at bounding box center [537, 259] width 458 height 48
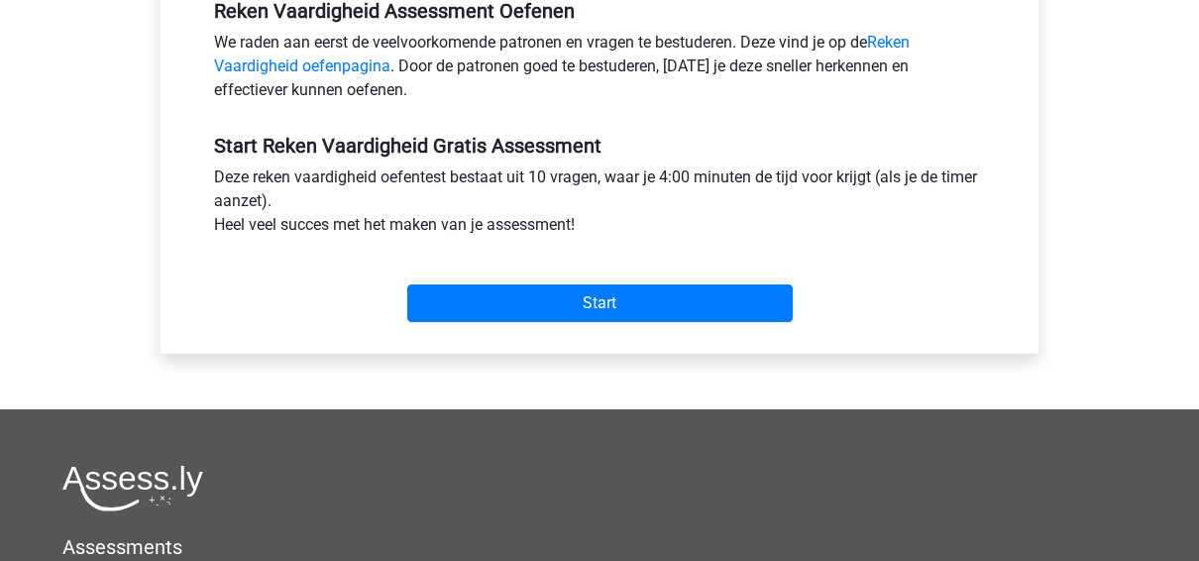
scroll to position [644, 0]
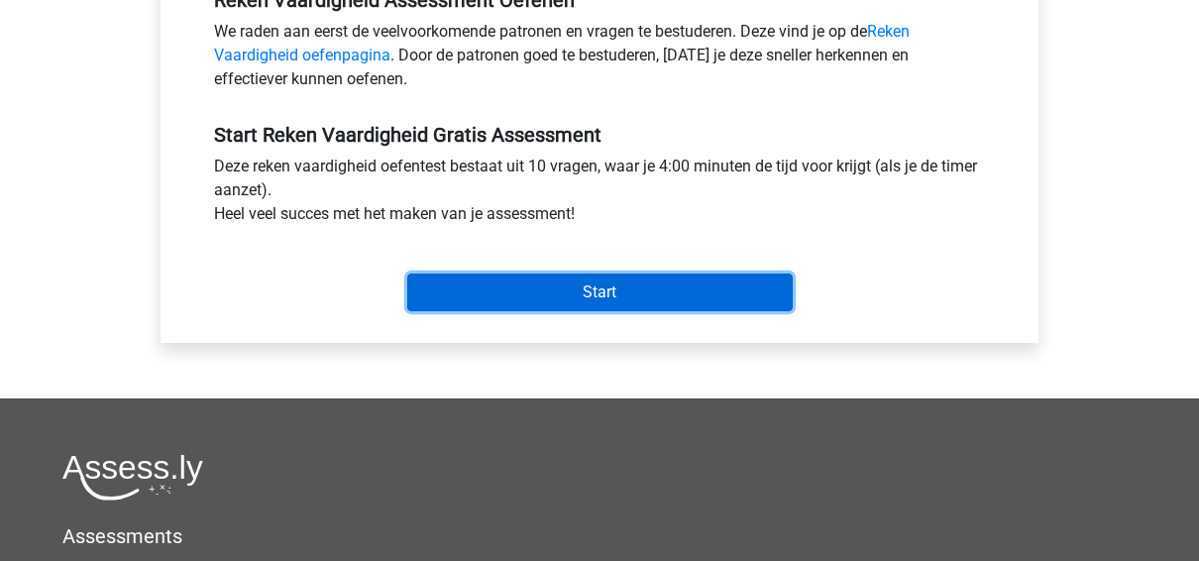
click at [579, 283] on input "Start" at bounding box center [599, 292] width 385 height 38
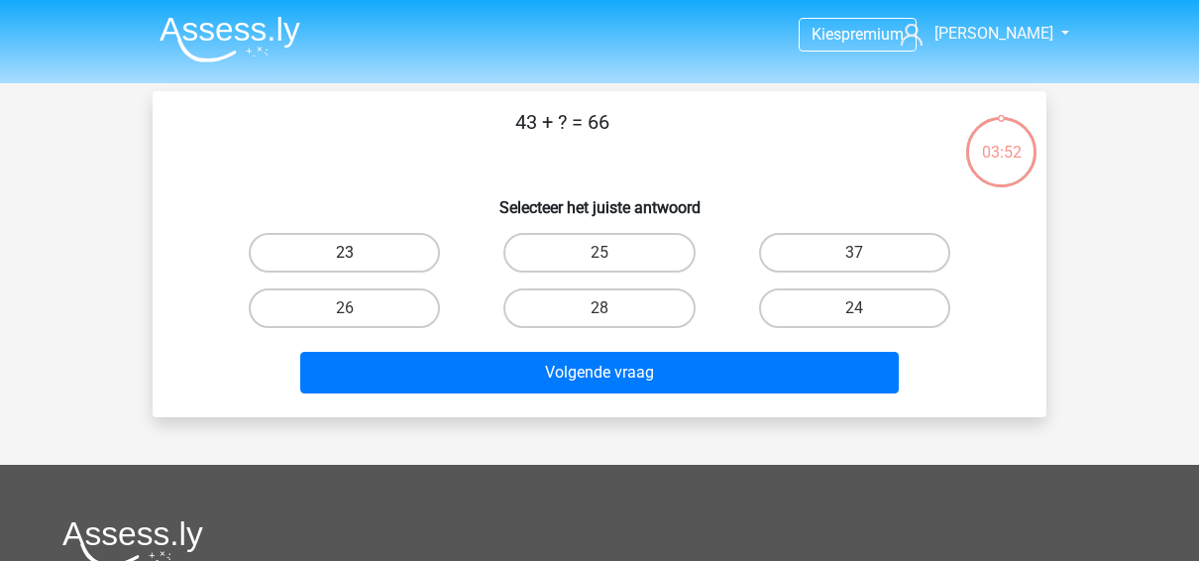
click at [398, 251] on label "23" at bounding box center [344, 253] width 191 height 40
click at [358, 253] on input "23" at bounding box center [351, 259] width 13 height 13
radio input "true"
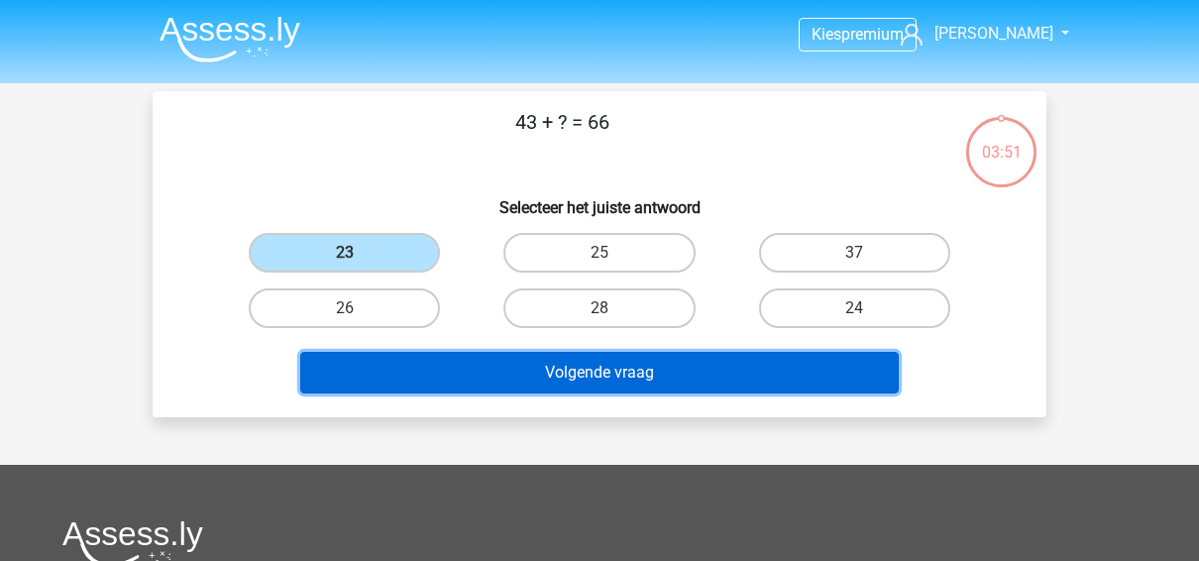
click at [486, 367] on button "Volgende vraag" at bounding box center [599, 373] width 599 height 42
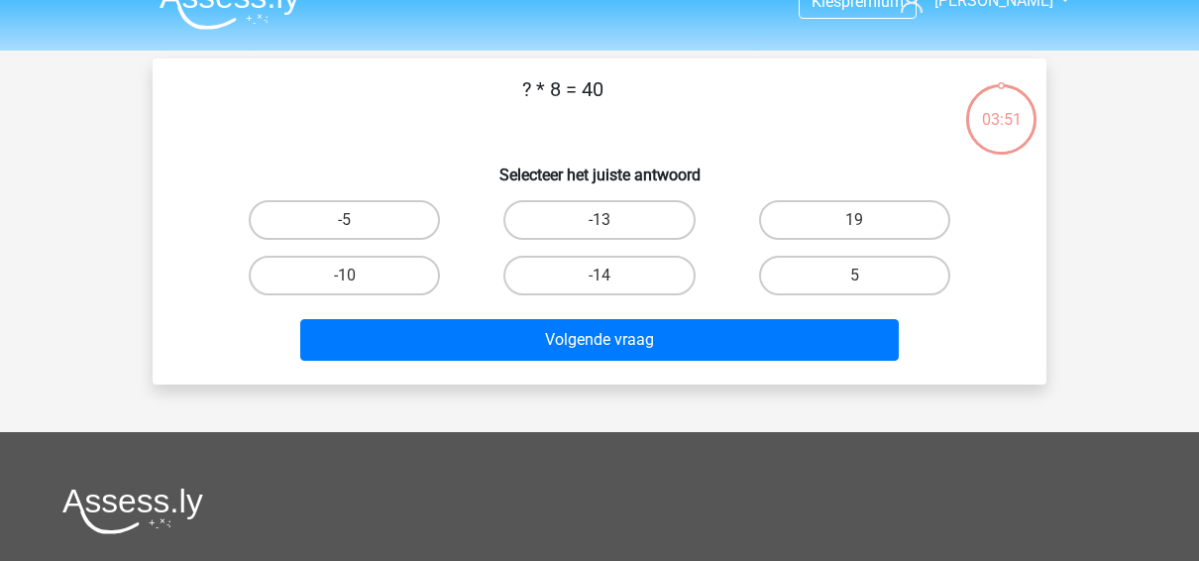
scroll to position [30, 0]
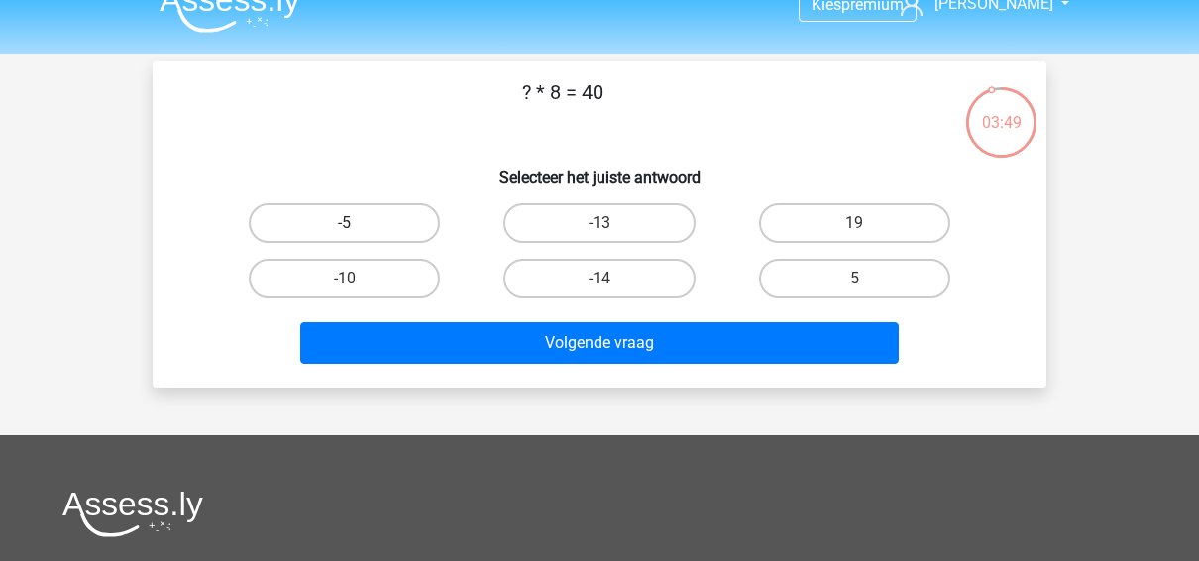
click at [379, 226] on label "-5" at bounding box center [344, 223] width 191 height 40
click at [358, 226] on input "-5" at bounding box center [351, 229] width 13 height 13
radio input "true"
click at [799, 278] on label "5" at bounding box center [854, 279] width 191 height 40
click at [854, 278] on input "5" at bounding box center [860, 284] width 13 height 13
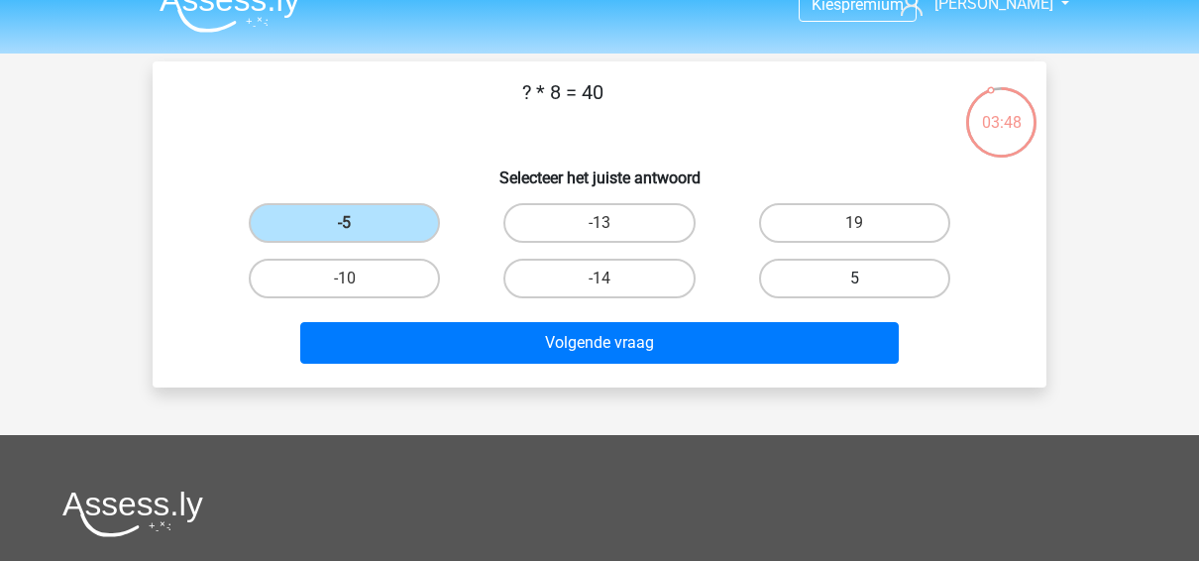
radio input "true"
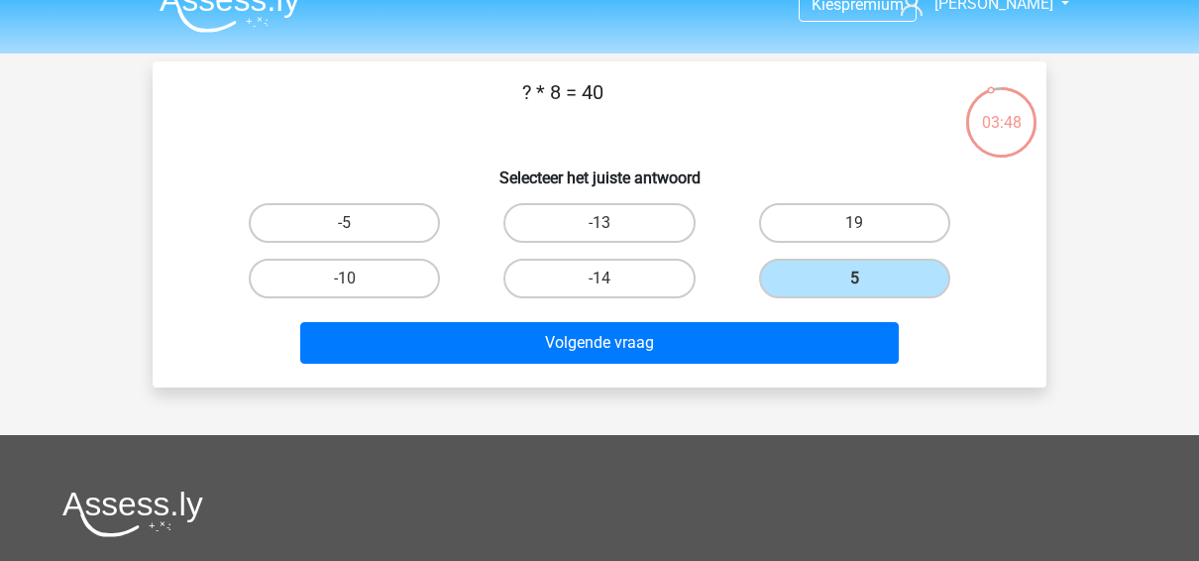
click at [746, 319] on div "Volgende vraag" at bounding box center [599, 338] width 830 height 65
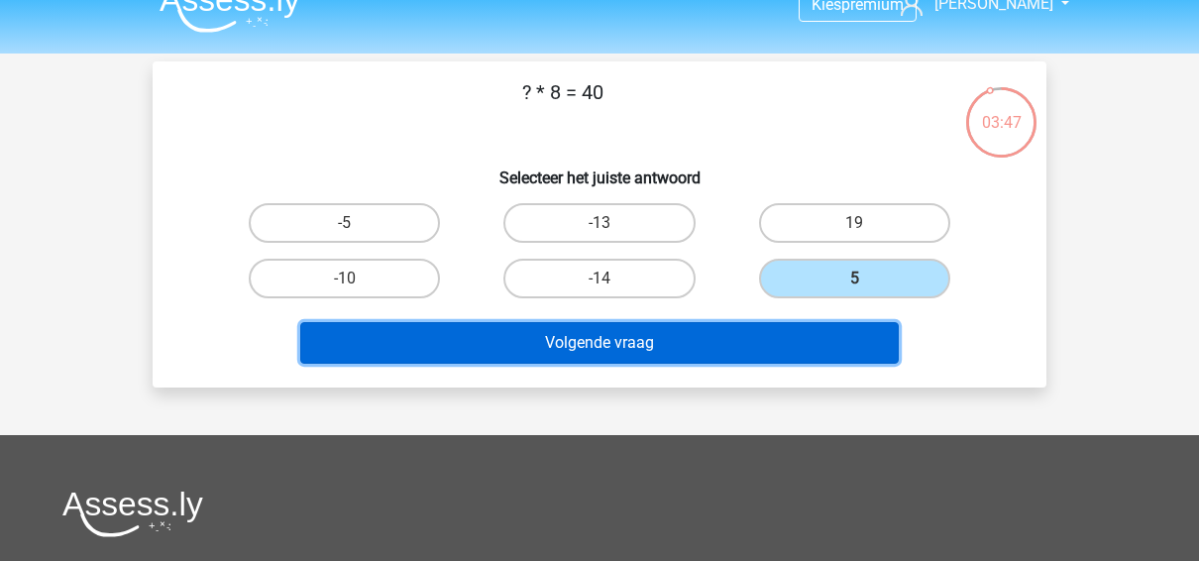
click at [722, 331] on button "Volgende vraag" at bounding box center [599, 343] width 599 height 42
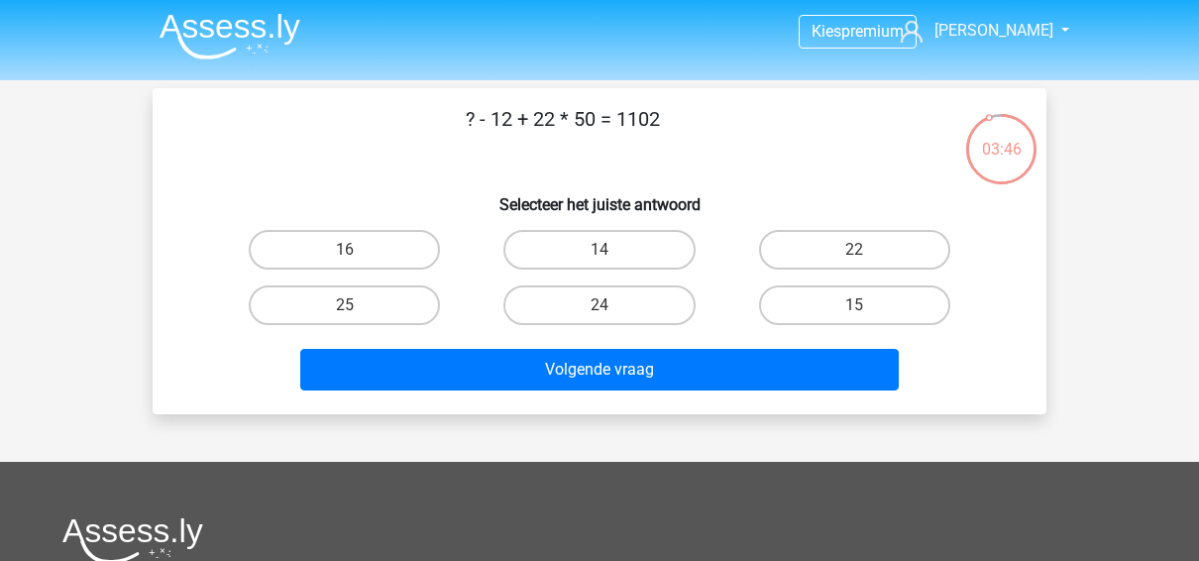
scroll to position [0, 0]
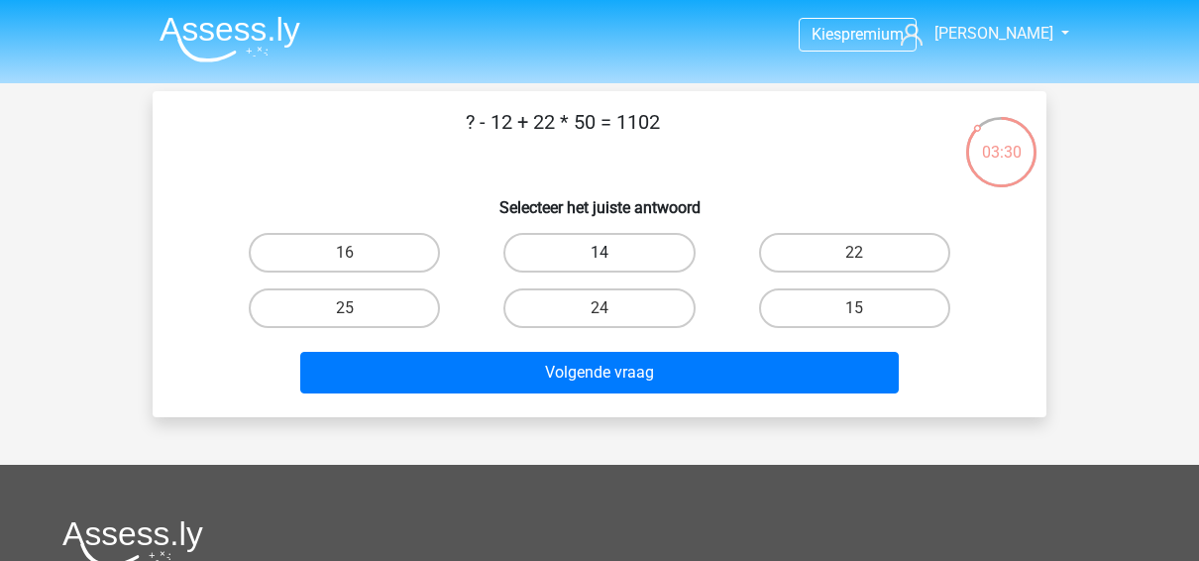
click at [635, 256] on label "14" at bounding box center [598, 253] width 191 height 40
click at [612, 256] on input "14" at bounding box center [605, 259] width 13 height 13
radio input "true"
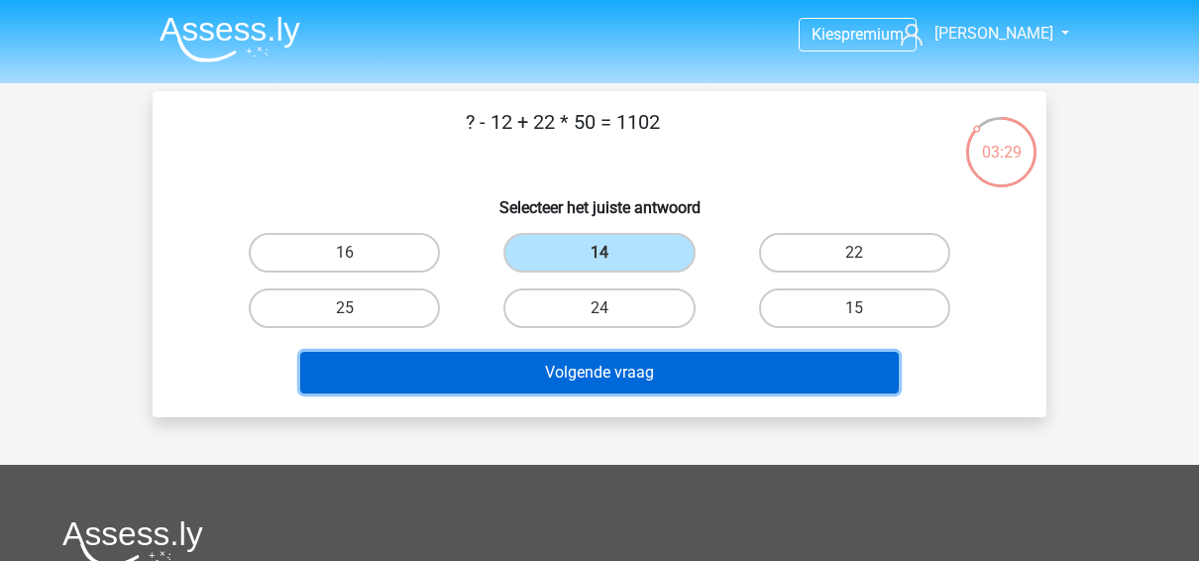
click at [656, 353] on button "Volgende vraag" at bounding box center [599, 373] width 599 height 42
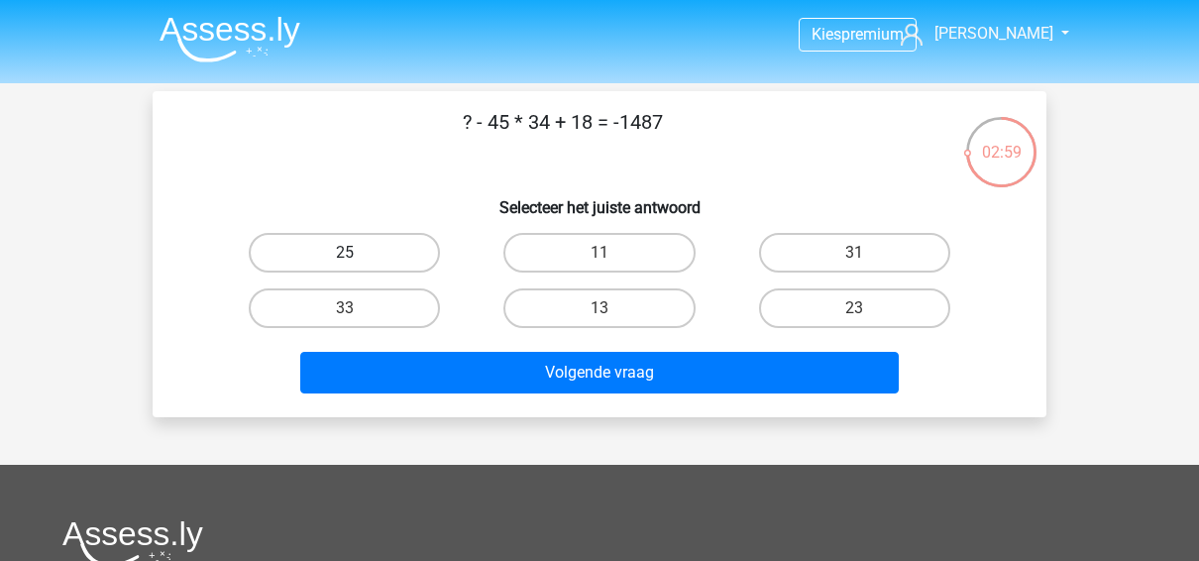
click at [337, 254] on label "25" at bounding box center [344, 253] width 191 height 40
click at [345, 254] on input "25" at bounding box center [351, 259] width 13 height 13
radio input "true"
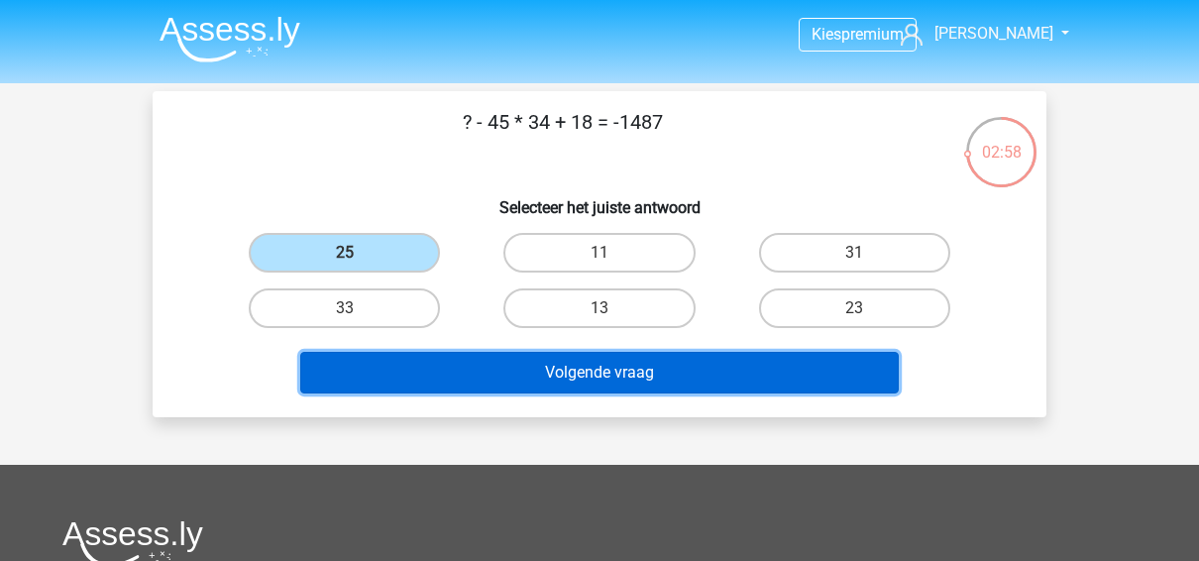
click at [578, 384] on button "Volgende vraag" at bounding box center [599, 373] width 599 height 42
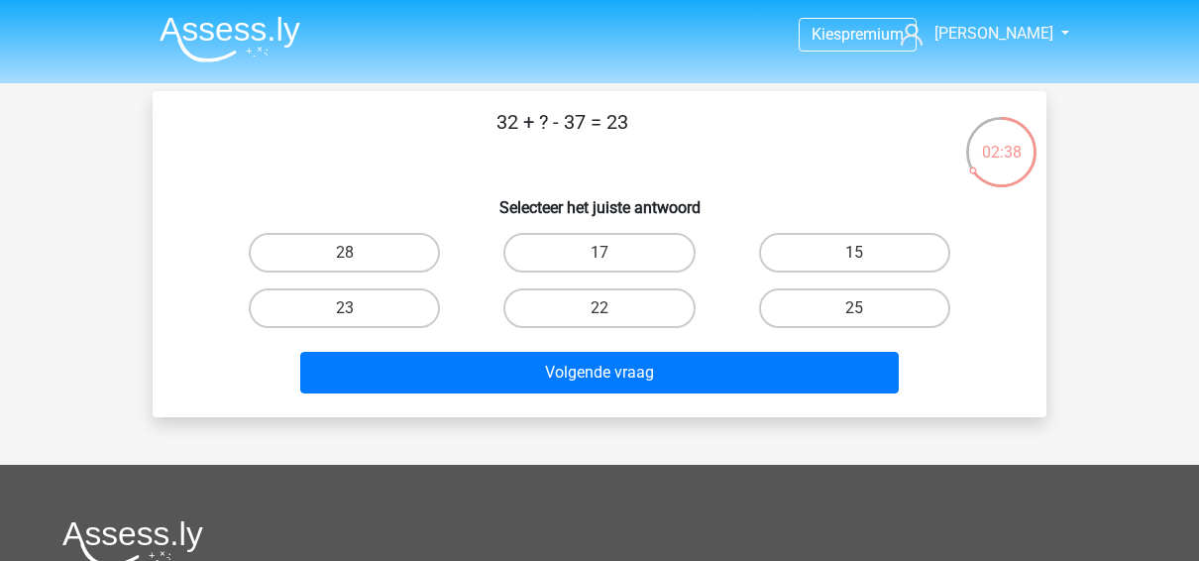
click at [356, 264] on input "28" at bounding box center [351, 259] width 13 height 13
radio input "true"
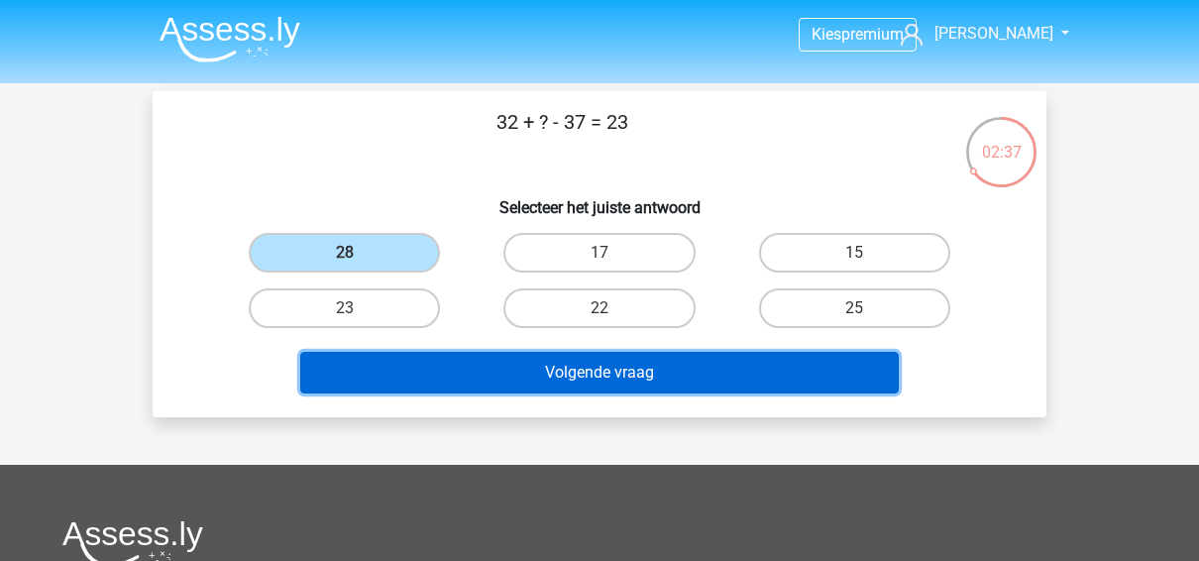
click at [520, 356] on button "Volgende vraag" at bounding box center [599, 373] width 599 height 42
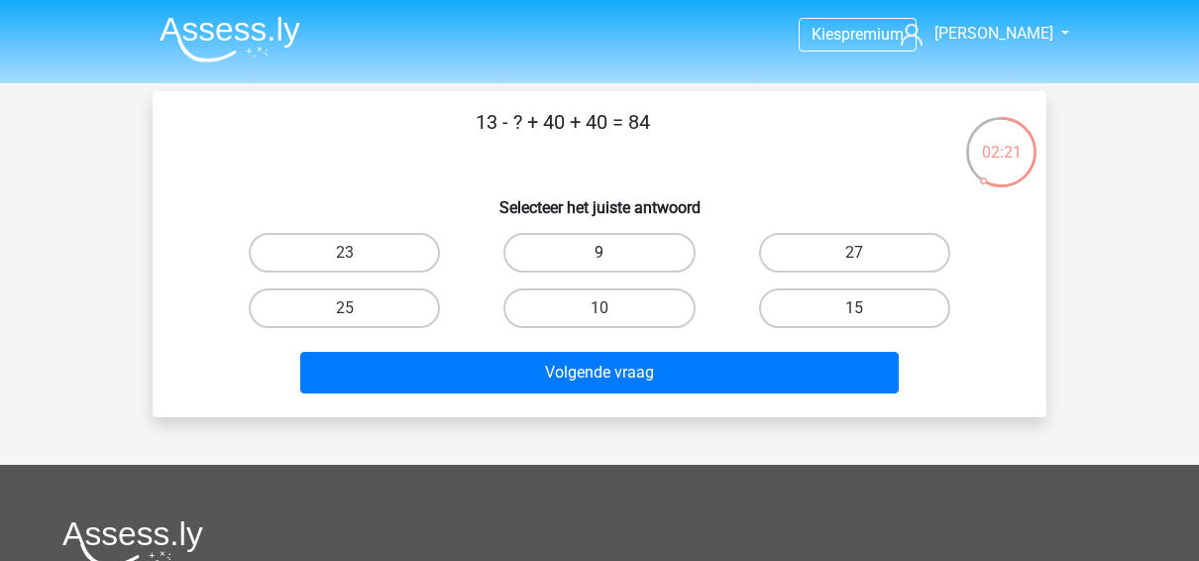
click at [582, 262] on label "9" at bounding box center [598, 253] width 191 height 40
click at [599, 262] on input "9" at bounding box center [605, 259] width 13 height 13
radio input "true"
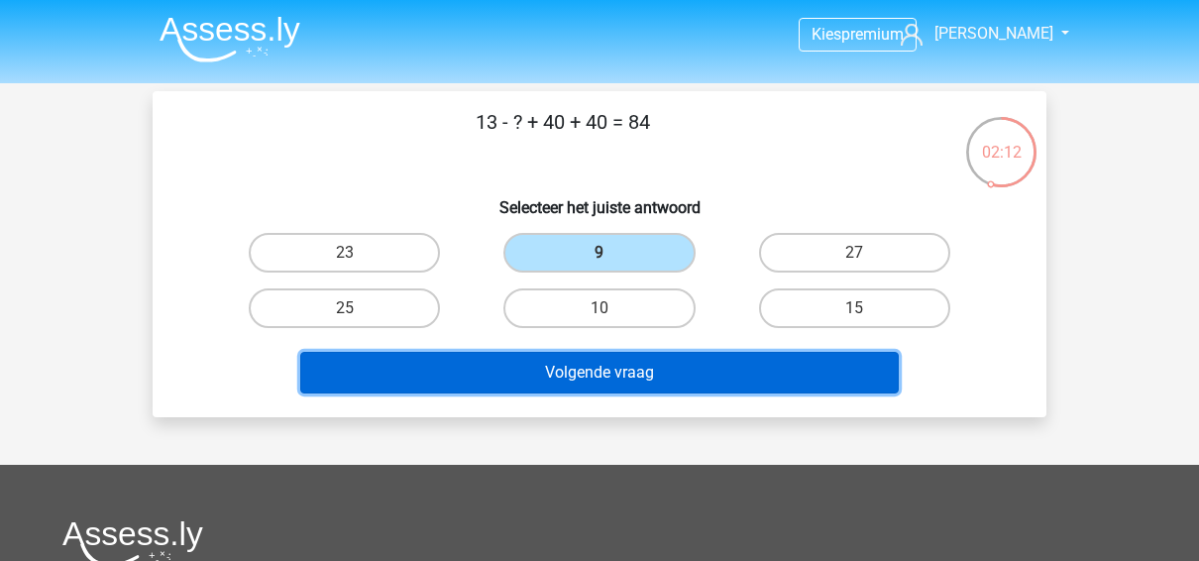
click at [589, 361] on button "Volgende vraag" at bounding box center [599, 373] width 599 height 42
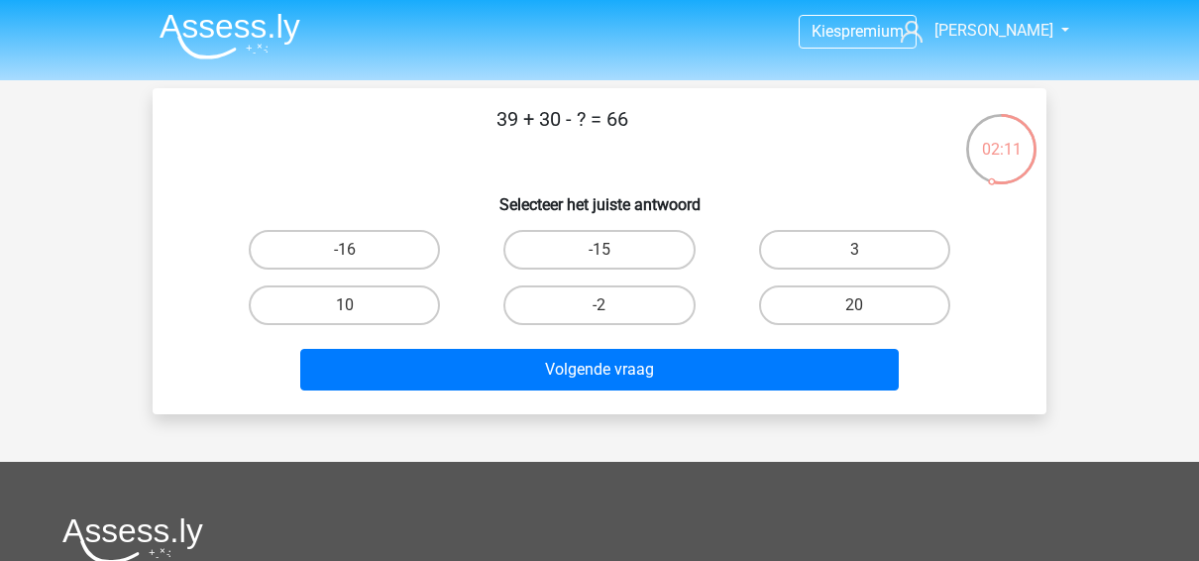
scroll to position [2, 0]
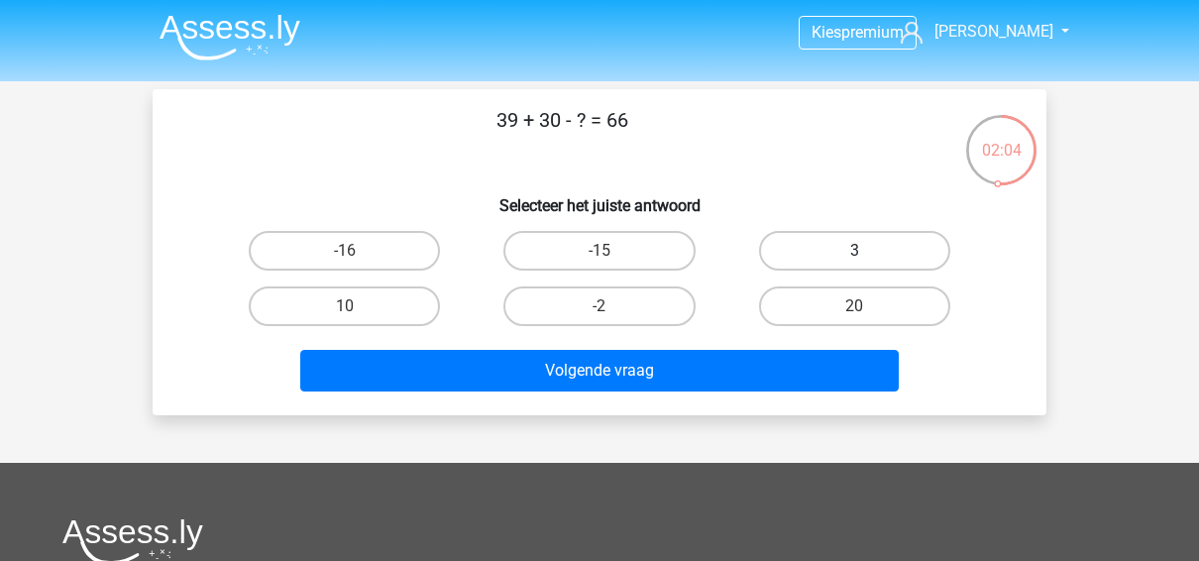
click at [832, 251] on label "3" at bounding box center [854, 251] width 191 height 40
click at [854, 251] on input "3" at bounding box center [860, 257] width 13 height 13
radio input "true"
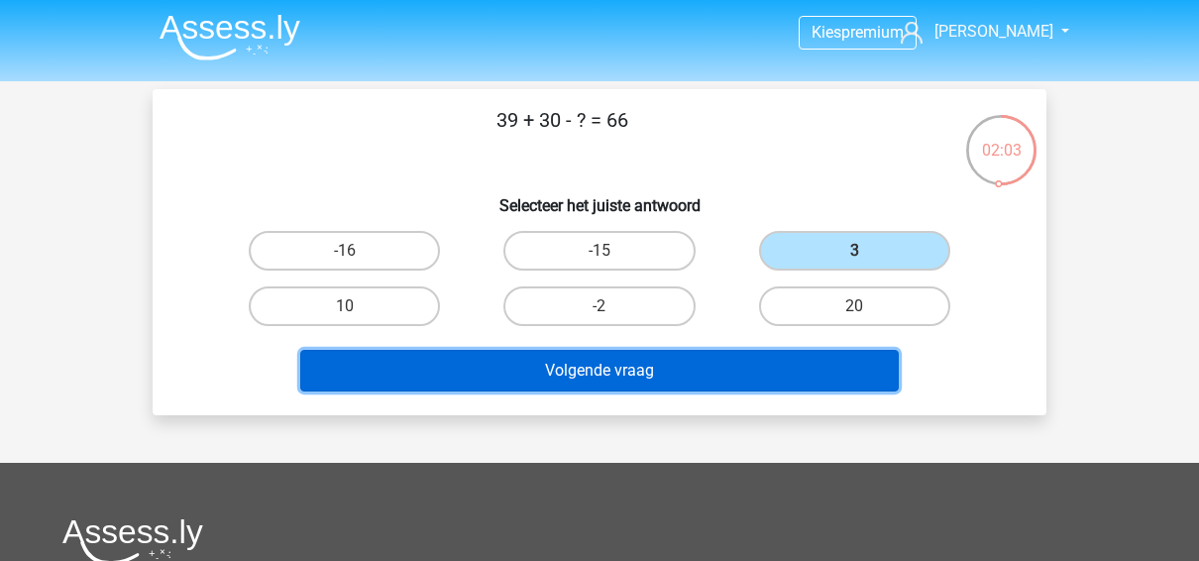
click at [748, 371] on button "Volgende vraag" at bounding box center [599, 371] width 599 height 42
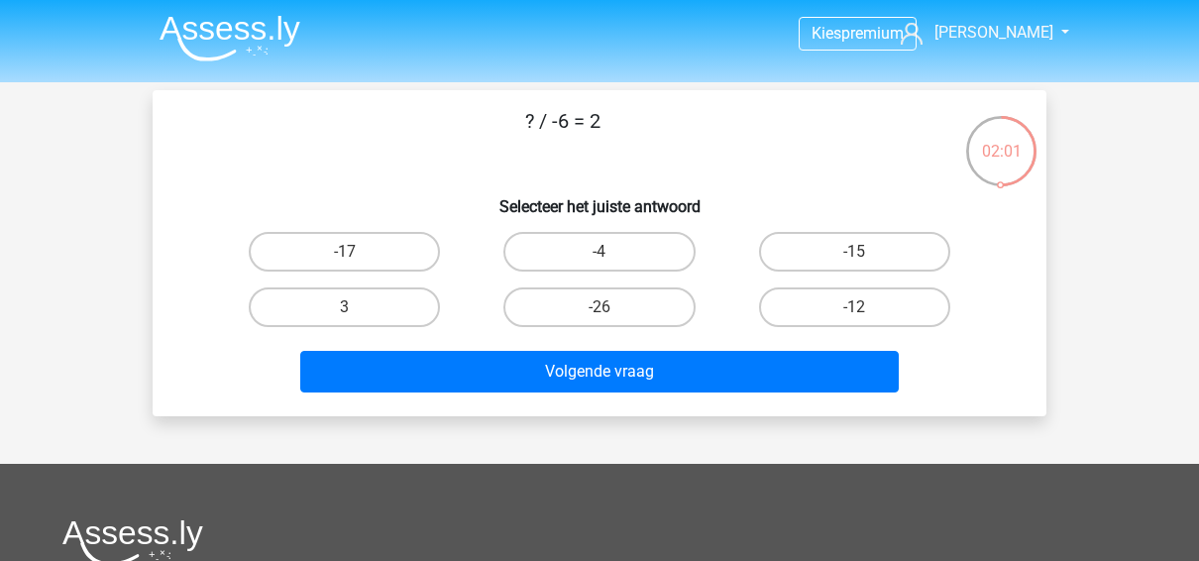
scroll to position [0, 0]
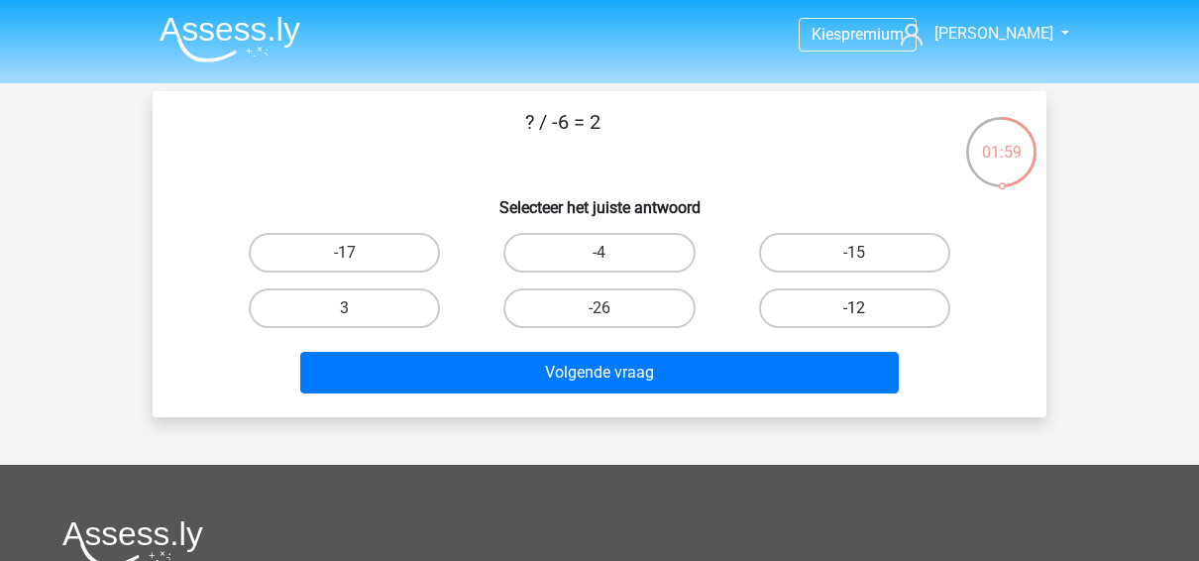
click at [900, 303] on label "-12" at bounding box center [854, 308] width 191 height 40
click at [867, 308] on input "-12" at bounding box center [860, 314] width 13 height 13
radio input "true"
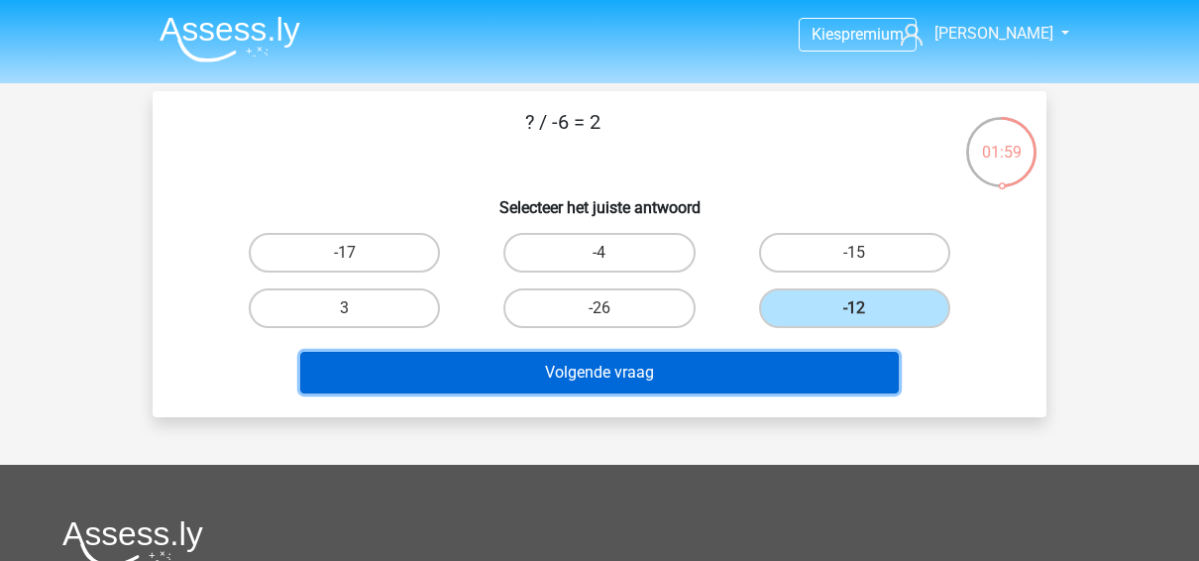
click at [850, 356] on button "Volgende vraag" at bounding box center [599, 373] width 599 height 42
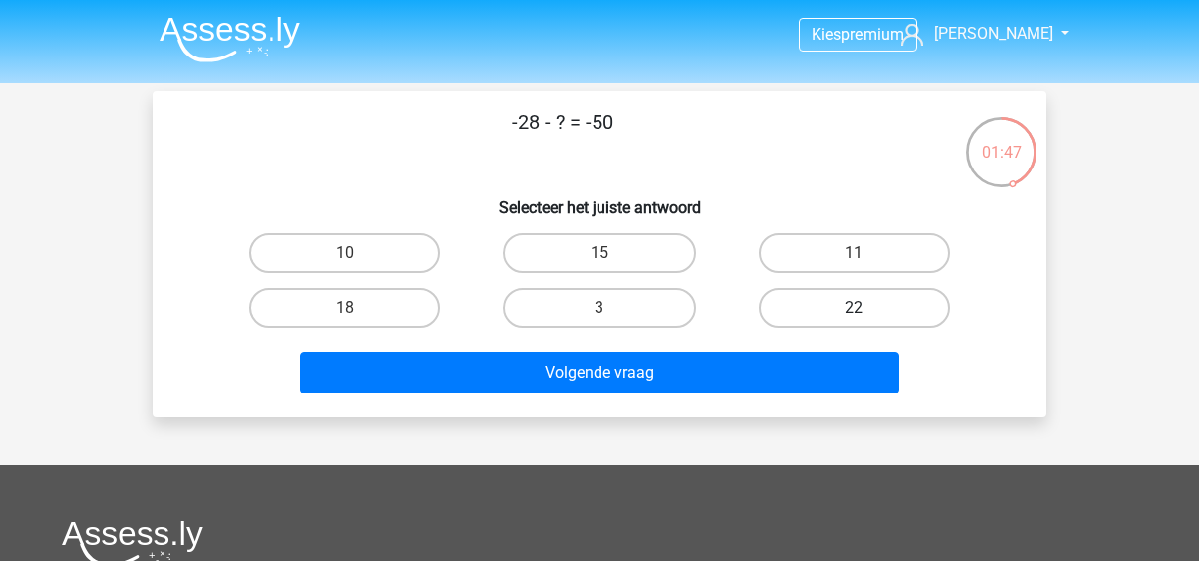
click at [899, 317] on label "22" at bounding box center [854, 308] width 191 height 40
click at [867, 317] on input "22" at bounding box center [860, 314] width 13 height 13
radio input "true"
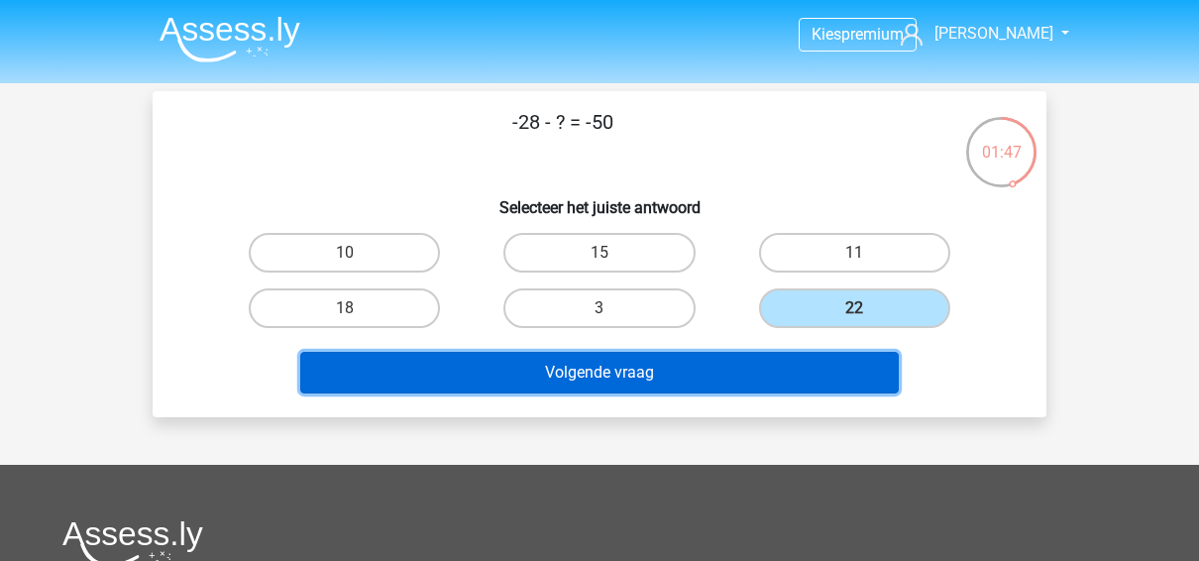
click at [833, 366] on button "Volgende vraag" at bounding box center [599, 373] width 599 height 42
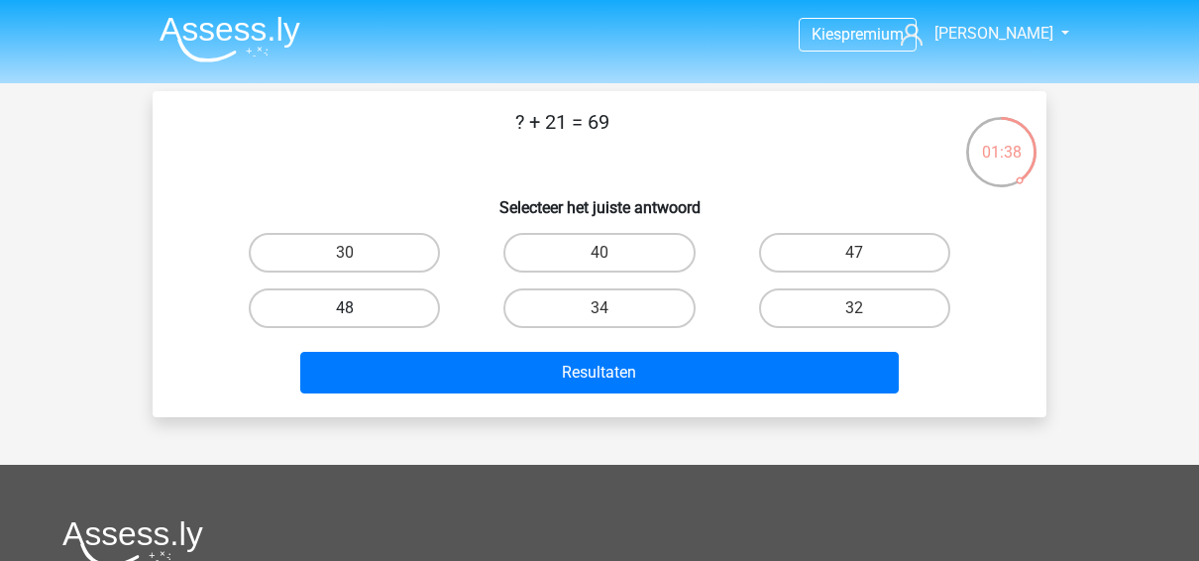
click at [377, 308] on label "48" at bounding box center [344, 308] width 191 height 40
click at [358, 308] on input "48" at bounding box center [351, 314] width 13 height 13
radio input "true"
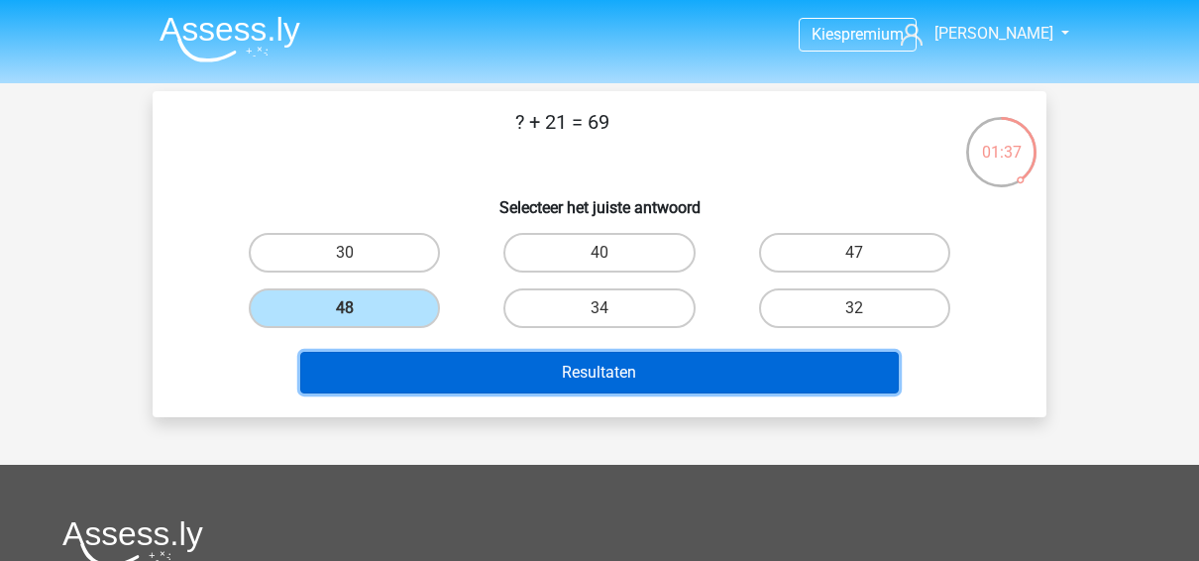
click at [529, 375] on button "Resultaten" at bounding box center [599, 373] width 599 height 42
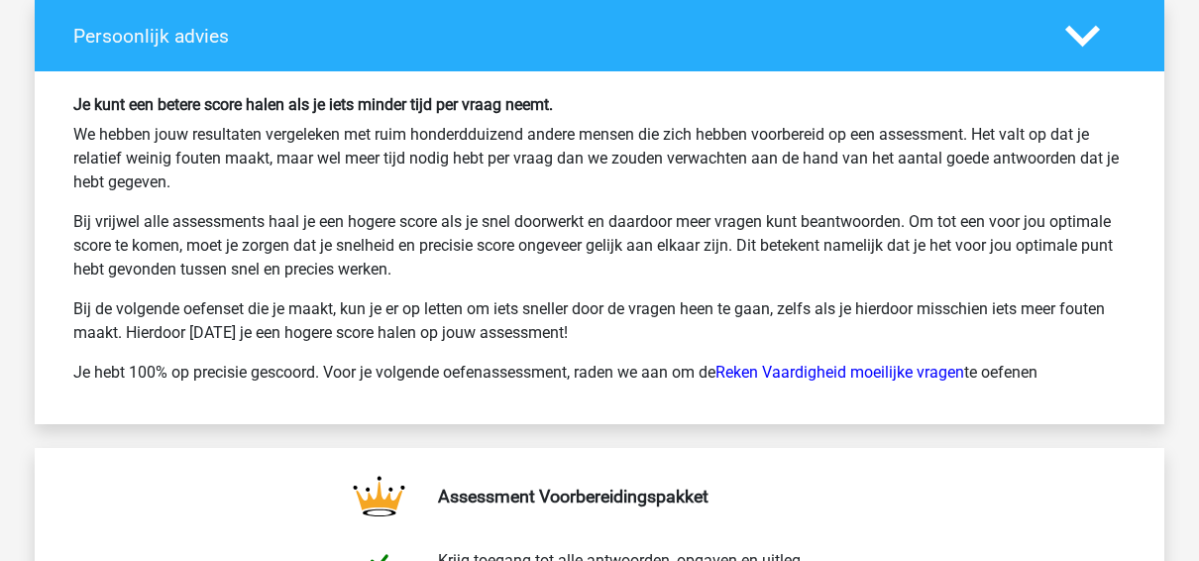
scroll to position [3813, 0]
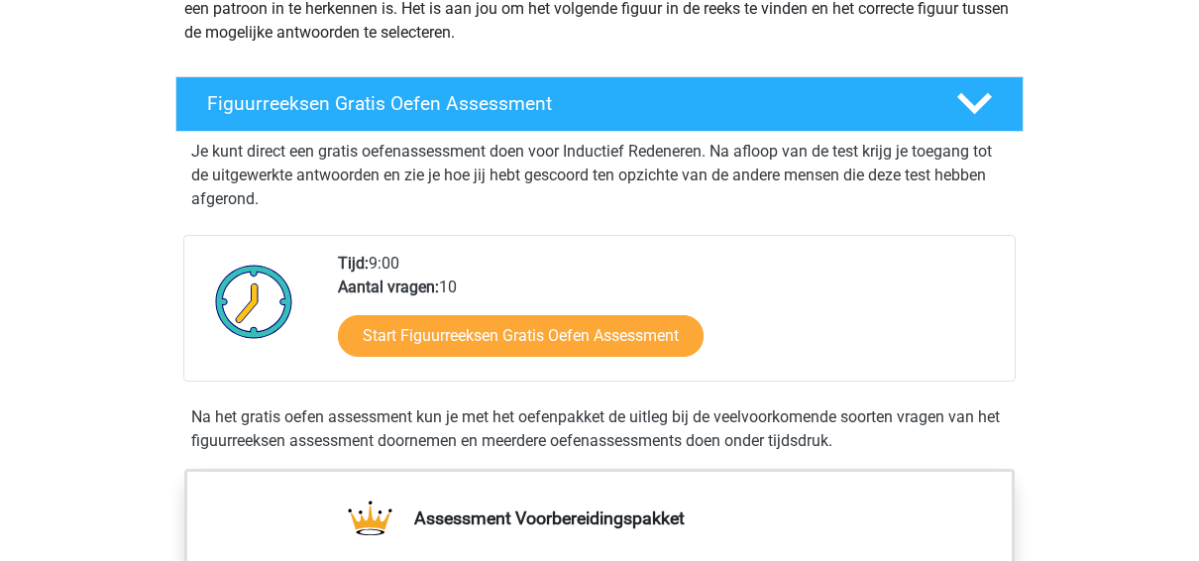
scroll to position [275, 0]
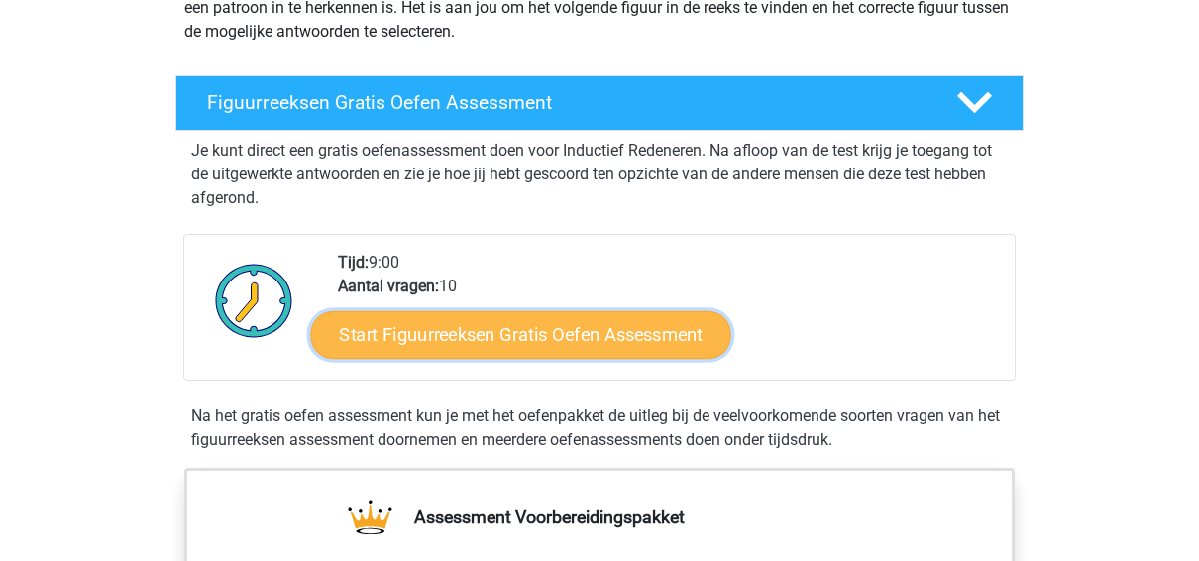
click at [572, 331] on link "Start Figuurreeksen Gratis Oefen Assessment" at bounding box center [521, 334] width 420 height 48
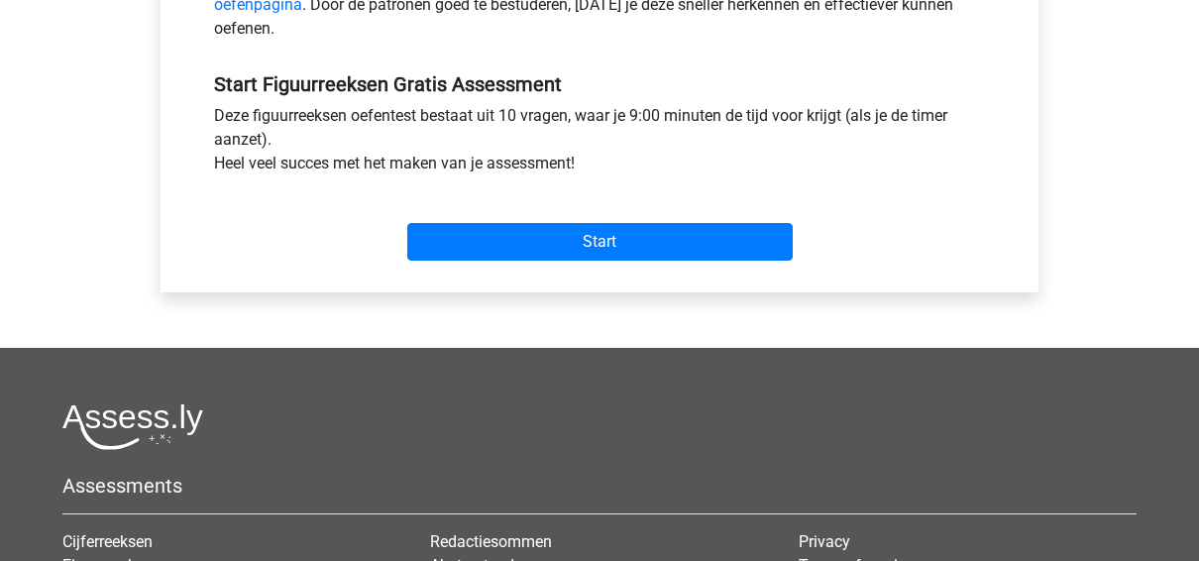
scroll to position [699, 0]
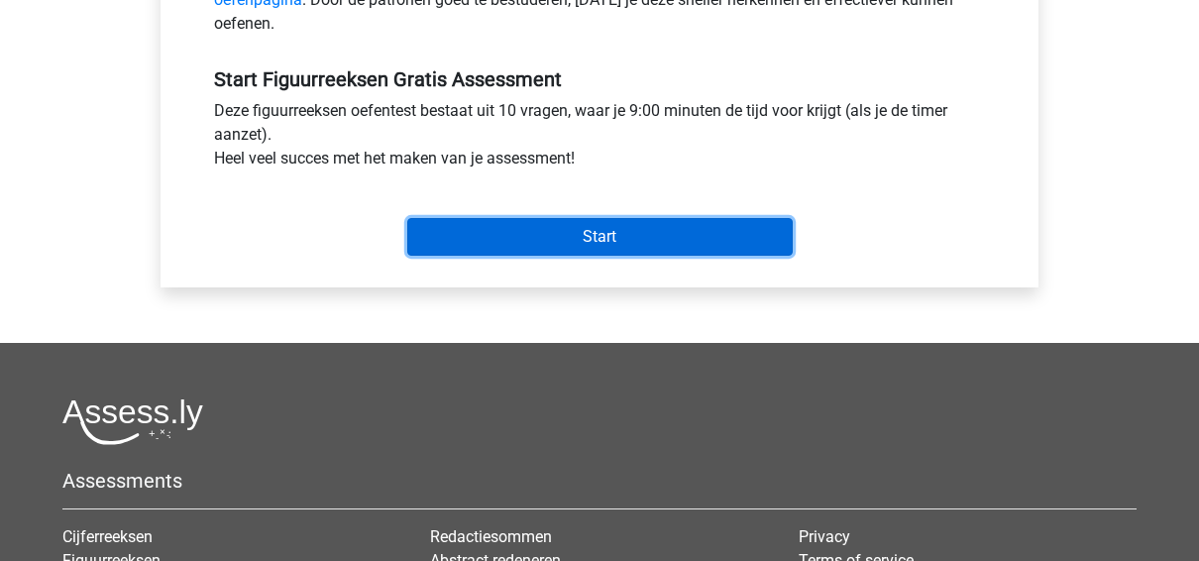
click at [644, 246] on input "Start" at bounding box center [599, 237] width 385 height 38
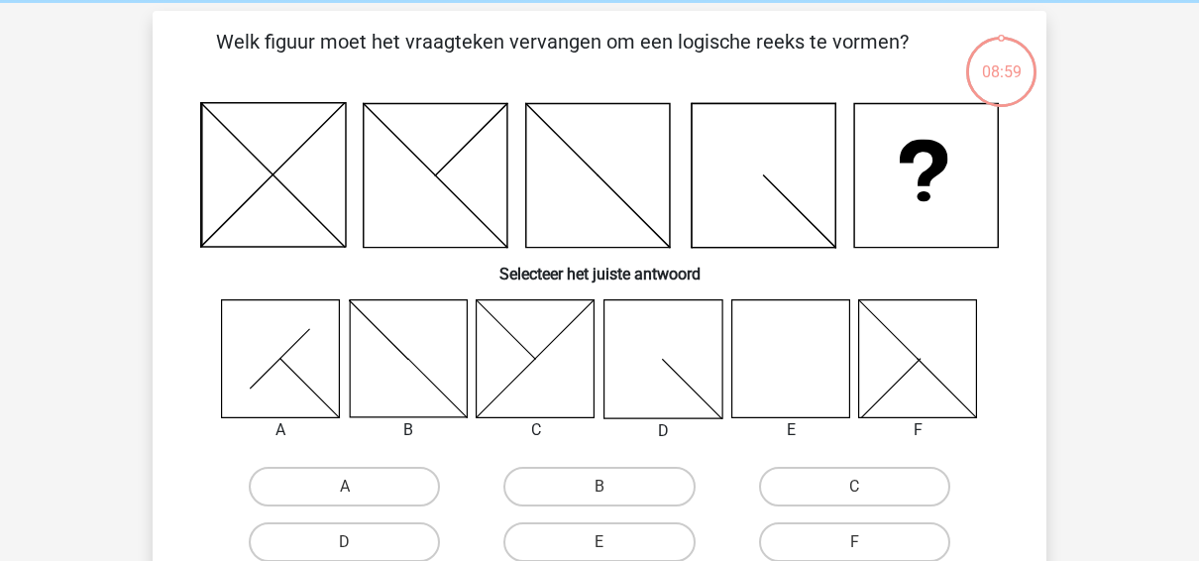
scroll to position [105, 0]
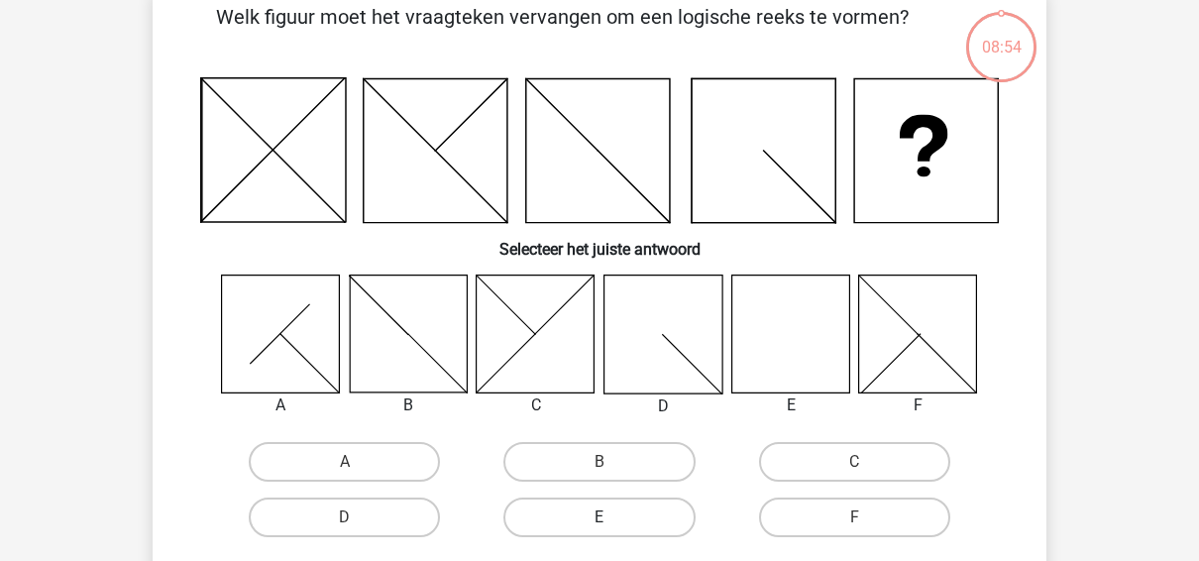
click at [578, 518] on label "E" at bounding box center [598, 517] width 191 height 40
click at [599, 518] on input "E" at bounding box center [605, 523] width 13 height 13
radio input "true"
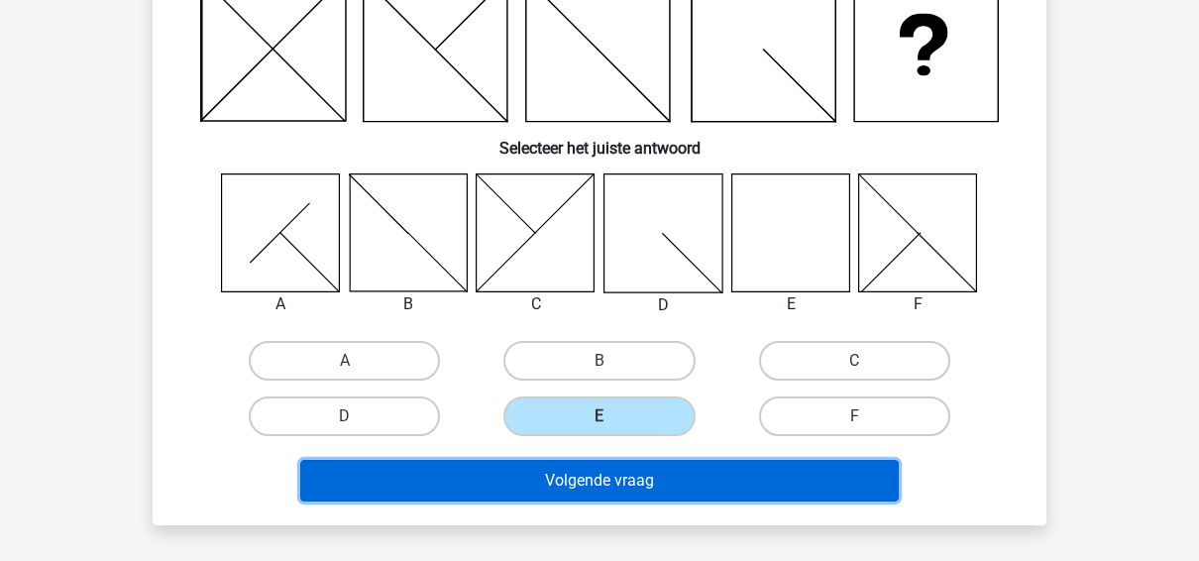
click at [629, 481] on button "Volgende vraag" at bounding box center [599, 481] width 599 height 42
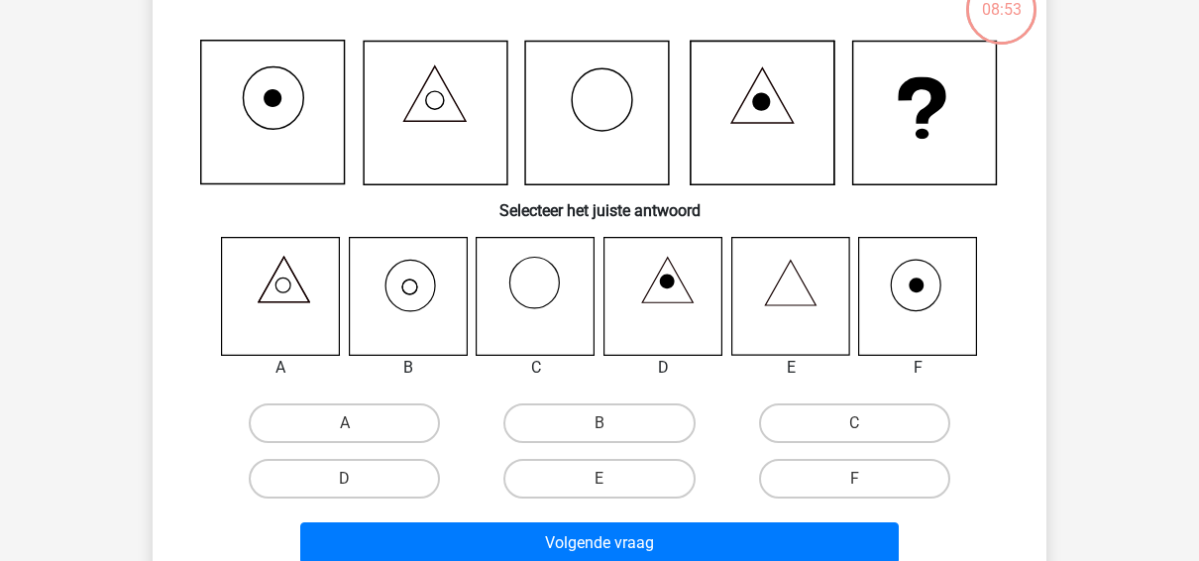
scroll to position [91, 0]
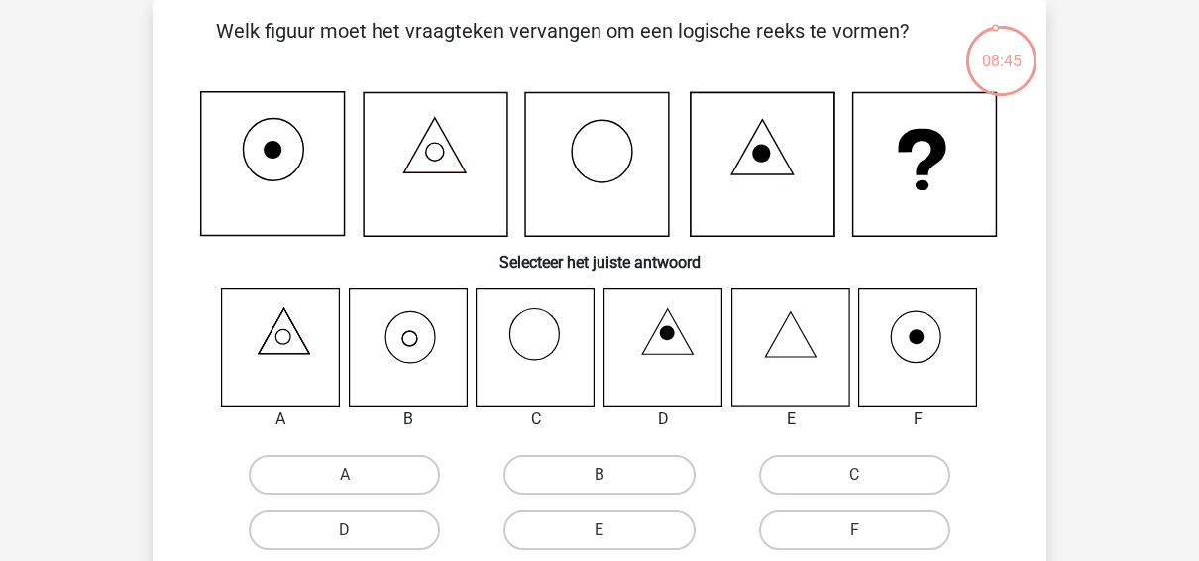
click at [341, 452] on div "A" at bounding box center [344, 474] width 255 height 55
click at [353, 468] on label "A" at bounding box center [344, 475] width 191 height 40
click at [353, 475] on input "A" at bounding box center [351, 481] width 13 height 13
radio input "true"
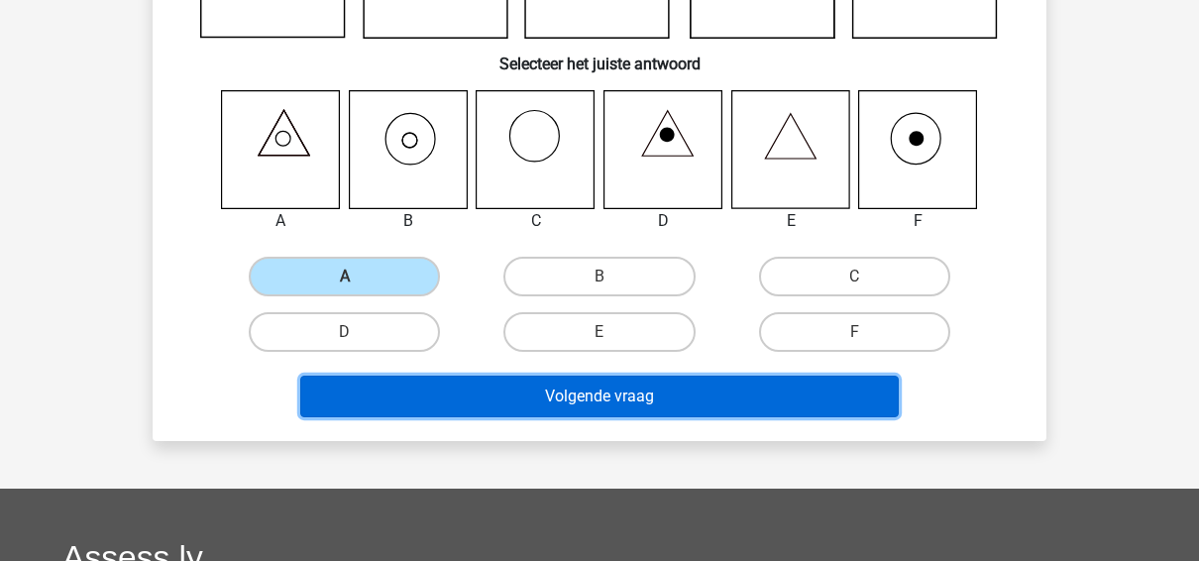
click at [714, 396] on button "Volgende vraag" at bounding box center [599, 396] width 599 height 42
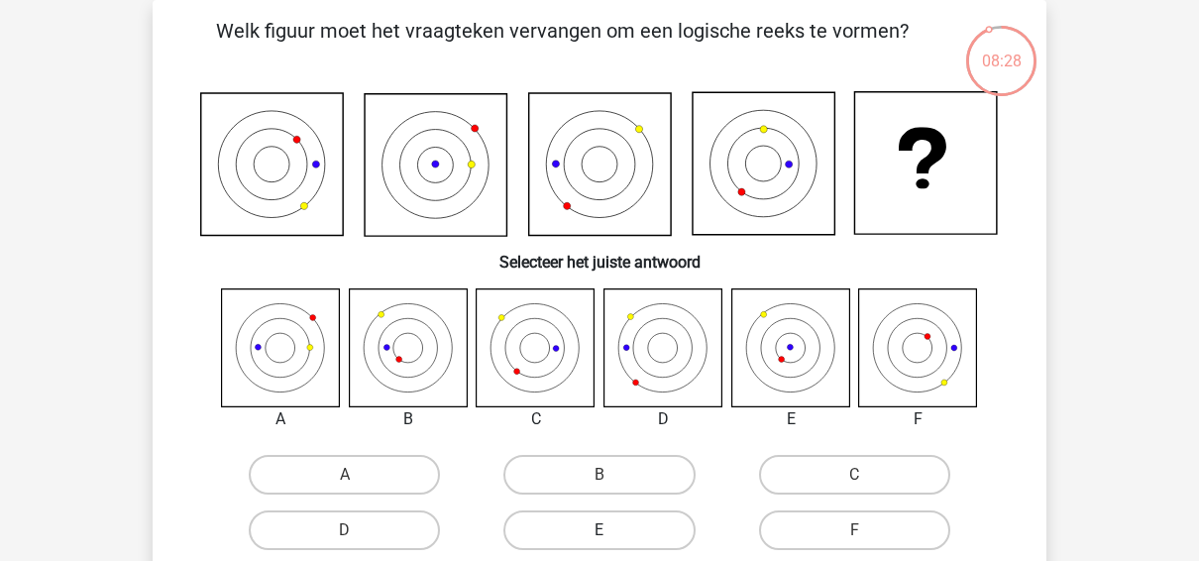
click at [587, 533] on label "E" at bounding box center [598, 530] width 191 height 40
click at [599, 533] on input "E" at bounding box center [605, 536] width 13 height 13
radio input "true"
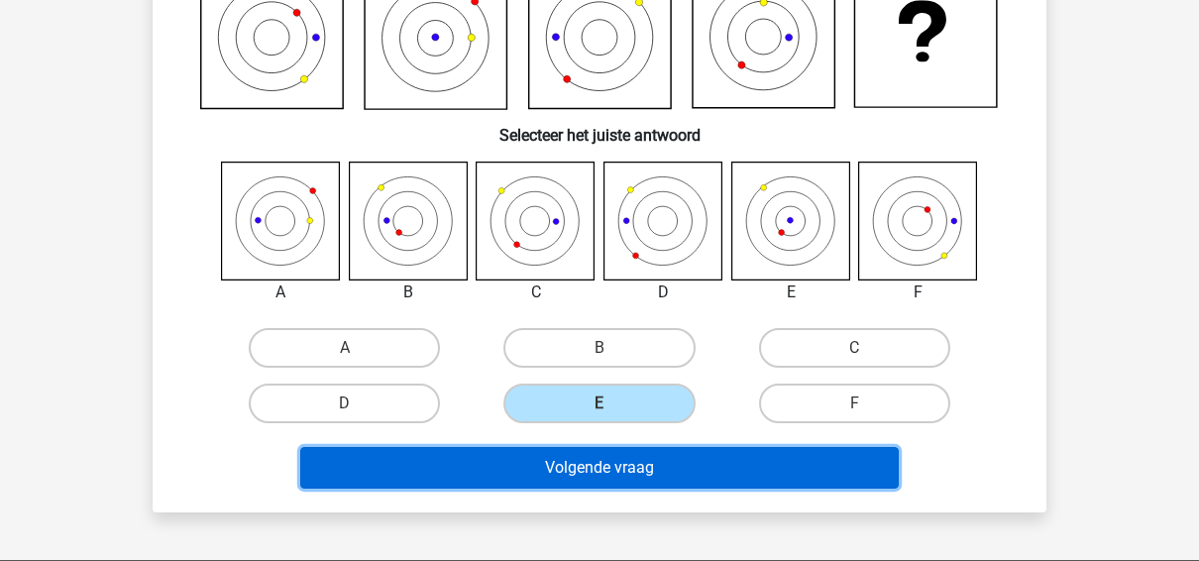
click at [754, 472] on button "Volgende vraag" at bounding box center [599, 468] width 599 height 42
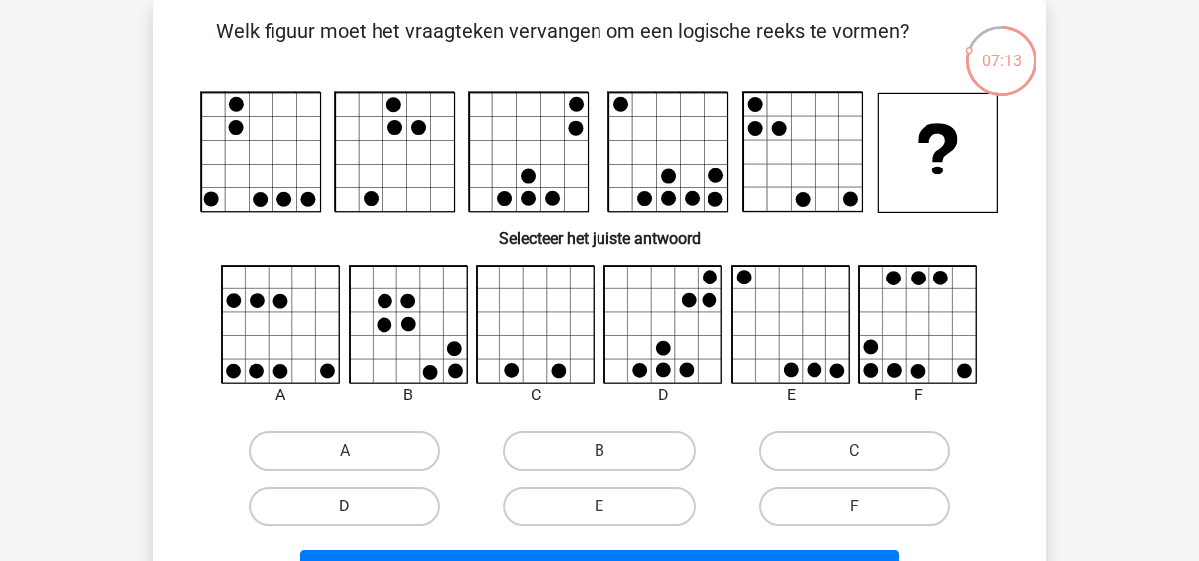
click at [377, 524] on label "D" at bounding box center [344, 506] width 191 height 40
click at [358, 519] on input "D" at bounding box center [351, 512] width 13 height 13
radio input "true"
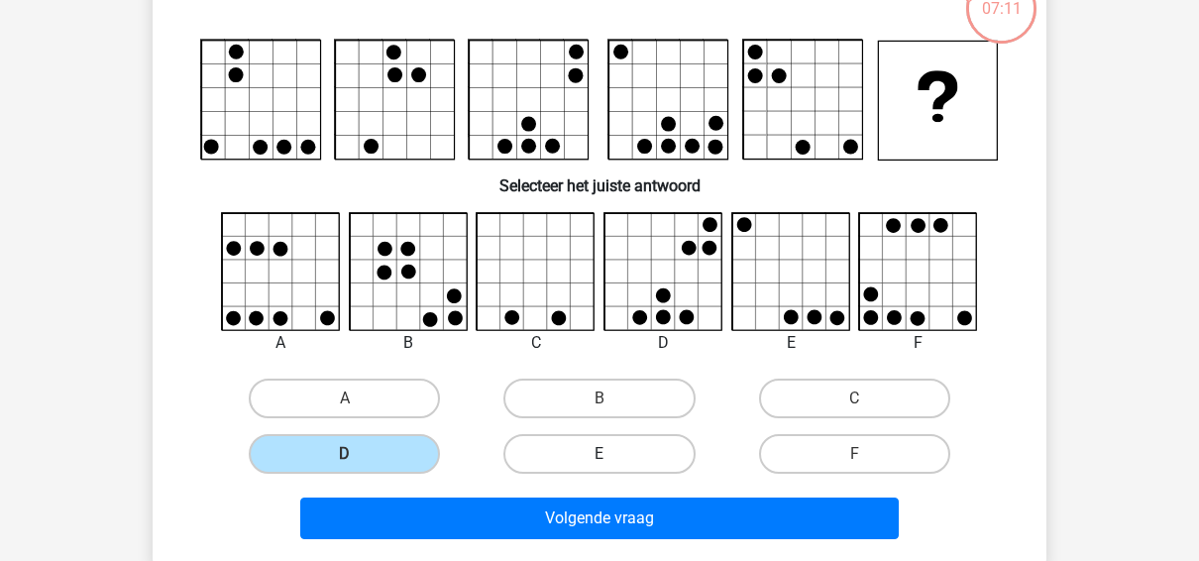
scroll to position [145, 0]
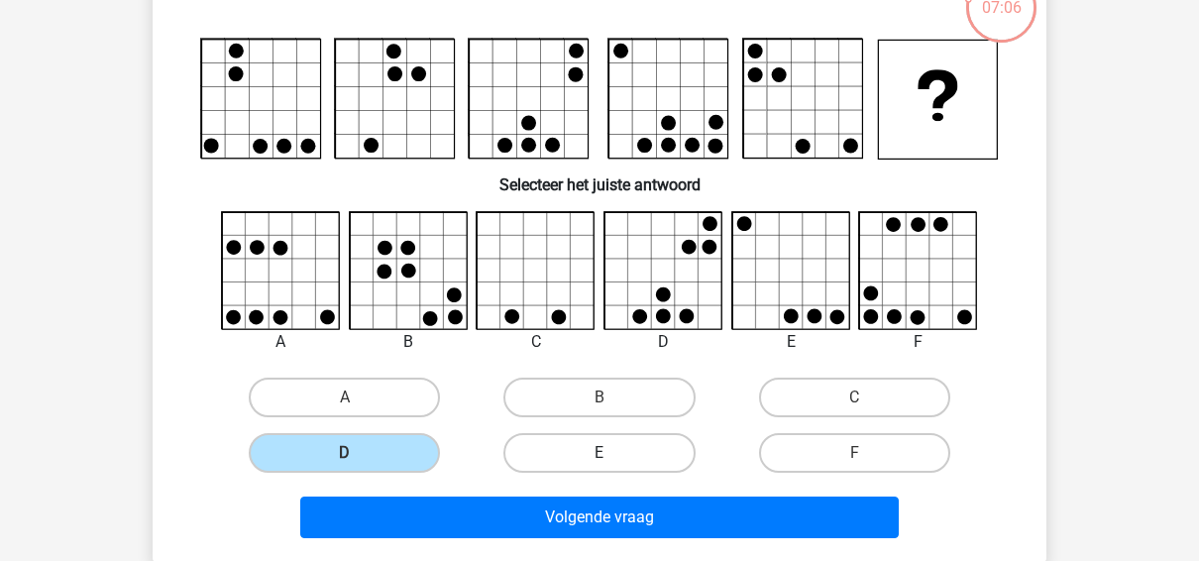
click at [635, 461] on label "E" at bounding box center [598, 453] width 191 height 40
click at [612, 461] on input "E" at bounding box center [605, 459] width 13 height 13
radio input "true"
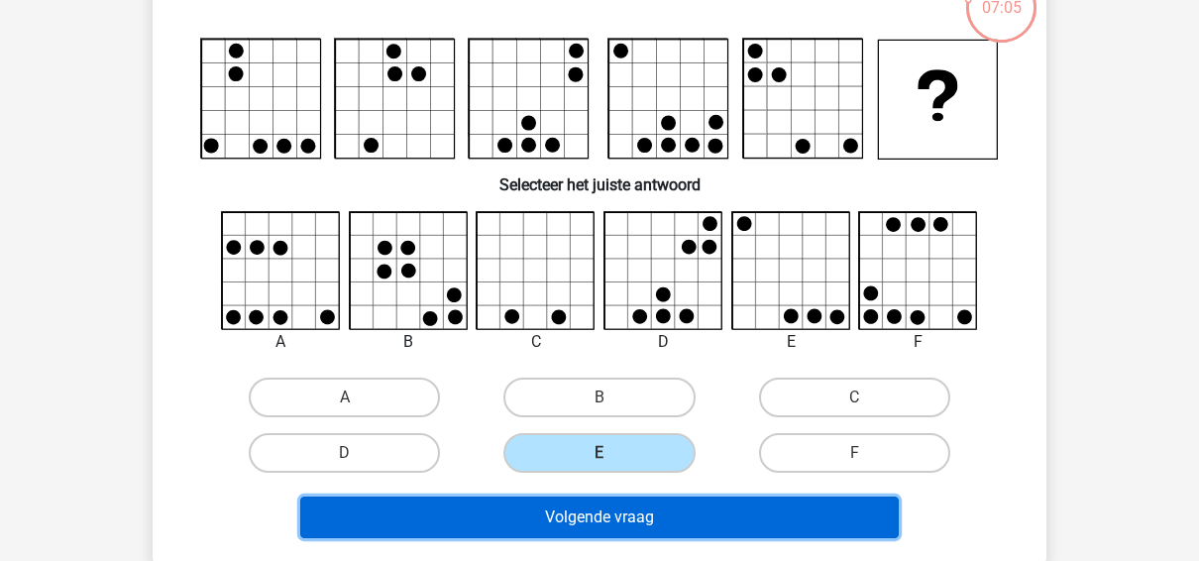
click at [624, 528] on button "Volgende vraag" at bounding box center [599, 517] width 599 height 42
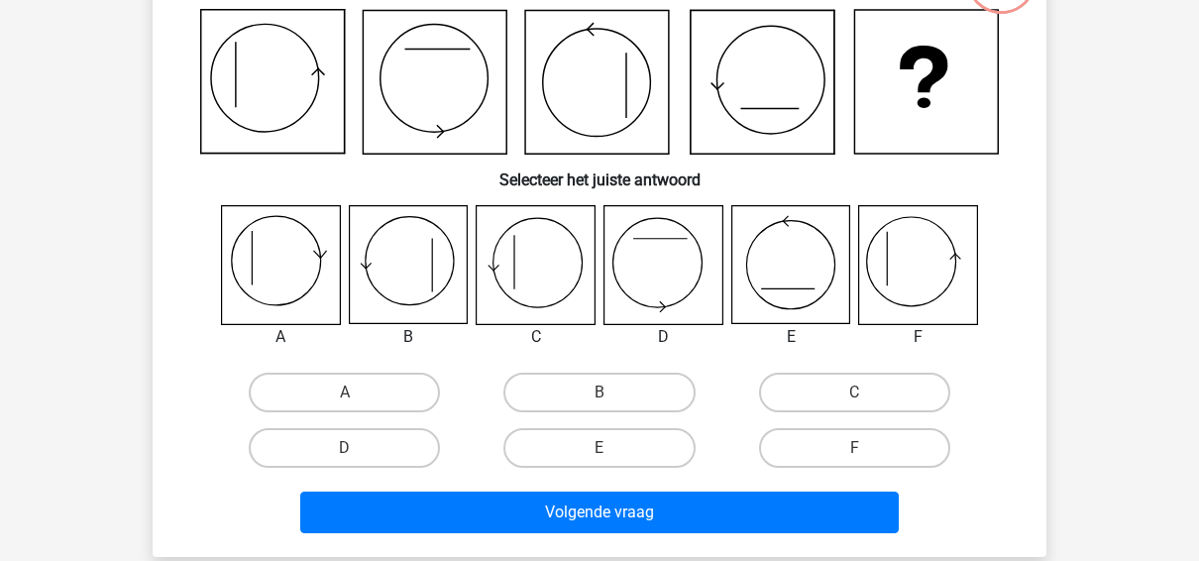
scroll to position [174, 0]
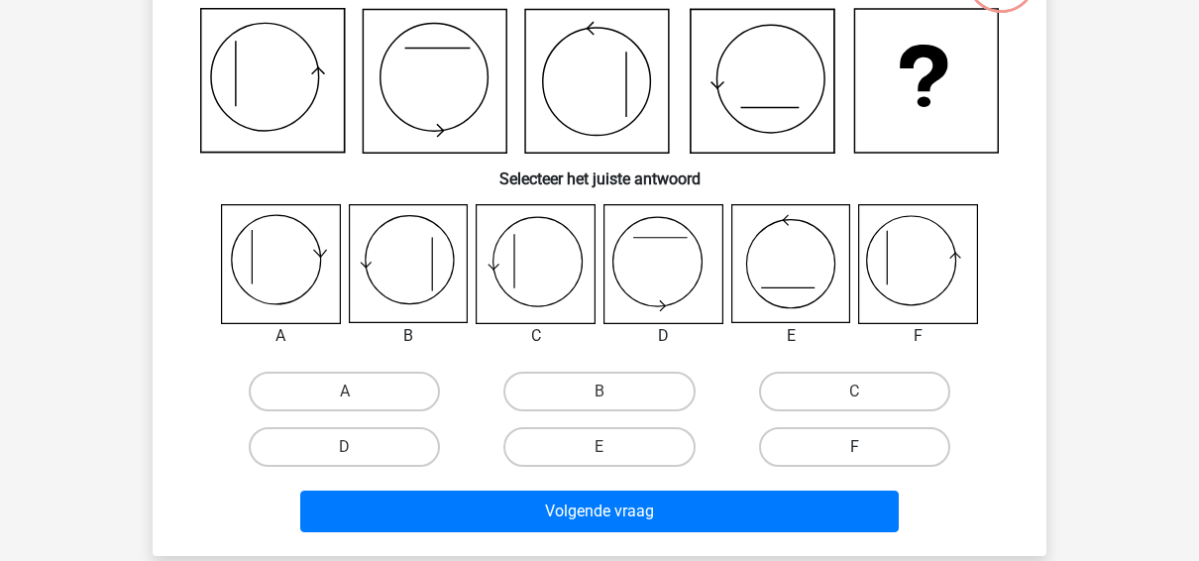
click at [811, 454] on label "F" at bounding box center [854, 447] width 191 height 40
click at [854, 454] on input "F" at bounding box center [860, 453] width 13 height 13
radio input "true"
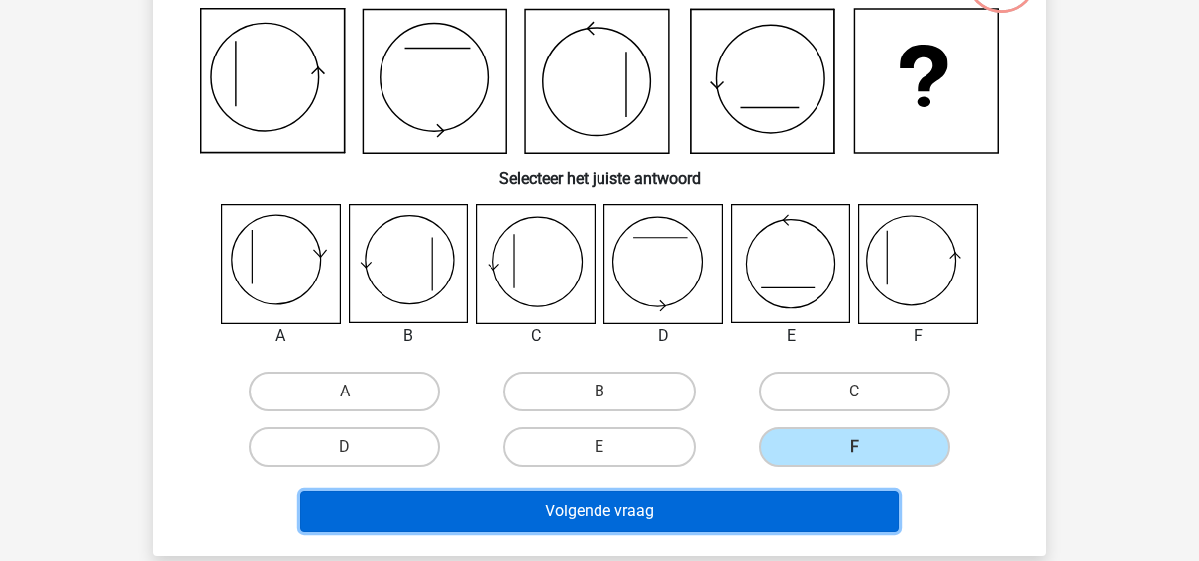
click at [764, 523] on button "Volgende vraag" at bounding box center [599, 511] width 599 height 42
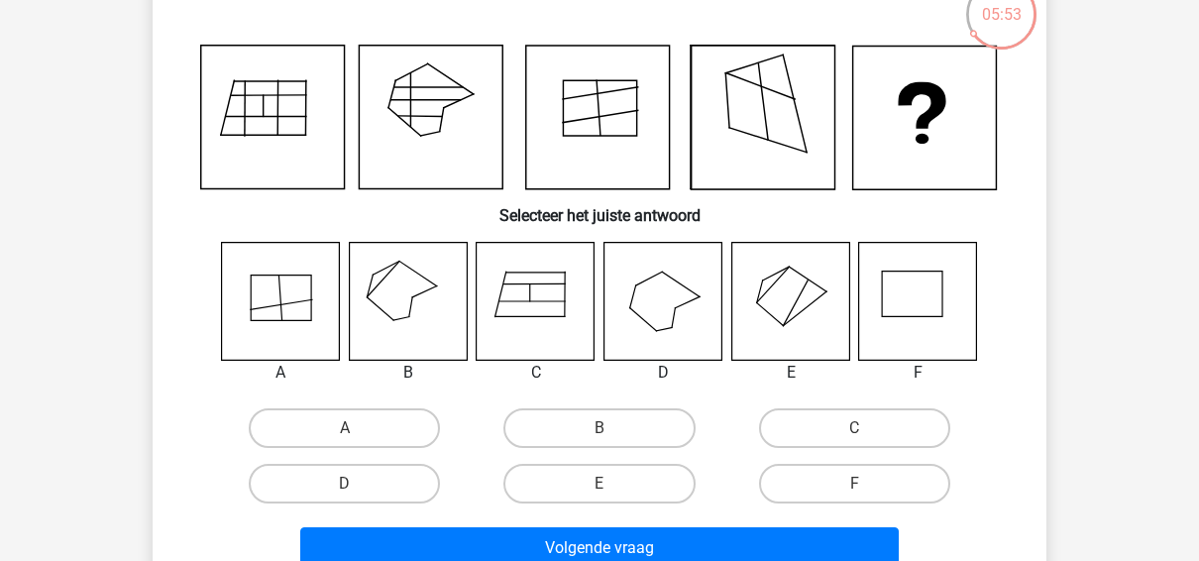
scroll to position [139, 0]
click at [586, 426] on label "B" at bounding box center [598, 427] width 191 height 40
click at [599, 427] on input "B" at bounding box center [605, 433] width 13 height 13
radio input "true"
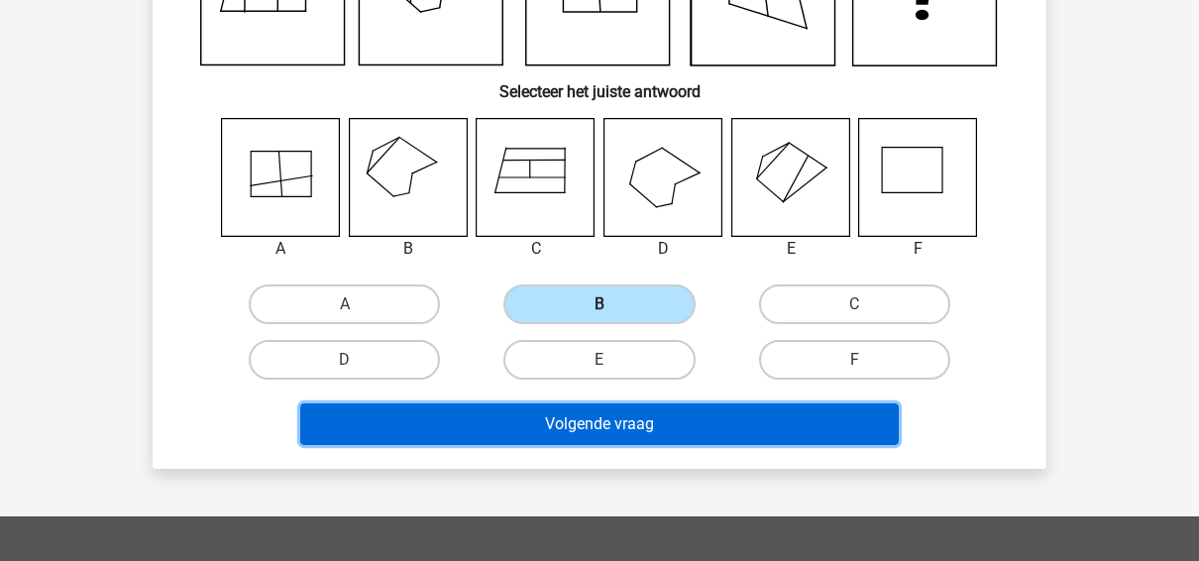
click at [586, 426] on button "Volgende vraag" at bounding box center [599, 424] width 599 height 42
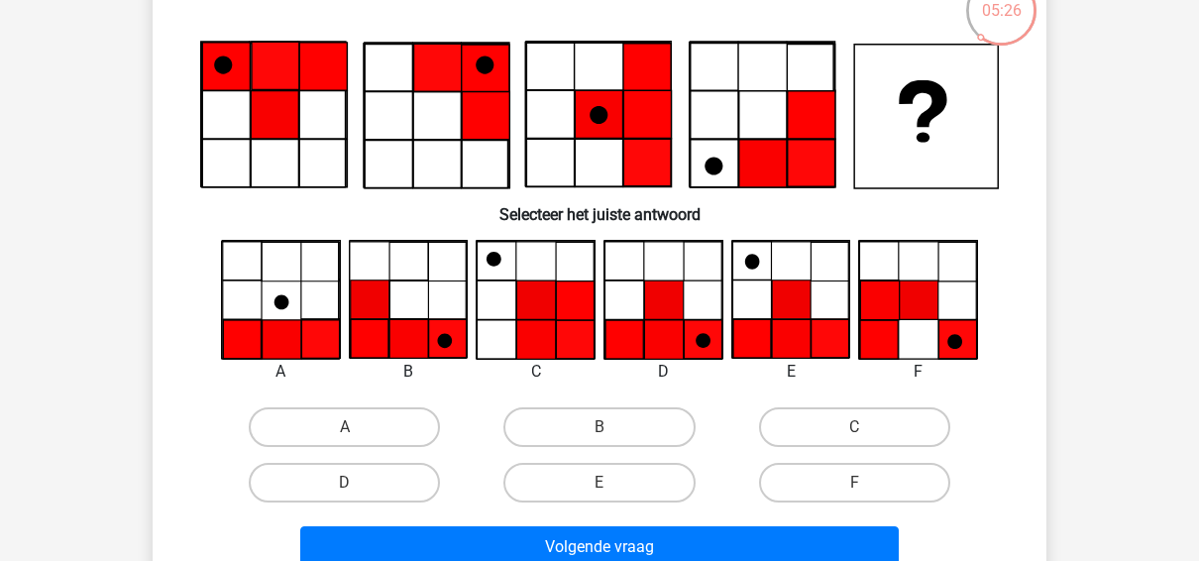
scroll to position [143, 0]
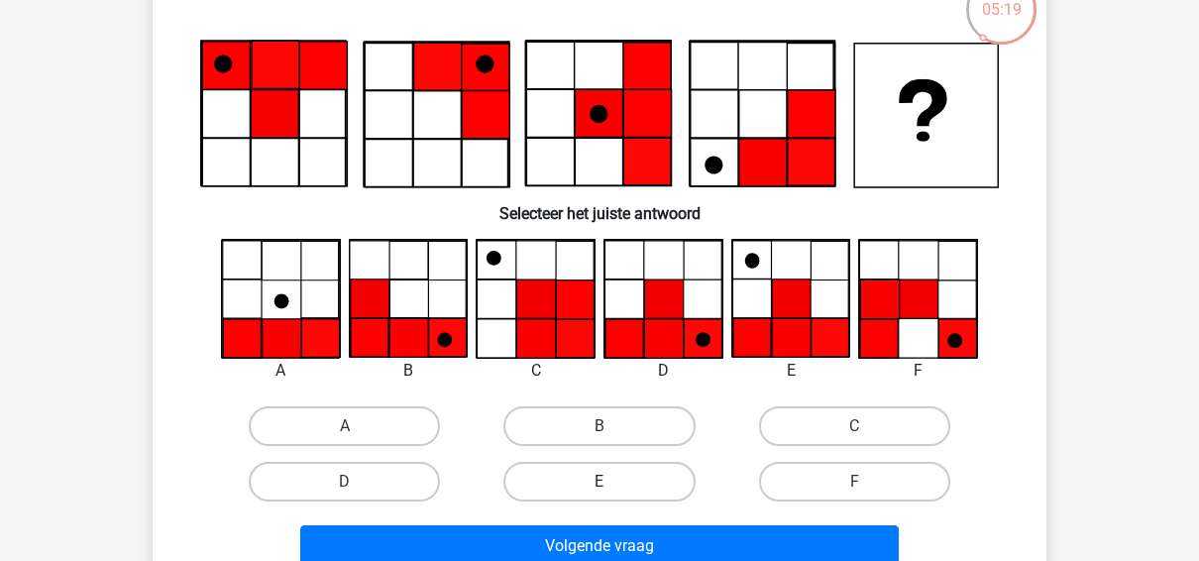
click at [641, 470] on label "E" at bounding box center [598, 482] width 191 height 40
click at [612, 481] on input "E" at bounding box center [605, 487] width 13 height 13
radio input "true"
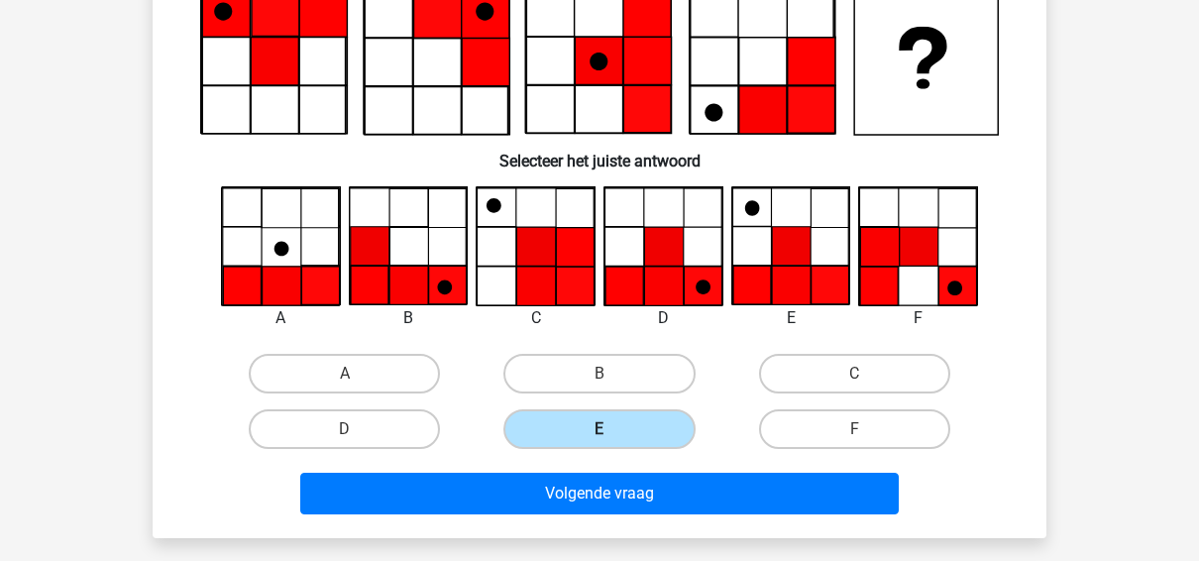
scroll to position [198, 0]
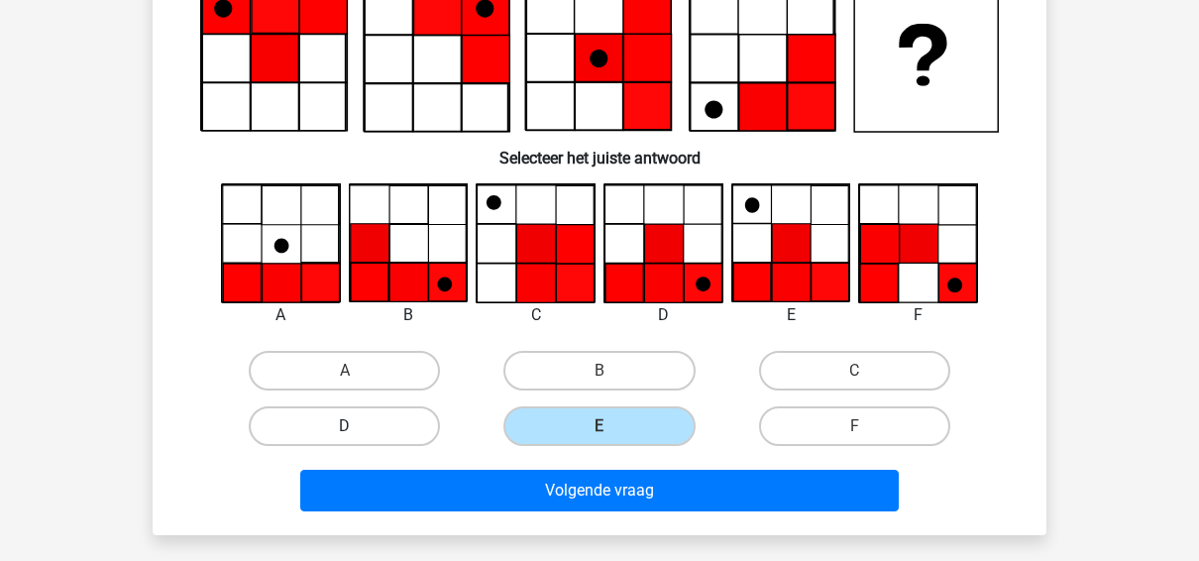
click at [377, 414] on label "D" at bounding box center [344, 426] width 191 height 40
click at [358, 426] on input "D" at bounding box center [351, 432] width 13 height 13
radio input "true"
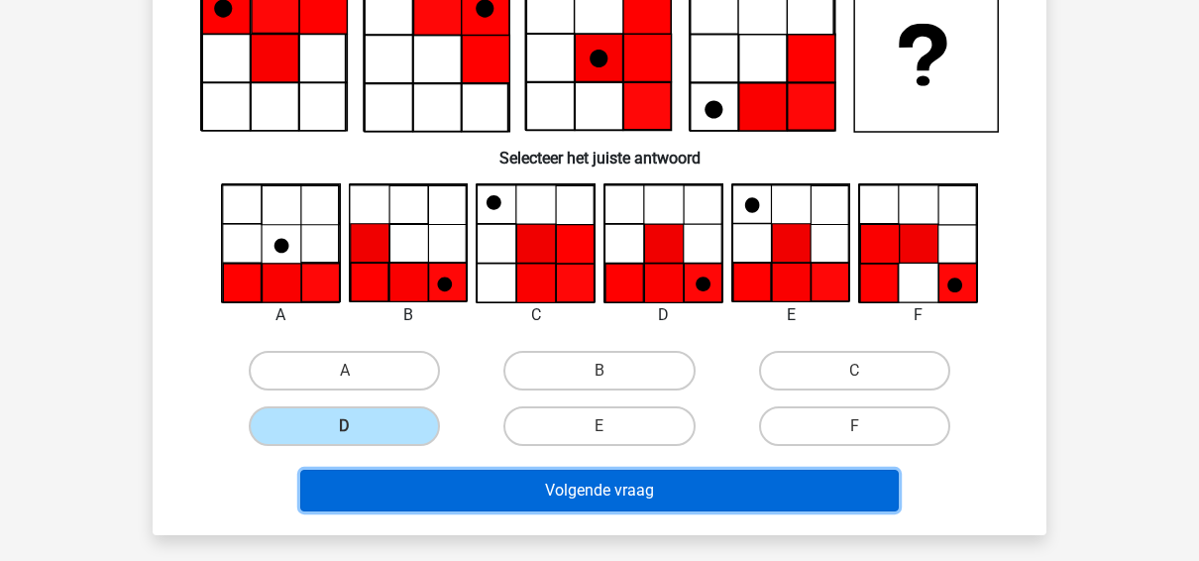
click at [585, 498] on button "Volgende vraag" at bounding box center [599, 491] width 599 height 42
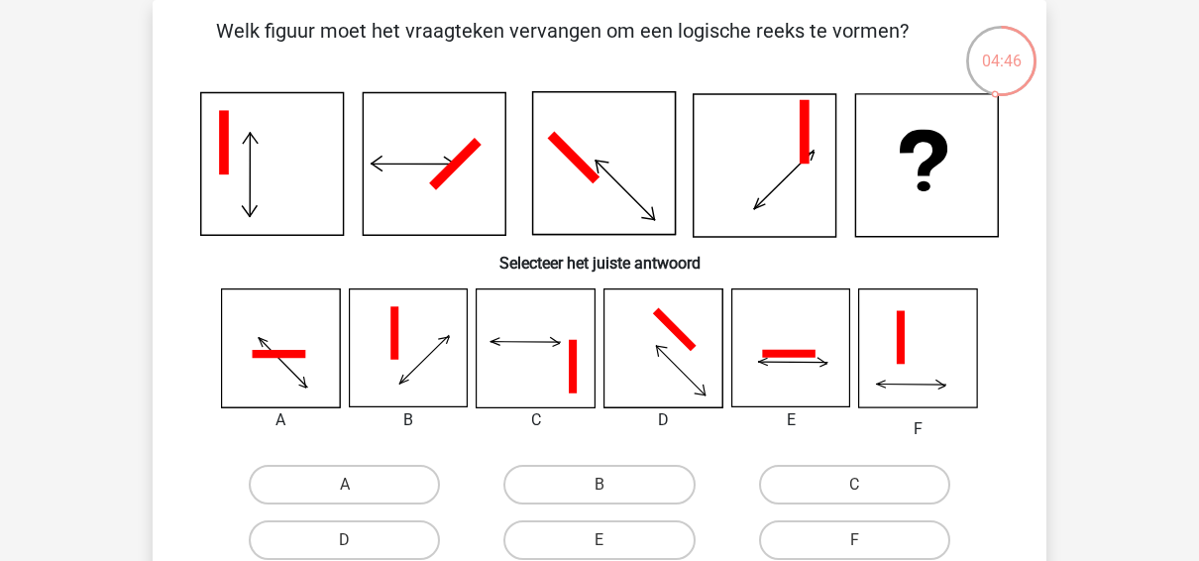
scroll to position [168, 0]
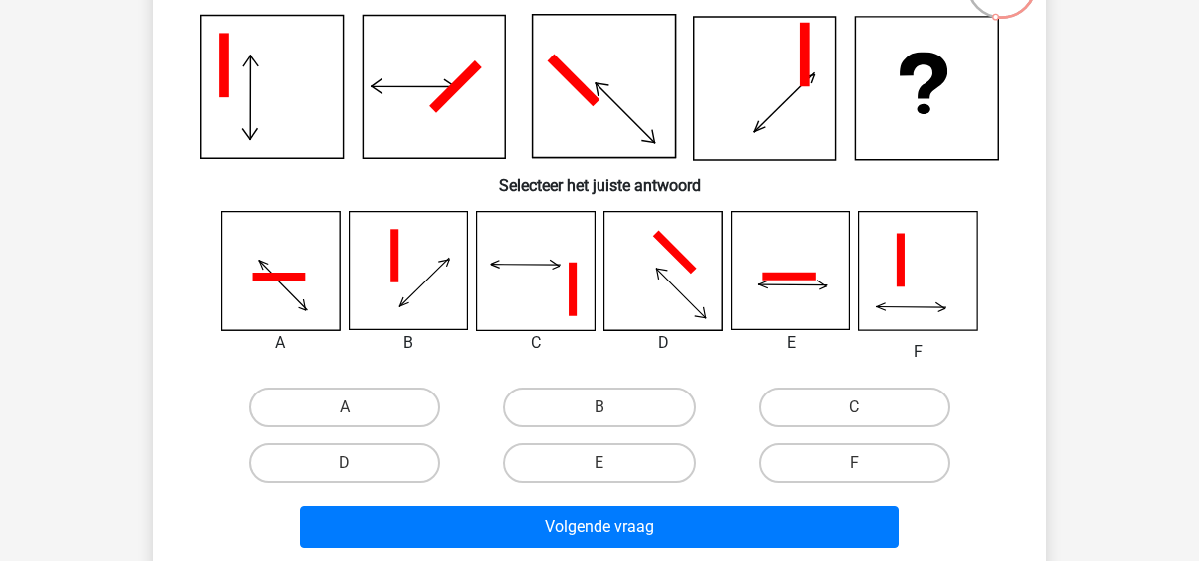
click at [950, 404] on div "C" at bounding box center [854, 407] width 239 height 40
click at [935, 404] on label "C" at bounding box center [854, 407] width 191 height 40
click at [867, 407] on input "C" at bounding box center [860, 413] width 13 height 13
radio input "true"
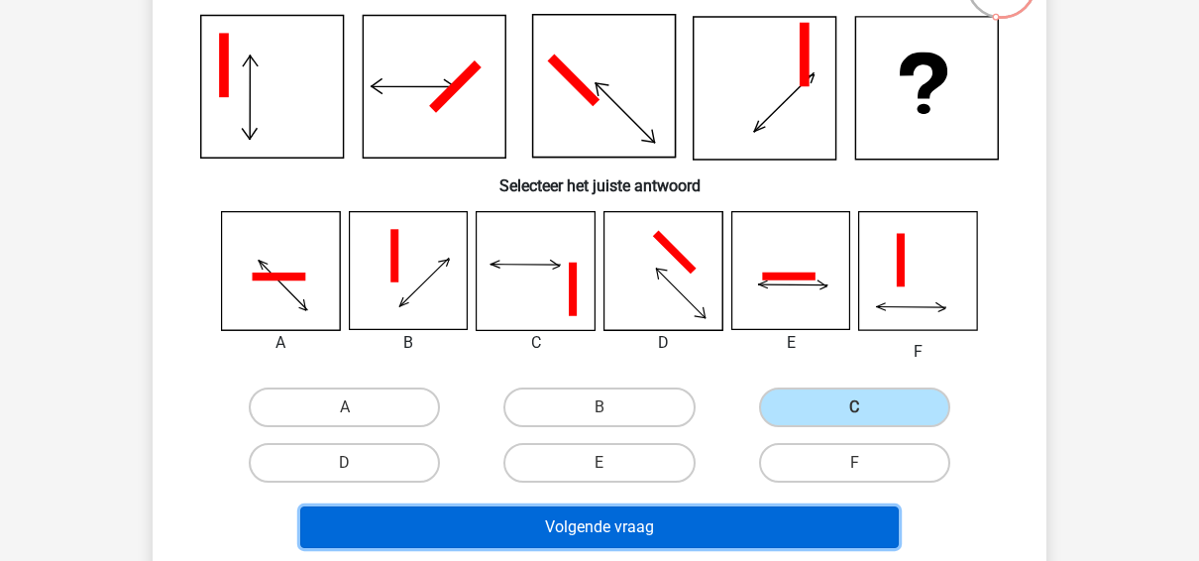
click at [784, 521] on button "Volgende vraag" at bounding box center [599, 527] width 599 height 42
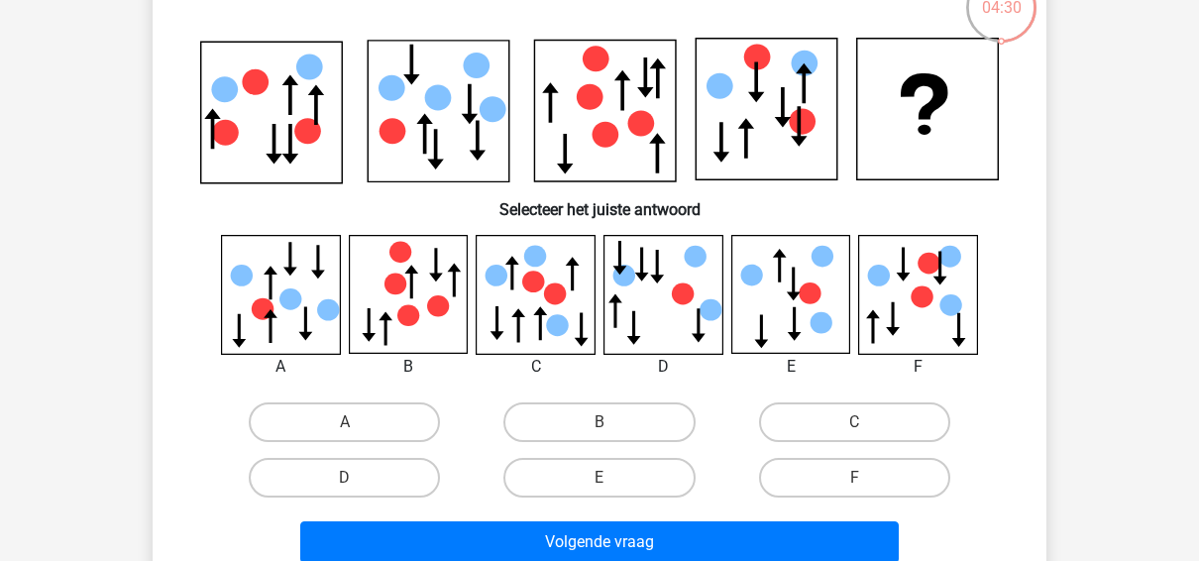
scroll to position [144, 0]
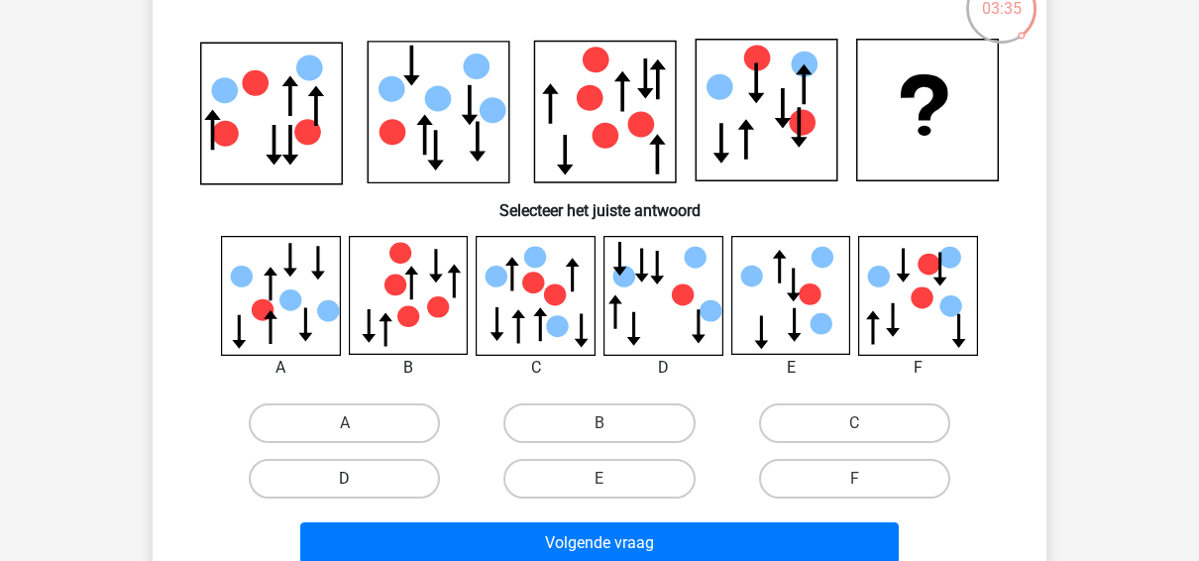
click at [411, 475] on label "D" at bounding box center [344, 479] width 191 height 40
click at [358, 478] on input "D" at bounding box center [351, 484] width 13 height 13
radio input "true"
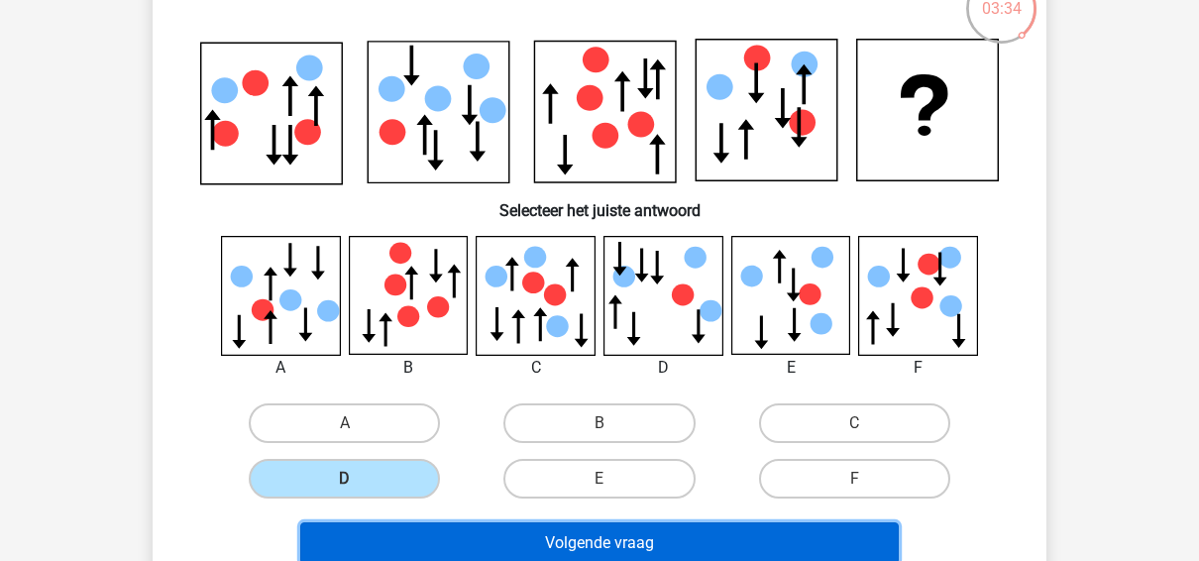
click at [536, 541] on button "Volgende vraag" at bounding box center [599, 543] width 599 height 42
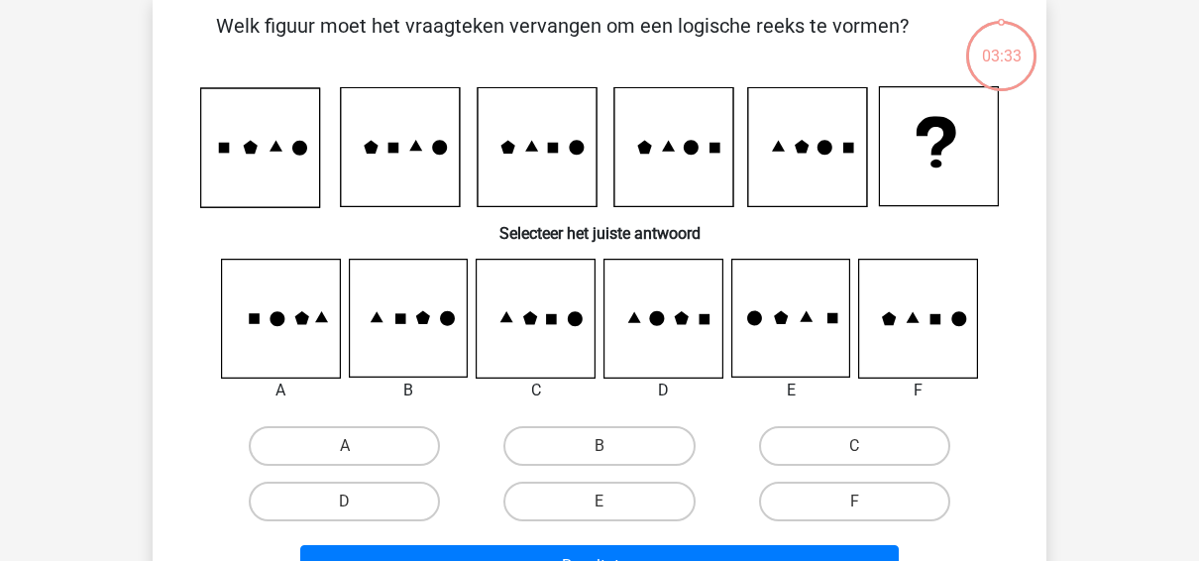
scroll to position [91, 0]
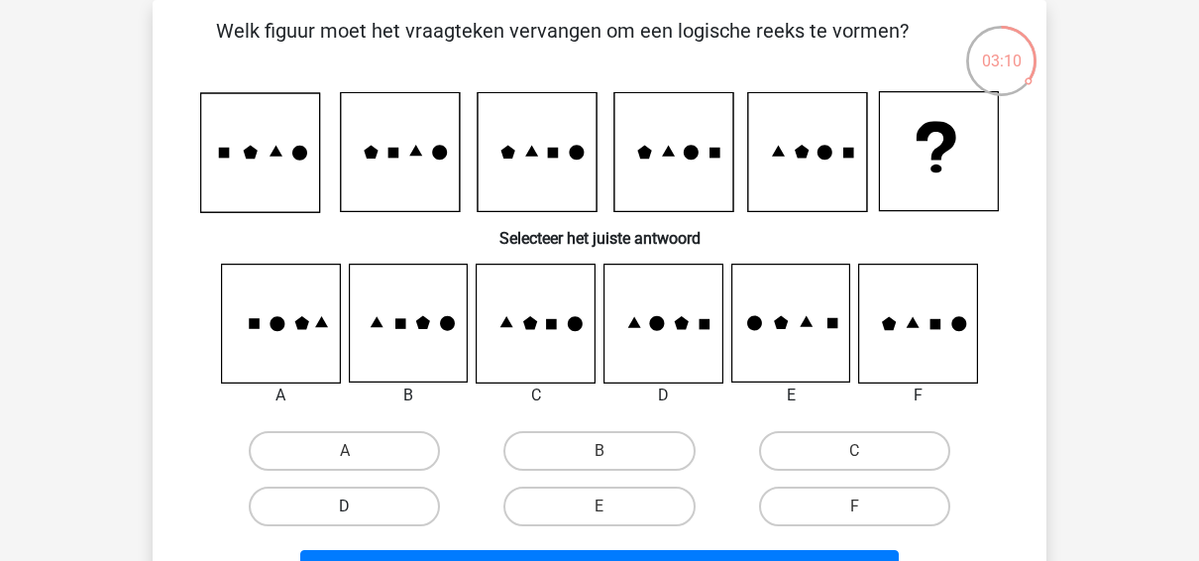
click at [421, 517] on label "D" at bounding box center [344, 506] width 191 height 40
click at [358, 517] on input "D" at bounding box center [351, 512] width 13 height 13
radio input "true"
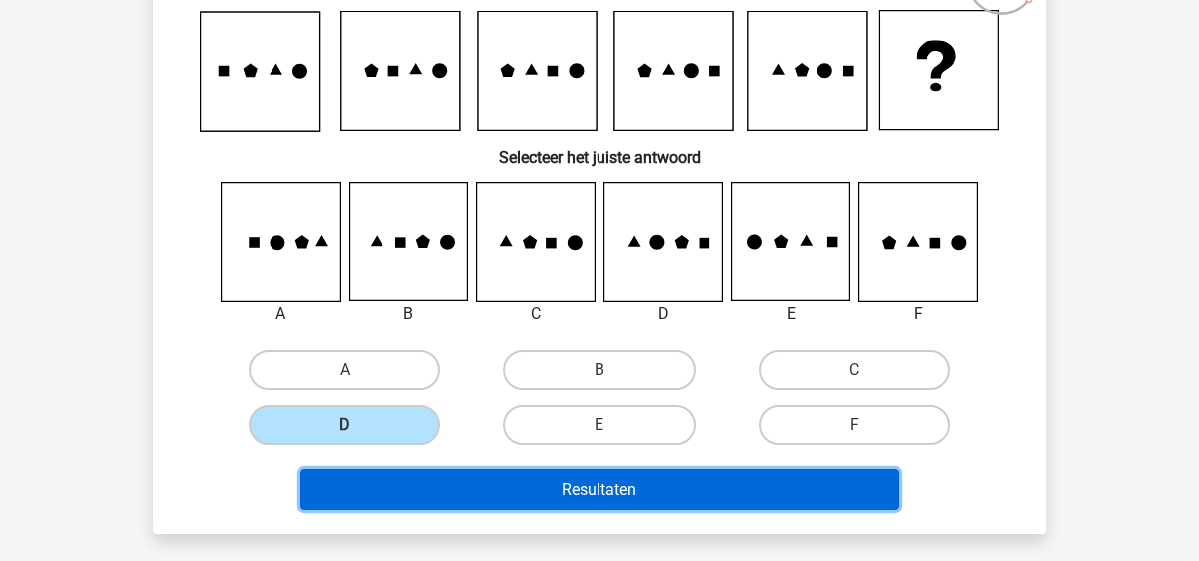
click at [465, 485] on button "Resultaten" at bounding box center [599, 490] width 599 height 42
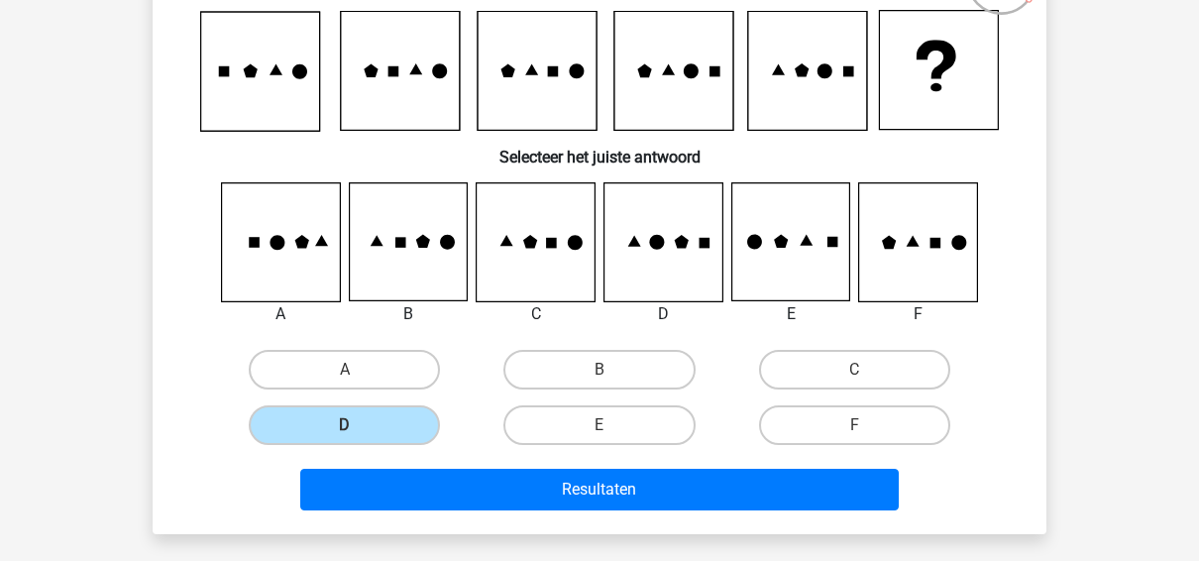
scroll to position [264, 0]
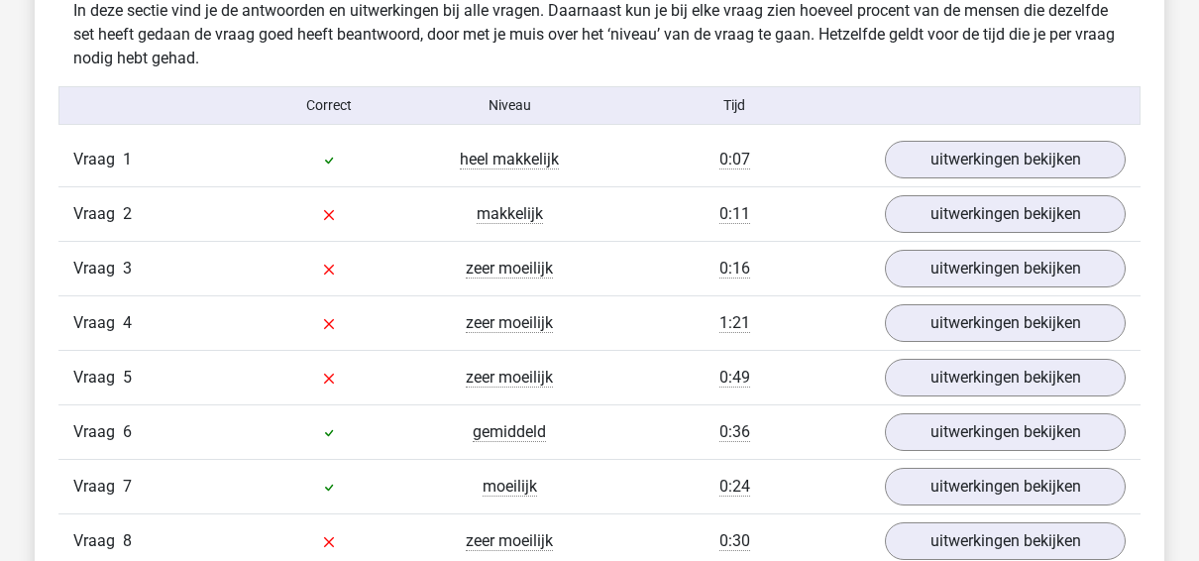
scroll to position [1560, 0]
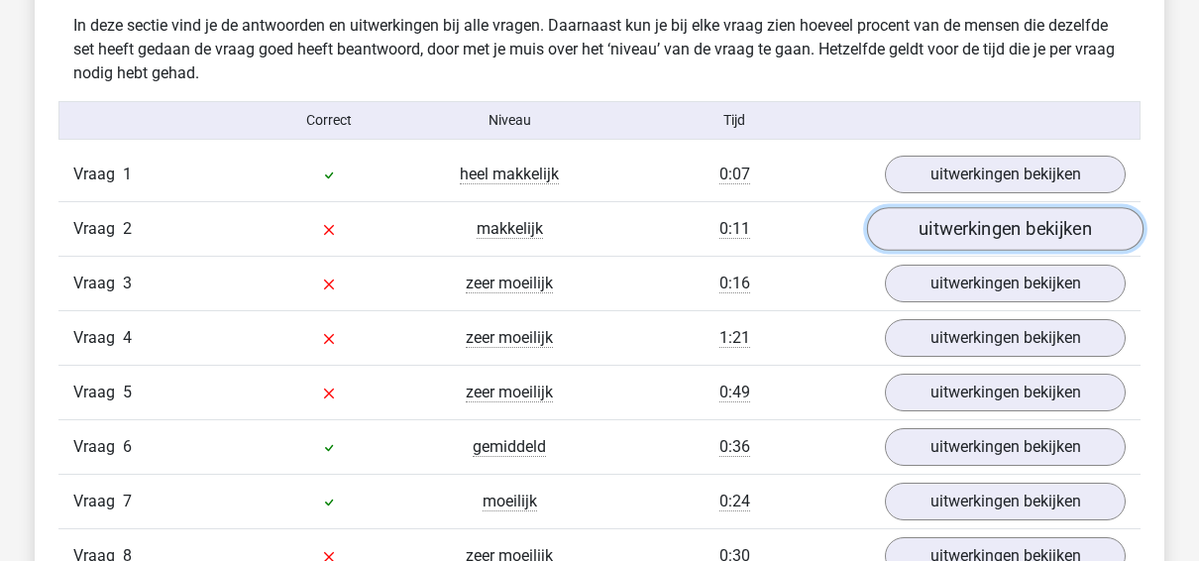
click at [994, 213] on link "uitwerkingen bekijken" at bounding box center [1005, 229] width 276 height 44
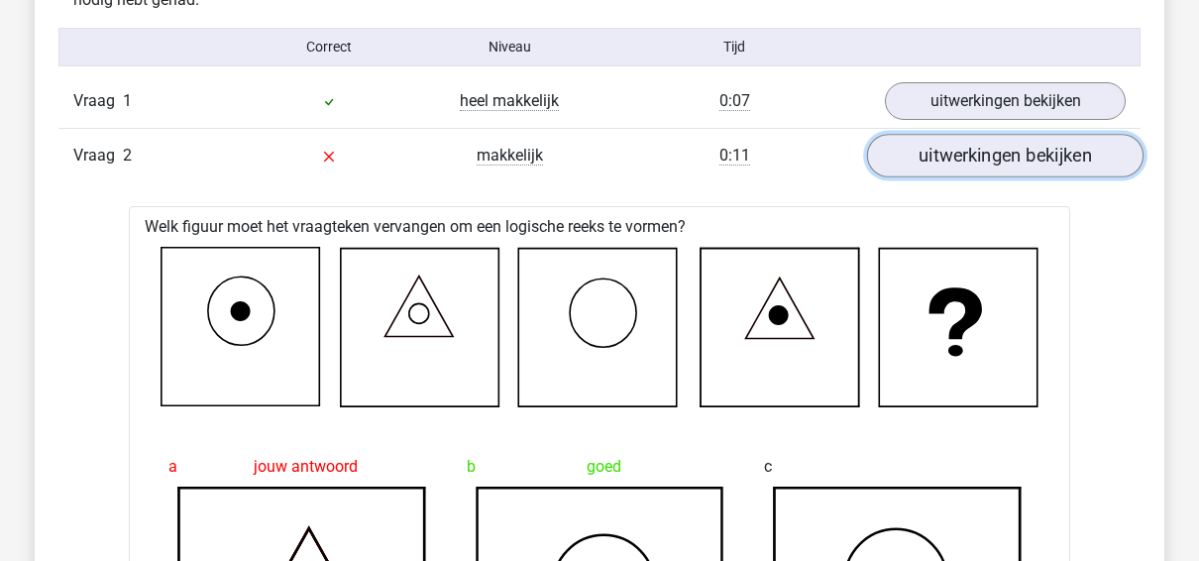
scroll to position [1618, 0]
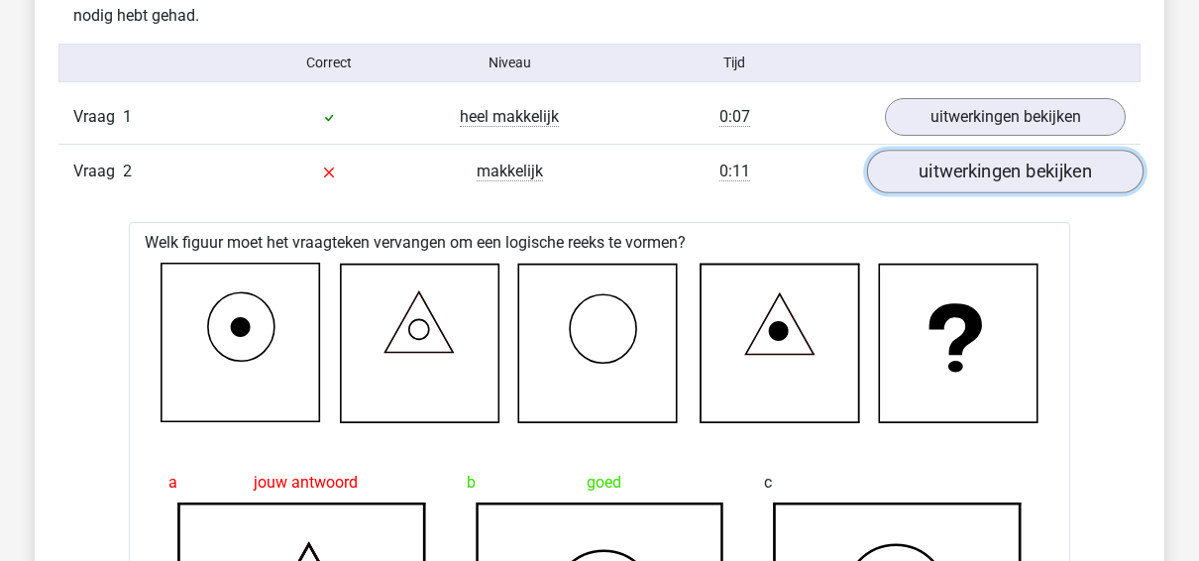
click at [1014, 183] on link "uitwerkingen bekijken" at bounding box center [1005, 172] width 276 height 44
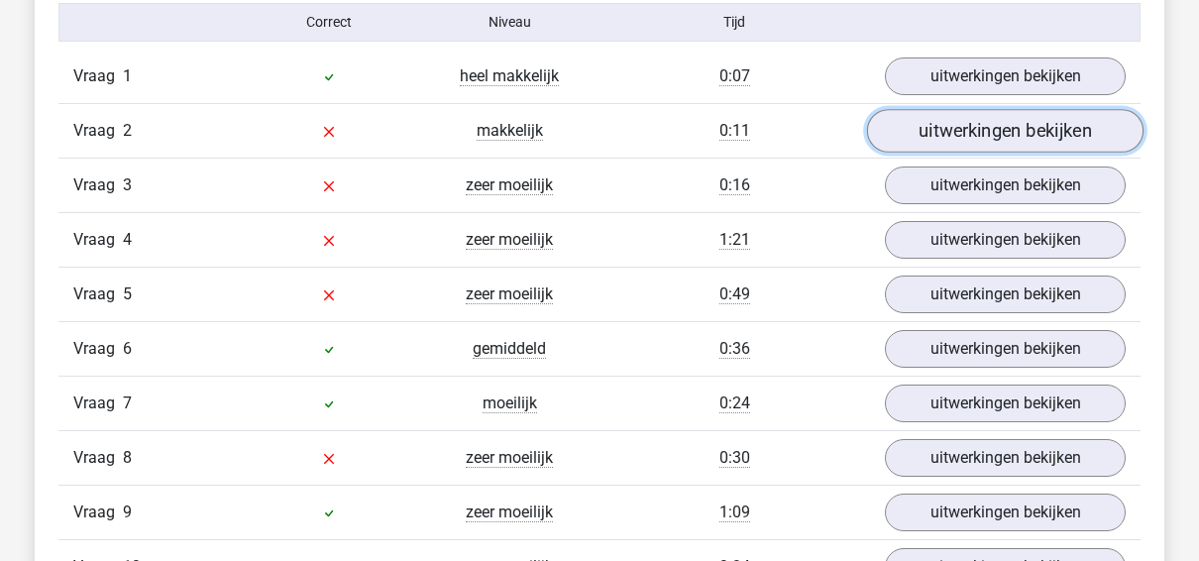
scroll to position [1665, 0]
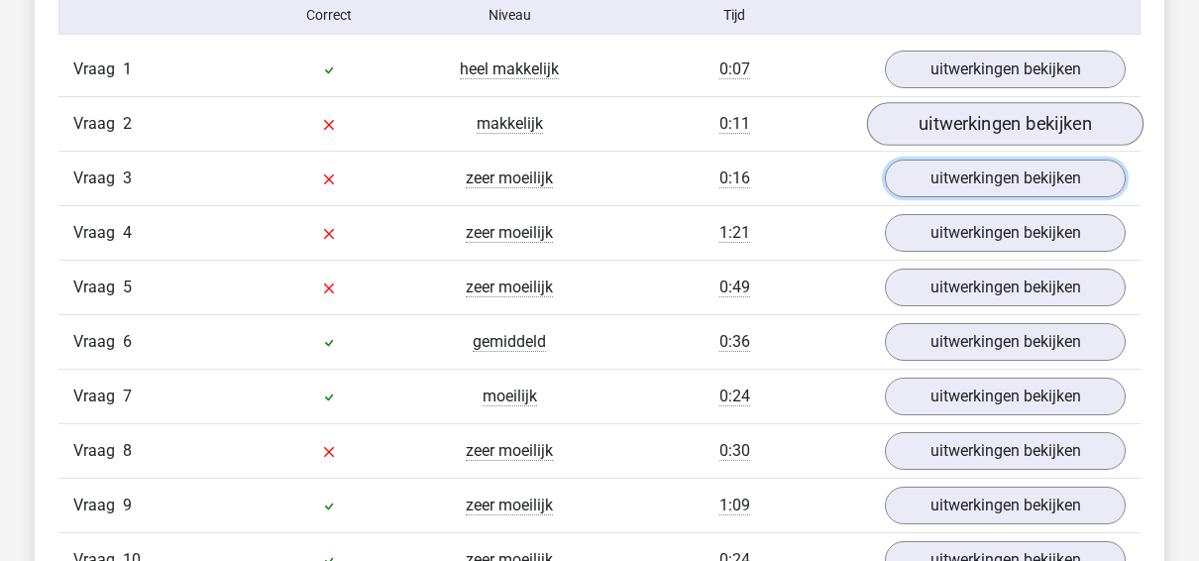
click at [1014, 183] on link "uitwerkingen bekijken" at bounding box center [1005, 178] width 241 height 38
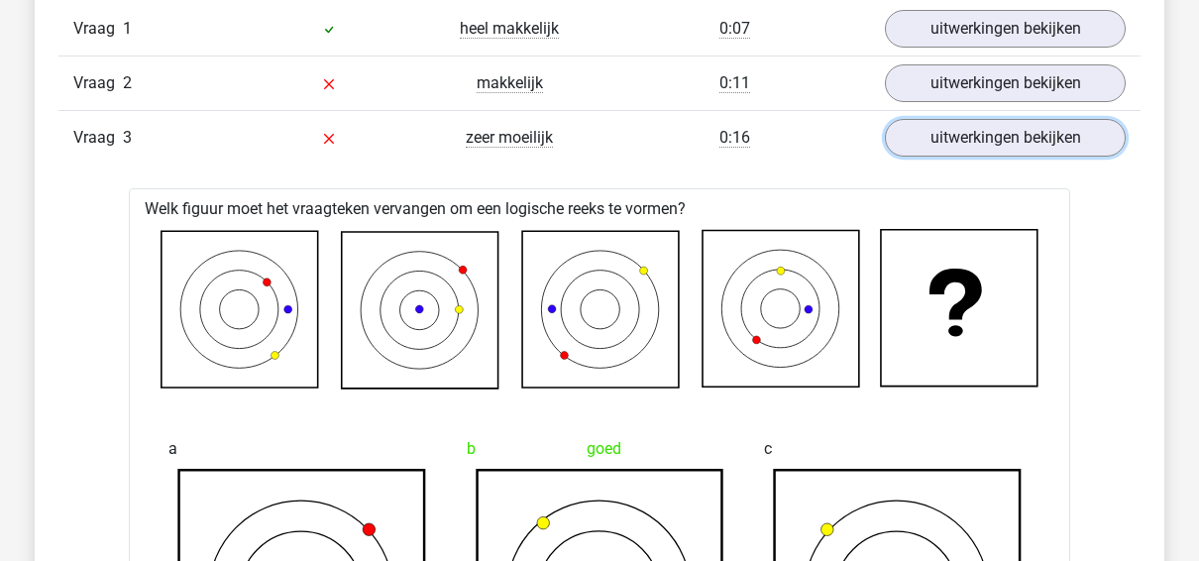
scroll to position [1704, 0]
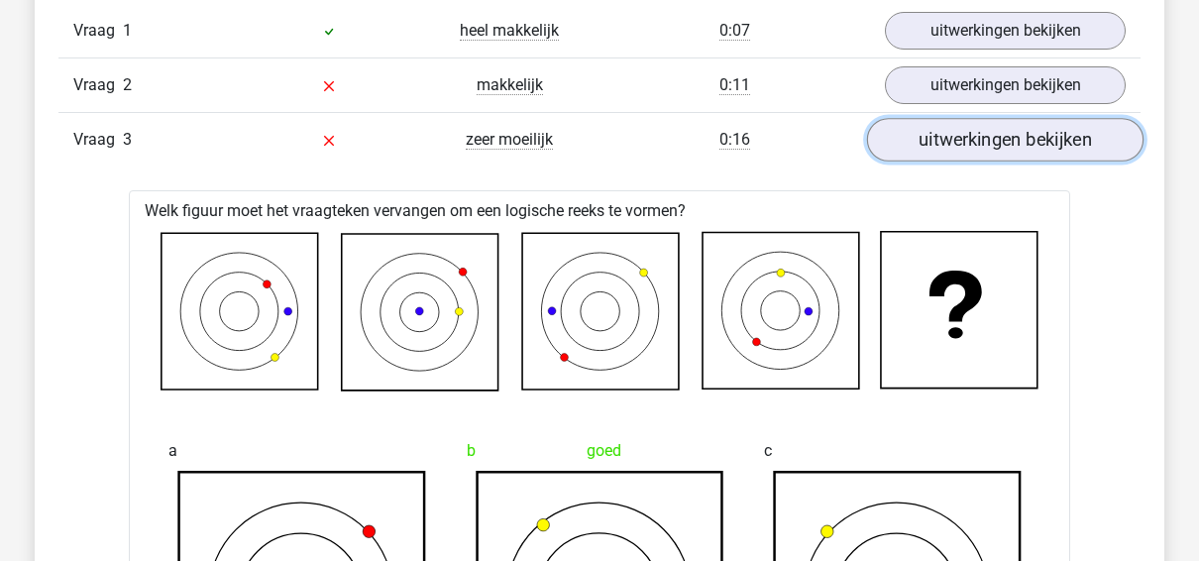
click at [1000, 141] on link "uitwerkingen bekijken" at bounding box center [1005, 140] width 276 height 44
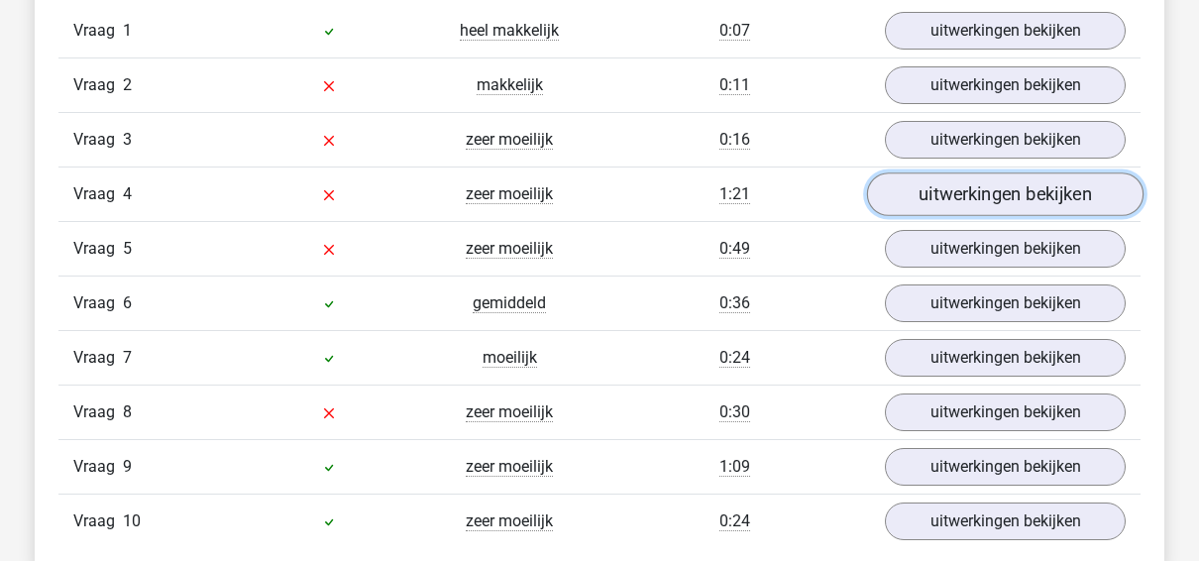
click at [989, 186] on link "uitwerkingen bekijken" at bounding box center [1005, 194] width 276 height 44
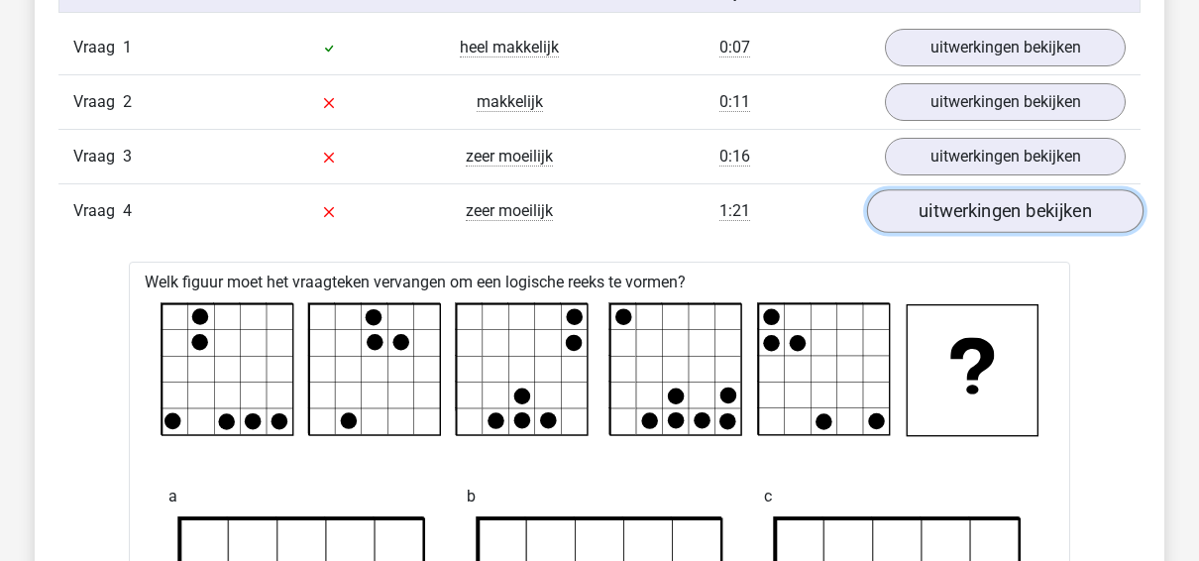
scroll to position [1686, 0]
click at [992, 196] on link "uitwerkingen bekijken" at bounding box center [1005, 212] width 276 height 44
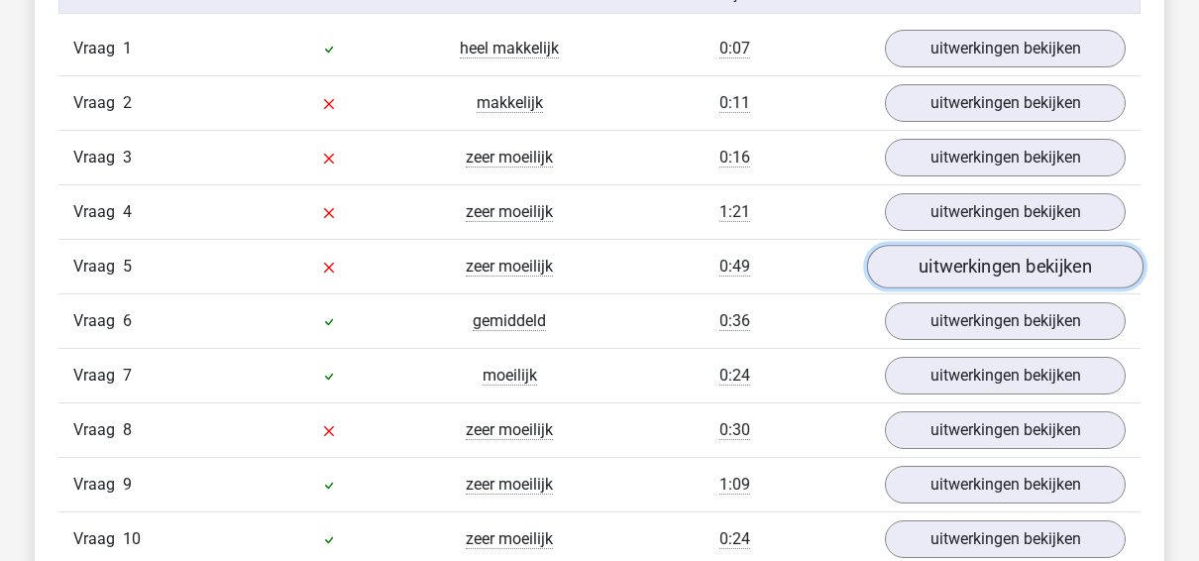
click at [992, 254] on link "uitwerkingen bekijken" at bounding box center [1005, 267] width 276 height 44
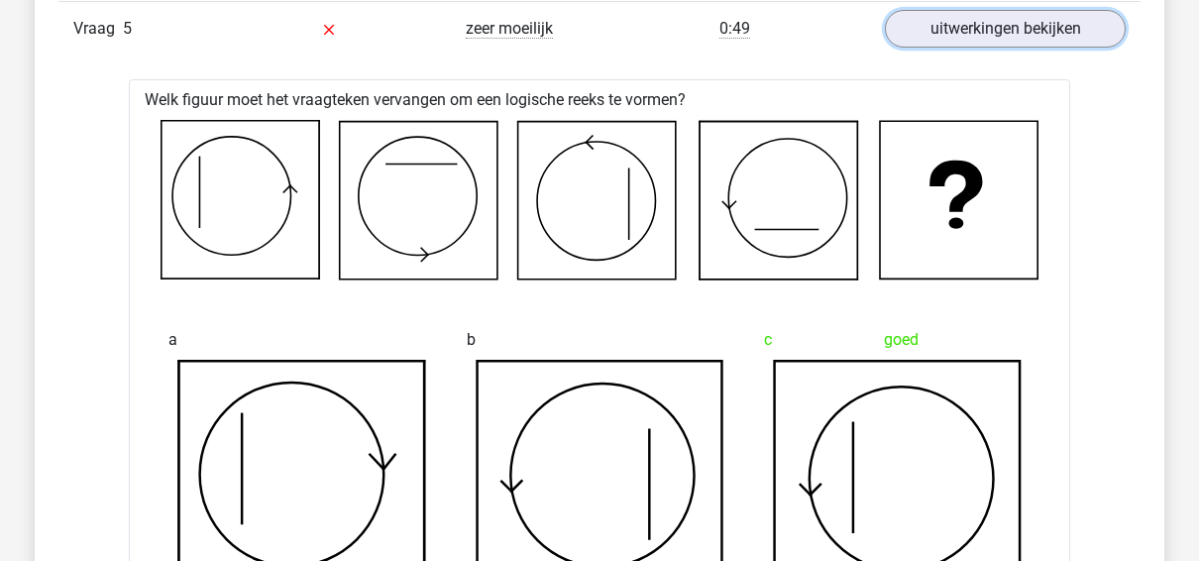
scroll to position [1909, 0]
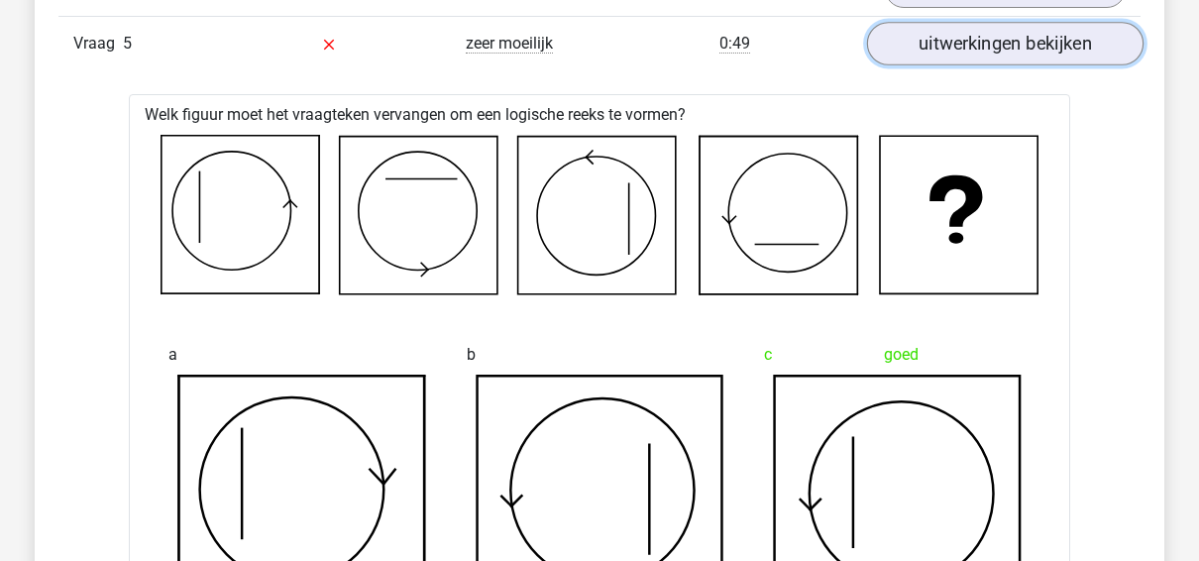
click at [1015, 51] on link "uitwerkingen bekijken" at bounding box center [1005, 44] width 276 height 44
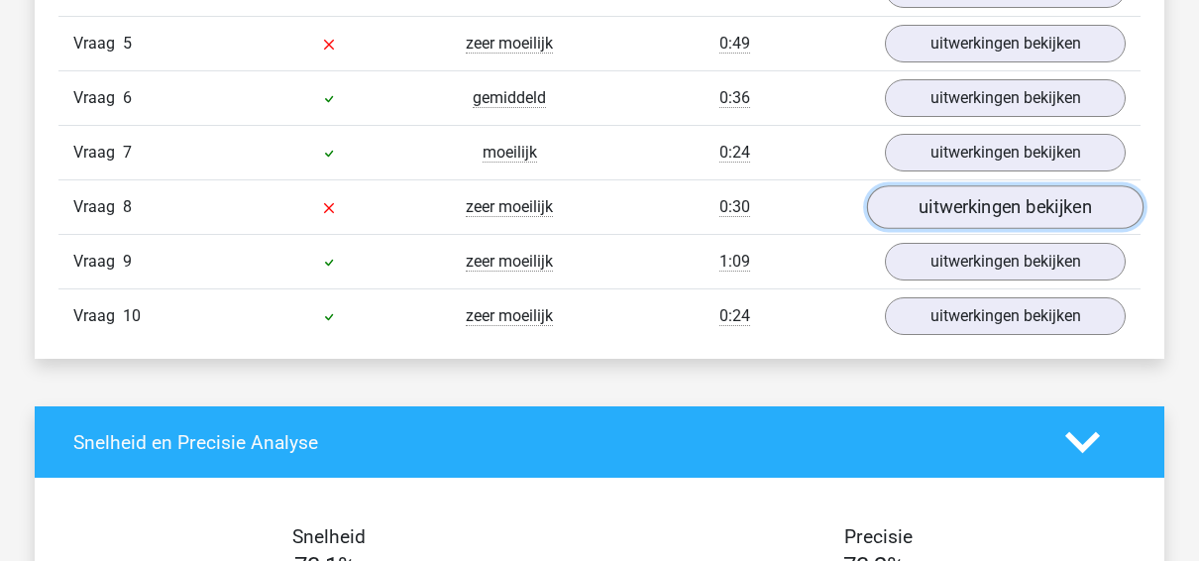
click at [954, 185] on link "uitwerkingen bekijken" at bounding box center [1005, 207] width 276 height 44
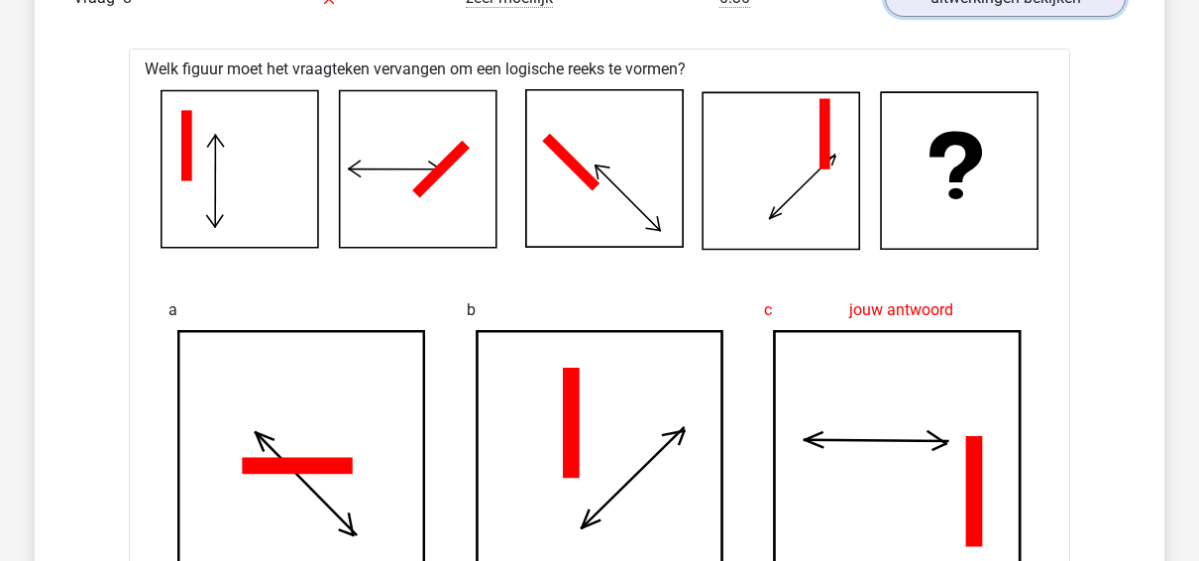
scroll to position [1937, 0]
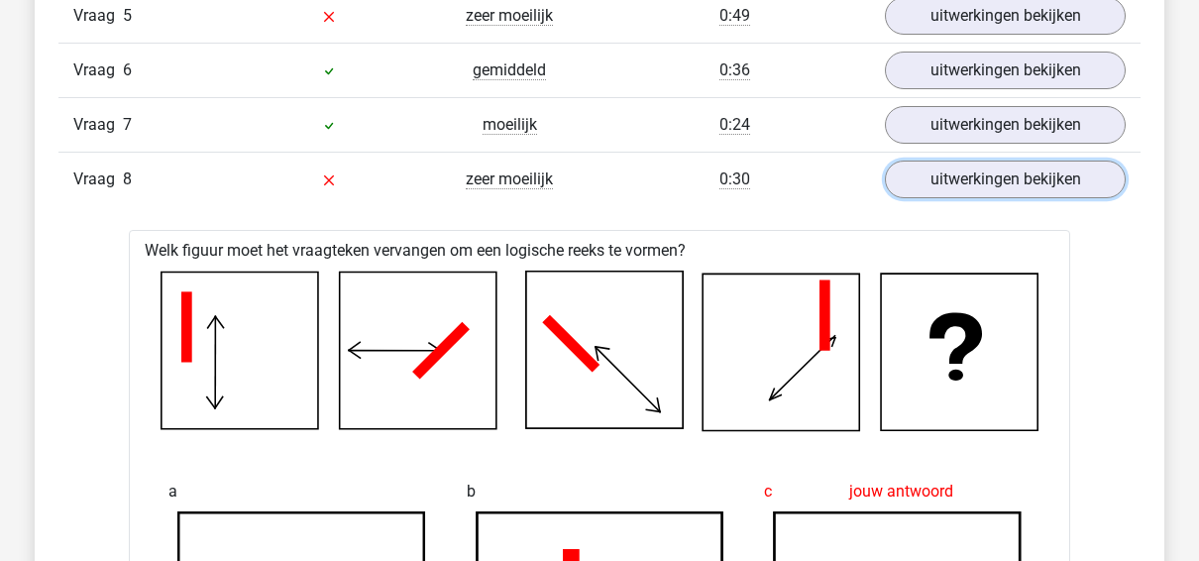
click at [965, 166] on link "uitwerkingen bekijken" at bounding box center [1005, 179] width 241 height 38
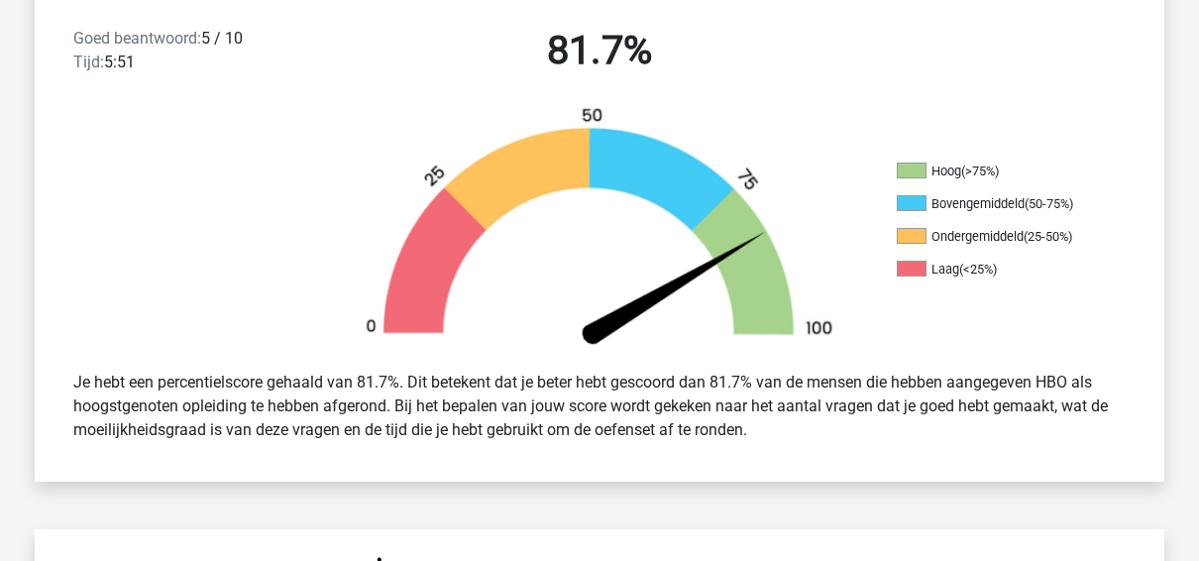
scroll to position [0, 0]
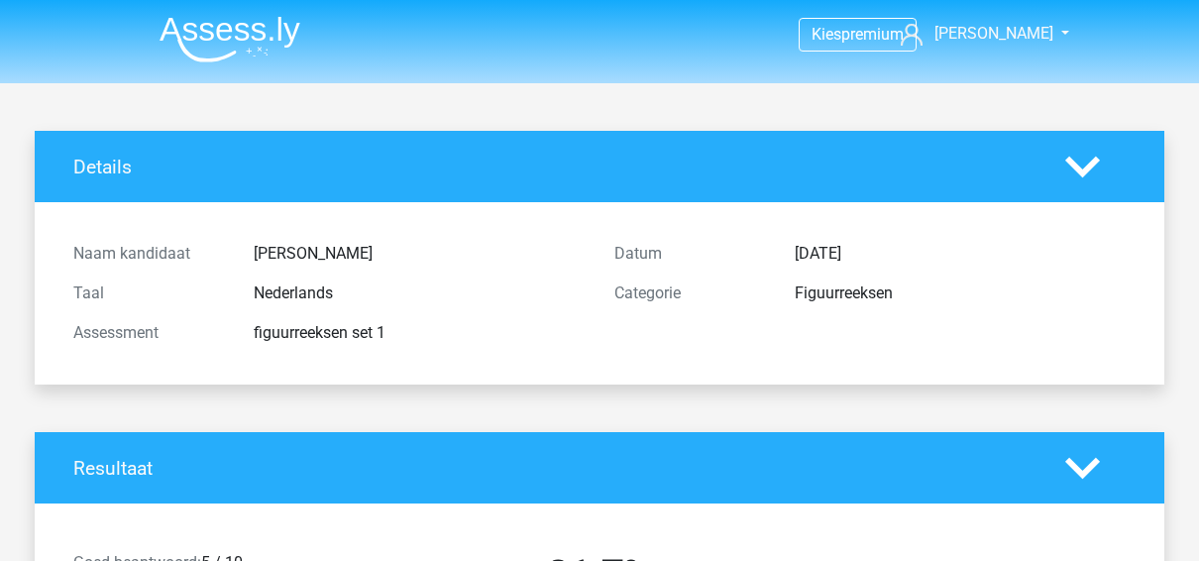
click at [444, 71] on header "Kies premium [PERSON_NAME] [EMAIL_ADDRESS][DOMAIN_NAME]" at bounding box center [599, 41] width 1199 height 83
